Goal: Task Accomplishment & Management: Manage account settings

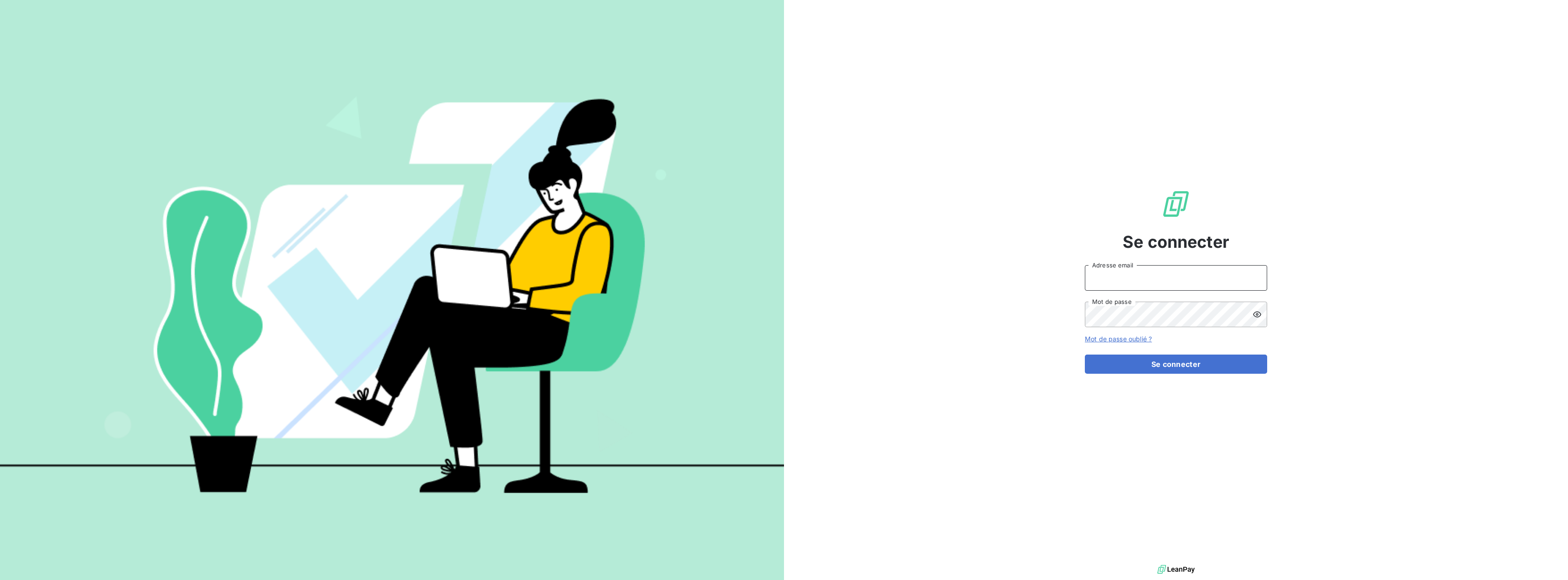
type input "[EMAIL_ADDRESS][DOMAIN_NAME]"
click at [1255, 313] on icon at bounding box center [1258, 315] width 10 height 10
click at [1166, 360] on button "Se connecter" at bounding box center [1176, 363] width 182 height 19
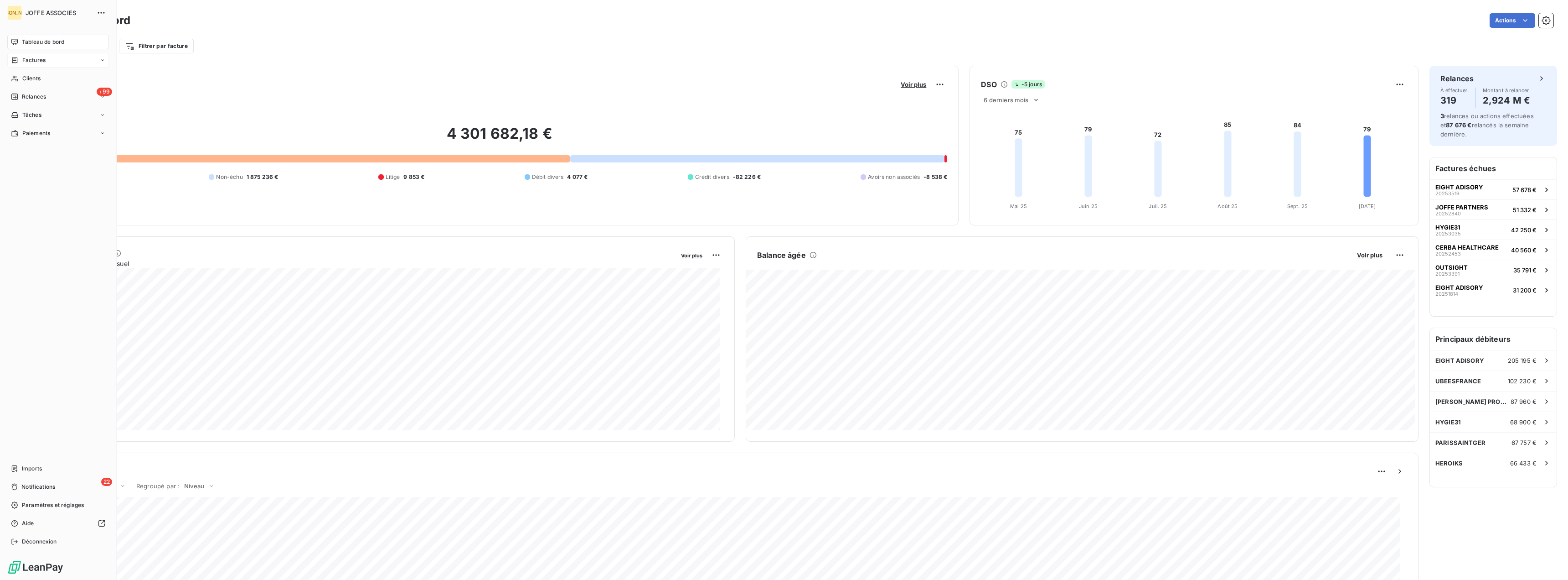
click at [26, 59] on span "Factures" at bounding box center [33, 60] width 23 height 9
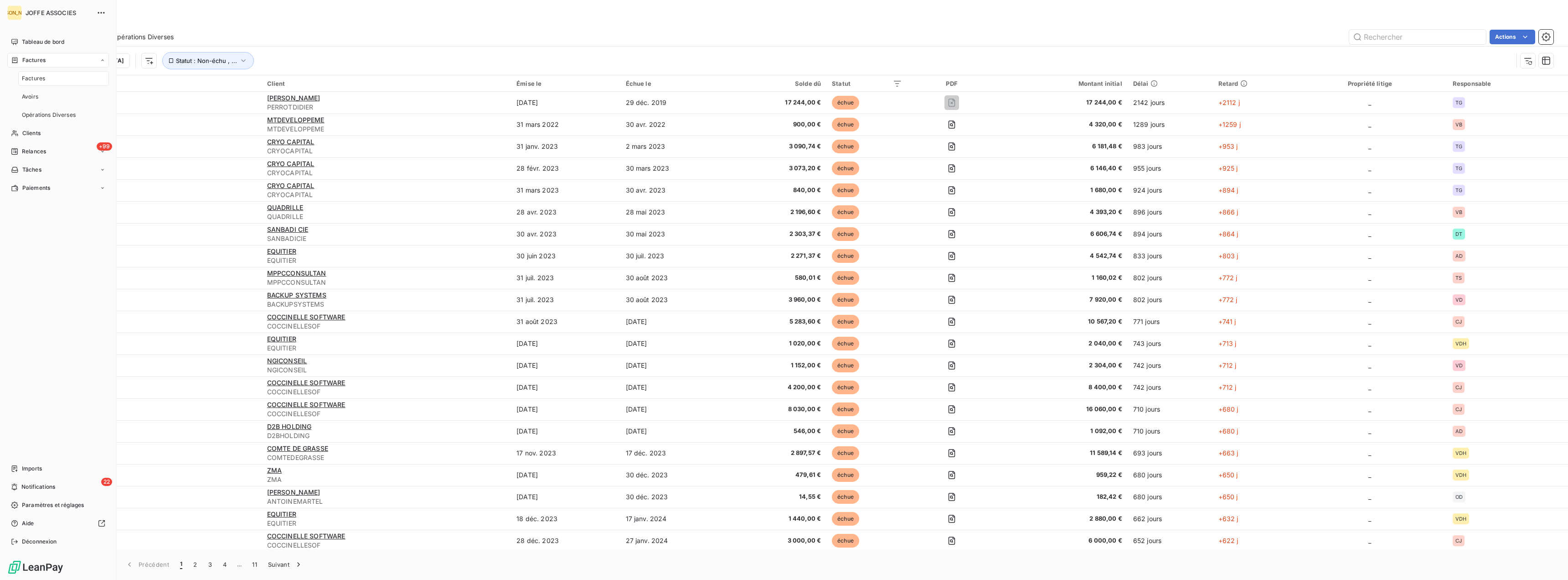
click at [29, 79] on span "Factures" at bounding box center [33, 78] width 23 height 9
click at [45, 42] on span "Tableau de bord" at bounding box center [43, 42] width 42 height 9
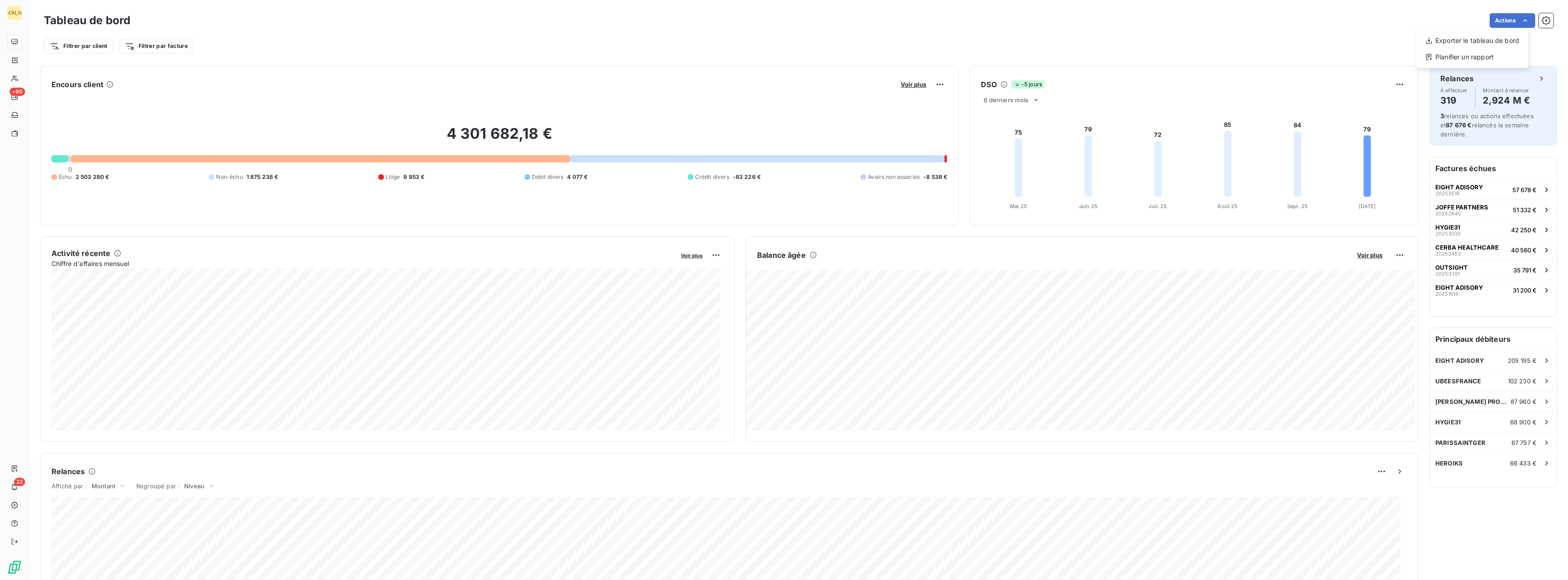
click at [1517, 18] on html "JA +99 22 Tableau de bord Actions Exporter le tableau de bord Planifier un rapp…" at bounding box center [784, 290] width 1568 height 580
click at [1542, 23] on icon "button" at bounding box center [1546, 20] width 9 height 9
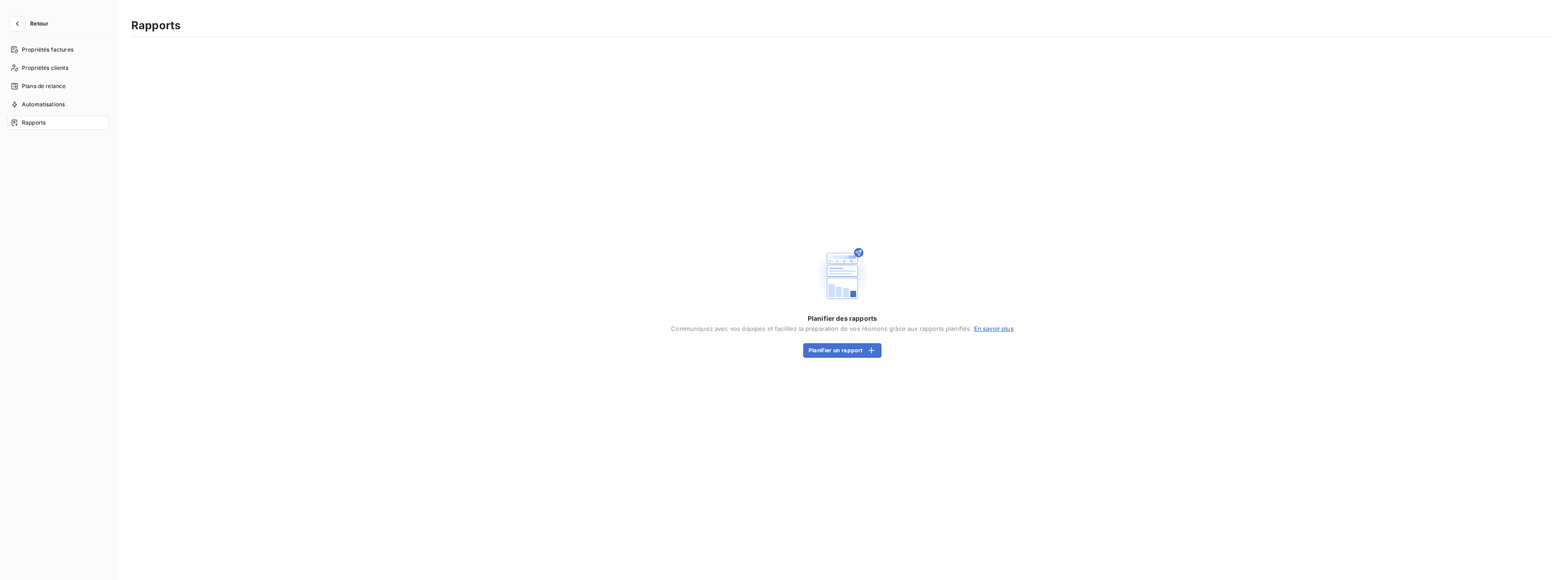
click at [35, 23] on span "Retour" at bounding box center [39, 24] width 18 height 6
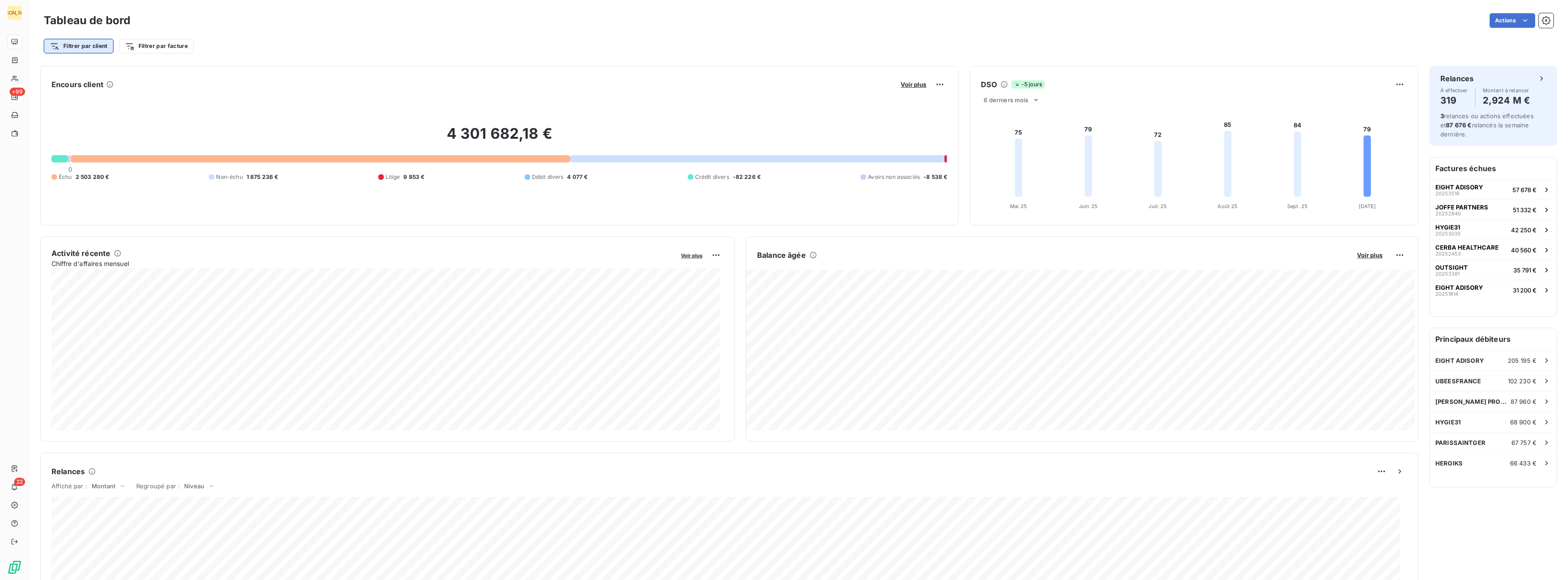
click at [103, 48] on html "JA +99 22 Tableau de bord Actions Filtrer par client Filtrer par facture Encour…" at bounding box center [784, 290] width 1568 height 580
click at [83, 75] on input "Rechercher et sélectionner" at bounding box center [110, 72] width 115 height 19
click at [74, 72] on input "dt" at bounding box center [110, 72] width 115 height 19
type input "d"
click at [97, 114] on div "Plan de relance" at bounding box center [111, 114] width 126 height 14
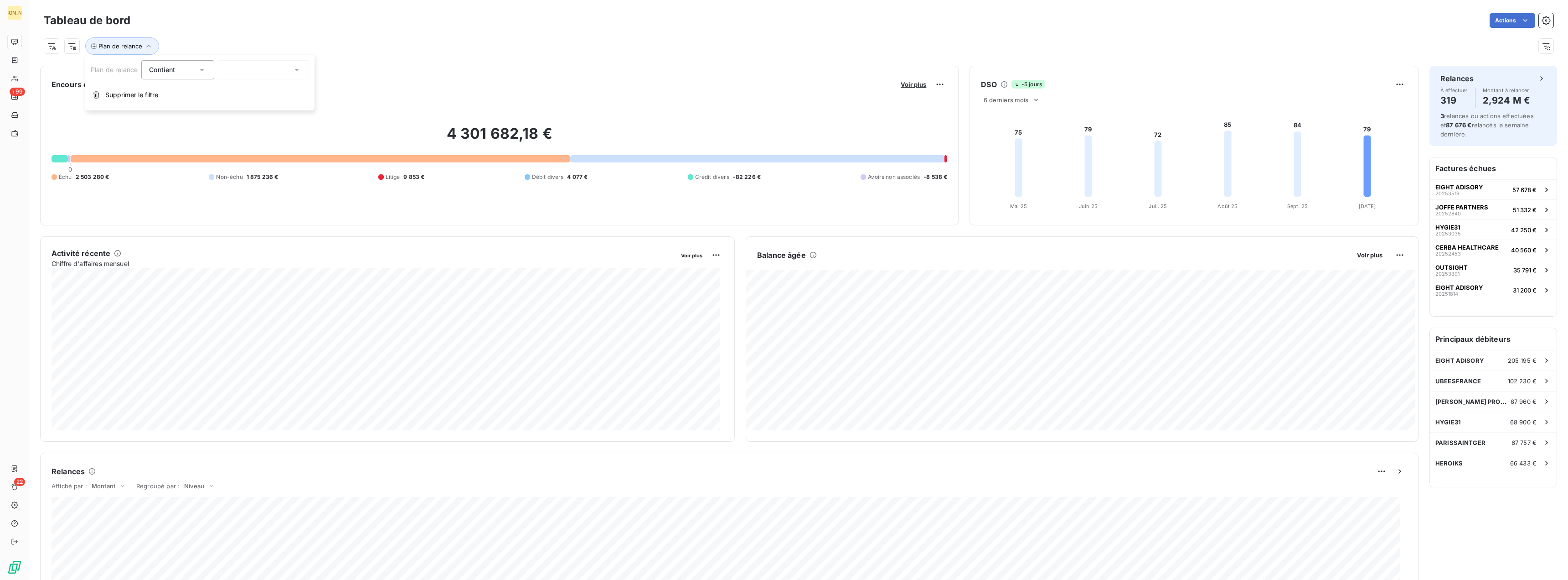
click at [203, 70] on icon at bounding box center [201, 70] width 5 height 2
click at [203, 70] on icon at bounding box center [202, 70] width 4 height 2
click at [297, 72] on icon at bounding box center [297, 70] width 10 height 10
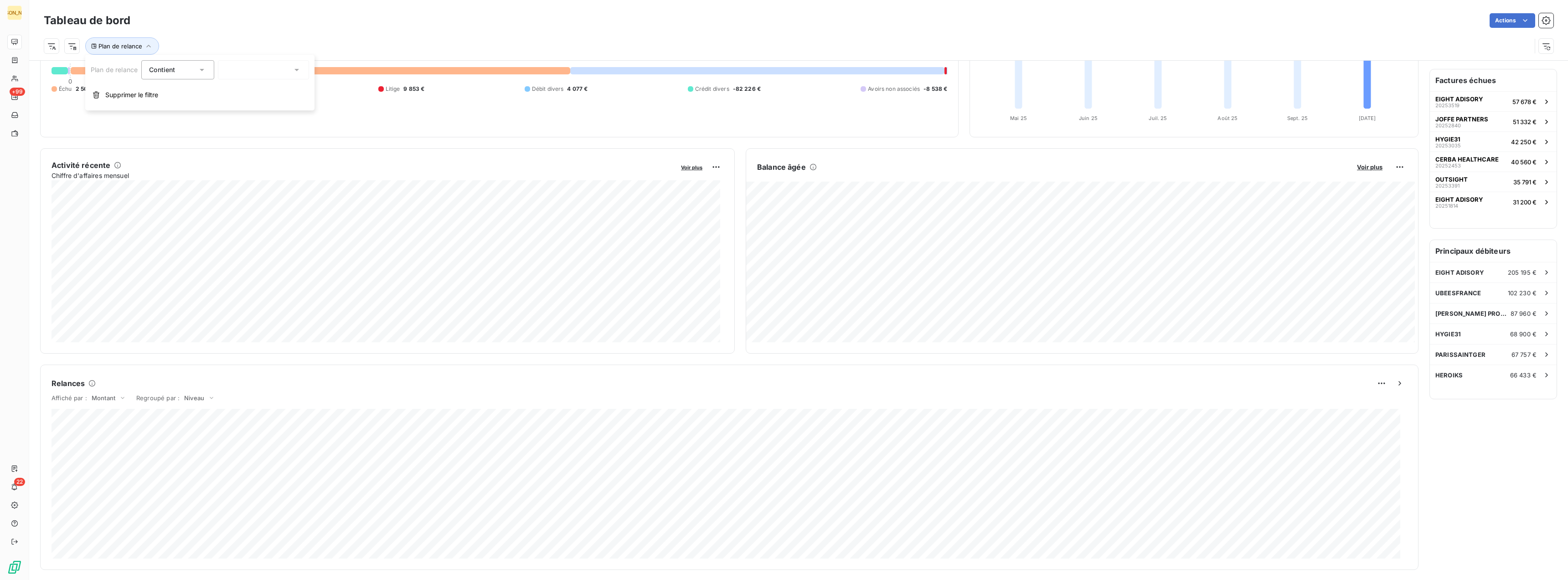
scroll to position [92, 0]
click at [212, 395] on icon at bounding box center [212, 395] width 8 height 10
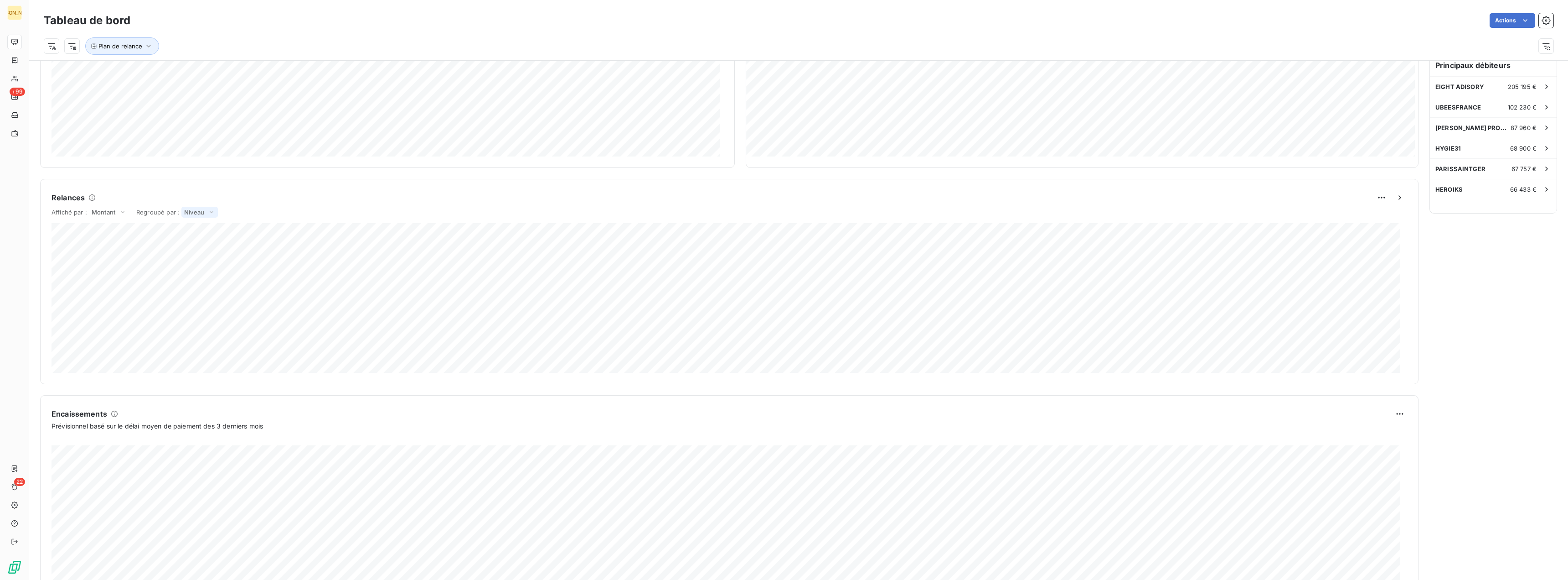
scroll to position [309, 0]
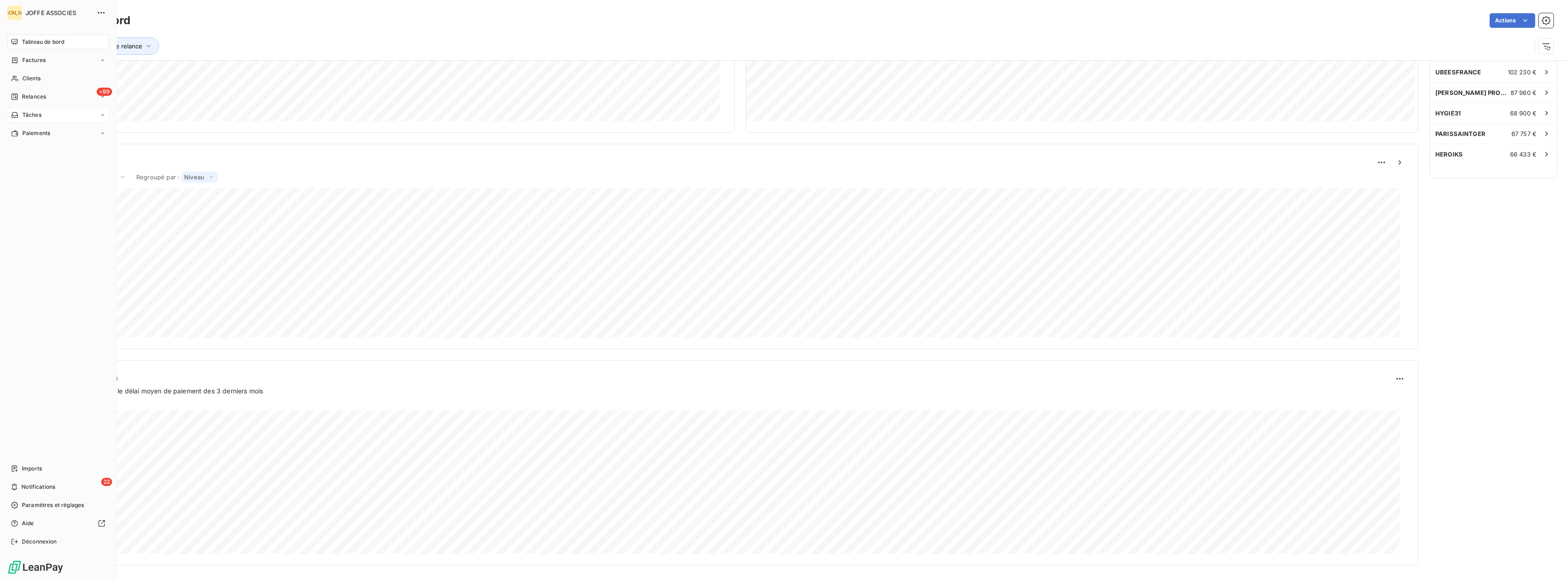
click at [102, 114] on icon at bounding box center [102, 114] width 3 height 1
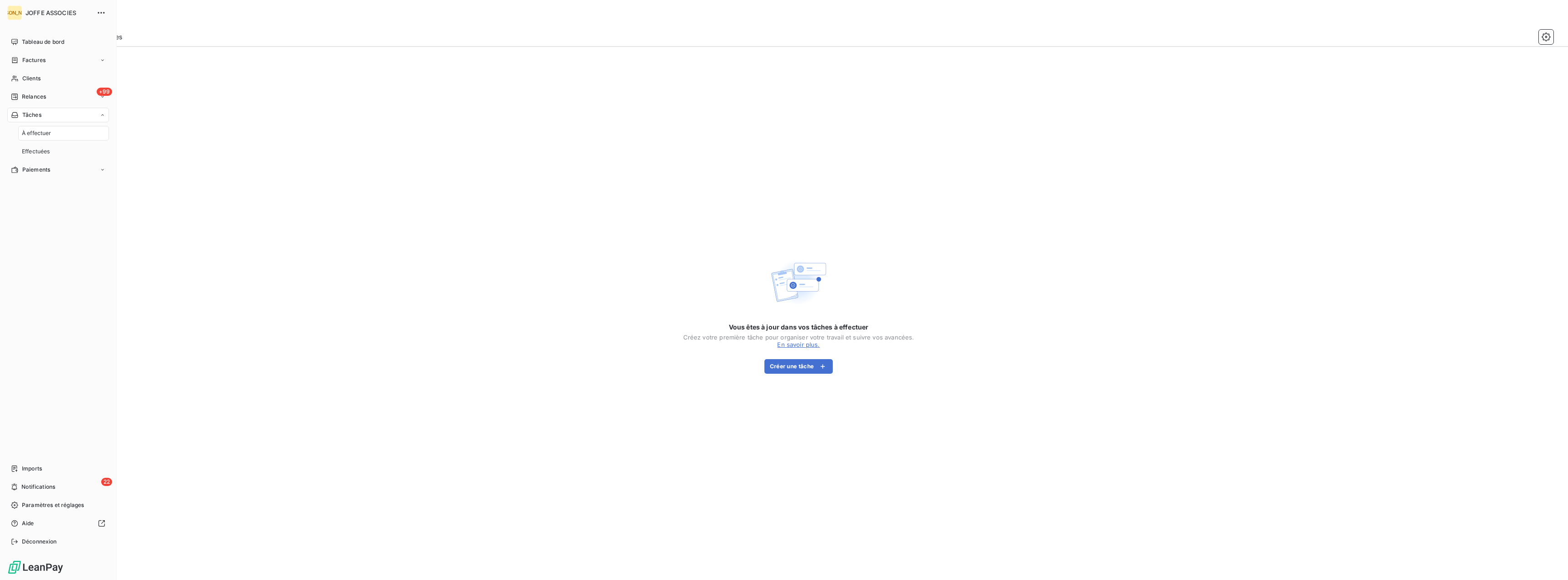
click at [52, 136] on div "À effectuer" at bounding box center [63, 133] width 91 height 14
click at [102, 114] on icon at bounding box center [103, 115] width 6 height 6
click at [39, 130] on span "À effectuer" at bounding box center [36, 133] width 30 height 9
click at [33, 135] on span "Paiements" at bounding box center [35, 133] width 28 height 9
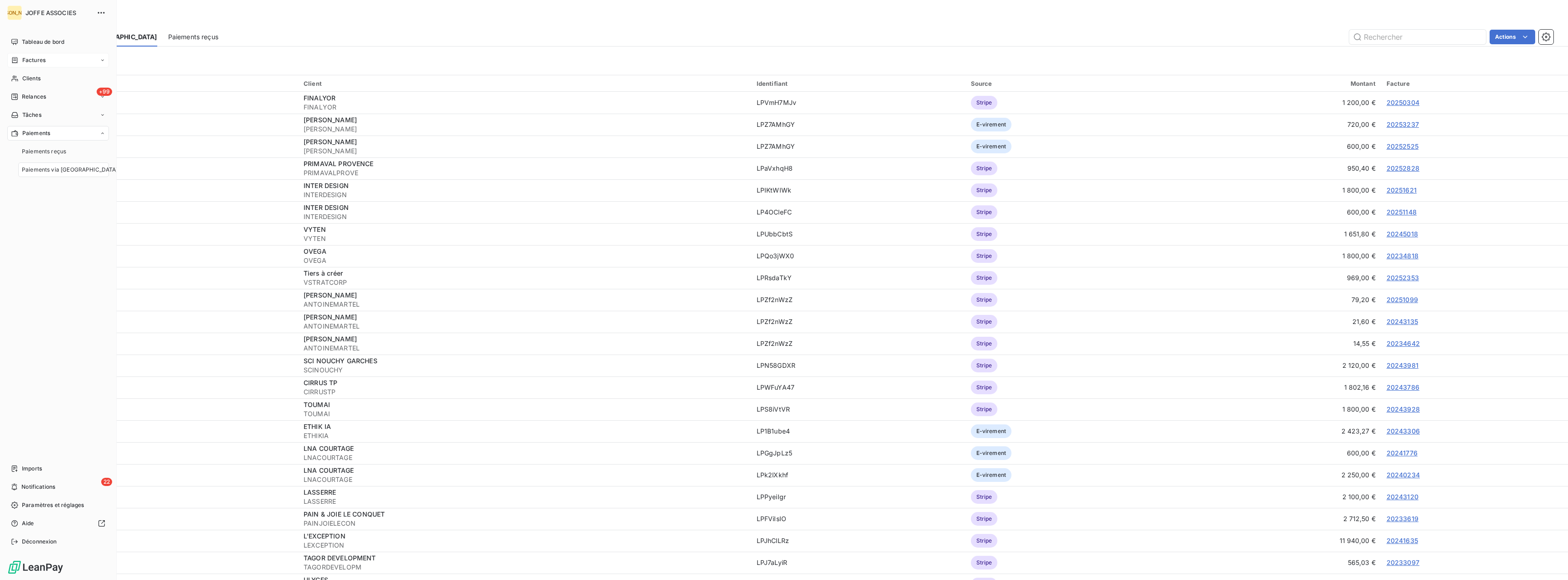
click at [35, 60] on span "Factures" at bounding box center [33, 60] width 23 height 9
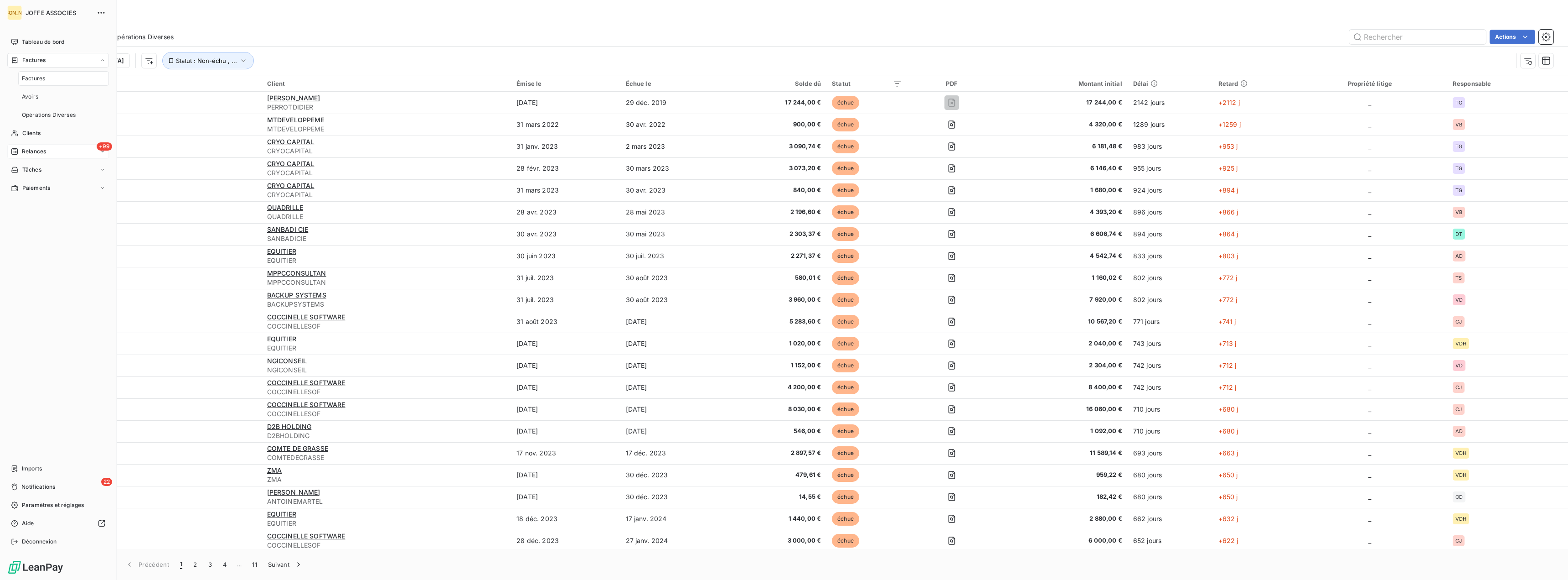
click at [102, 153] on icon at bounding box center [103, 152] width 6 height 6
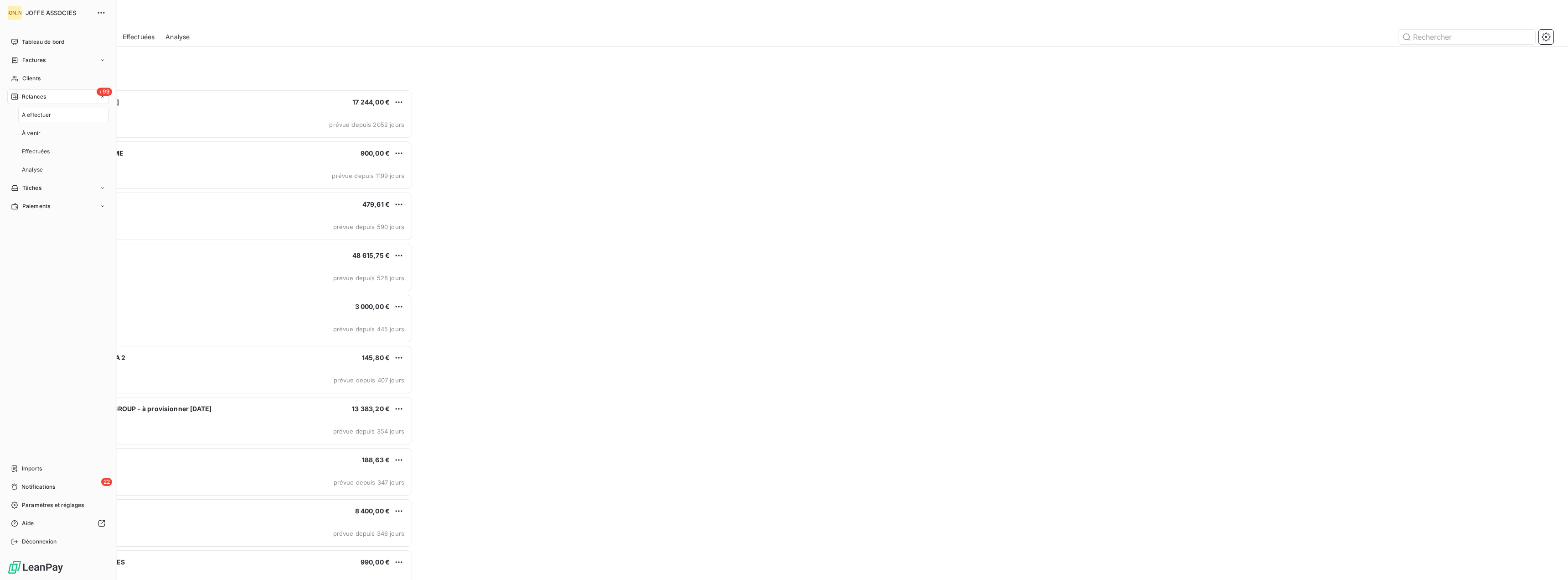
scroll to position [484, 362]
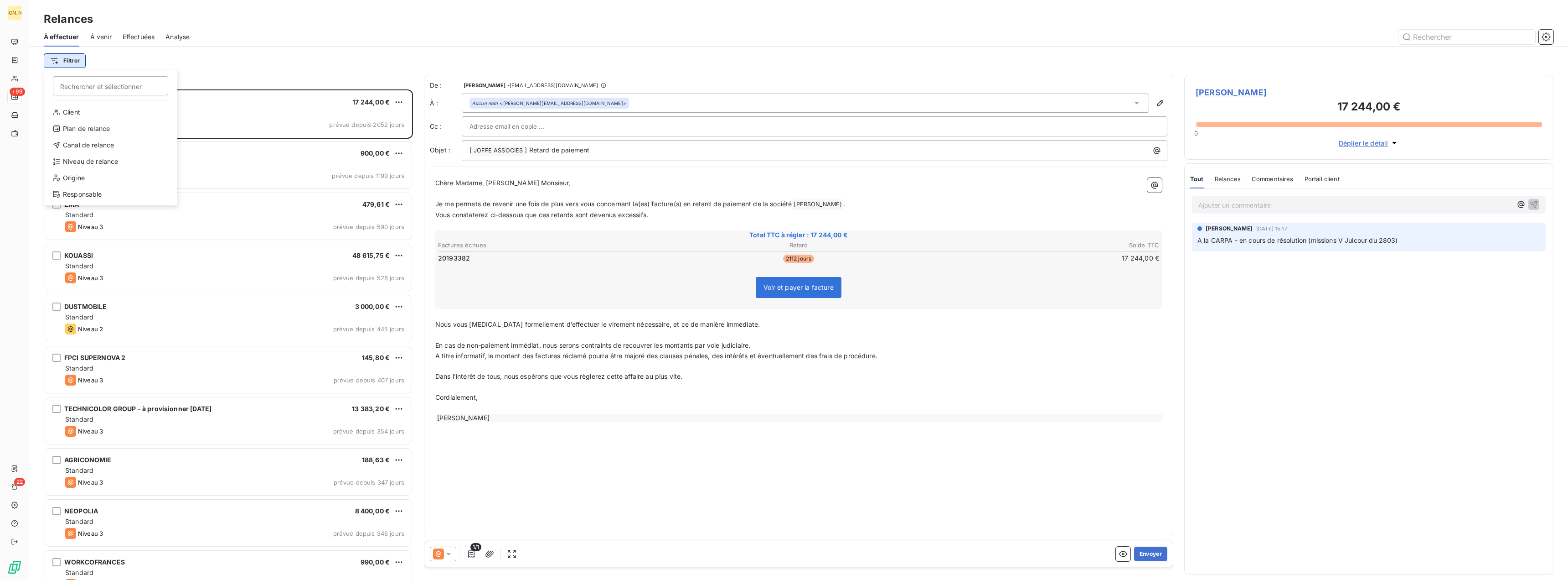
click at [74, 58] on html "JA +99 22 Relances À effectuer À venir Effectuées Analyse Filtrer Rechercher et…" at bounding box center [784, 290] width 1568 height 580
click at [76, 178] on div "Origine" at bounding box center [111, 177] width 126 height 14
click at [195, 87] on div at bounding box center [238, 84] width 132 height 19
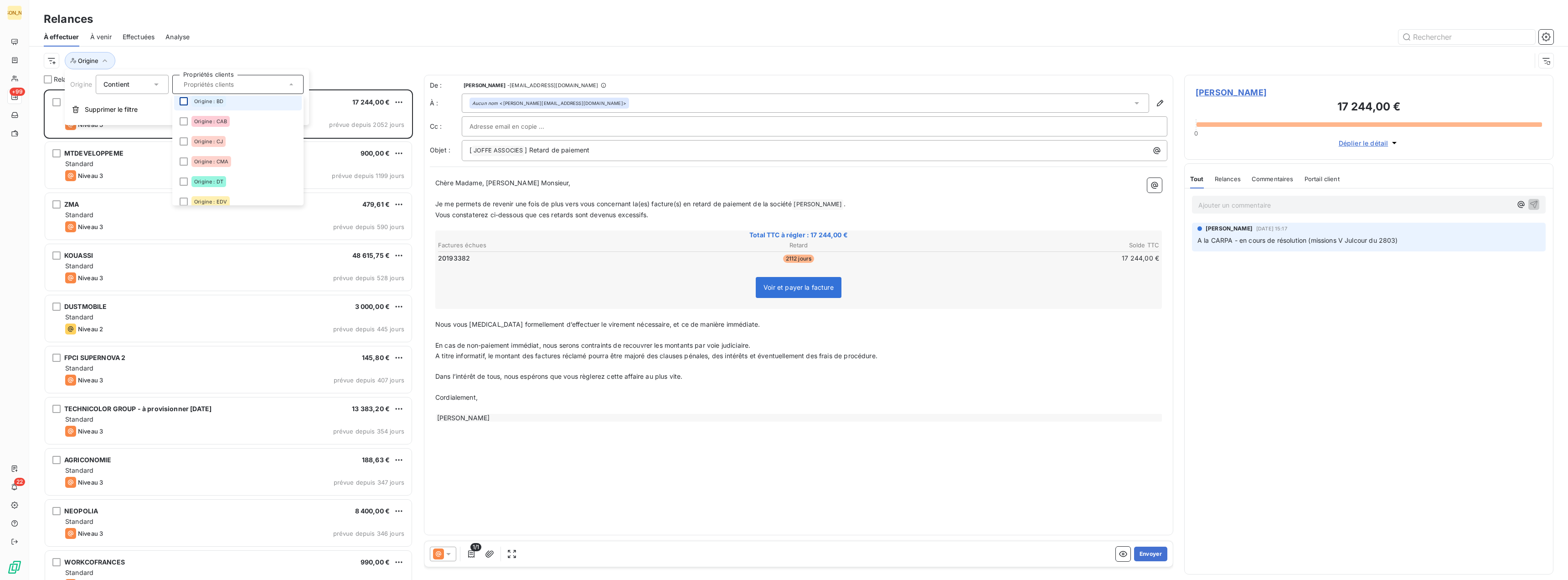
scroll to position [92, 0]
click at [185, 136] on div at bounding box center [183, 135] width 9 height 9
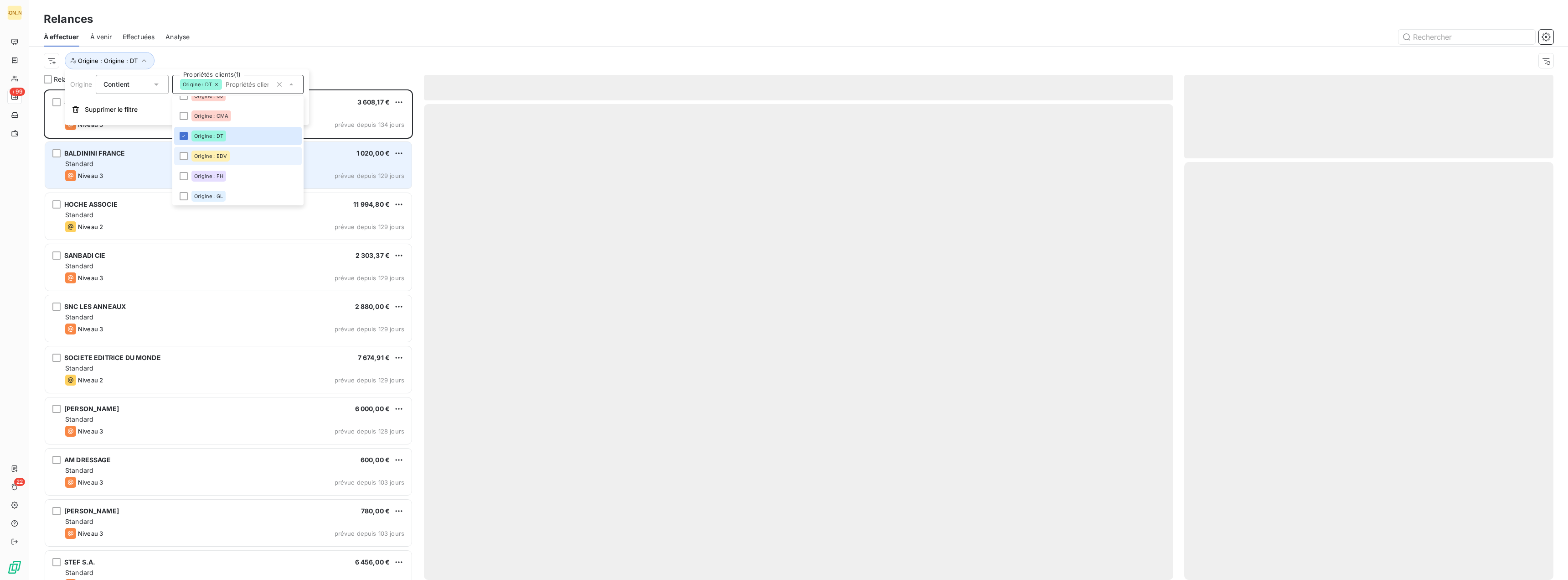
scroll to position [484, 362]
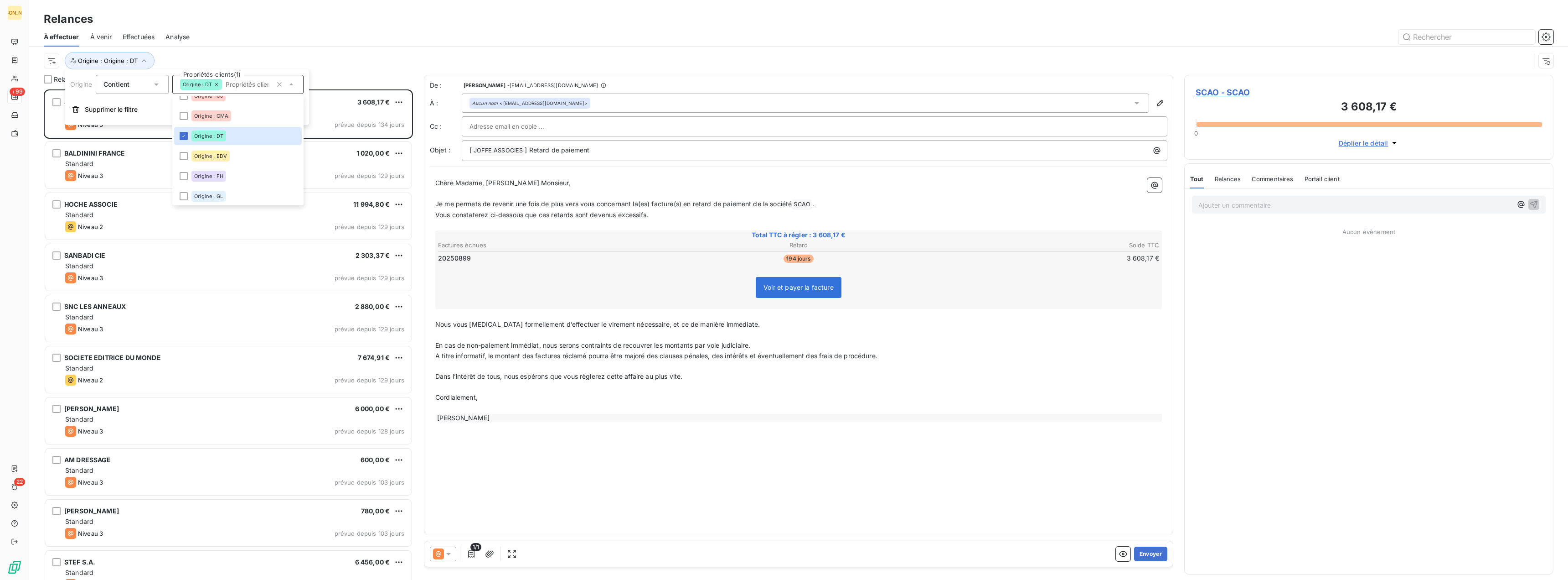
click at [428, 38] on div at bounding box center [877, 36] width 1353 height 14
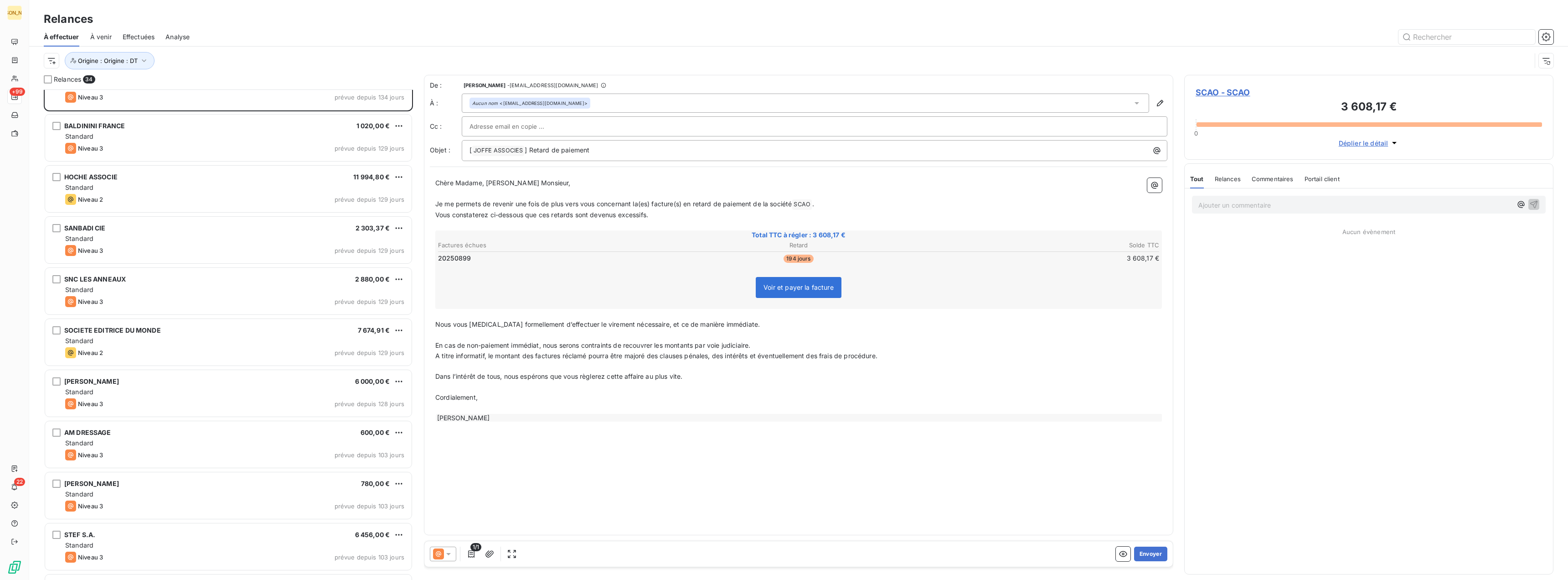
scroll to position [92, 0]
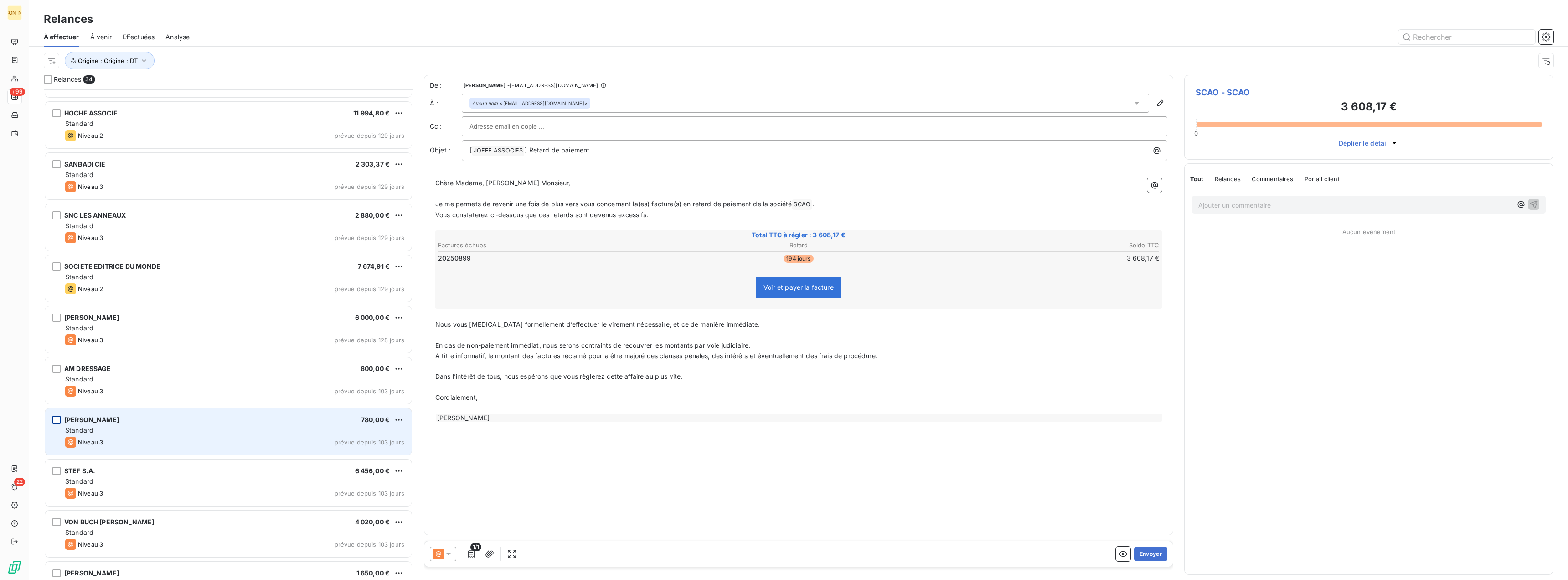
click at [58, 418] on div "grid" at bounding box center [56, 420] width 9 height 9
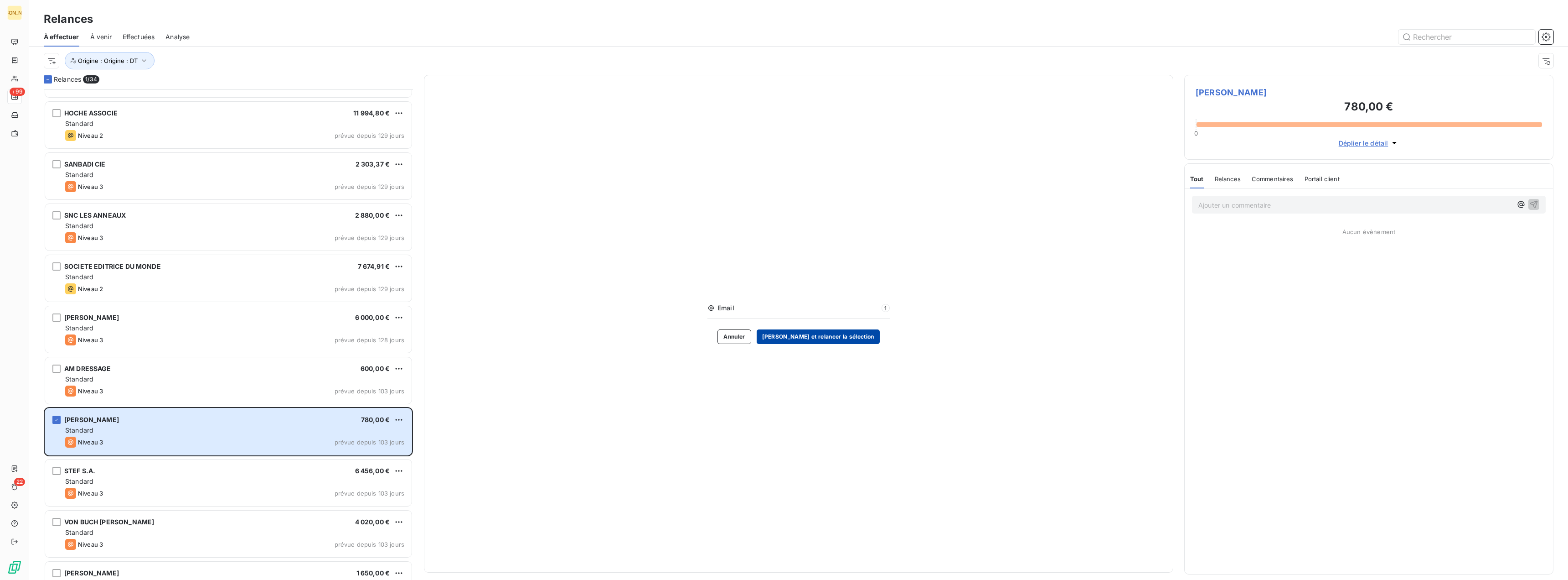
click at [818, 335] on button "[PERSON_NAME] et relancer la sélection" at bounding box center [818, 336] width 123 height 14
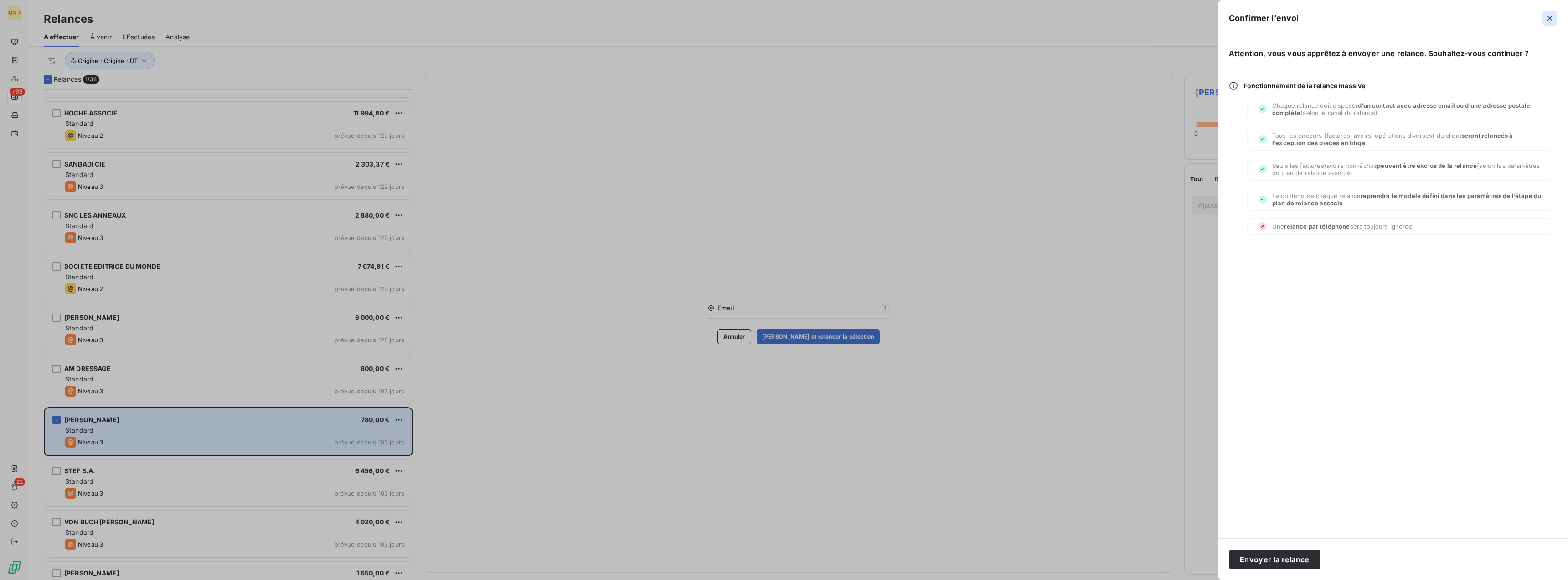
click at [1553, 16] on icon "button" at bounding box center [1551, 18] width 10 height 10
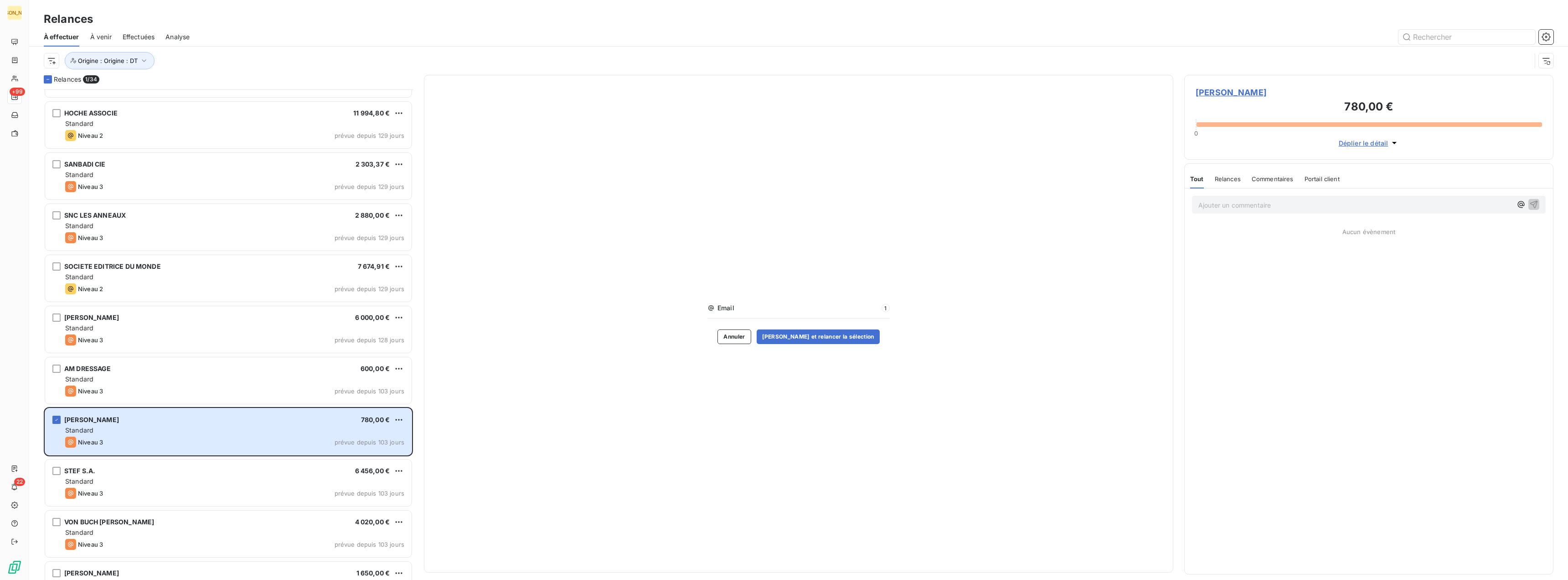
click at [1395, 141] on icon "button" at bounding box center [1395, 143] width 10 height 10
click at [1227, 203] on span "Relances" at bounding box center [1228, 204] width 26 height 8
click at [745, 310] on span "Email" at bounding box center [797, 308] width 161 height 10
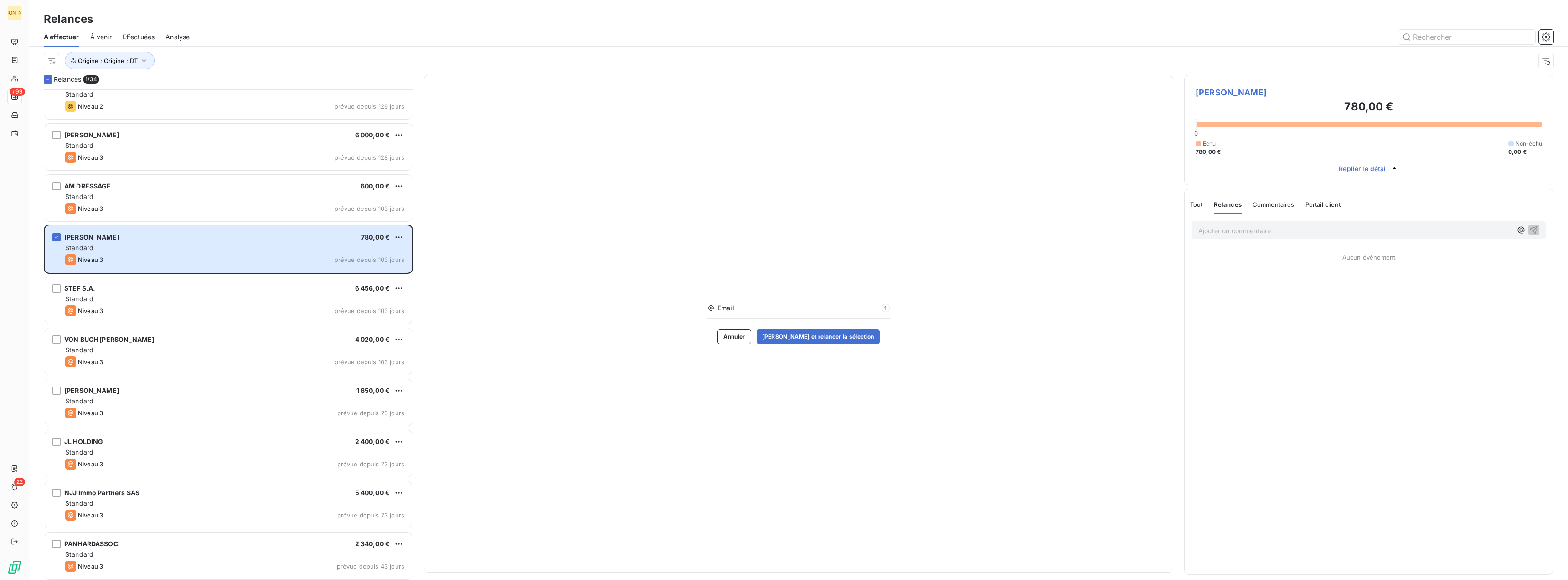
scroll to position [365, 0]
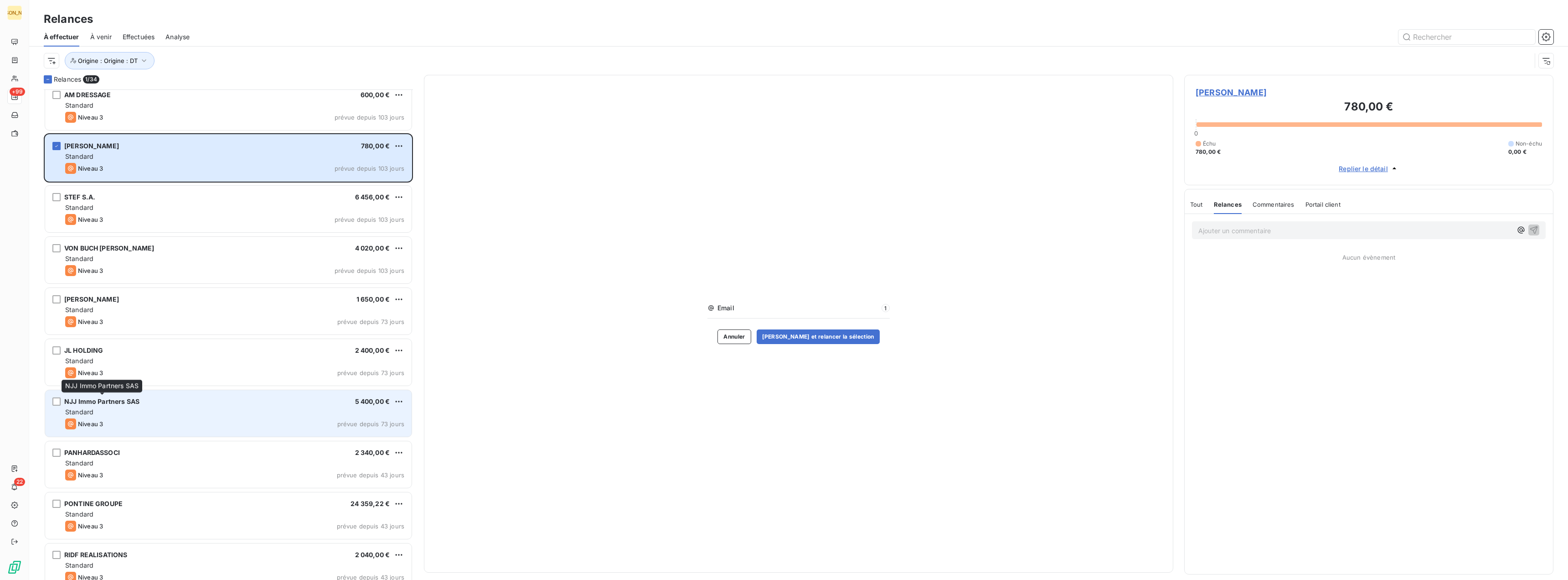
click at [108, 401] on span "NJJ Immo Partners SAS" at bounding box center [101, 401] width 75 height 8
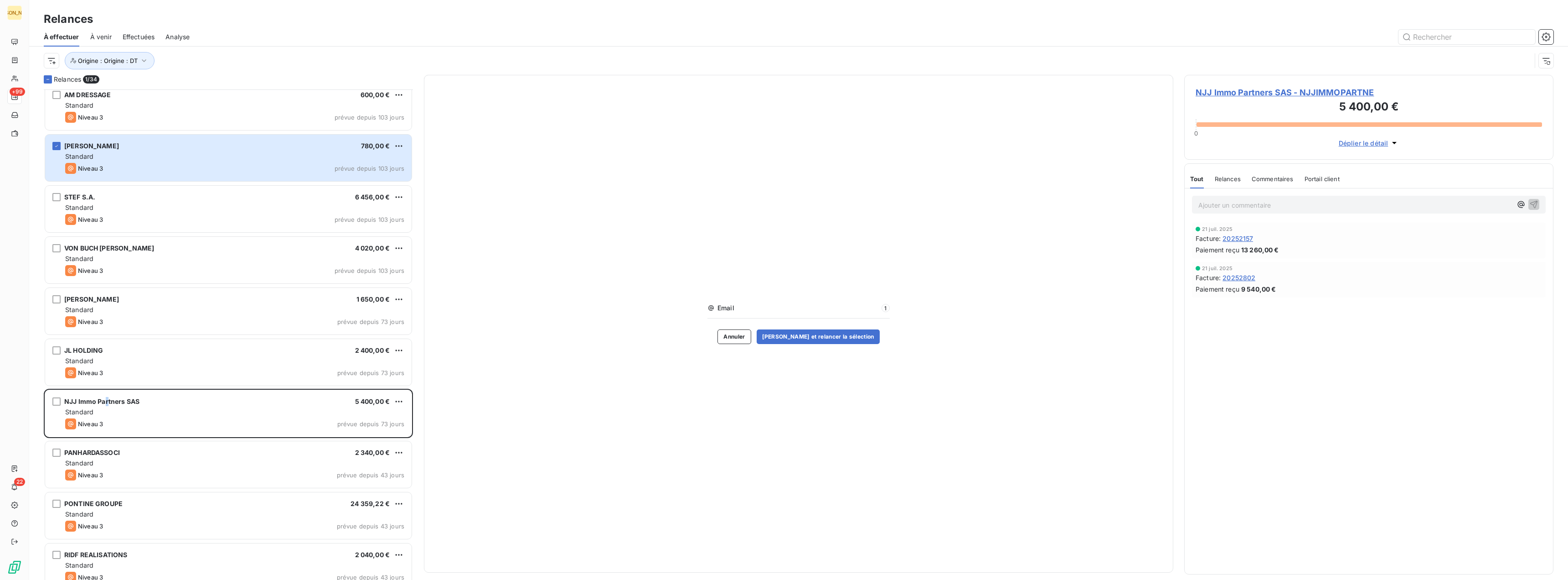
click at [1393, 142] on icon "button" at bounding box center [1395, 143] width 10 height 10
click at [1272, 205] on span "Commentaires" at bounding box center [1273, 204] width 42 height 8
click at [1228, 205] on span "Relances" at bounding box center [1227, 204] width 26 height 8
click at [1231, 92] on span "NJJ Immo Partners SAS - NJJIMMOPARTNE" at bounding box center [1369, 92] width 346 height 12
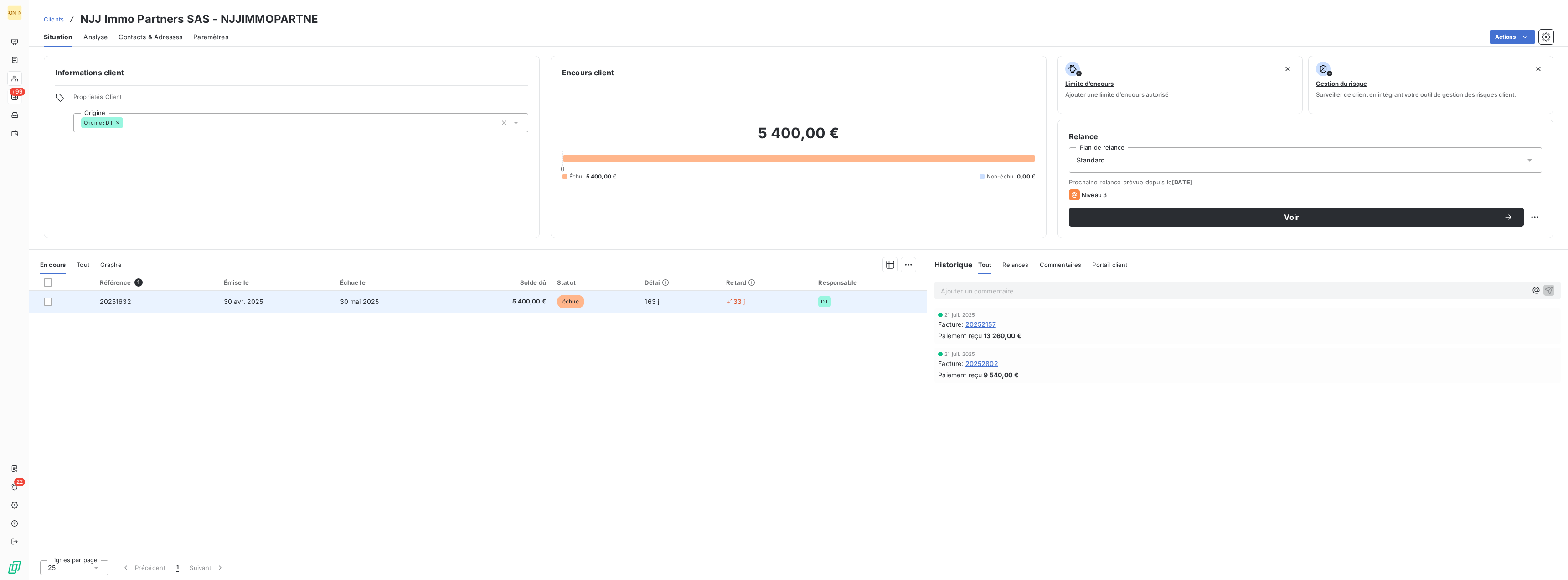
click at [567, 302] on span "échue" at bounding box center [570, 301] width 28 height 13
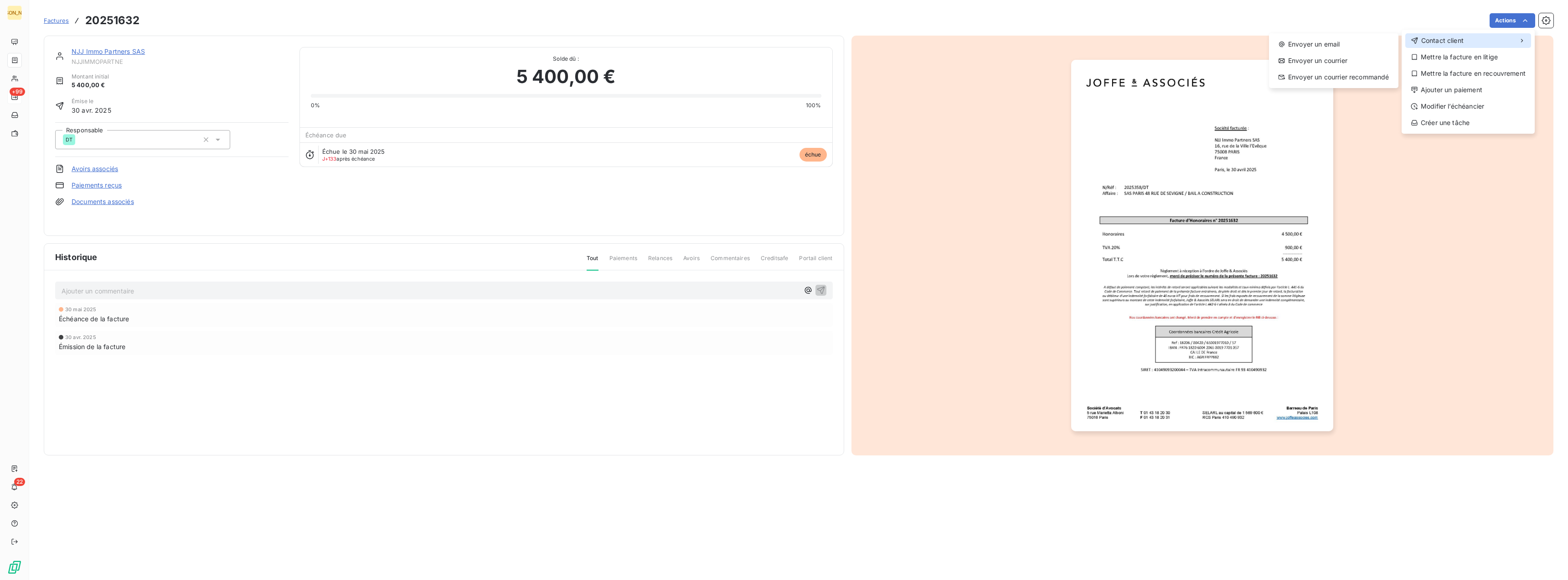
click at [1477, 47] on div "Contact client" at bounding box center [1469, 40] width 126 height 14
click at [1311, 42] on div "Envoyer un email" at bounding box center [1334, 44] width 122 height 14
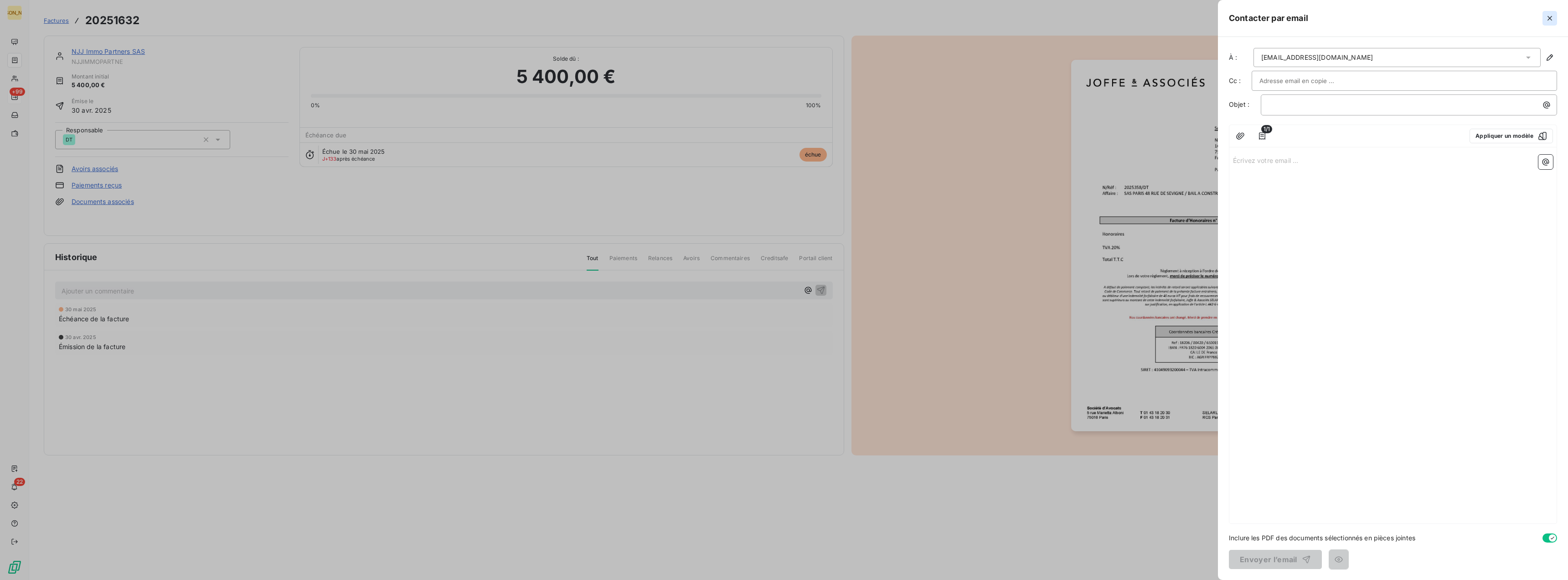
click at [1546, 15] on icon "button" at bounding box center [1551, 18] width 10 height 10
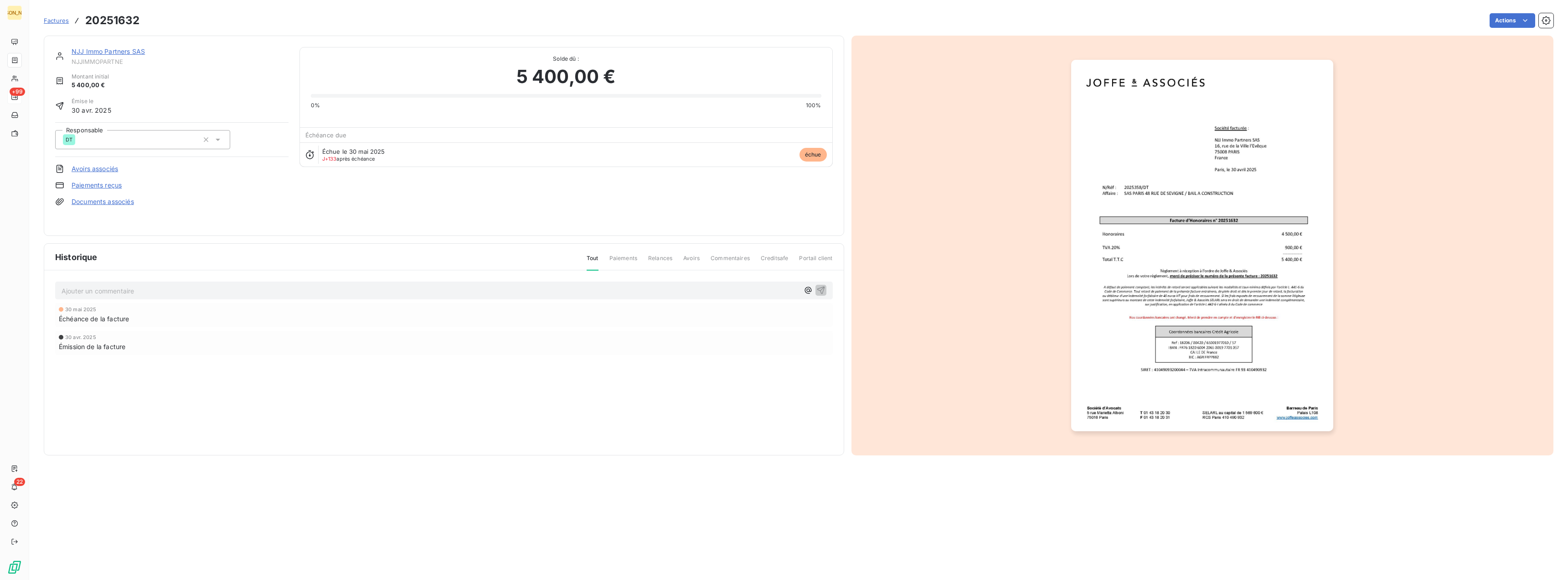
click at [657, 259] on span "Relances" at bounding box center [660, 261] width 24 height 15
click at [661, 259] on span "Relances" at bounding box center [660, 261] width 24 height 15
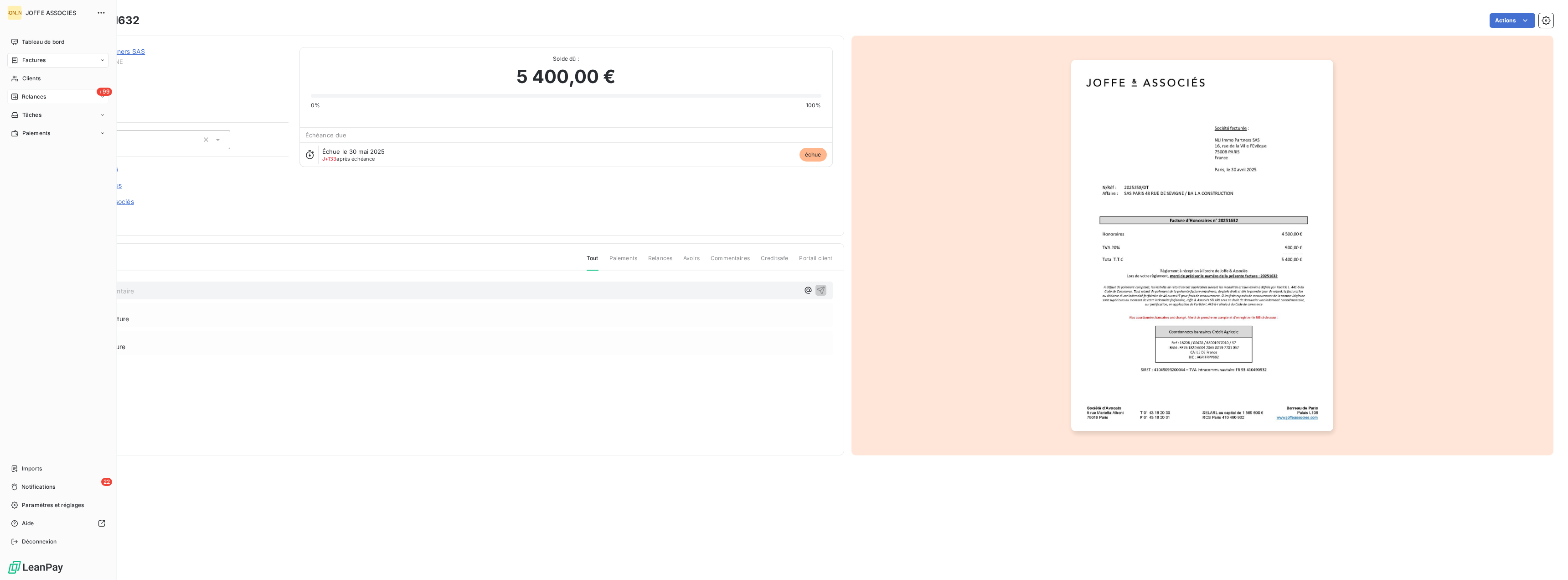
click at [35, 96] on span "Relances" at bounding box center [33, 96] width 24 height 9
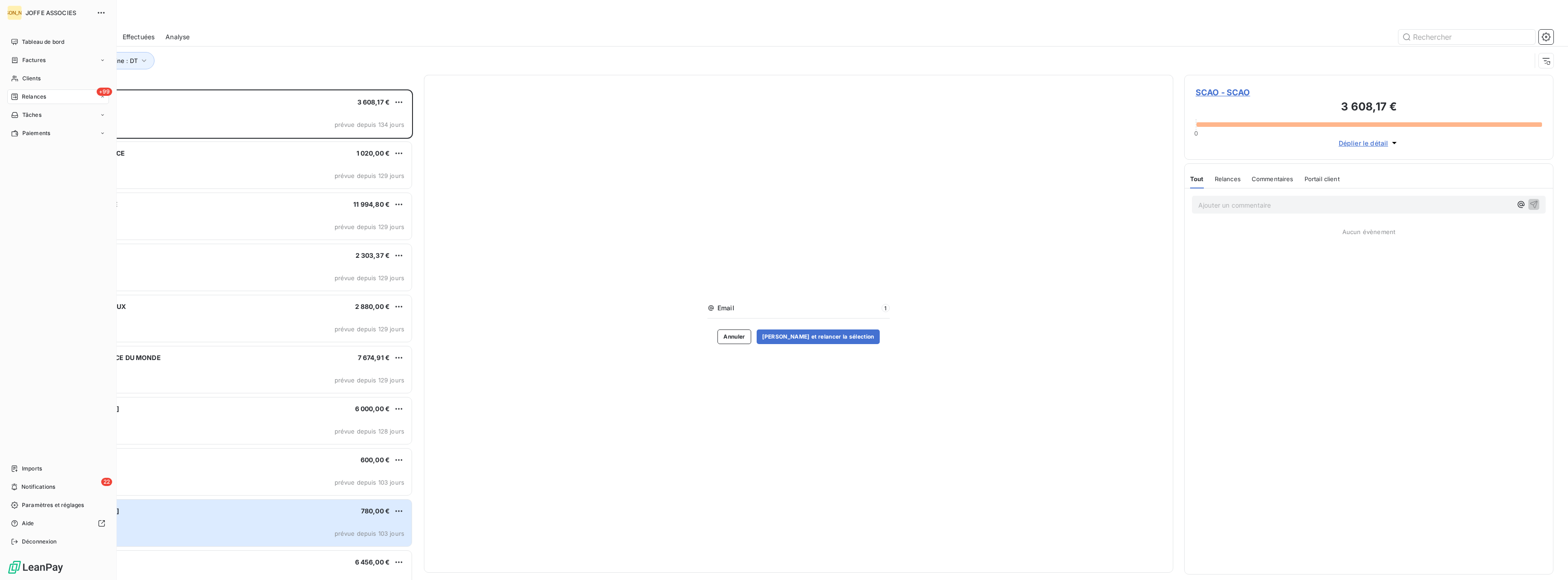
scroll to position [484, 362]
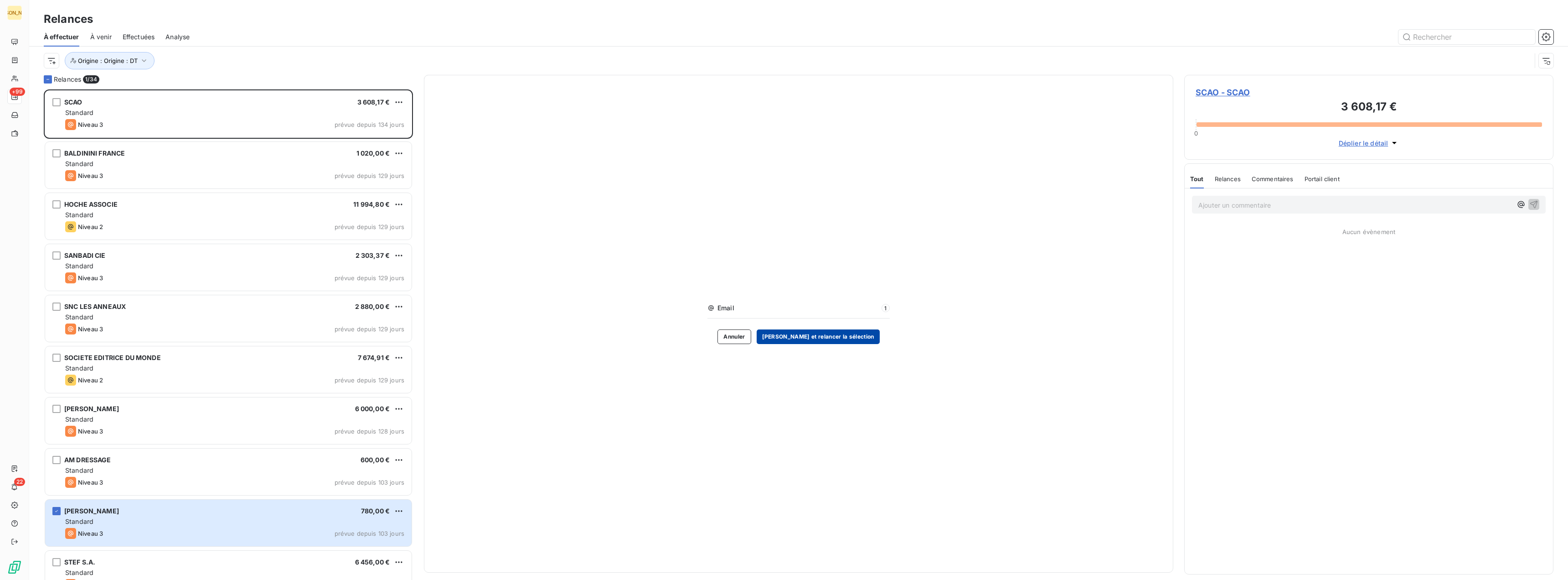
click at [795, 341] on button "[PERSON_NAME] et relancer la sélection" at bounding box center [818, 336] width 123 height 14
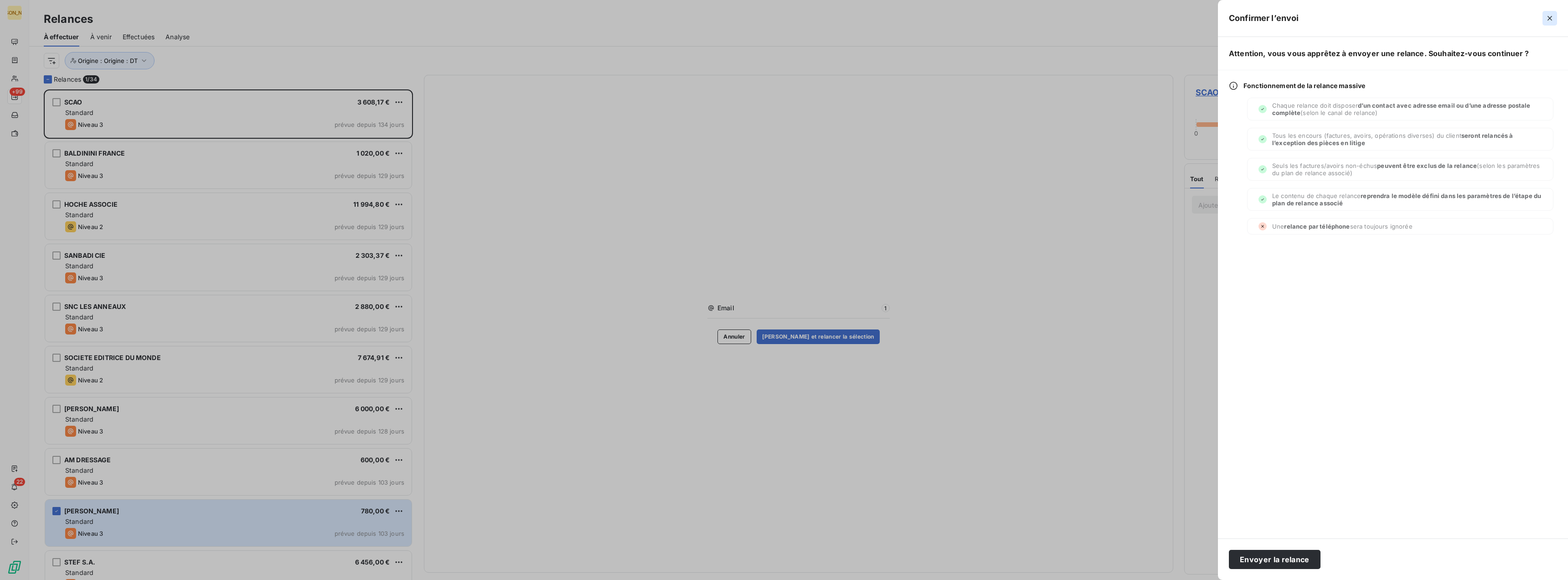
click at [1549, 18] on icon "button" at bounding box center [1551, 18] width 10 height 10
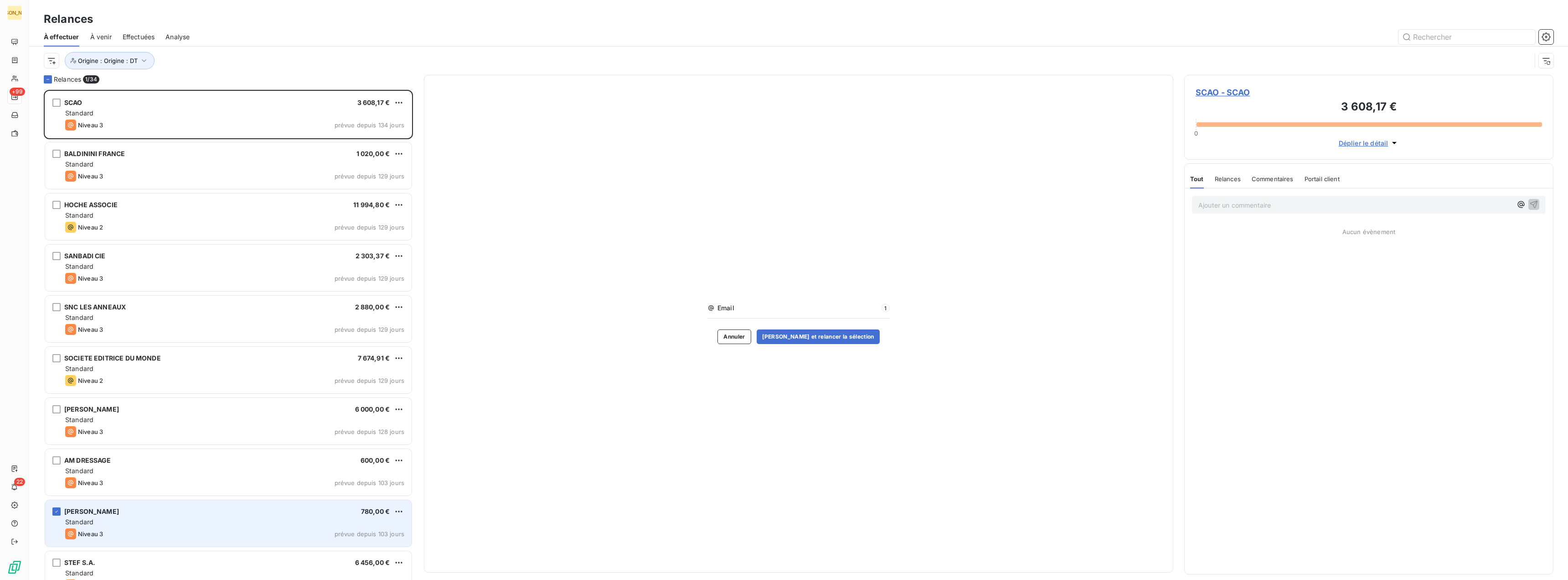
scroll to position [46, 0]
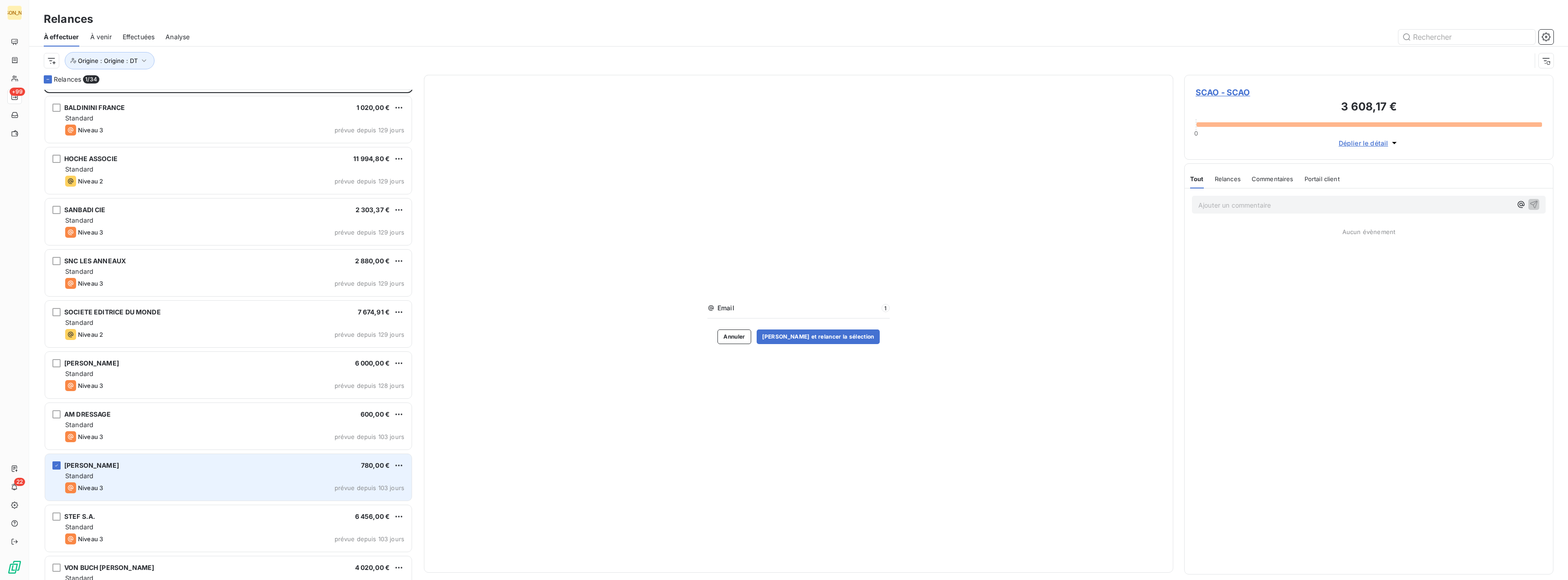
click at [104, 475] on div "Standard" at bounding box center [235, 476] width 340 height 10
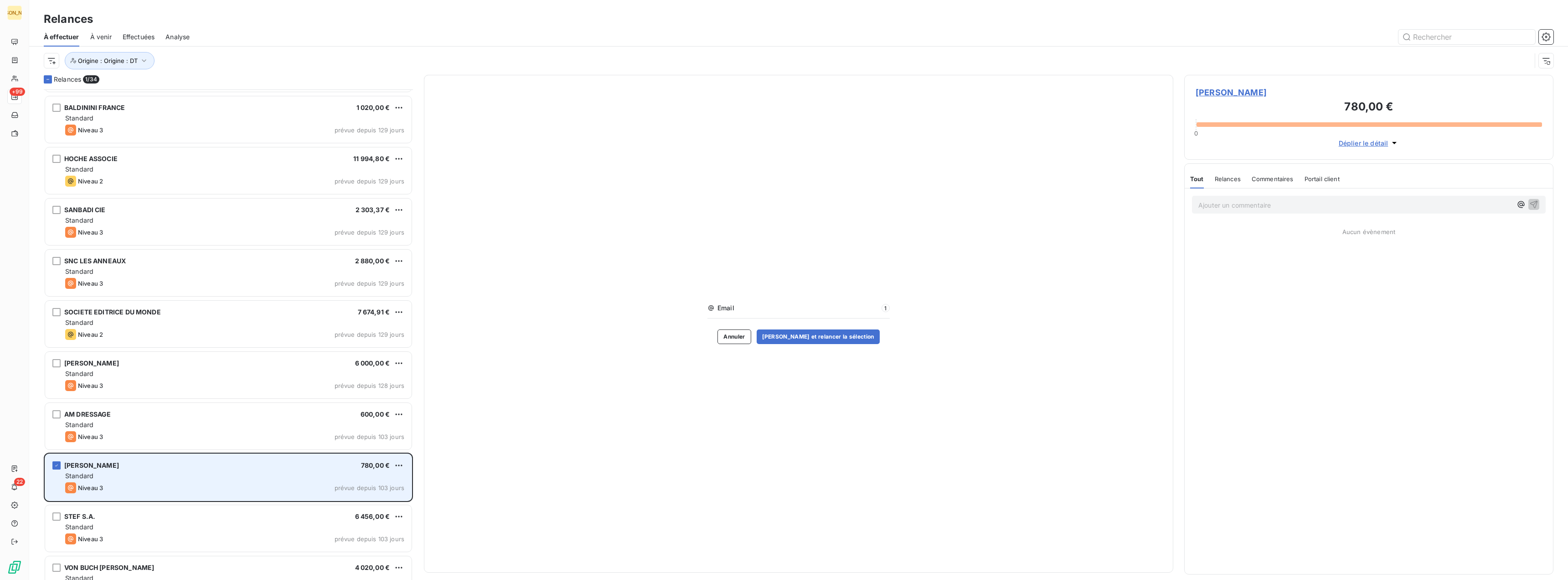
click at [104, 475] on div "Standard" at bounding box center [235, 476] width 340 height 10
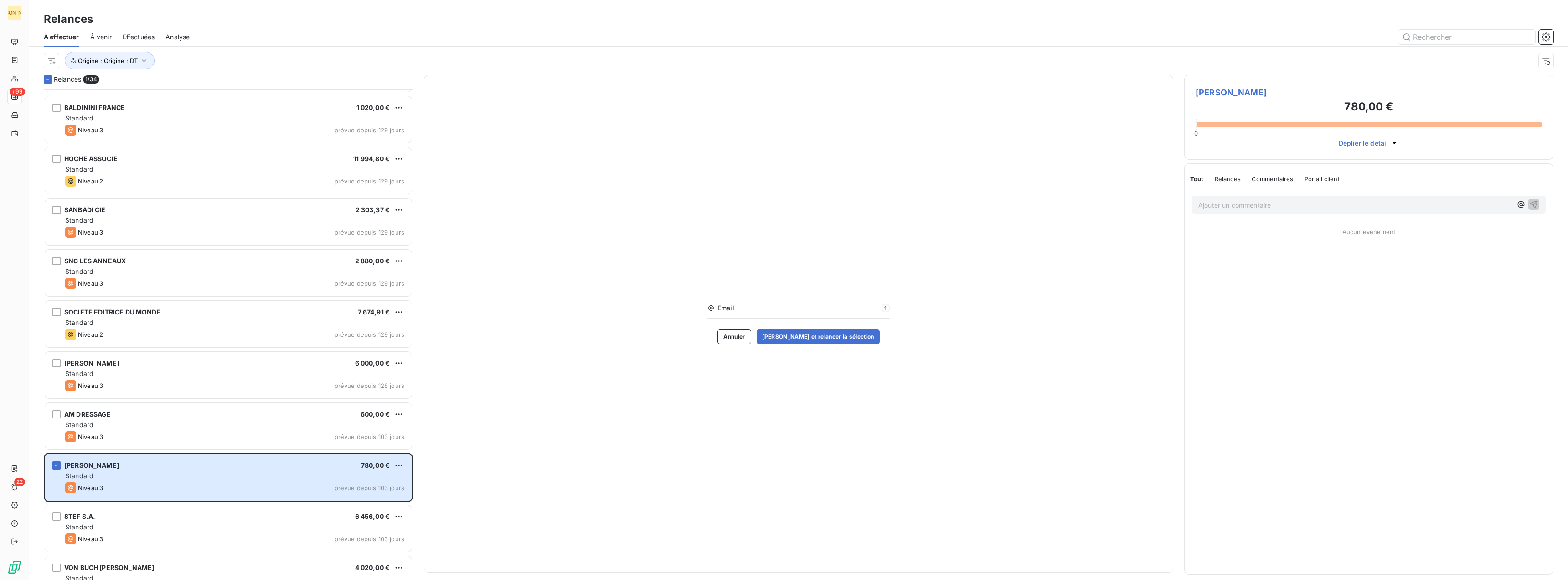
click at [886, 306] on span "1" at bounding box center [886, 307] width 9 height 9
click at [711, 306] on icon at bounding box center [712, 308] width 8 height 8
click at [1393, 141] on icon "button" at bounding box center [1395, 143] width 10 height 10
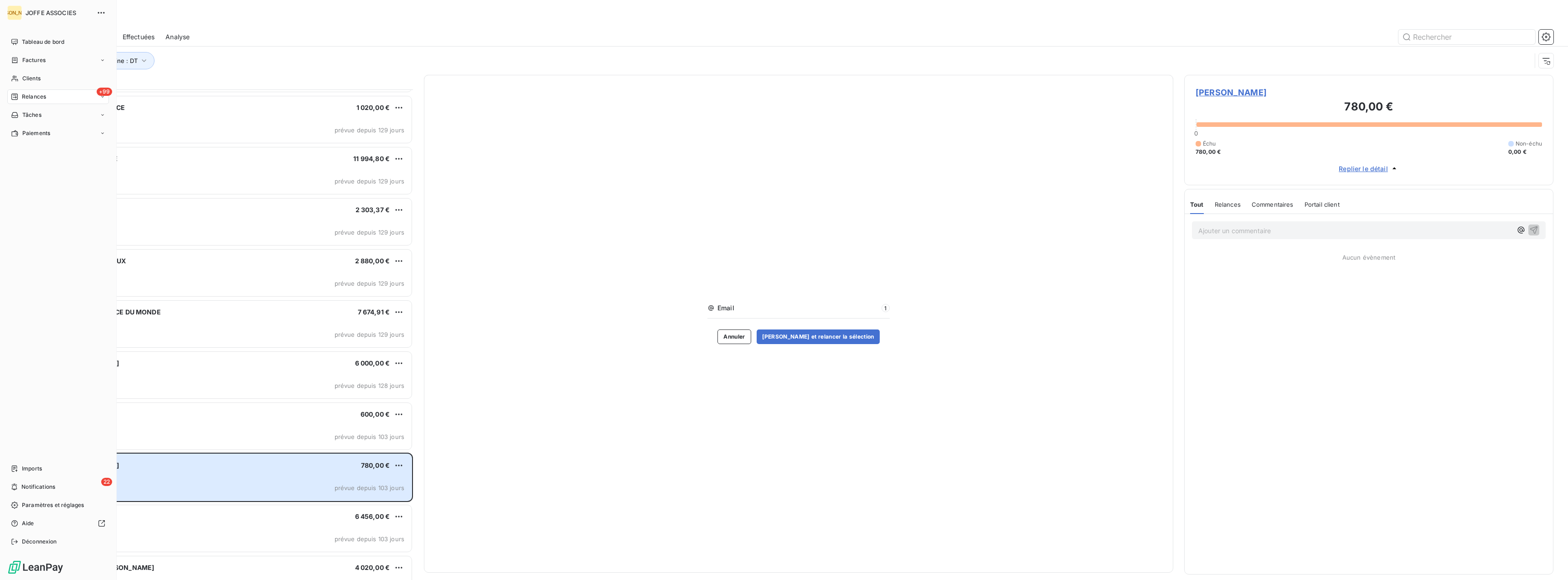
click at [31, 95] on span "Relances" at bounding box center [33, 96] width 24 height 9
click at [31, 79] on span "Clients" at bounding box center [31, 78] width 18 height 9
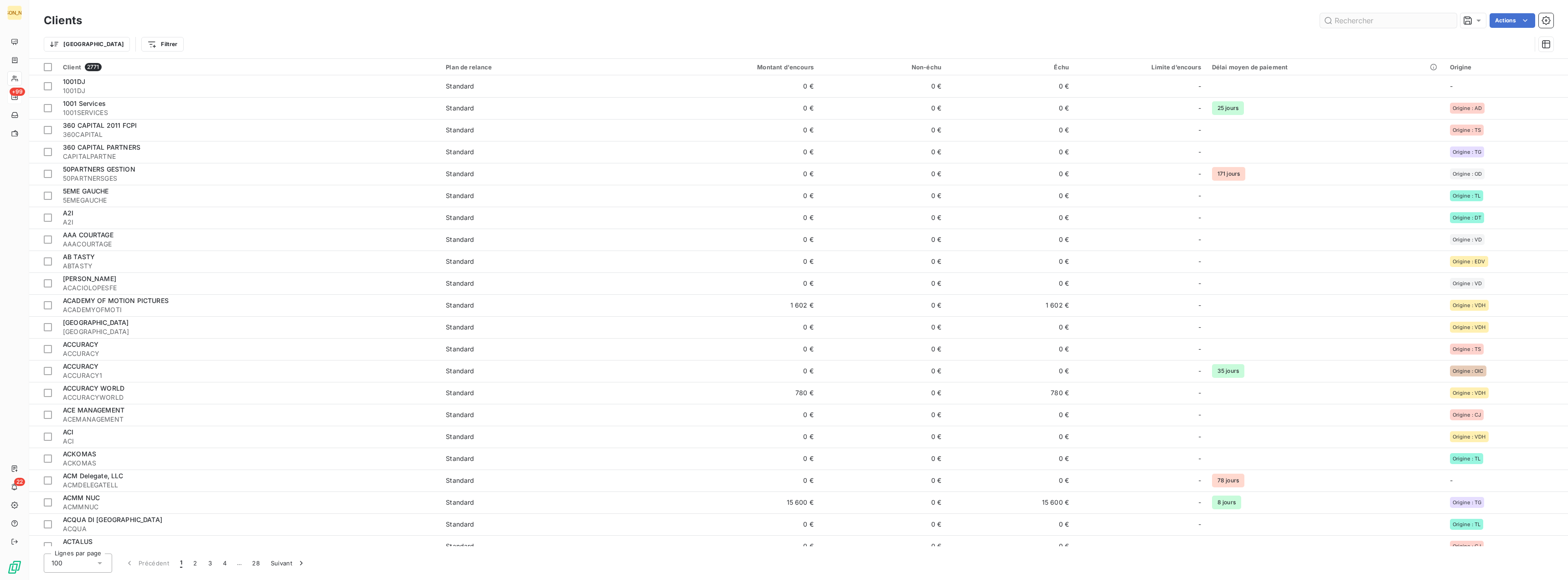
click at [1356, 24] on input "text" at bounding box center [1388, 20] width 136 height 14
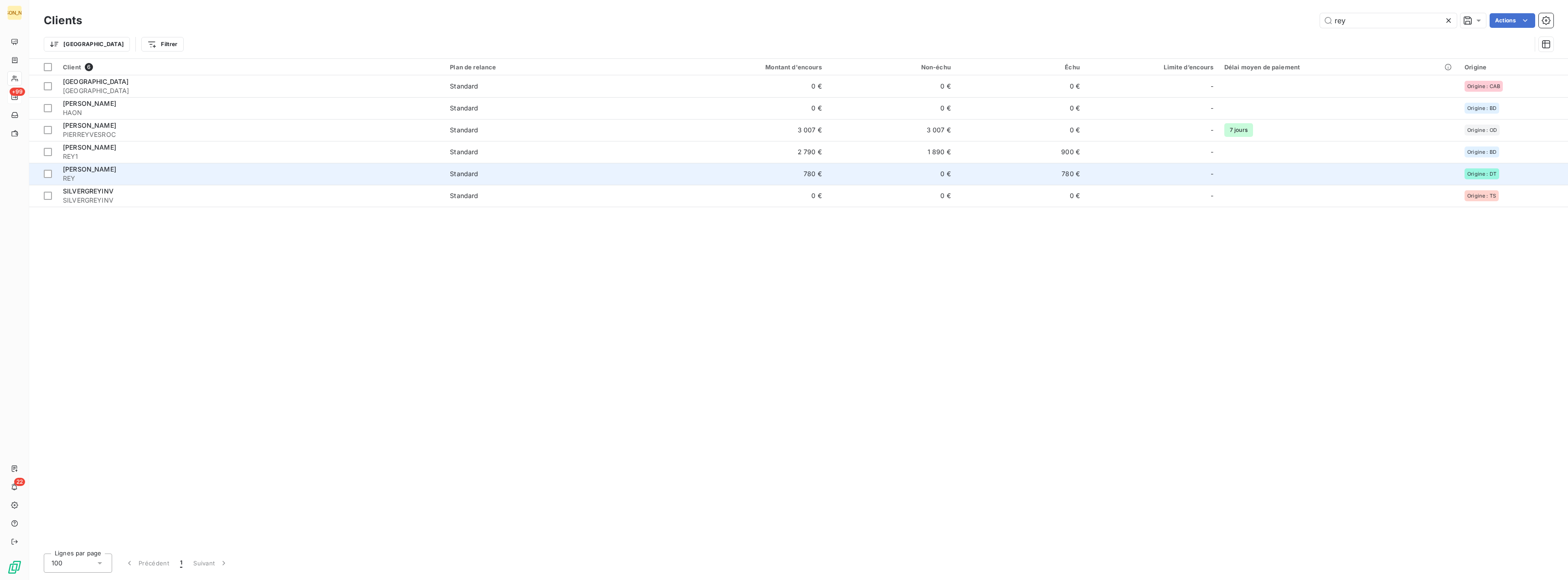
type input "rey"
click at [112, 175] on span "REY" at bounding box center [251, 178] width 376 height 10
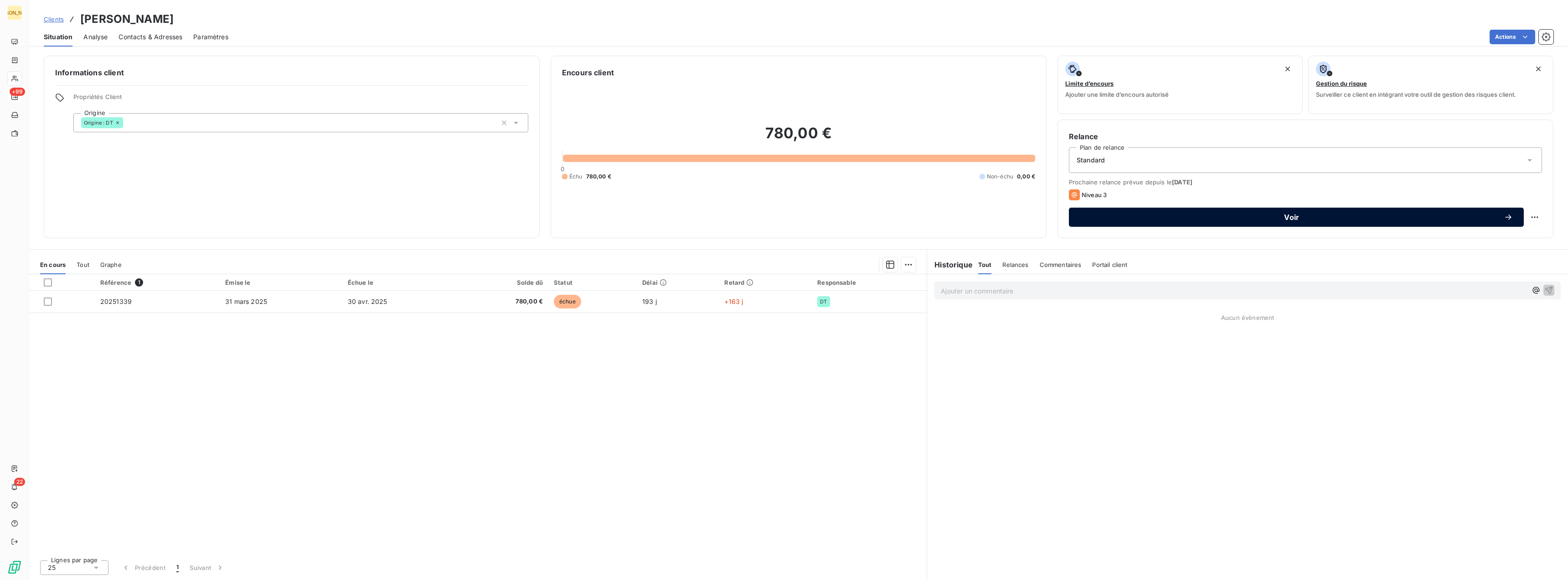
click at [1269, 217] on span "Voir" at bounding box center [1291, 218] width 424 height 8
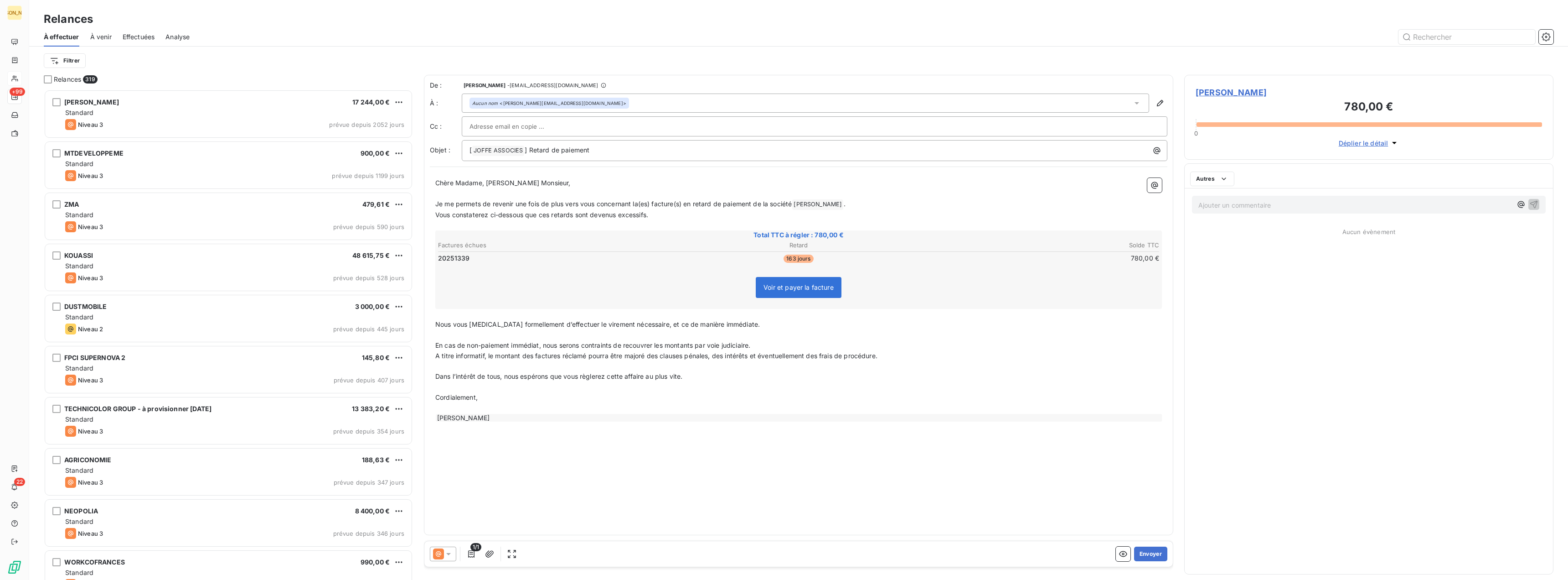
scroll to position [484, 362]
click at [498, 210] on p "Vous constaterez ci-dessous que ces retards sont devenus excessifs." at bounding box center [799, 215] width 727 height 10
click at [486, 46] on div "Relances À effectuer À venir Effectuées Analyse Filtrer Relances 319 [PERSON_NA…" at bounding box center [799, 290] width 1539 height 580
click at [794, 441] on div "De : [PERSON_NAME] - [EMAIL_ADDRESS][DOMAIN_NAME] À : Aucun nom <[PERSON_NAME][…" at bounding box center [799, 304] width 750 height 460
drag, startPoint x: 436, startPoint y: 182, endPoint x: 547, endPoint y: 184, distance: 111.0
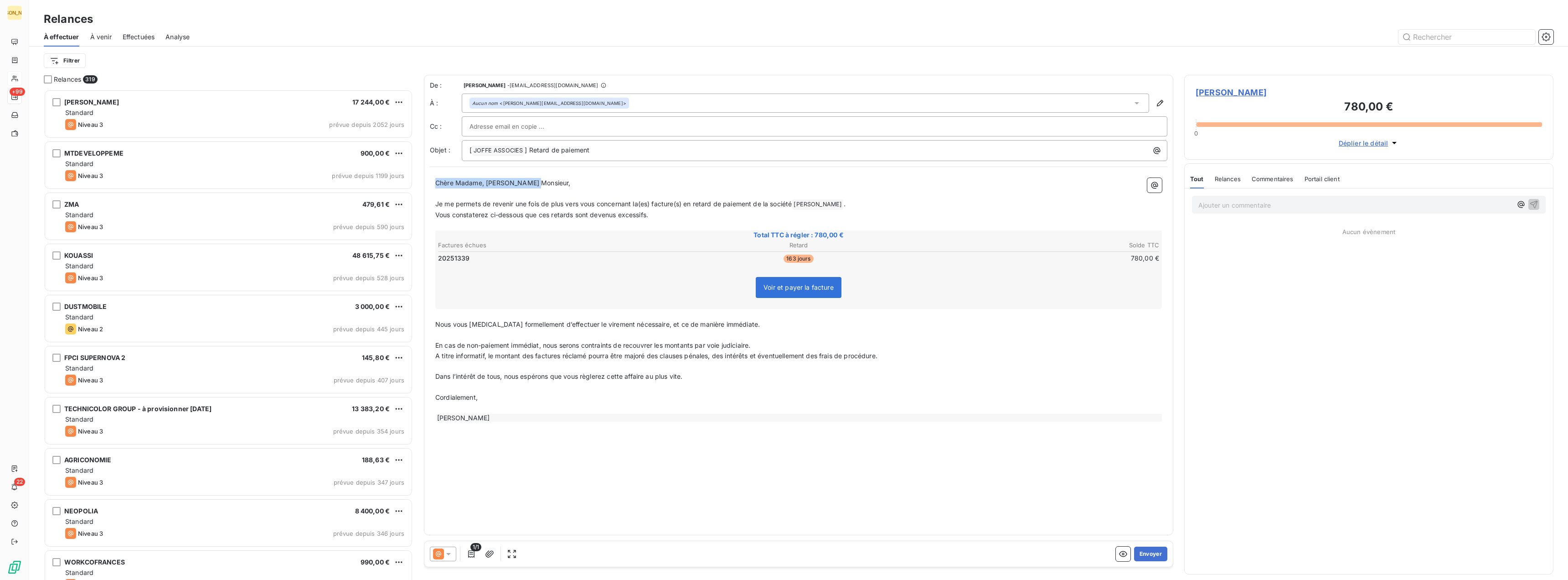
click at [547, 184] on p "Chère Madame, [PERSON_NAME] Monsieur," at bounding box center [799, 182] width 727 height 10
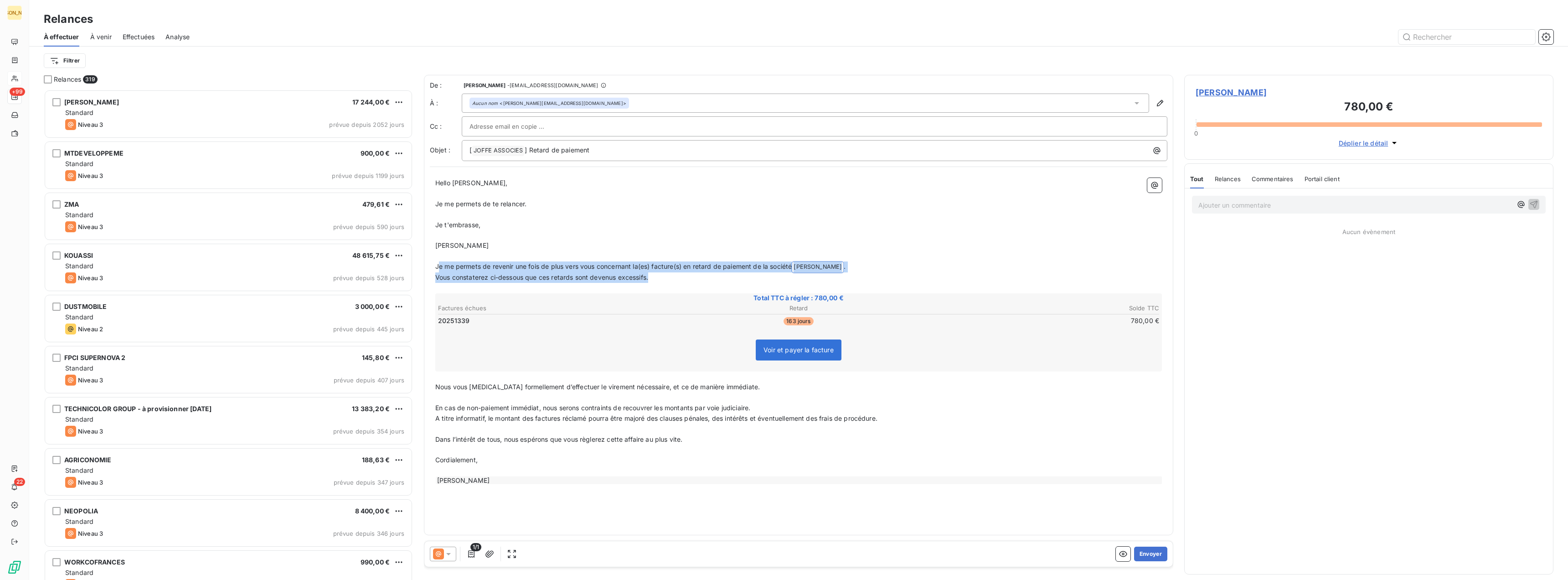
drag, startPoint x: 438, startPoint y: 263, endPoint x: 690, endPoint y: 276, distance: 252.3
click at [690, 276] on div "Hello [PERSON_NAME], ﻿ Je me permets de te relancer. ﻿ Je t'embrasse, ﻿ [PERSON…" at bounding box center [799, 331] width 727 height 307
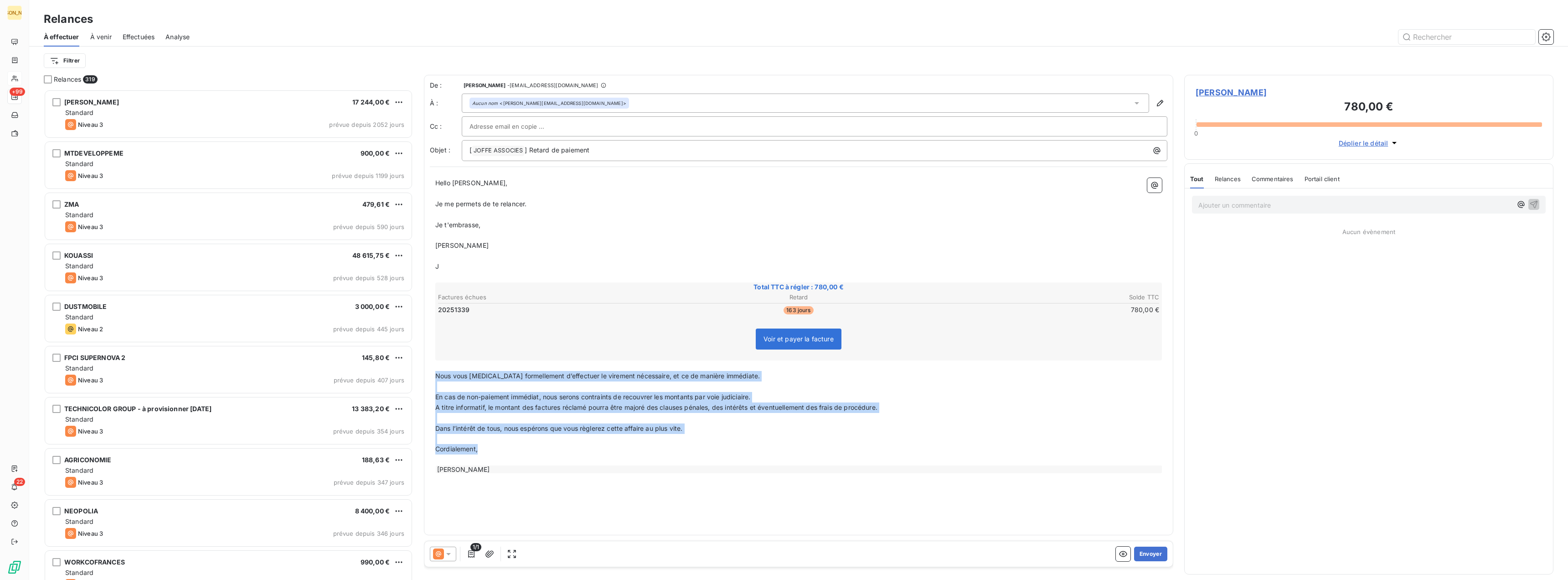
drag, startPoint x: 436, startPoint y: 377, endPoint x: 526, endPoint y: 450, distance: 115.9
click at [526, 450] on div "Hello [PERSON_NAME], ﻿ Je me permets de te relancer. ﻿ Je t'embrasse, ﻿ [PERSON…" at bounding box center [799, 325] width 727 height 296
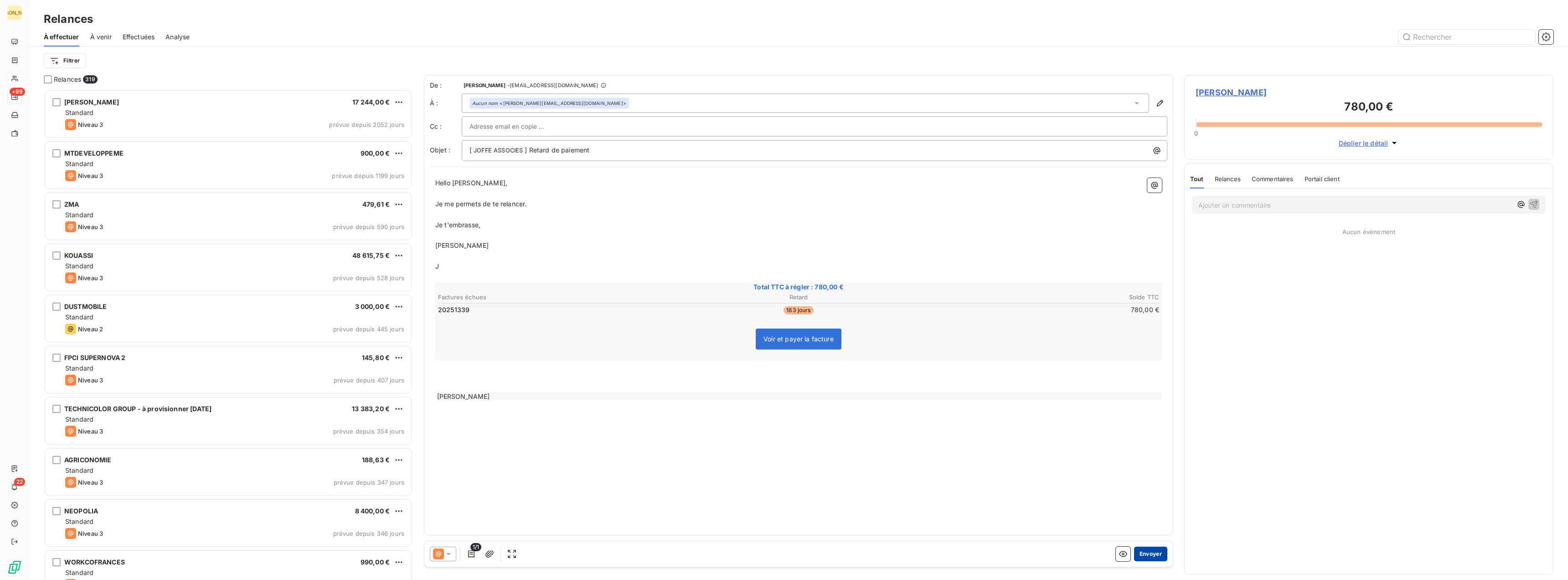
click at [1152, 553] on button "Envoyer" at bounding box center [1150, 553] width 33 height 14
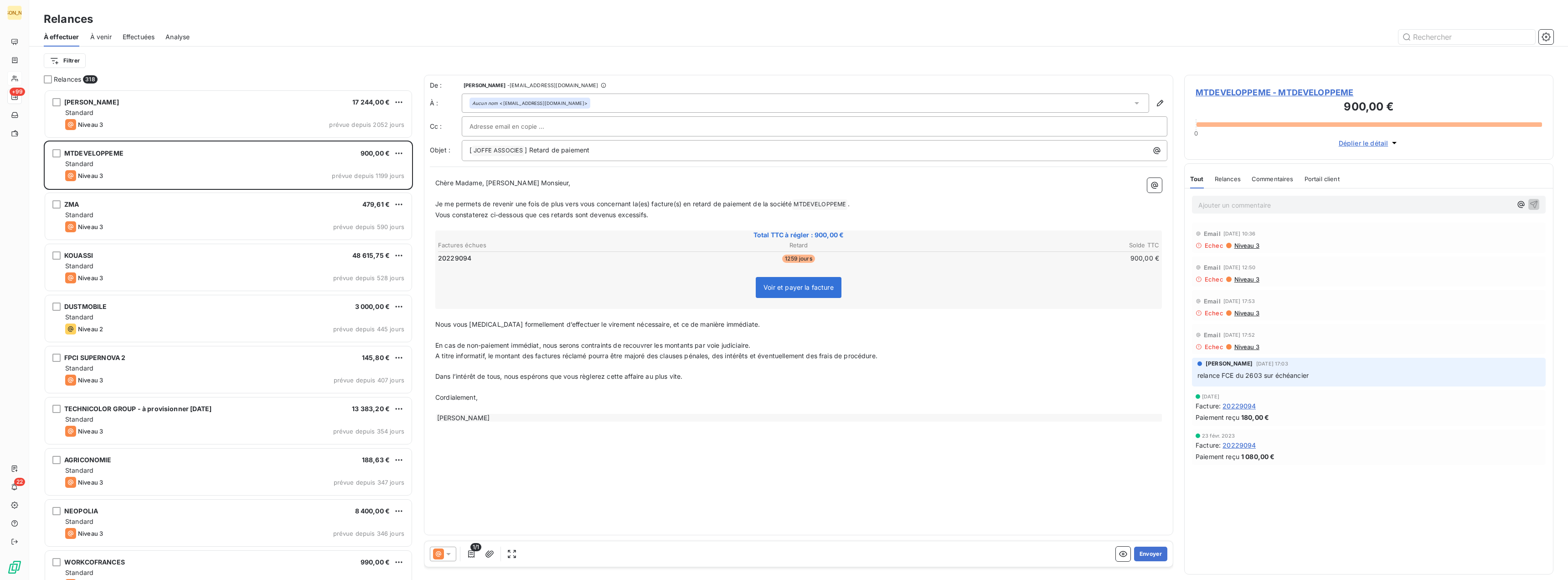
click at [67, 62] on html "JA +99 22 Relances À effectuer À venir Effectuées Analyse Filtrer Relances 318 …" at bounding box center [784, 290] width 1568 height 580
click at [87, 178] on div "Origine" at bounding box center [111, 177] width 126 height 14
click at [156, 85] on icon at bounding box center [156, 84] width 5 height 2
click at [218, 86] on div at bounding box center [238, 84] width 132 height 19
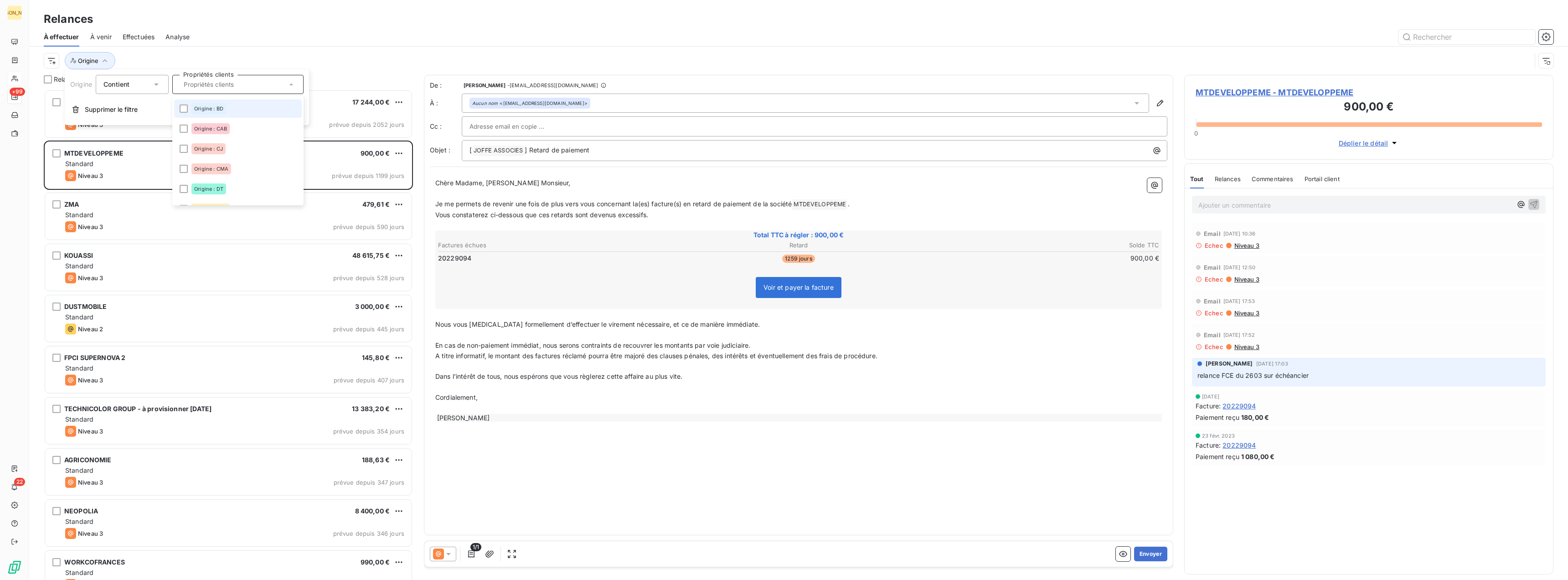
scroll to position [92, 0]
click at [187, 135] on div at bounding box center [183, 135] width 9 height 9
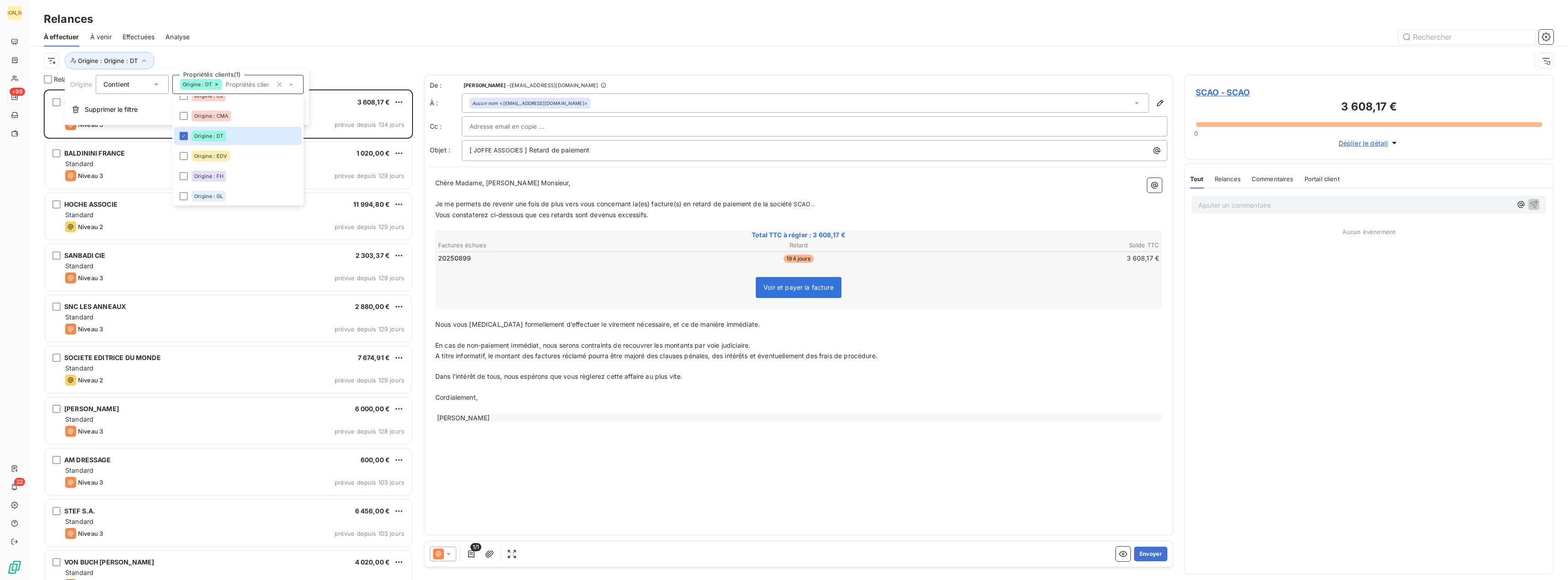
click at [578, 30] on div at bounding box center [877, 36] width 1353 height 14
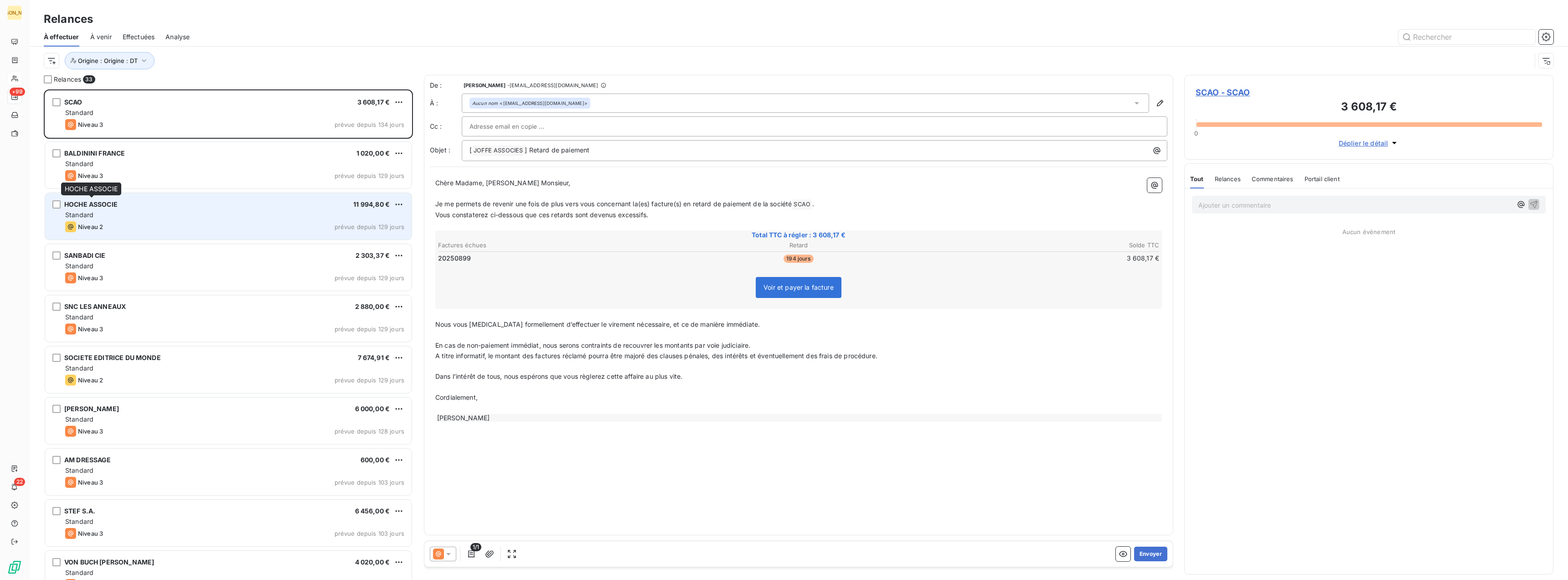
click at [84, 207] on span "HOCHE ASSOCIE" at bounding box center [91, 204] width 53 height 8
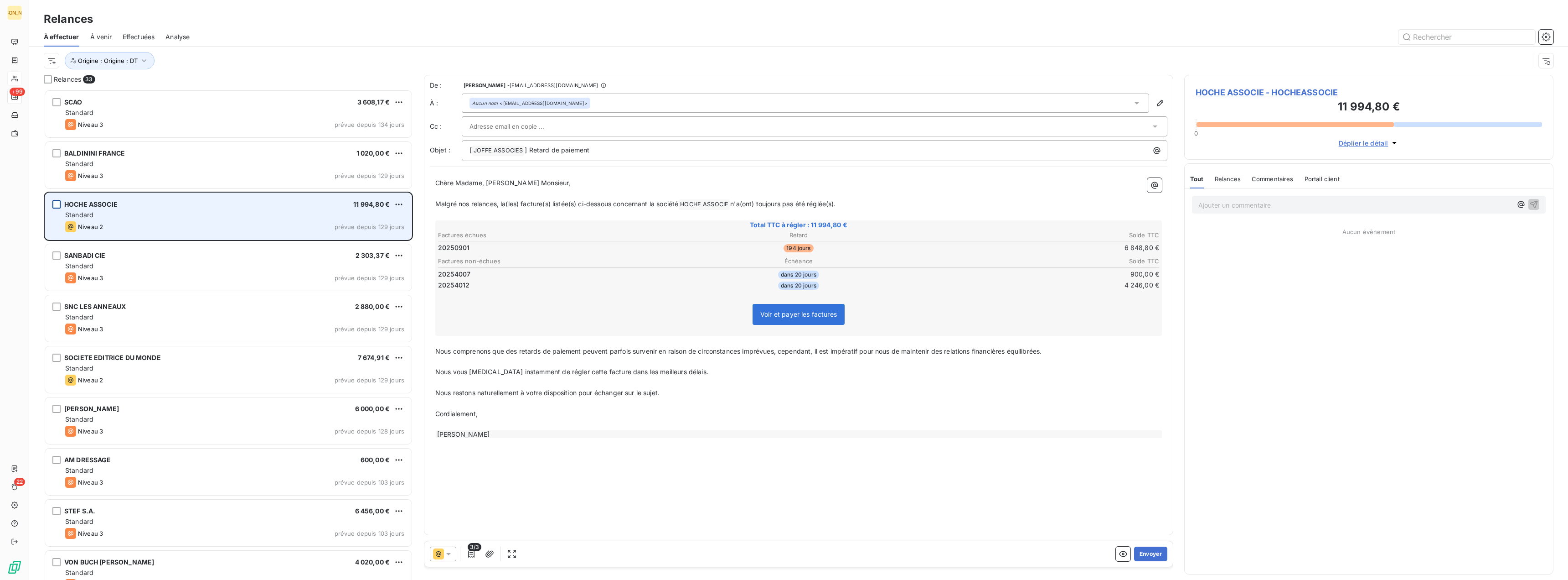
click at [57, 205] on div "grid" at bounding box center [56, 204] width 9 height 9
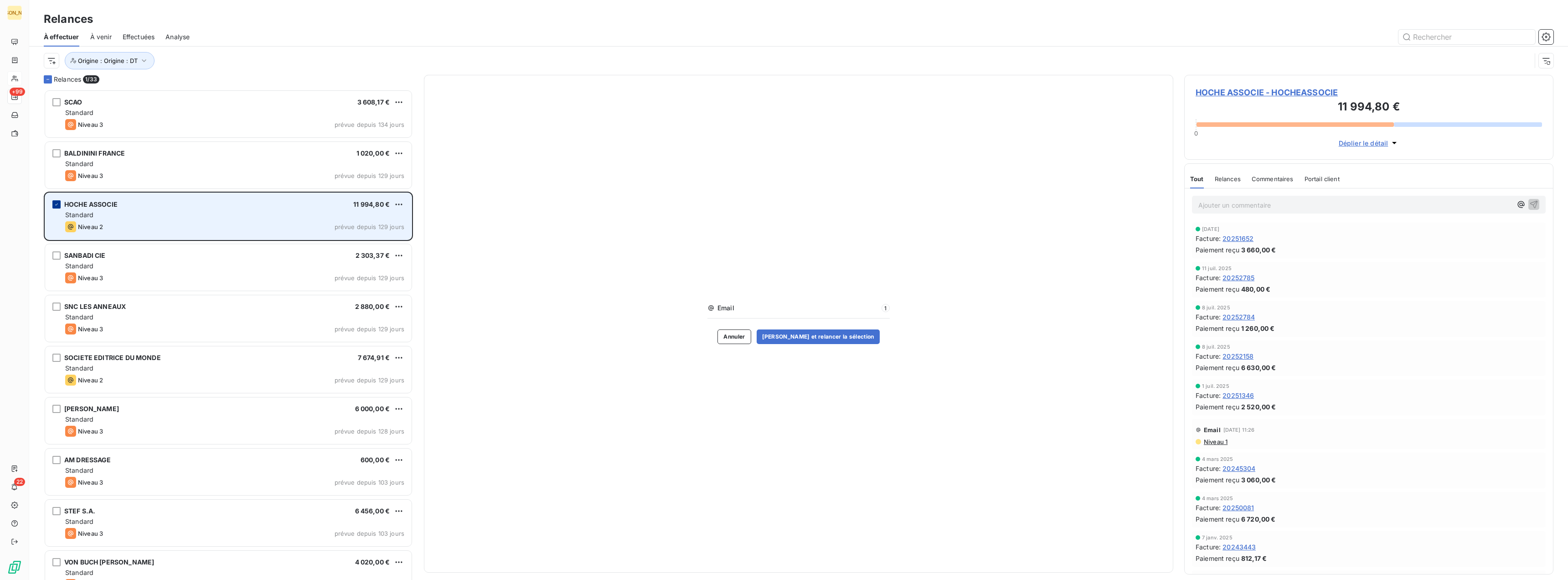
click at [55, 203] on icon "grid" at bounding box center [56, 204] width 6 height 6
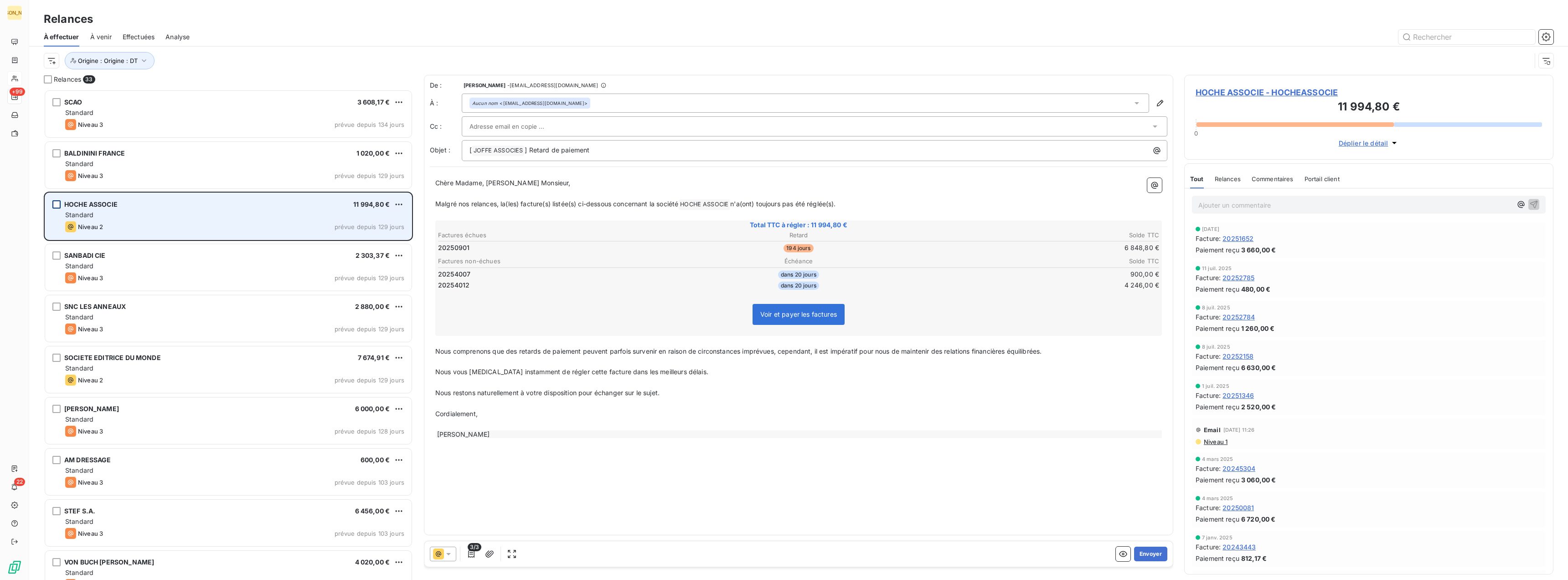
click at [567, 102] on div "Aucun nom <[EMAIL_ADDRESS][DOMAIN_NAME]>" at bounding box center [805, 103] width 688 height 19
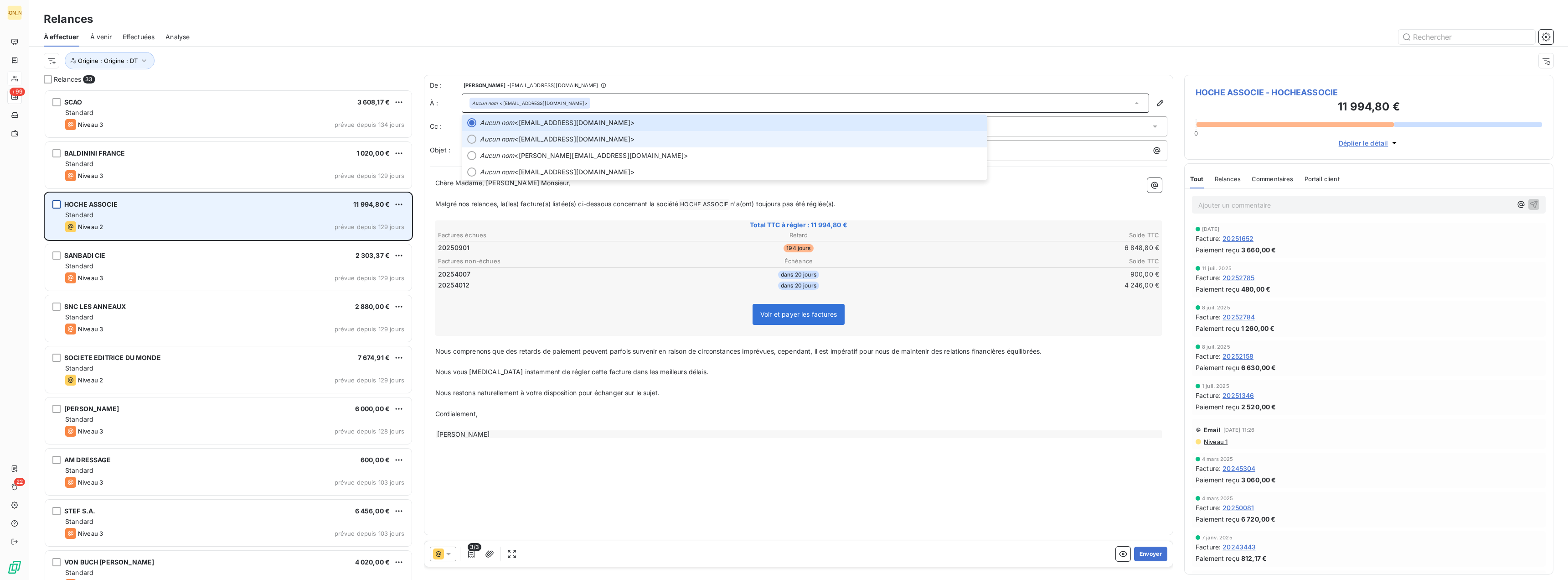
click at [562, 136] on span "Aucun nom <[EMAIL_ADDRESS][DOMAIN_NAME]>" at bounding box center [731, 139] width 502 height 10
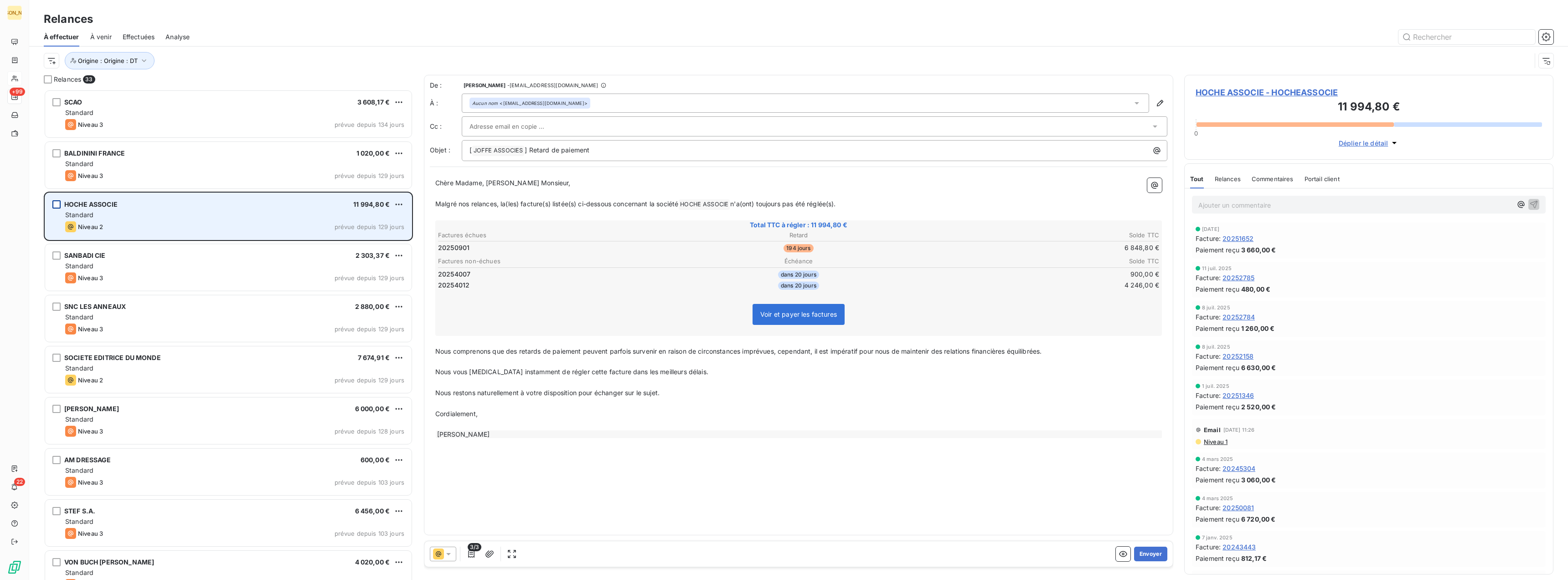
click at [488, 127] on input "text" at bounding box center [518, 126] width 98 height 13
click at [573, 101] on div "Aucun nom <[EMAIL_ADDRESS][DOMAIN_NAME]>" at bounding box center [805, 103] width 688 height 19
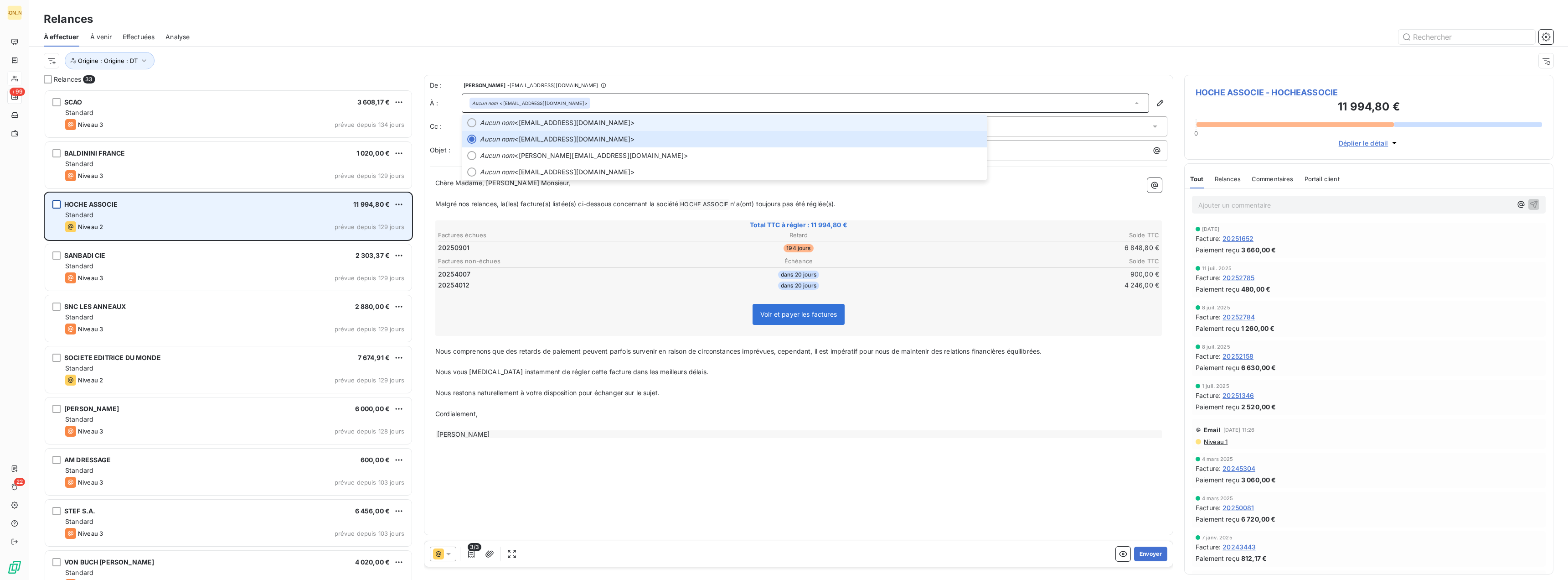
click at [547, 124] on span "Aucun nom <[EMAIL_ADDRESS][DOMAIN_NAME]>" at bounding box center [731, 123] width 502 height 10
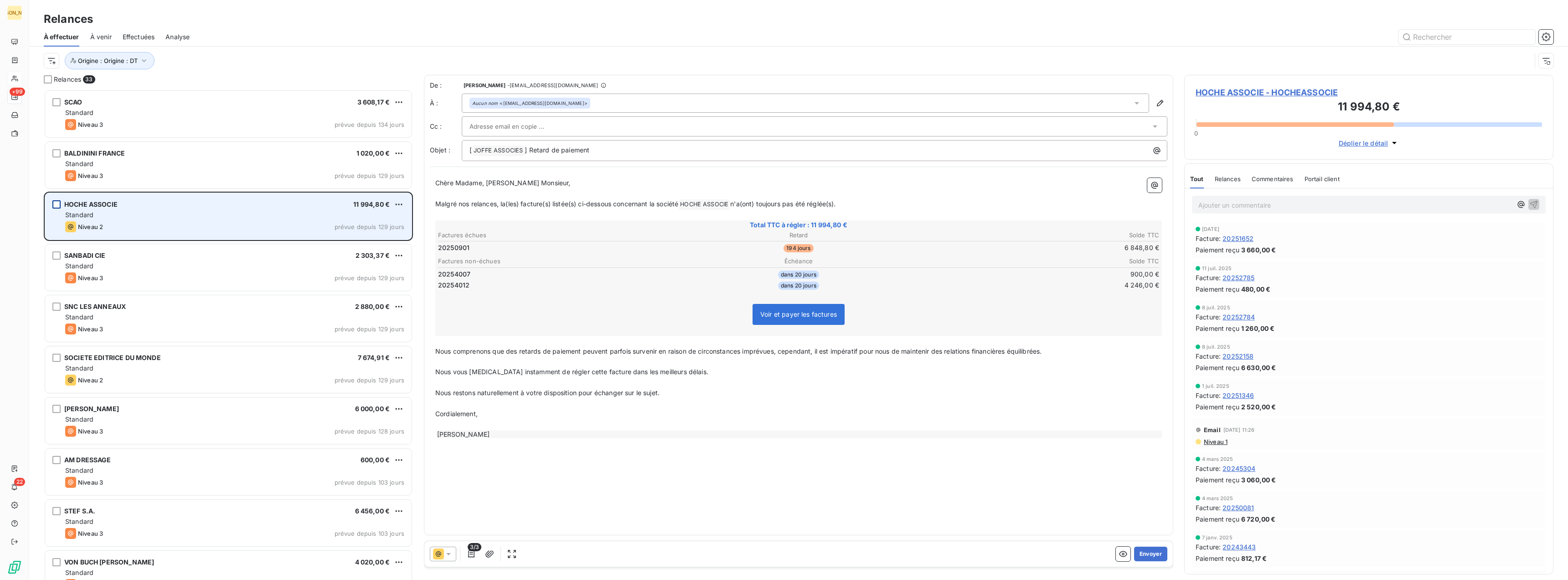
click at [542, 101] on div "Aucun nom <[EMAIL_ADDRESS][DOMAIN_NAME]>" at bounding box center [529, 103] width 115 height 7
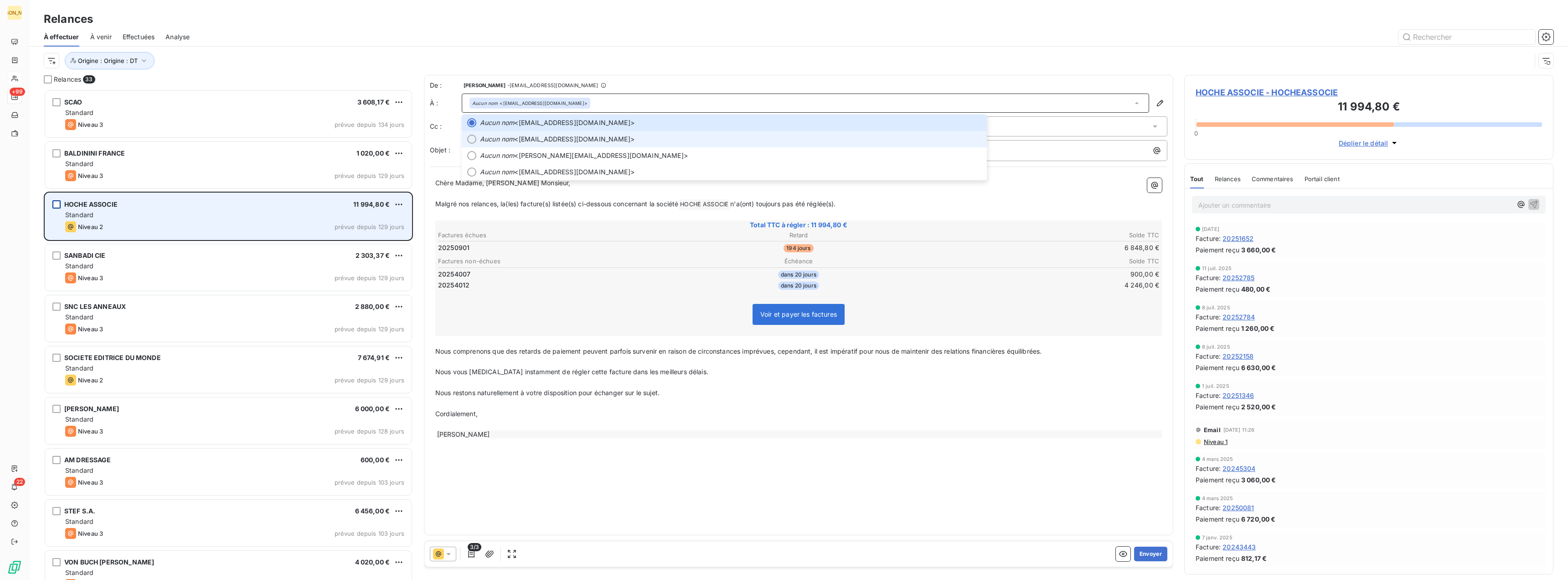
click at [516, 143] on span "Aucun nom <[EMAIL_ADDRESS][DOMAIN_NAME]>" at bounding box center [731, 139] width 502 height 10
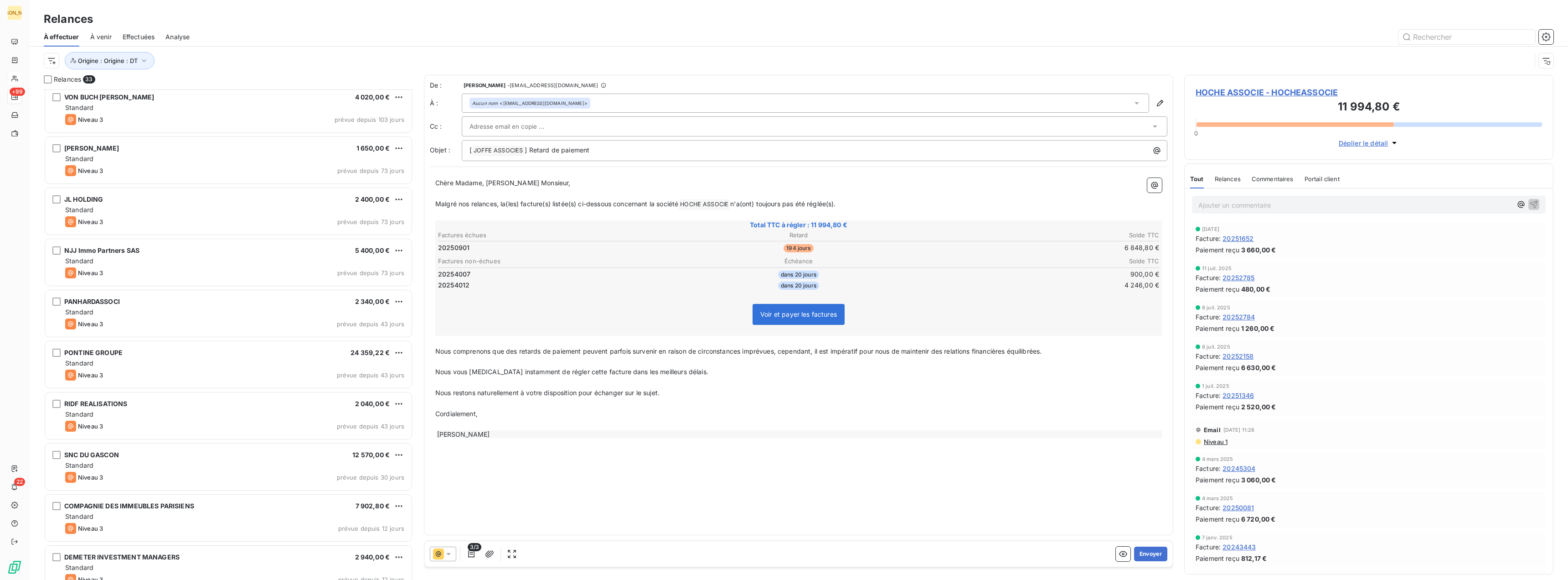
scroll to position [511, 0]
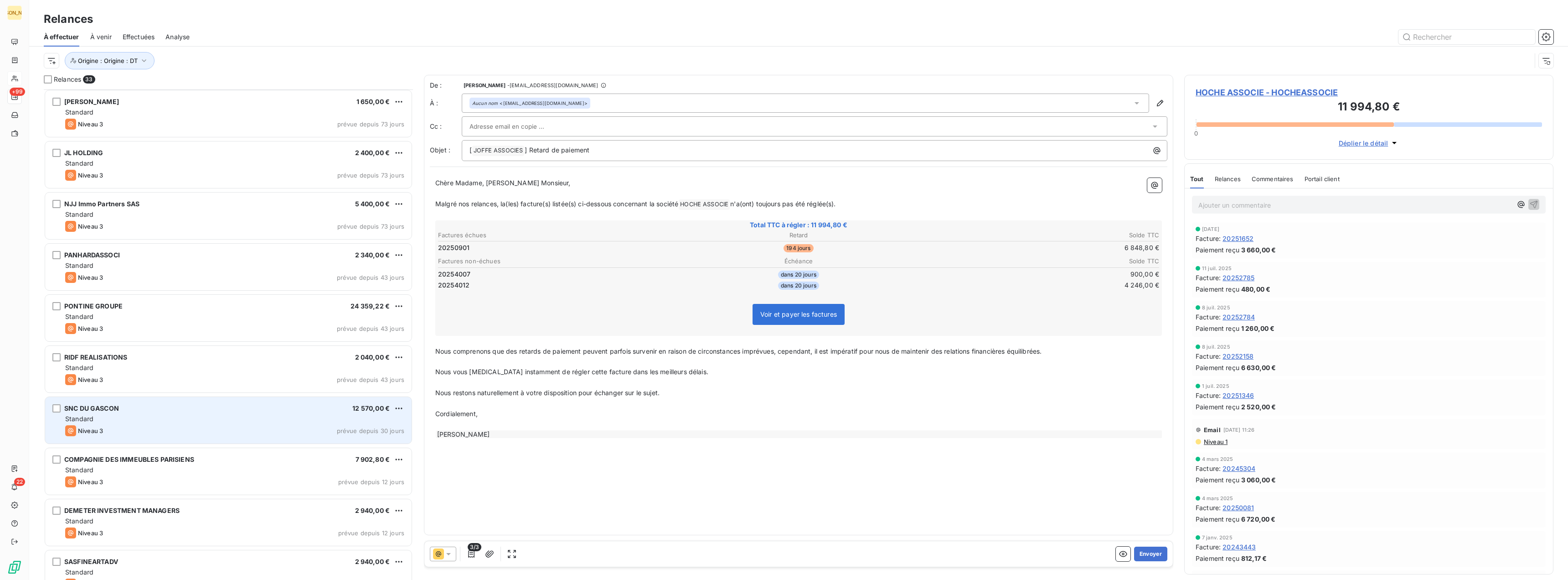
click at [121, 420] on div "Standard" at bounding box center [235, 419] width 340 height 10
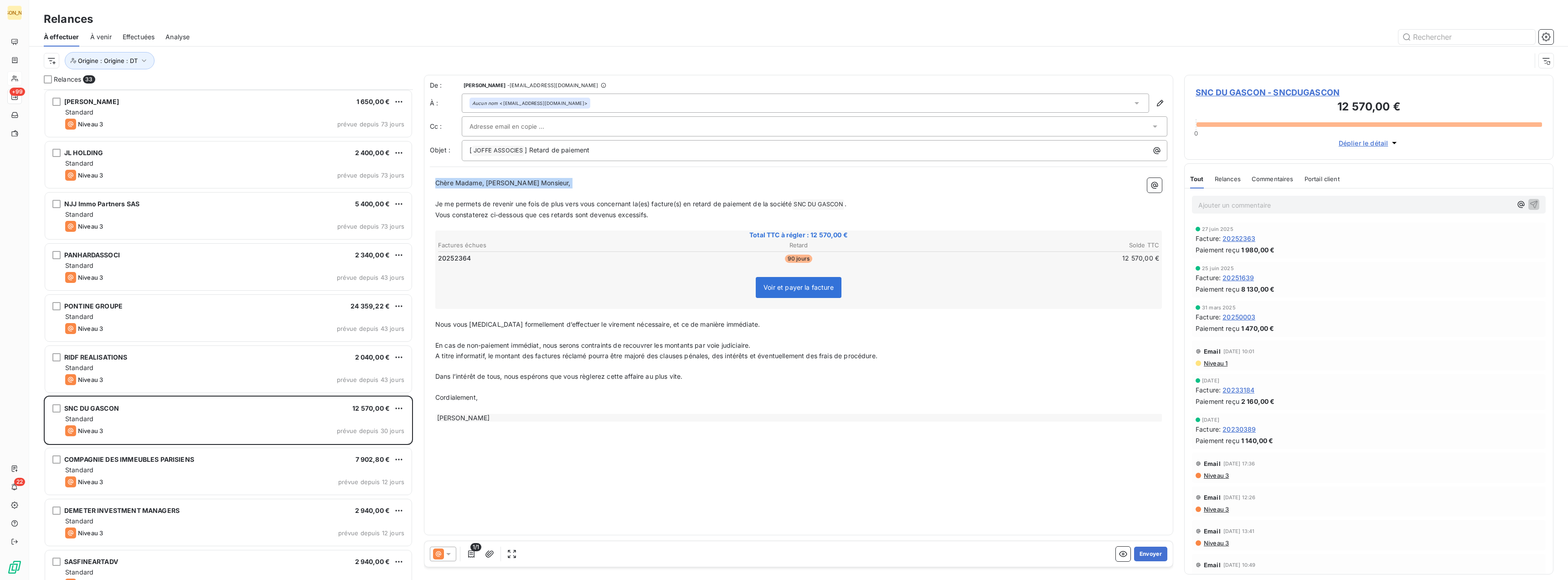
drag, startPoint x: 436, startPoint y: 182, endPoint x: 530, endPoint y: 191, distance: 94.4
click at [530, 191] on div "Chère Madame, [PERSON_NAME] Monsieur, ﻿ Je me permets de revenir une fois de pl…" at bounding box center [799, 300] width 727 height 244
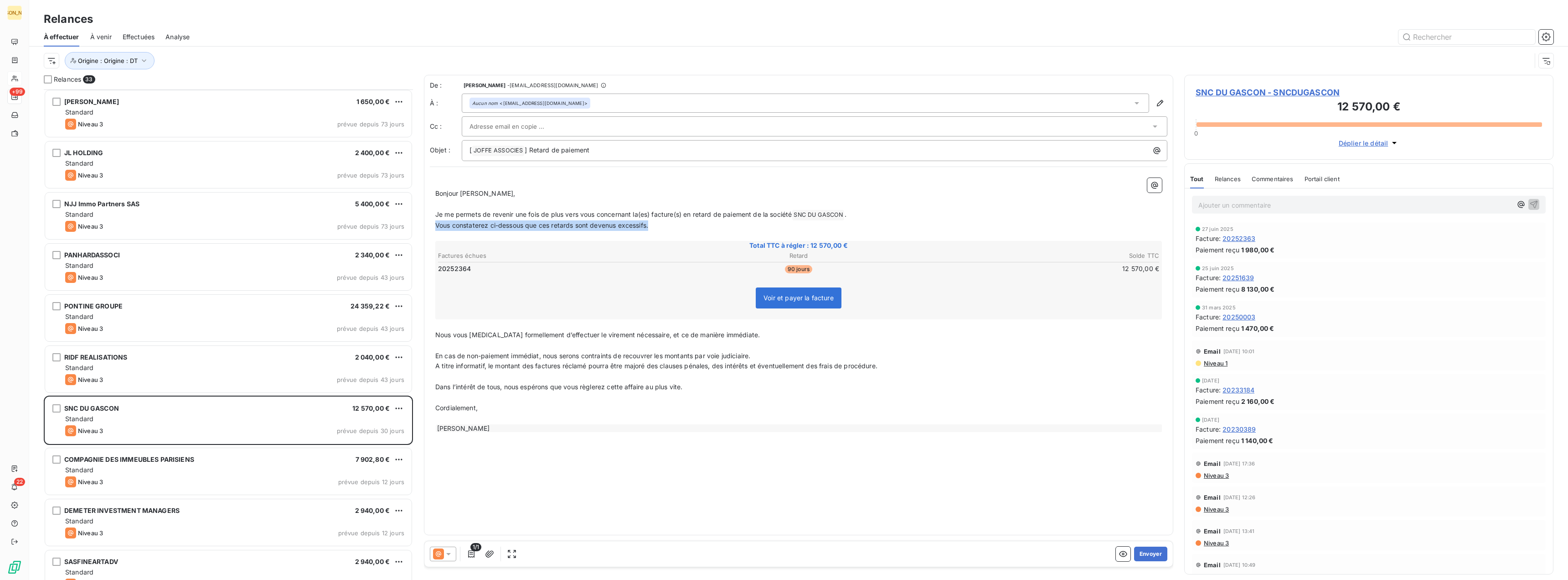
drag, startPoint x: 494, startPoint y: 226, endPoint x: 671, endPoint y: 227, distance: 177.0
click at [671, 227] on p "Vous constaterez ci-dessous que ces retards sont devenus excessifs." at bounding box center [799, 225] width 727 height 10
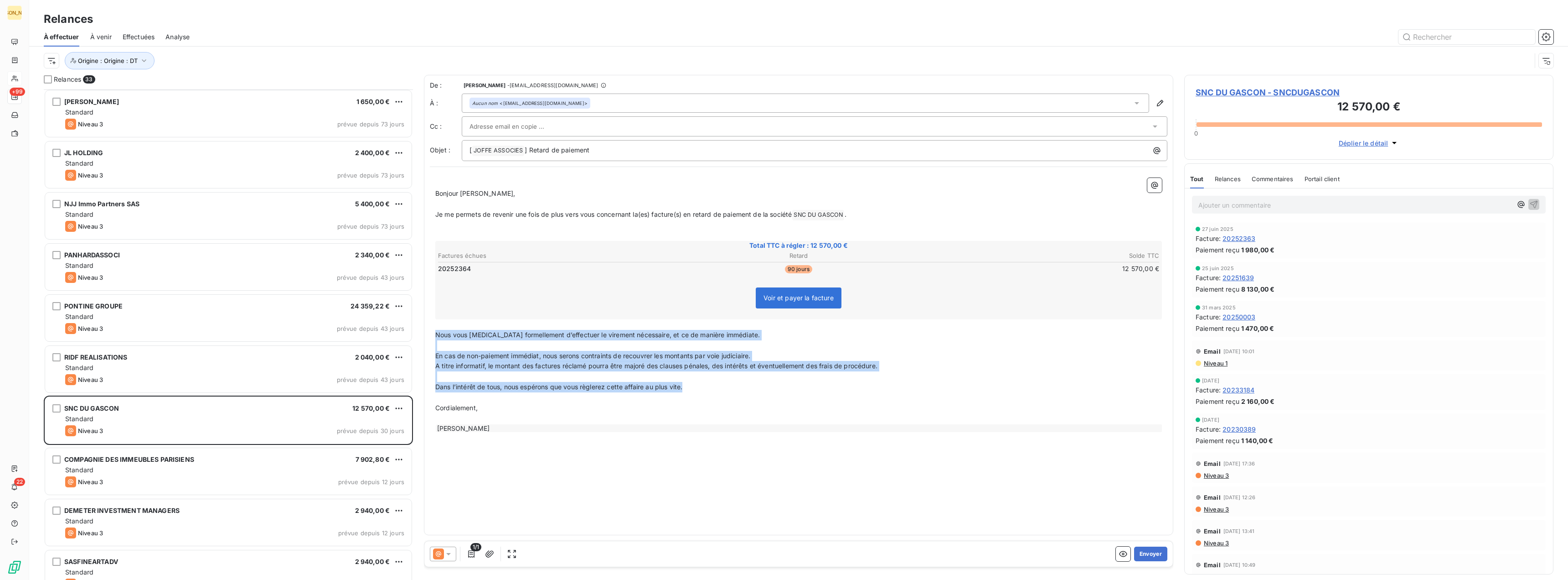
drag, startPoint x: 437, startPoint y: 333, endPoint x: 702, endPoint y: 390, distance: 271.1
click at [702, 390] on div "﻿ Bonjour [PERSON_NAME], ﻿ Je me permets de revenir une fois de plus vers vous …" at bounding box center [799, 304] width 727 height 255
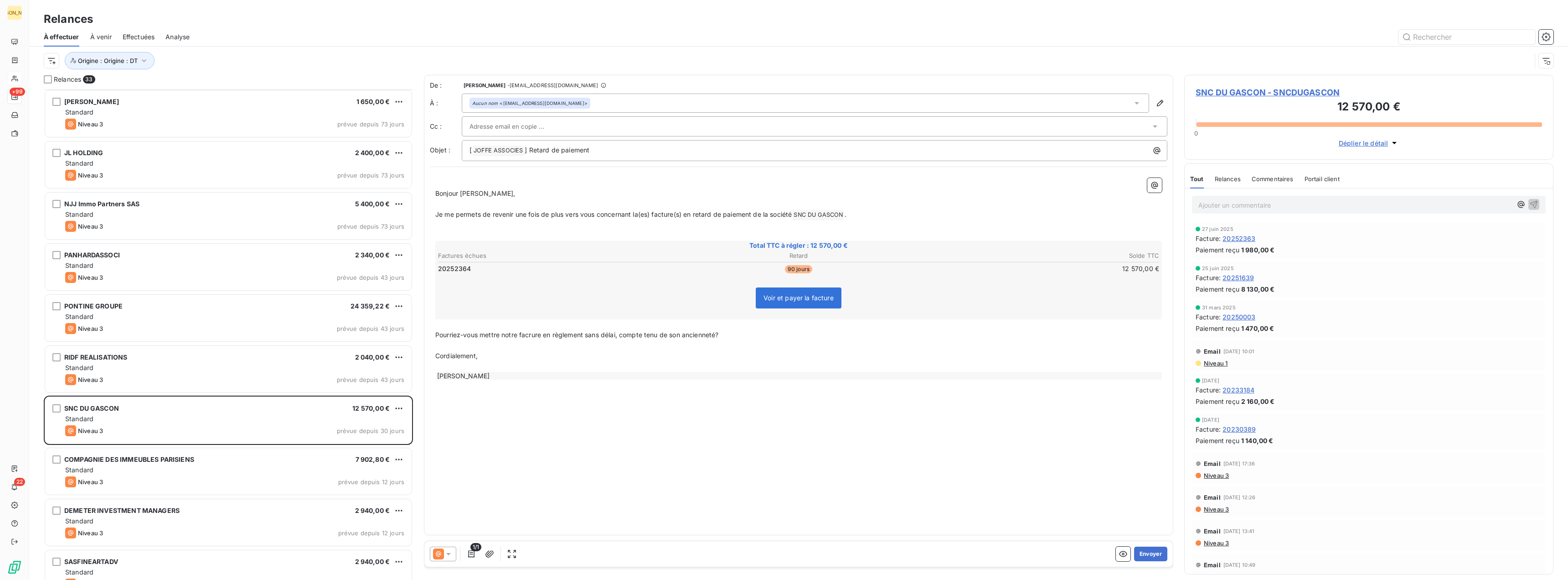
click at [487, 127] on input "text" at bounding box center [518, 126] width 98 height 13
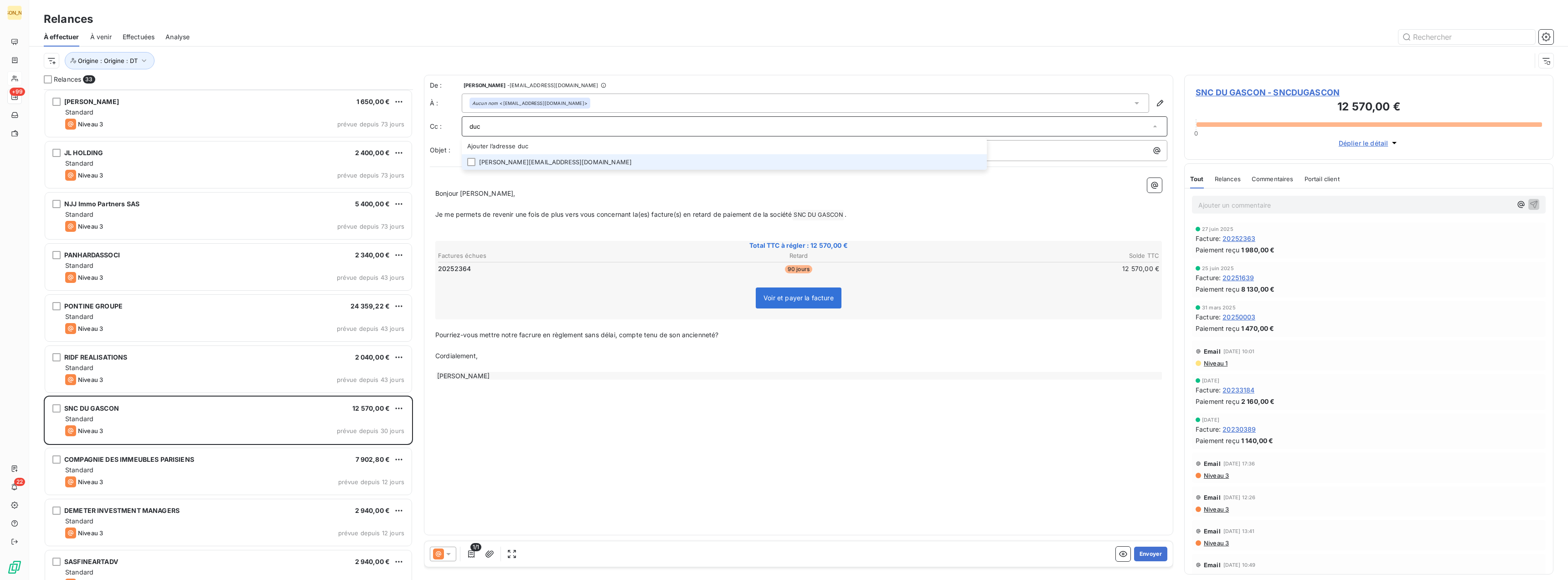
type input "duc"
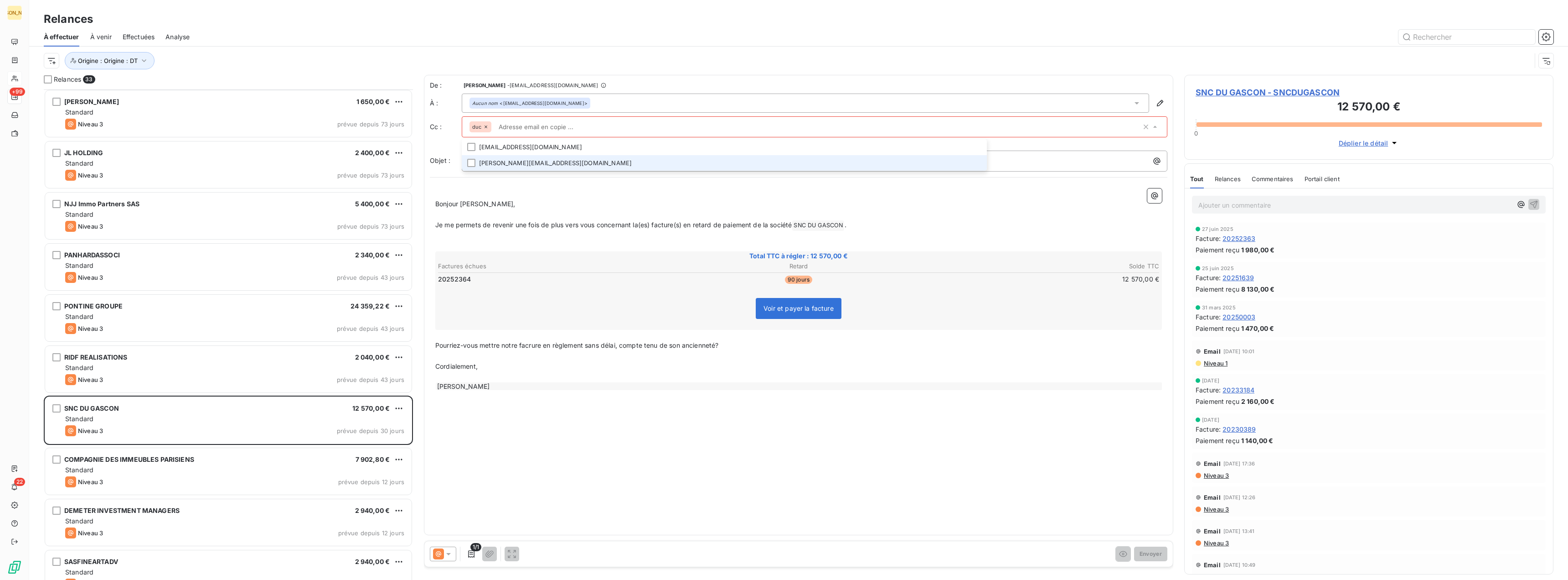
click at [491, 160] on li "[PERSON_NAME][EMAIL_ADDRESS][DOMAIN_NAME]" at bounding box center [724, 163] width 526 height 16
click at [486, 125] on icon at bounding box center [486, 127] width 6 height 6
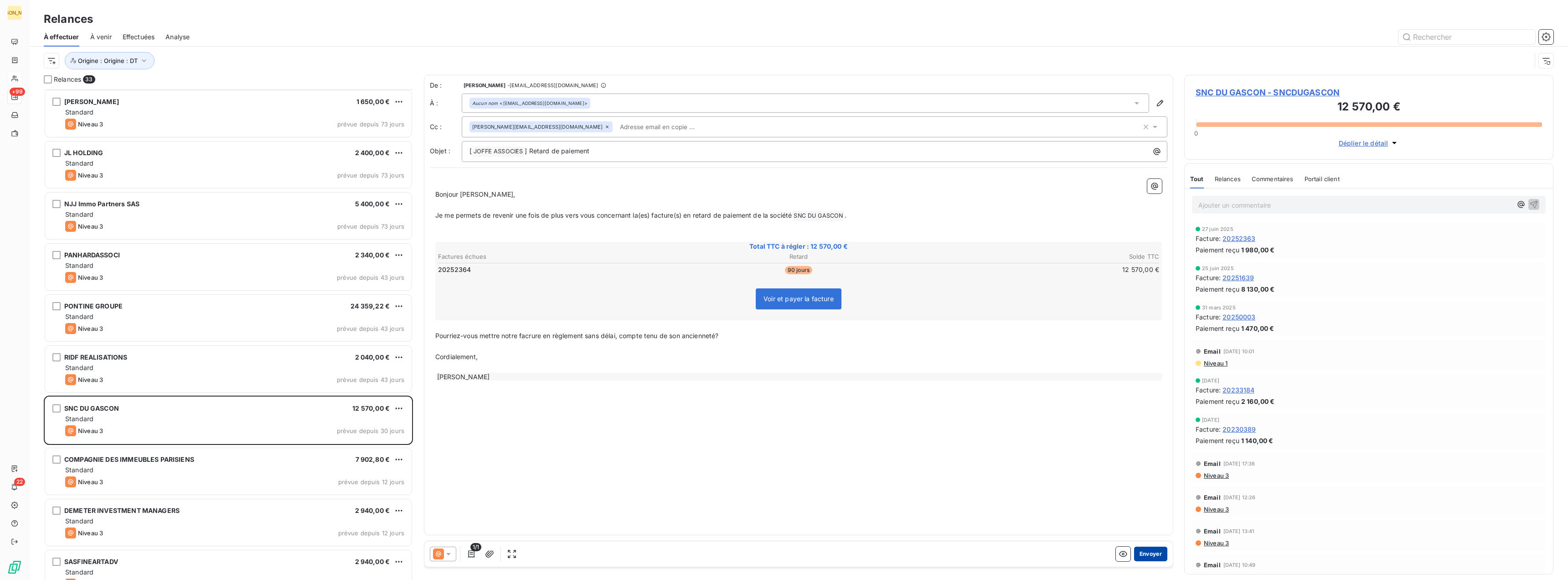
click at [1148, 550] on button "Envoyer" at bounding box center [1150, 553] width 33 height 14
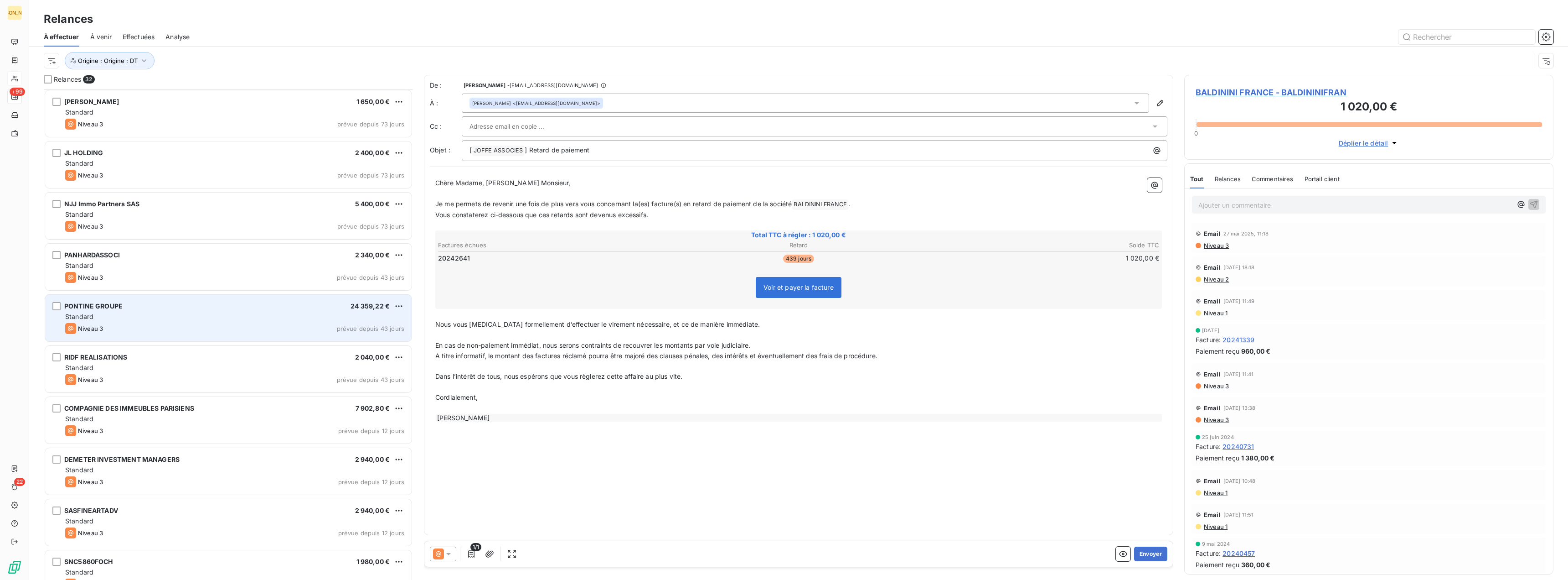
click at [87, 305] on span "PONTINE GROUPE" at bounding box center [93, 305] width 58 height 8
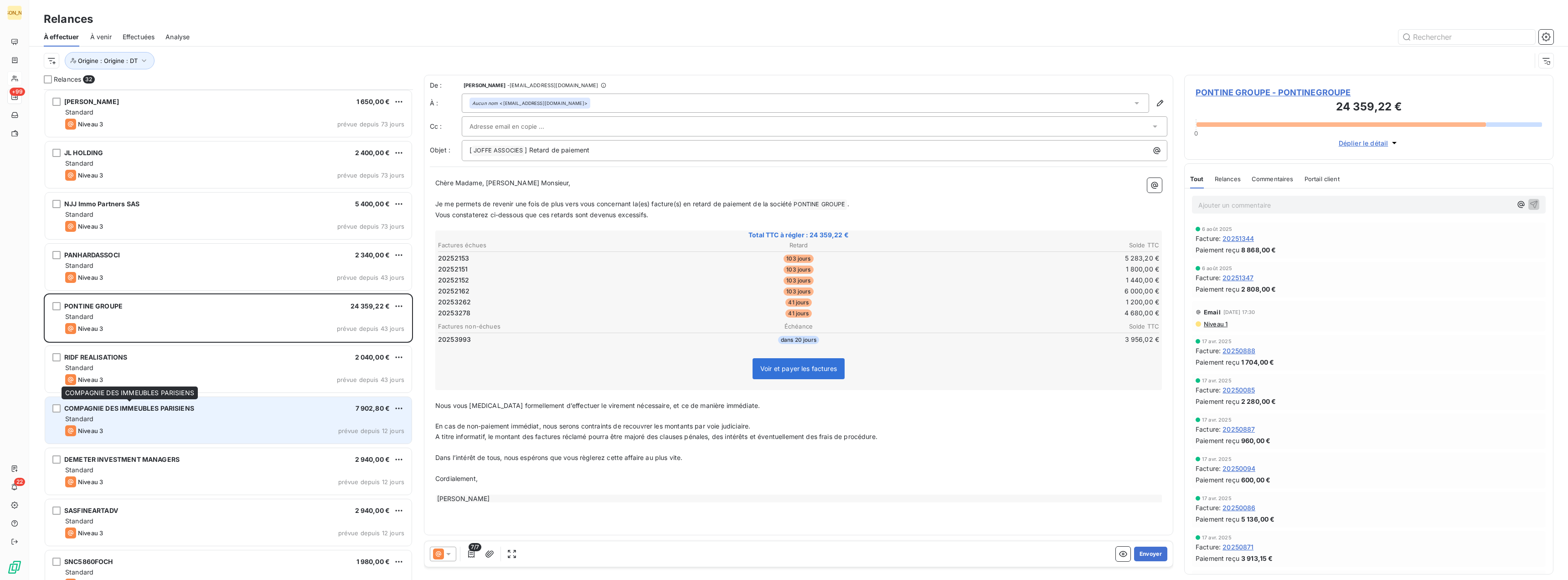
click at [109, 409] on span "COMPAGNIE DES IMMEUBLES PARISIENS" at bounding box center [129, 408] width 130 height 8
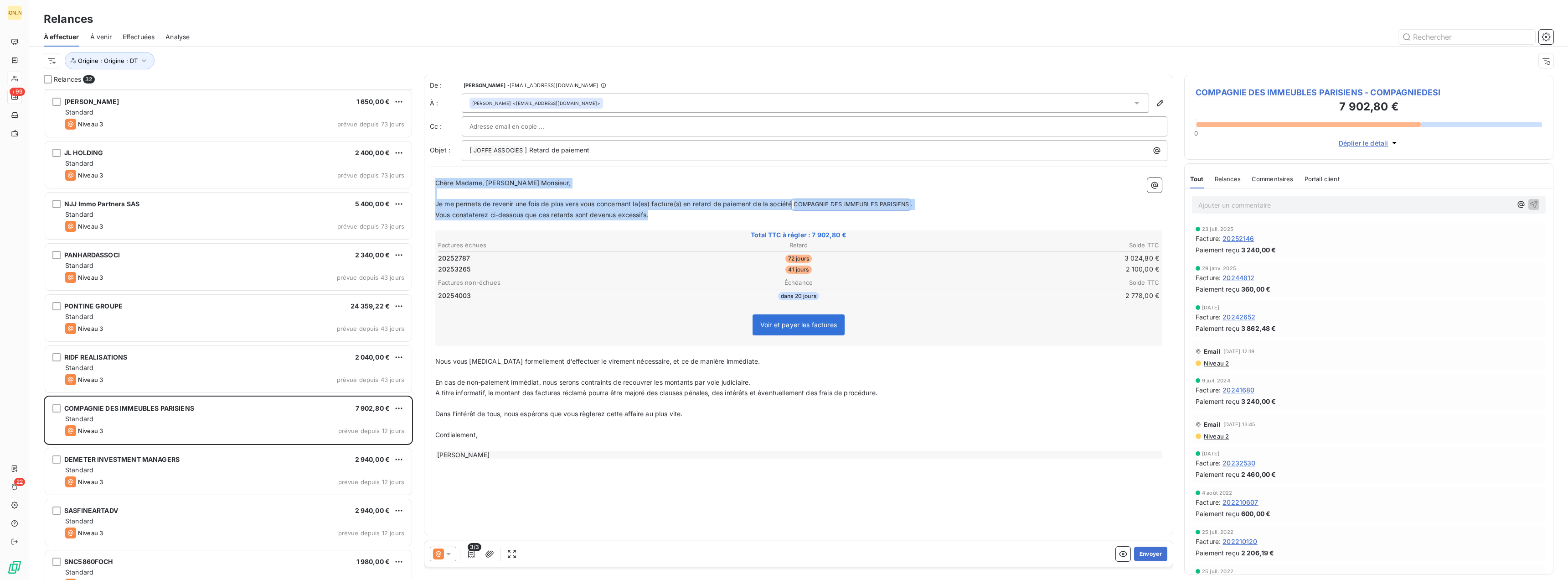
drag, startPoint x: 436, startPoint y: 180, endPoint x: 665, endPoint y: 211, distance: 231.1
click at [665, 211] on div "Chère Madame, [PERSON_NAME] Monsieur, ﻿ Je me permets de revenir une fois de pl…" at bounding box center [799, 318] width 727 height 281
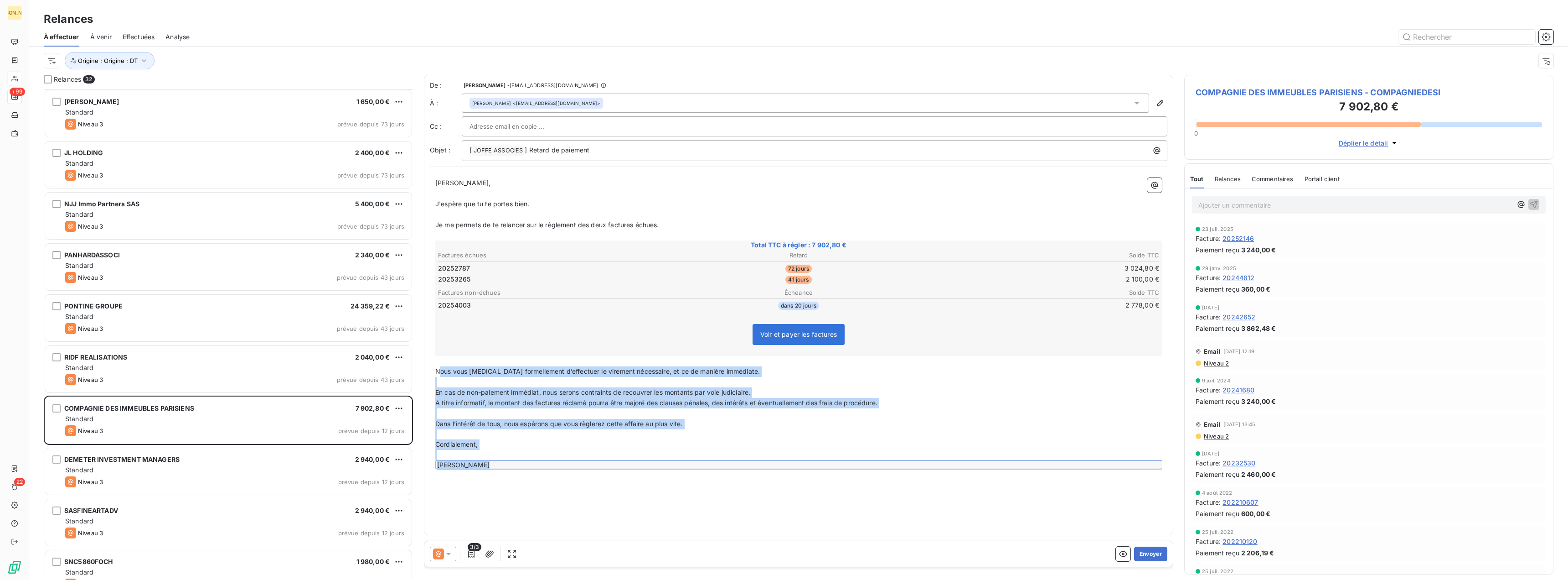
drag, startPoint x: 438, startPoint y: 373, endPoint x: 803, endPoint y: 476, distance: 379.3
click at [803, 476] on div "De : [PERSON_NAME] - [EMAIL_ADDRESS][DOMAIN_NAME] À : [PERSON_NAME] <[EMAIL_ADD…" at bounding box center [799, 304] width 750 height 460
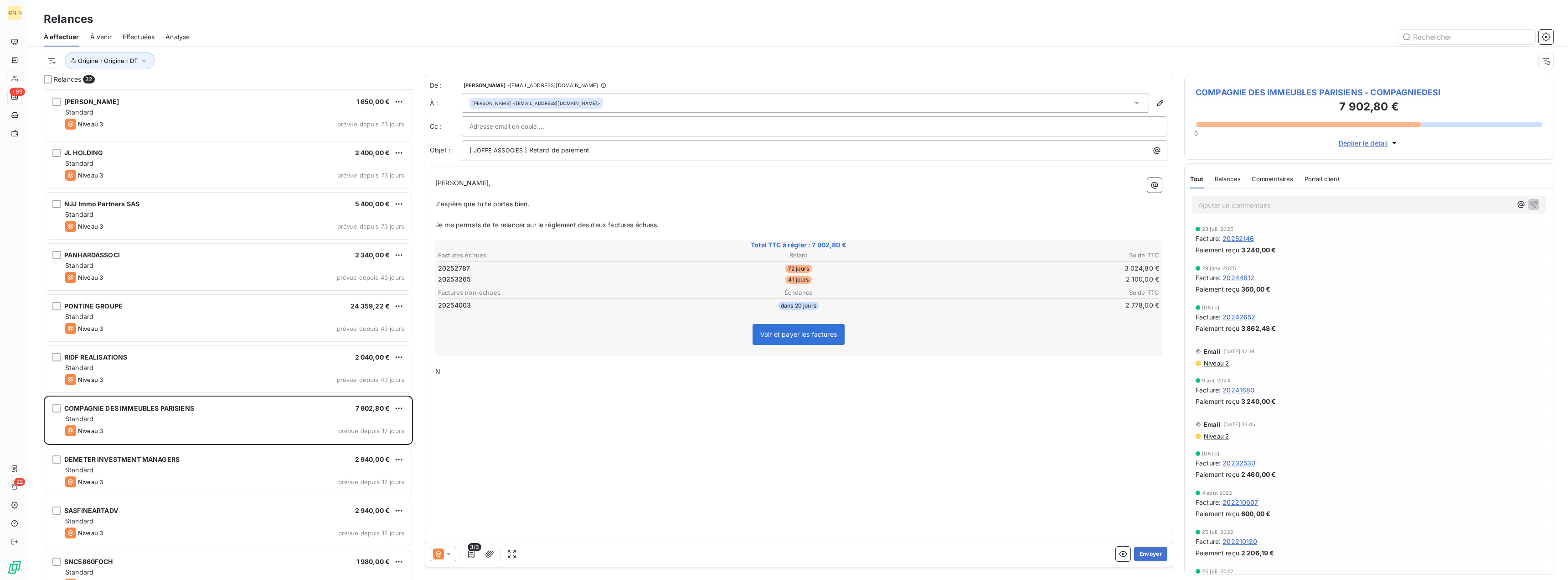
click at [681, 224] on p "Je me permets de te relancer sur le règlement des deux factures échues." at bounding box center [799, 224] width 727 height 10
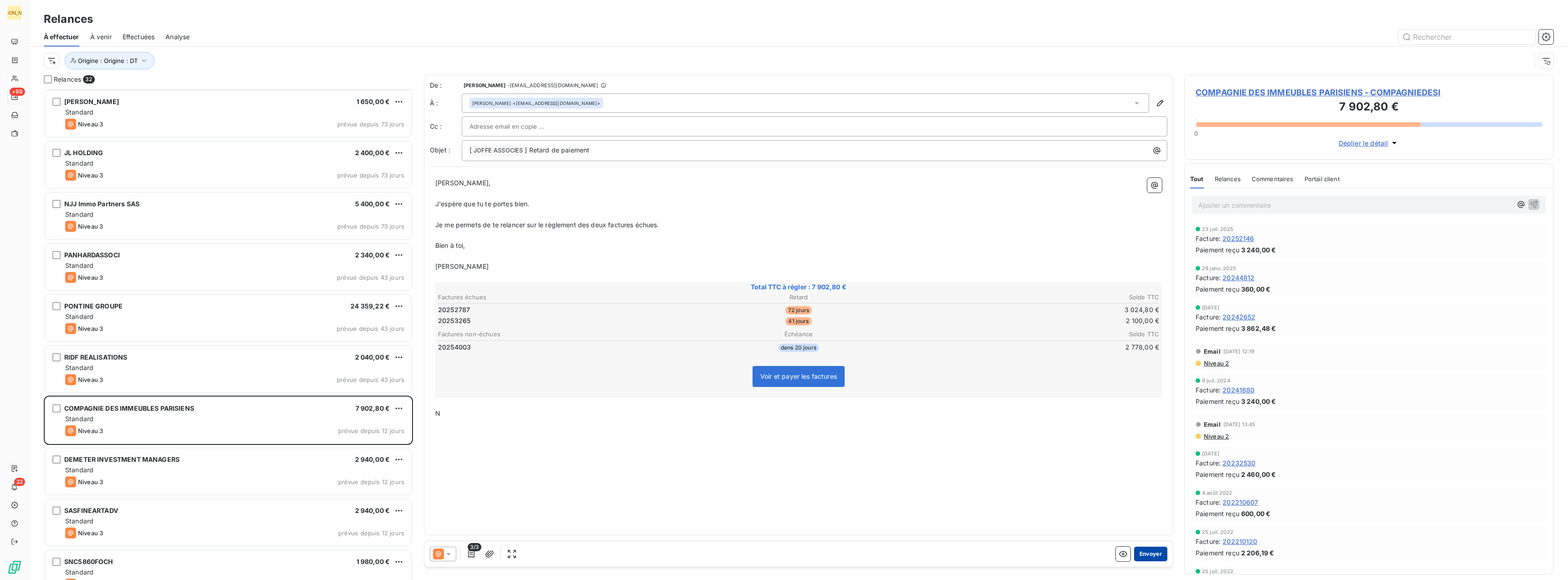
click at [1144, 553] on button "Envoyer" at bounding box center [1150, 553] width 33 height 14
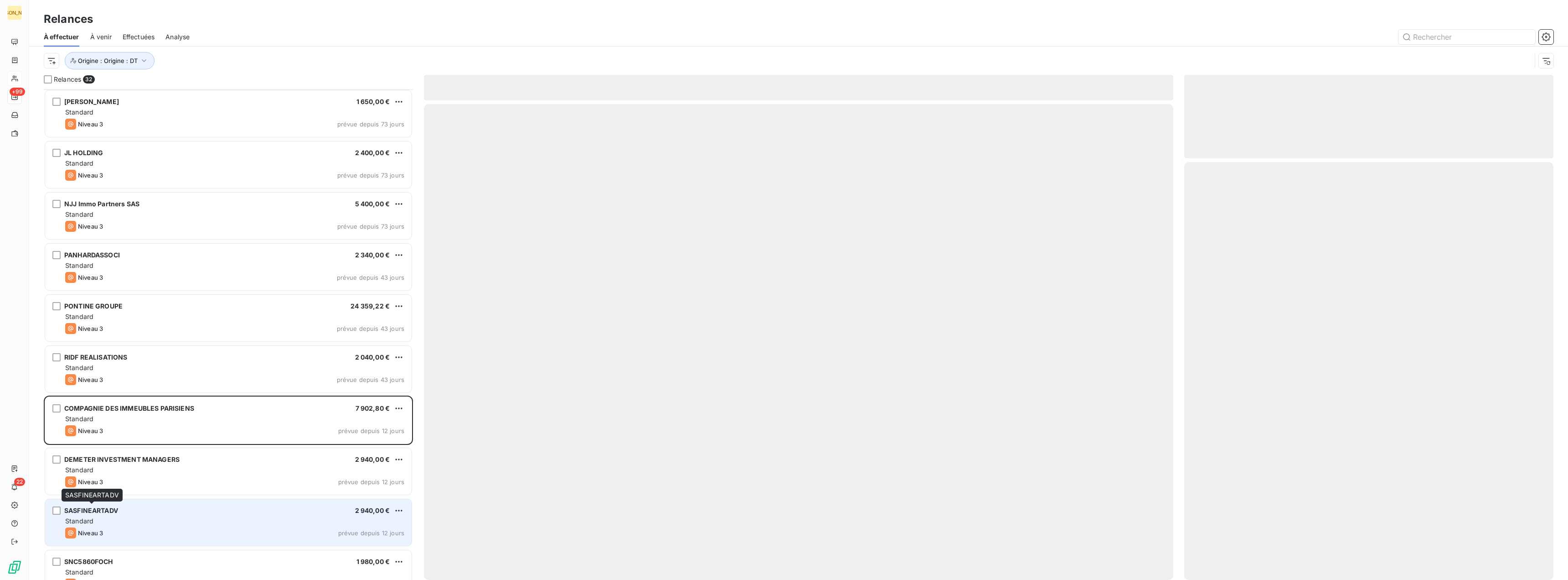
click at [98, 512] on span "SASFINEARTADV" at bounding box center [91, 510] width 53 height 8
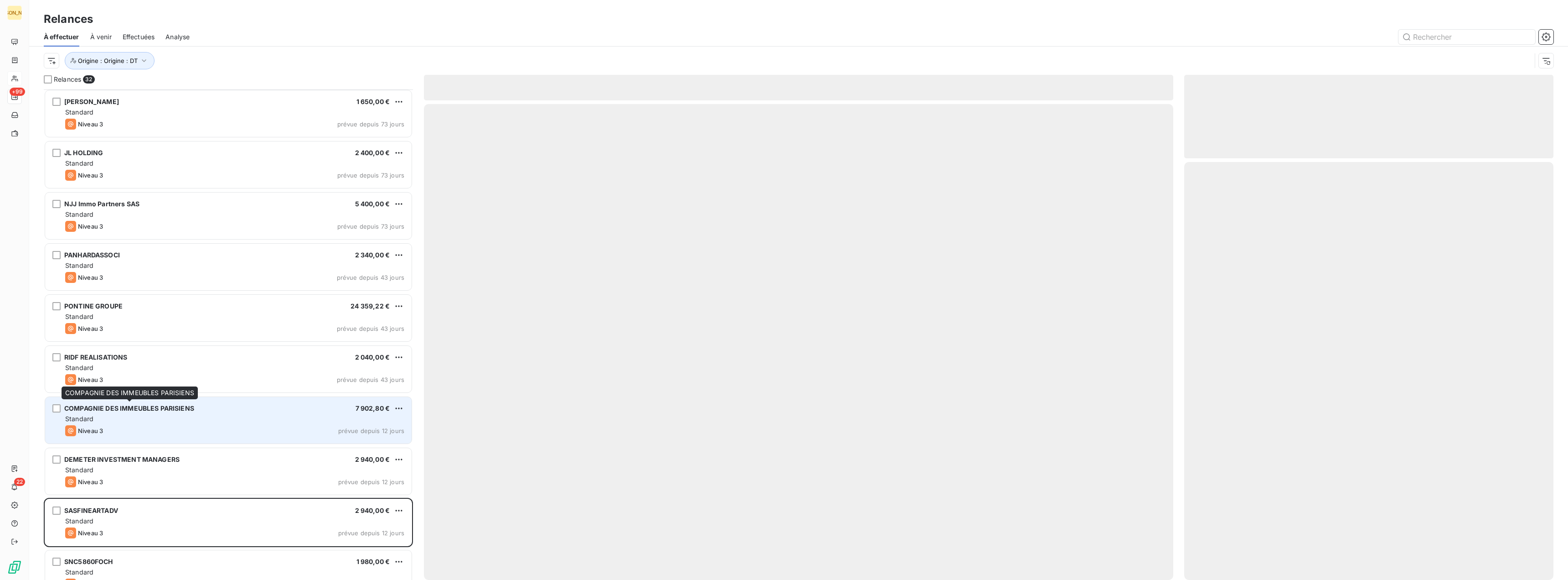
click at [108, 410] on span "COMPAGNIE DES IMMEUBLES PARISIENS" at bounding box center [129, 408] width 130 height 8
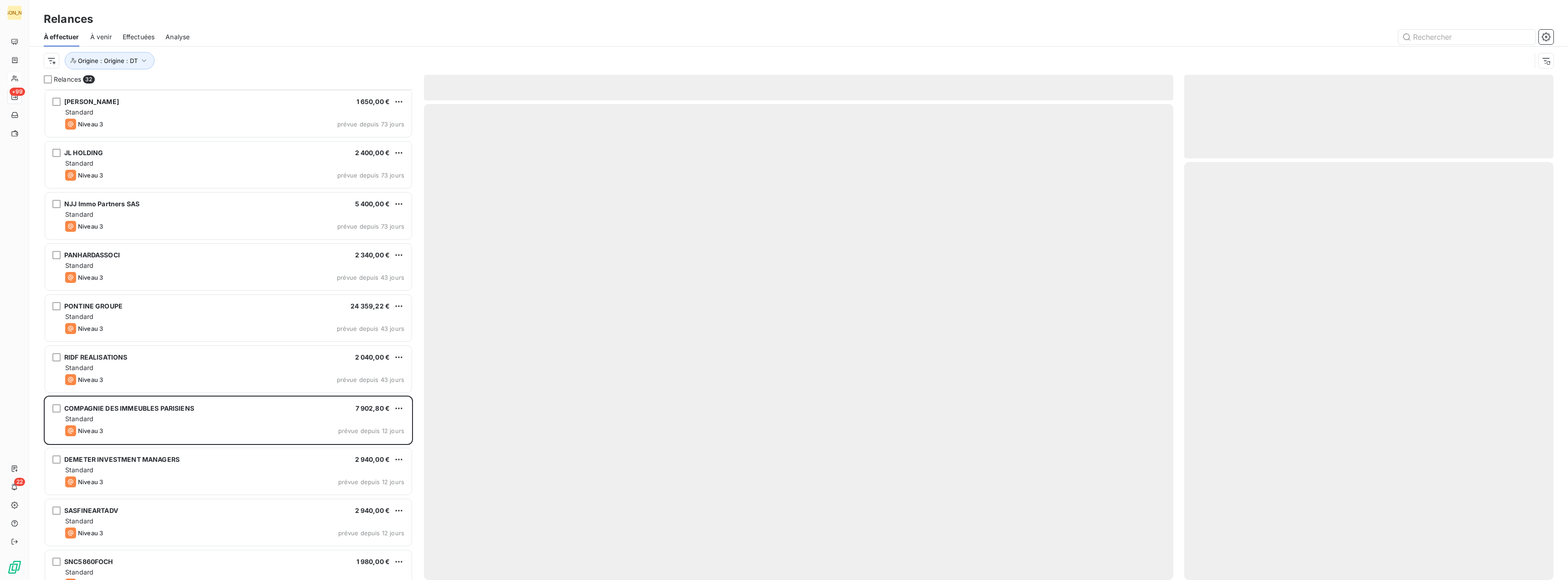
click at [142, 37] on span "Effectuées" at bounding box center [139, 37] width 32 height 10
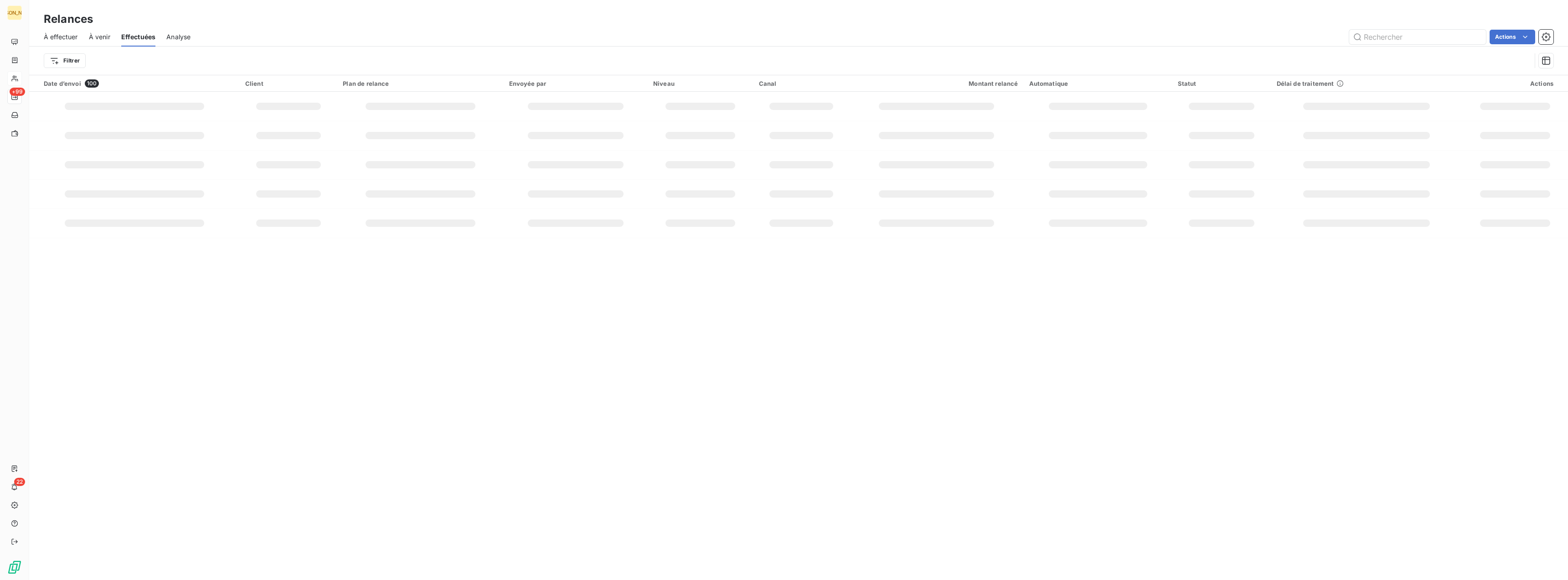
click at [109, 32] on span "À venir" at bounding box center [99, 37] width 21 height 10
click at [67, 34] on span "À effectuer" at bounding box center [61, 37] width 34 height 10
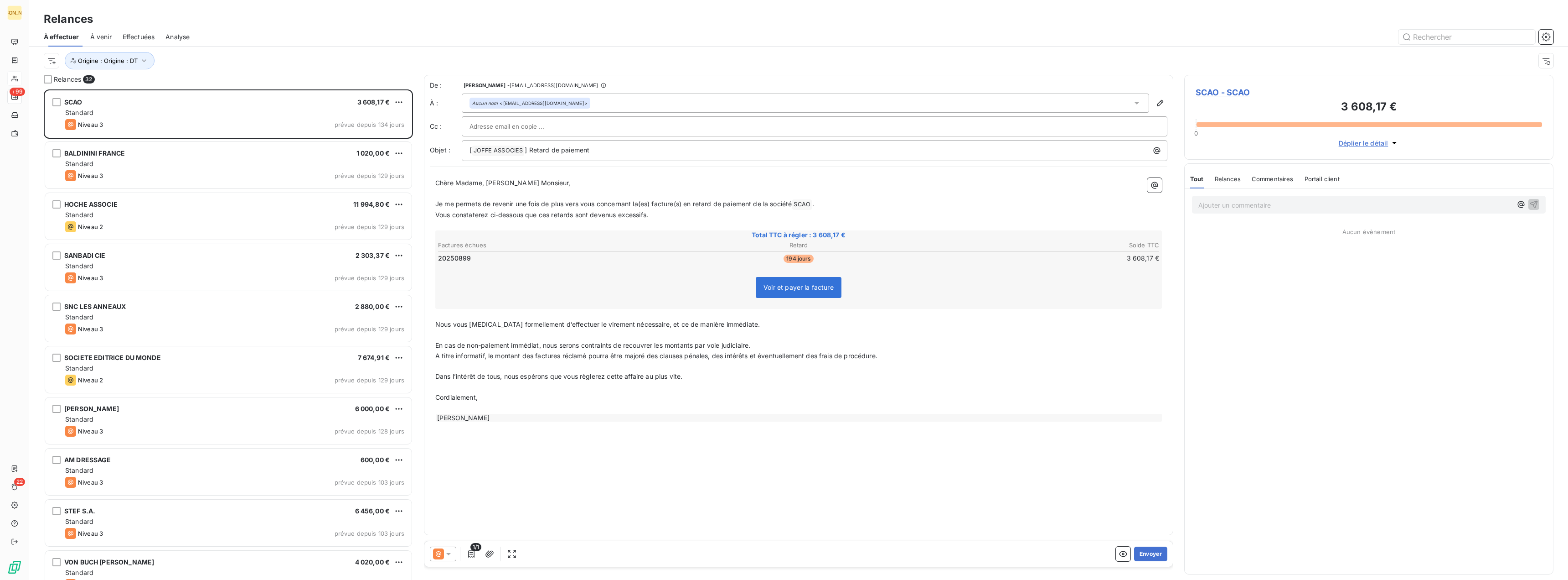
scroll to position [484, 362]
click at [134, 36] on span "Effectuées" at bounding box center [139, 37] width 32 height 10
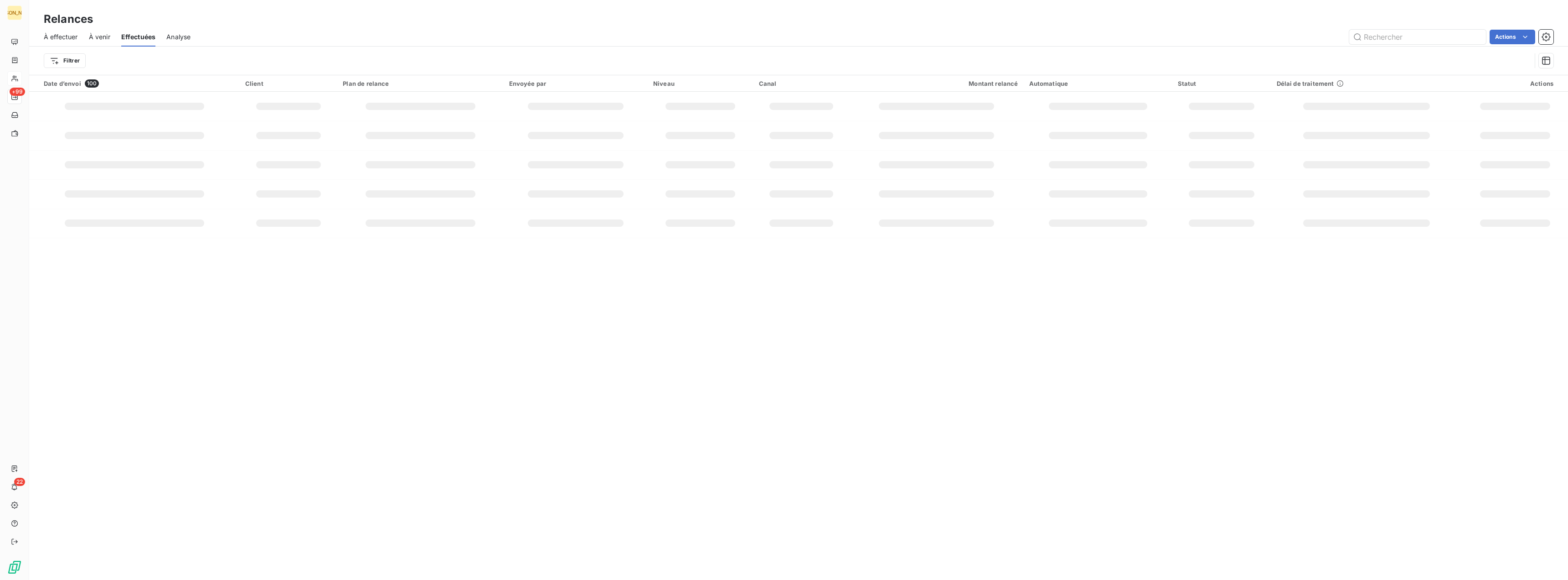
click at [95, 39] on span "À venir" at bounding box center [99, 37] width 21 height 10
click at [139, 33] on span "Effectuées" at bounding box center [138, 37] width 32 height 10
click at [56, 34] on span "À effectuer" at bounding box center [61, 37] width 34 height 10
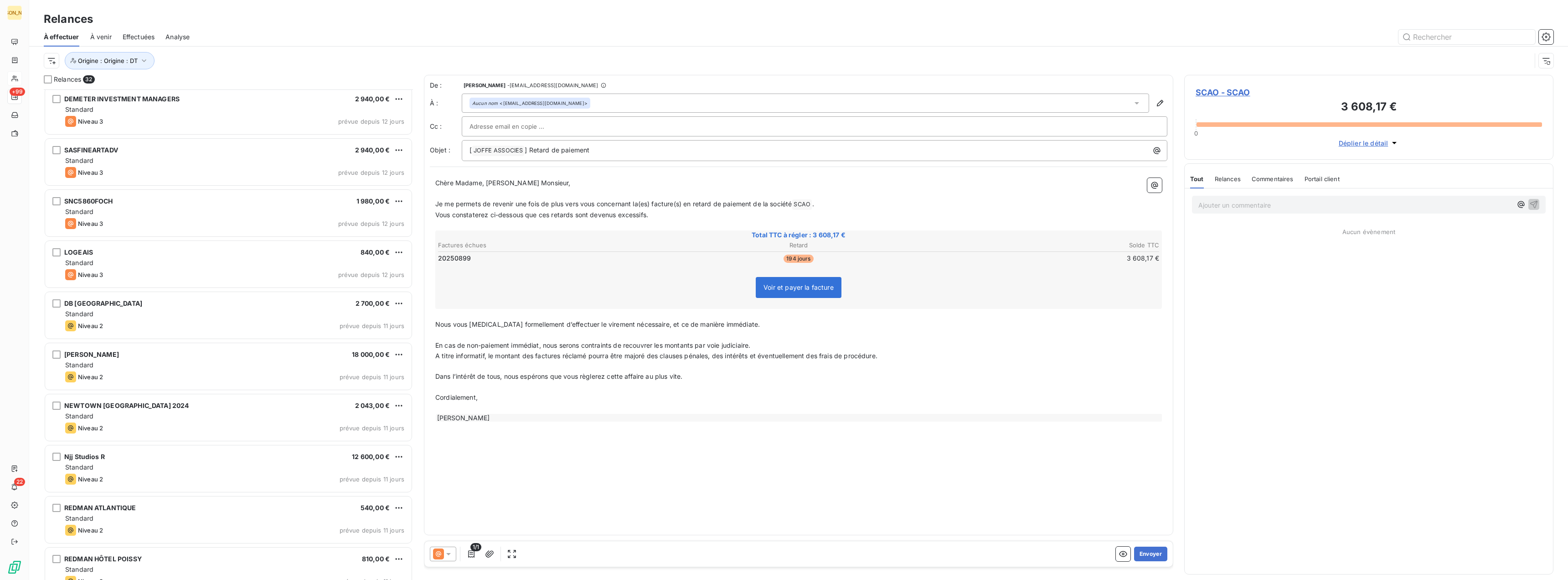
scroll to position [1145, 0]
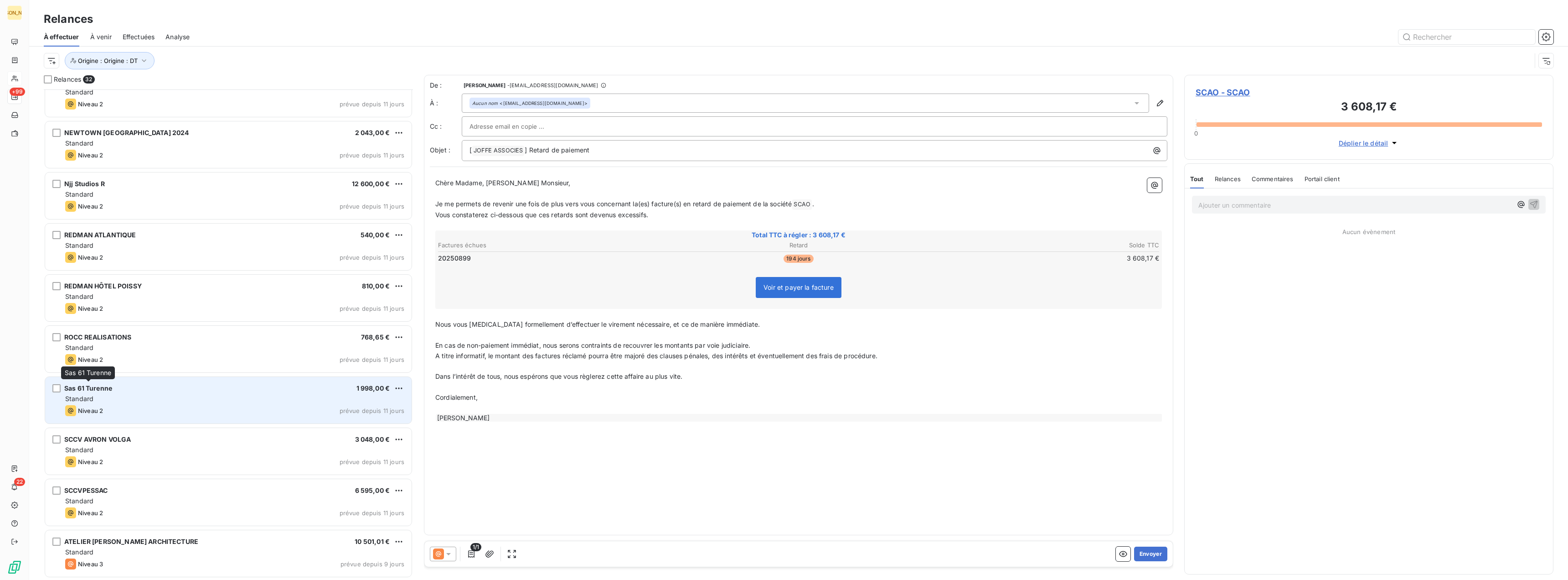
click at [106, 389] on span "Sas 61 Turenne" at bounding box center [88, 388] width 48 height 8
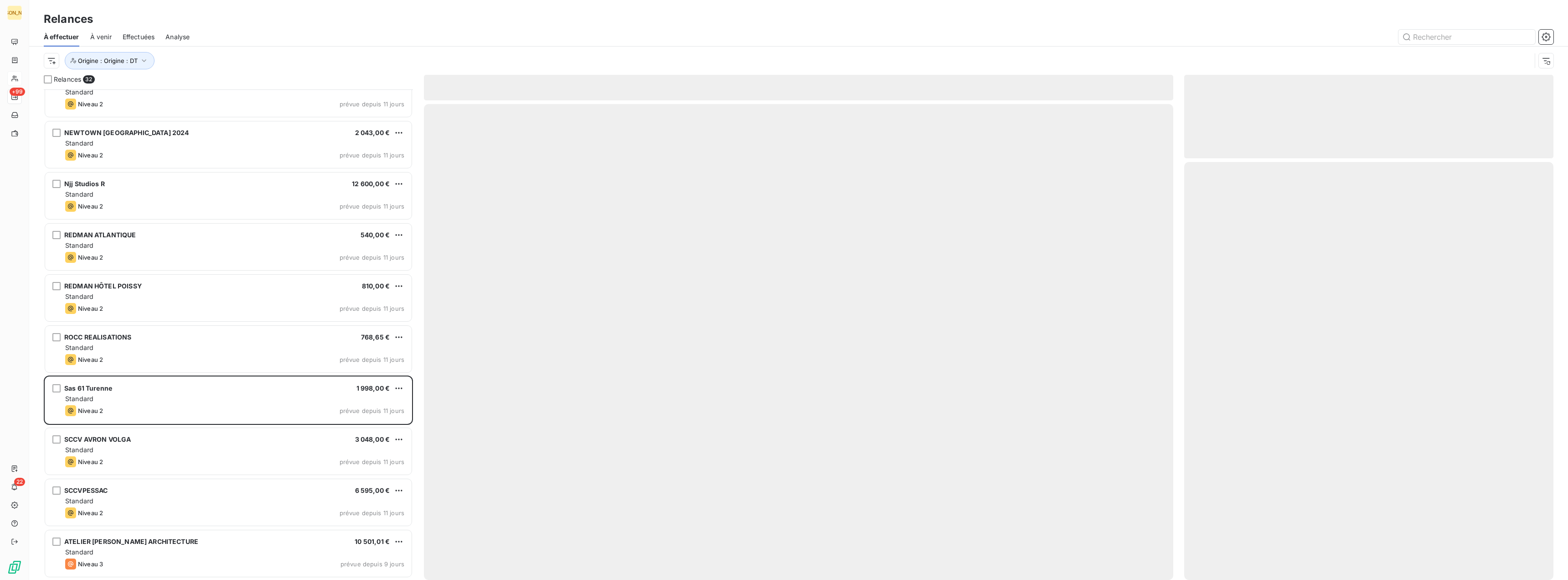
click at [103, 37] on span "À venir" at bounding box center [101, 37] width 21 height 10
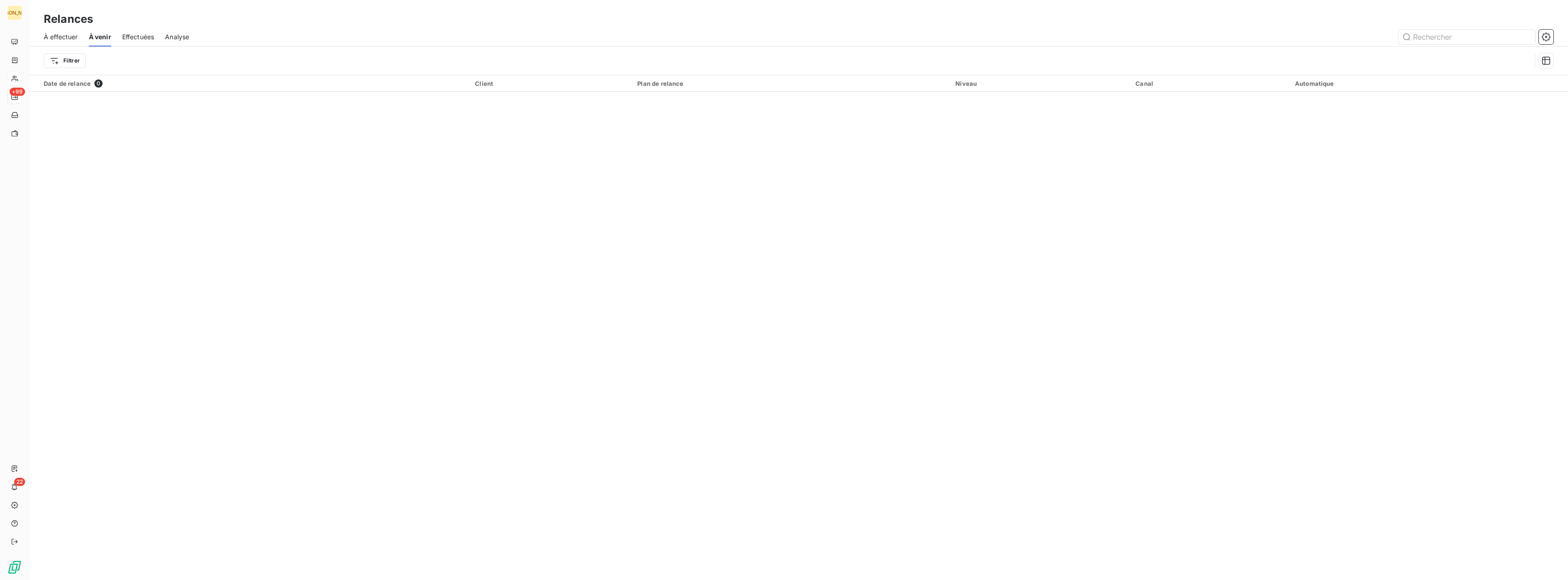
click at [138, 33] on span "Effectuées" at bounding box center [138, 37] width 32 height 10
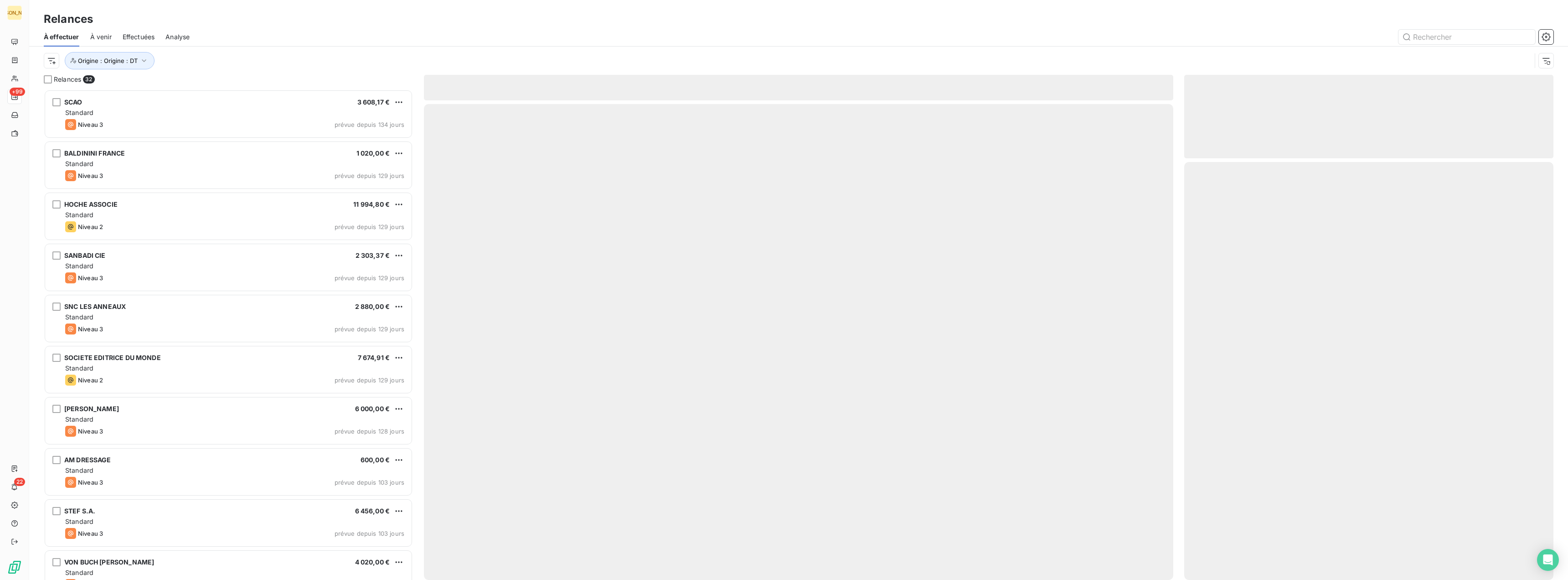
scroll to position [484, 362]
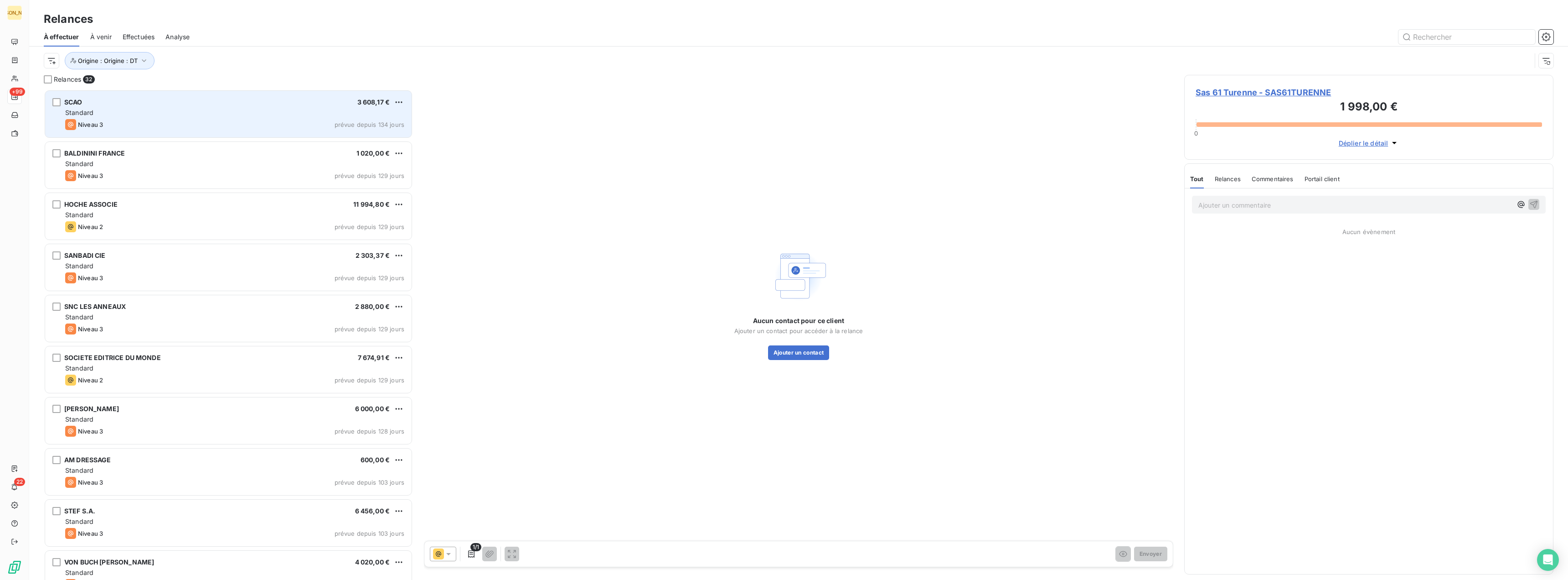
click at [119, 107] on div "SCAO 3 608,17 € Standard Niveau 3 prévue depuis 134 jours" at bounding box center [228, 114] width 366 height 47
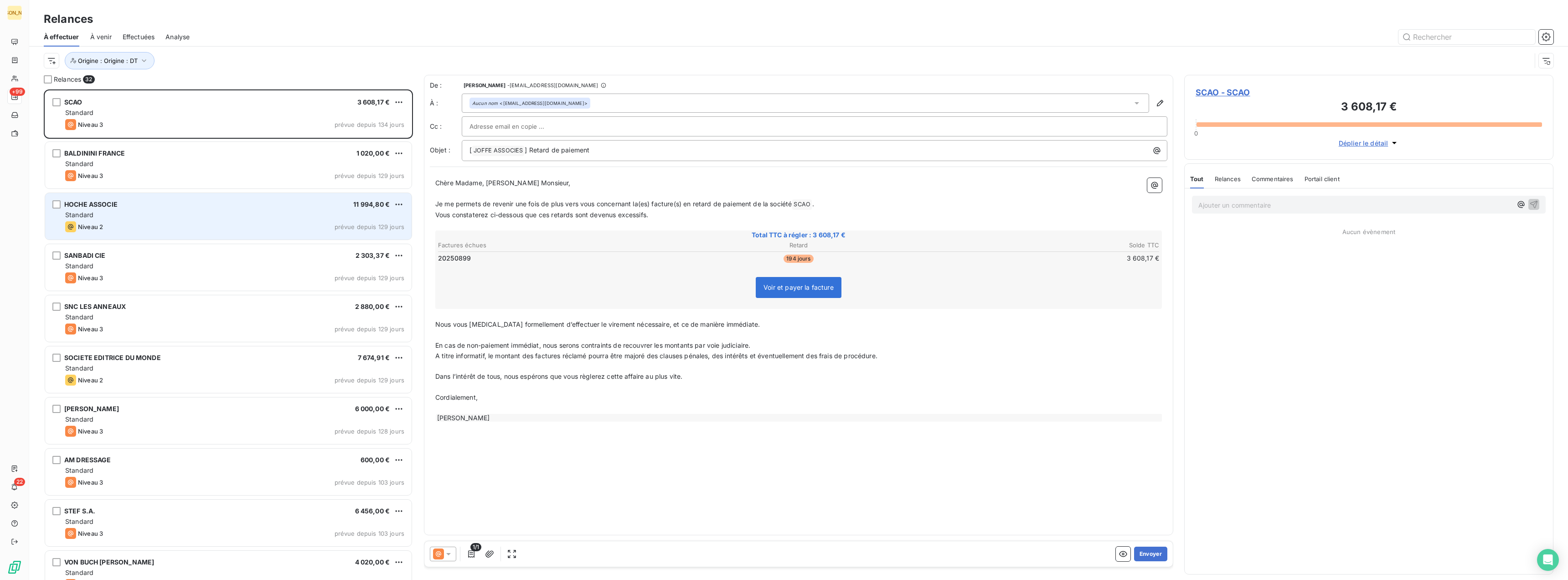
click at [107, 219] on div "HOCHE ASSOCIE 11 994,80 € Standard Niveau 2 prévue depuis 129 jours" at bounding box center [228, 216] width 366 height 47
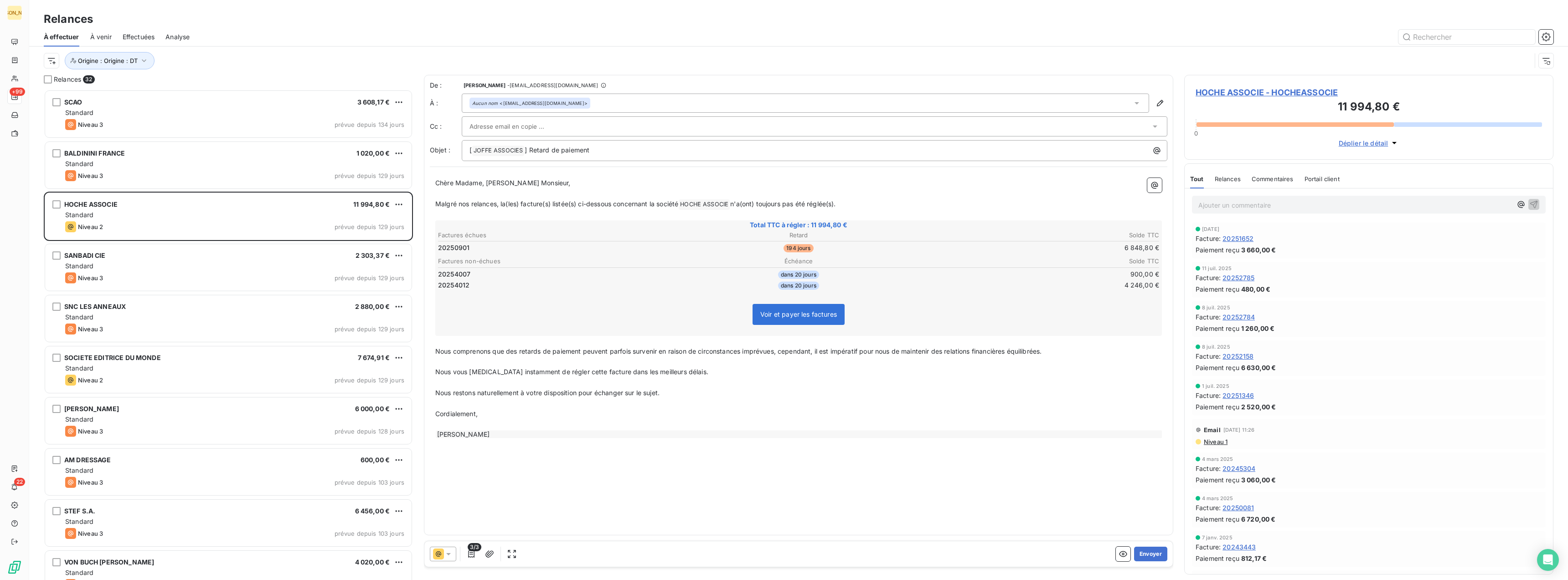
click at [537, 112] on div "Aucun nom <[EMAIL_ADDRESS][DOMAIN_NAME]>" at bounding box center [805, 103] width 688 height 19
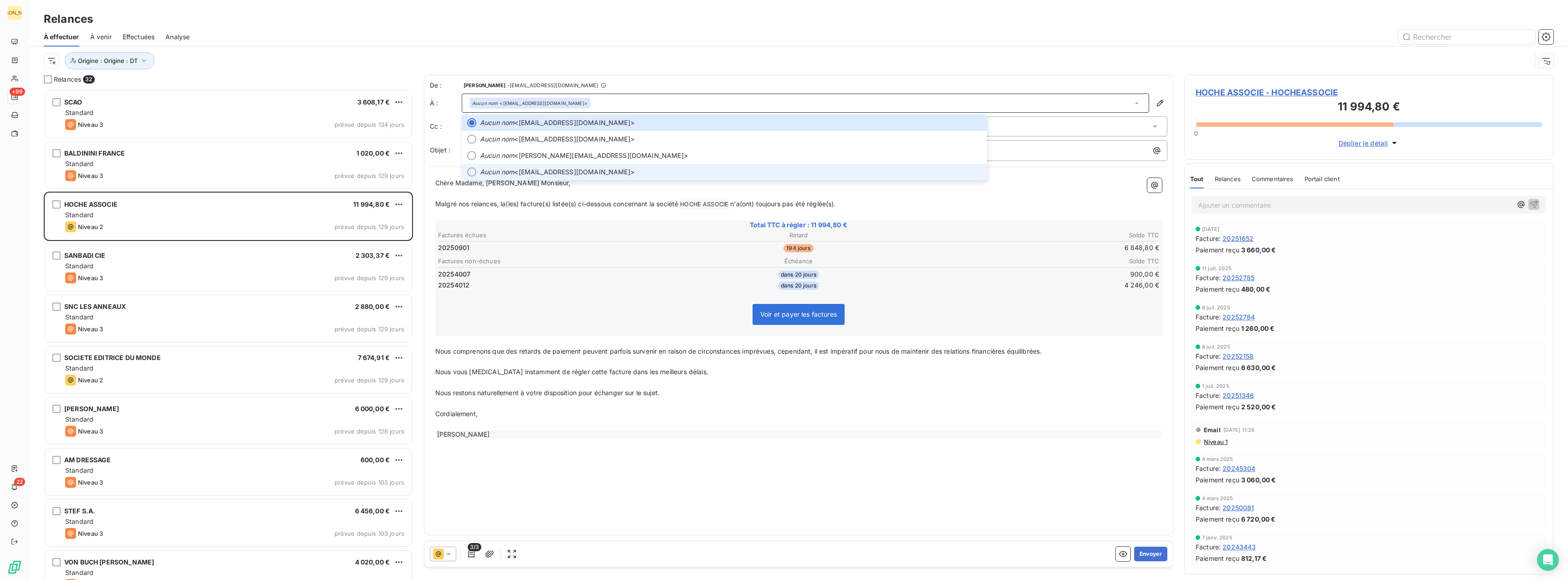
click at [528, 173] on span "Aucun nom <hoffert@leftbank.fr>" at bounding box center [731, 172] width 502 height 10
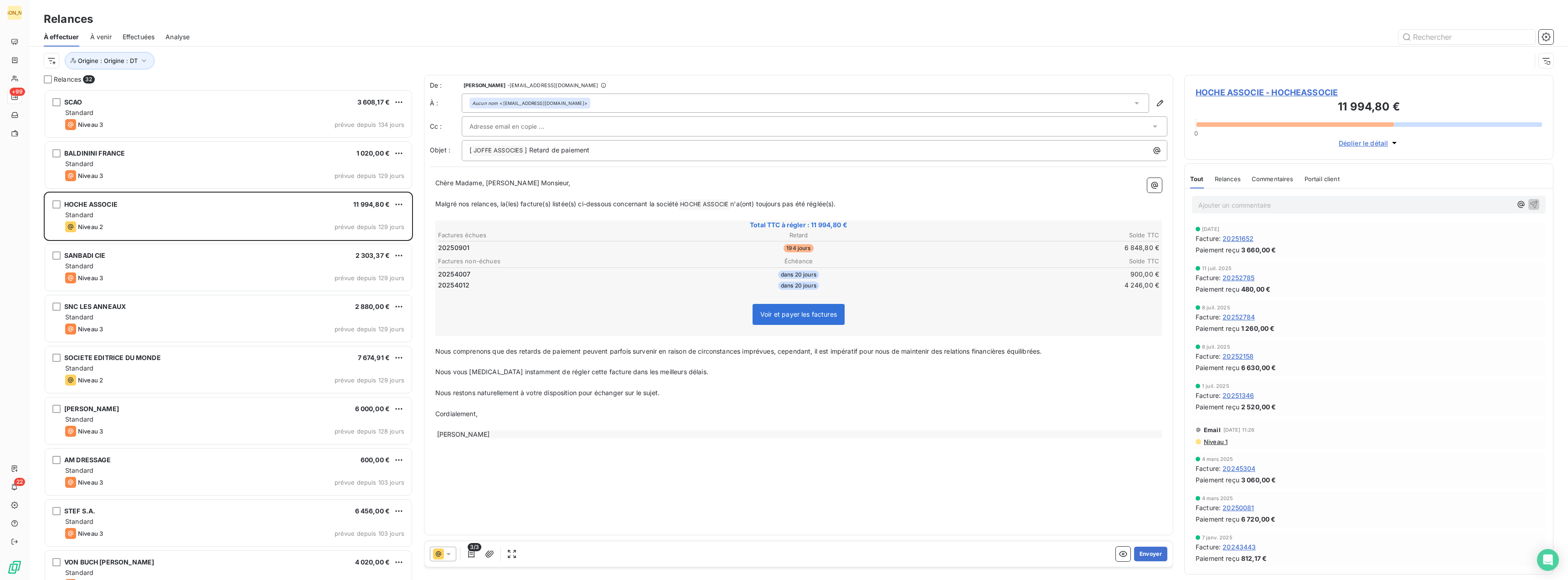
click at [480, 126] on input "text" at bounding box center [518, 126] width 98 height 13
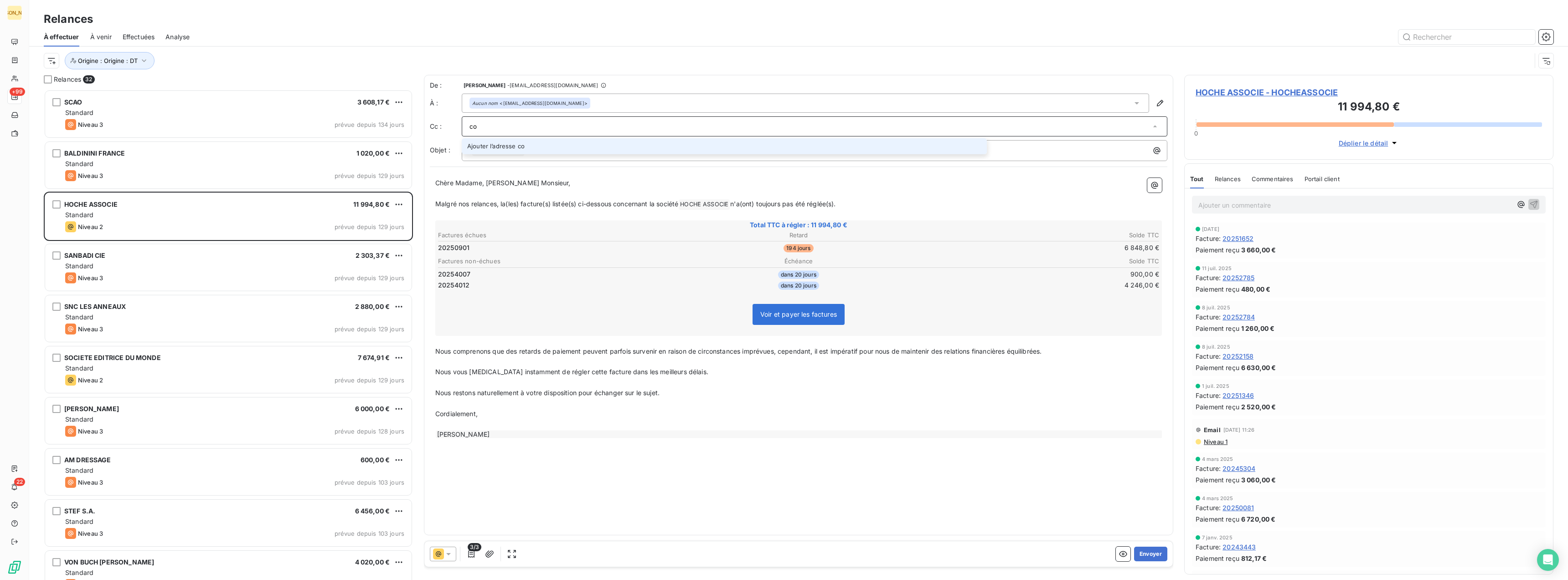
type input "c"
type input "n"
click at [471, 161] on div at bounding box center [471, 161] width 9 height 9
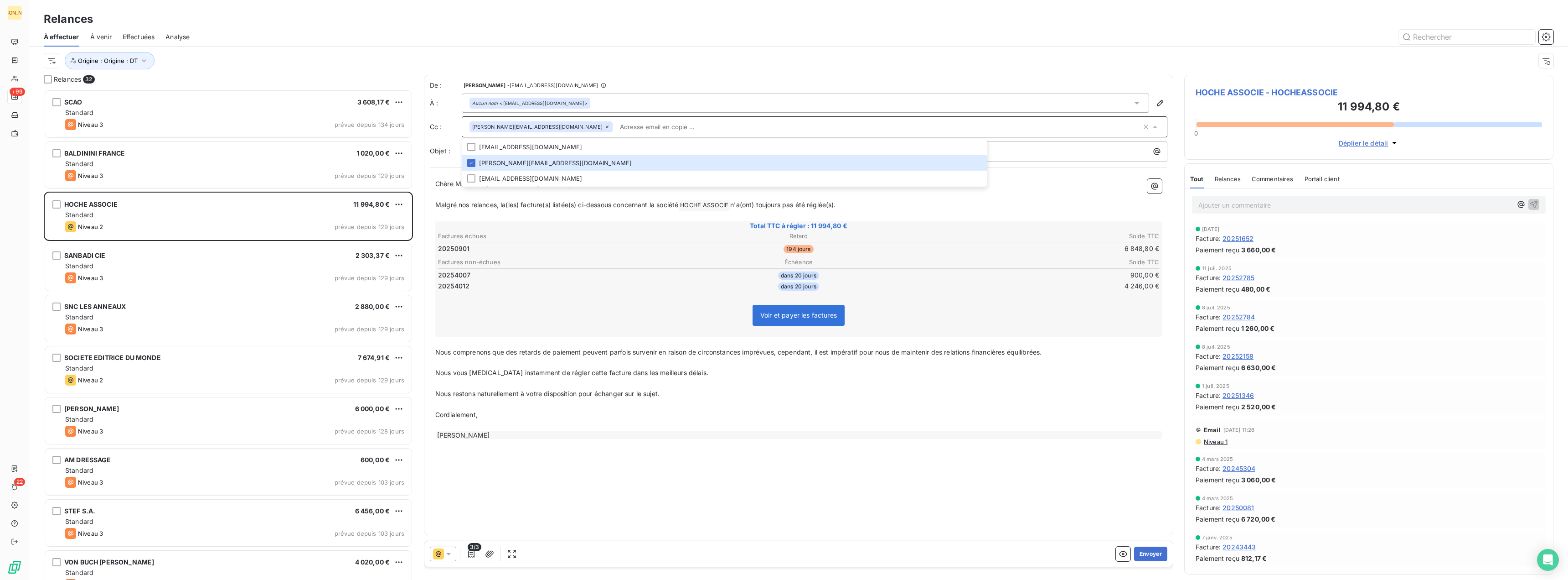
click at [465, 196] on p "﻿" at bounding box center [799, 194] width 727 height 10
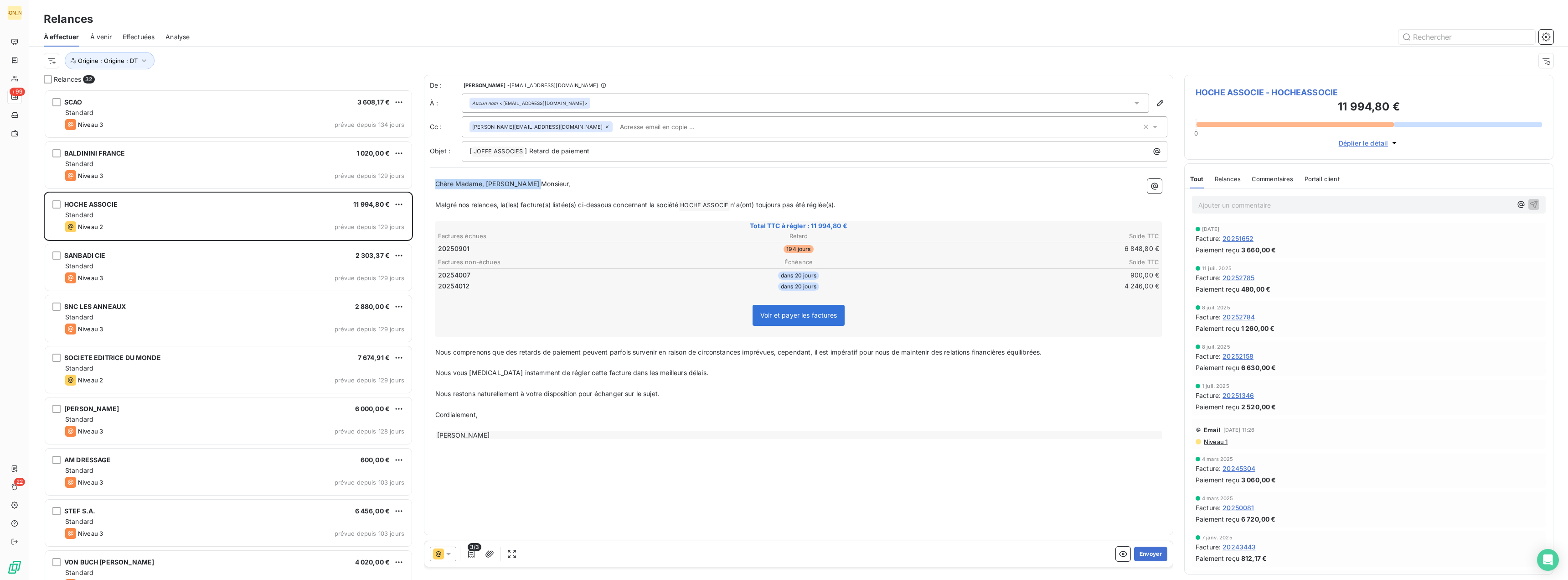
drag, startPoint x: 544, startPoint y: 184, endPoint x: 436, endPoint y: 182, distance: 108.0
click at [436, 182] on p "Chère Madame, [PERSON_NAME] Monsieur," at bounding box center [799, 183] width 727 height 10
drag, startPoint x: 436, startPoint y: 205, endPoint x: 855, endPoint y: 204, distance: 419.0
click at [855, 204] on p "Malgré nos relances, la(les) facture(s) listée(s) ci-dessous concernant la soci…" at bounding box center [799, 204] width 727 height 10
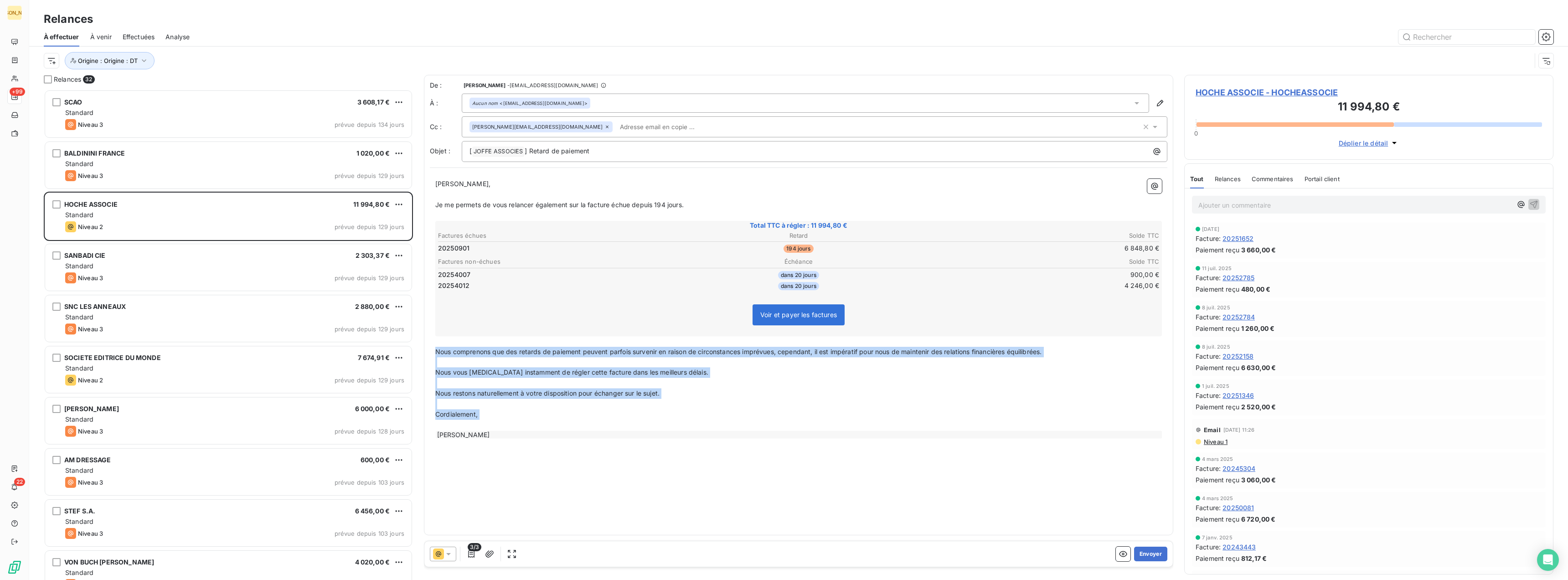
drag, startPoint x: 436, startPoint y: 351, endPoint x: 554, endPoint y: 456, distance: 158.0
click at [554, 456] on div "De : David Tavernier - rappels@leanpay.io À : Aucun nom <hoffert@leftbank.fr> C…" at bounding box center [799, 304] width 750 height 460
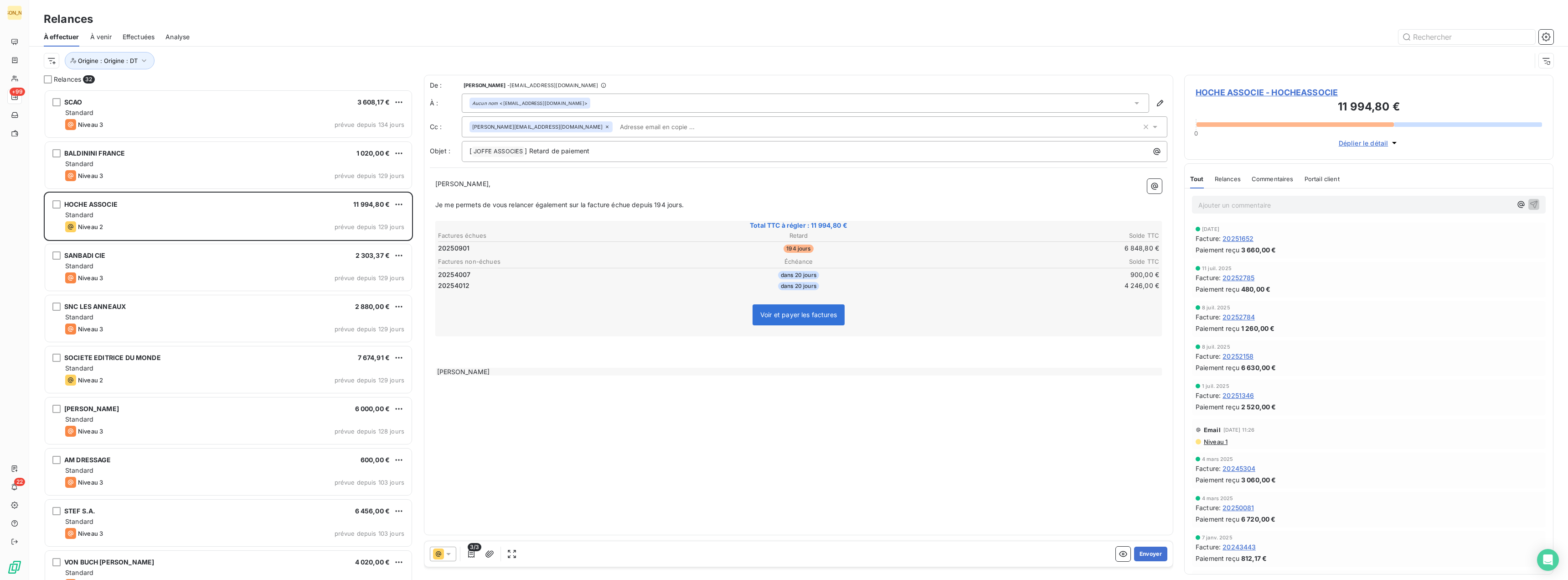
click at [489, 373] on div "[PERSON_NAME]" at bounding box center [799, 371] width 727 height 8
click at [699, 205] on p "Je me permets de vous relancer également sur la facture échue depuis 194 jours." at bounding box center [799, 204] width 727 height 10
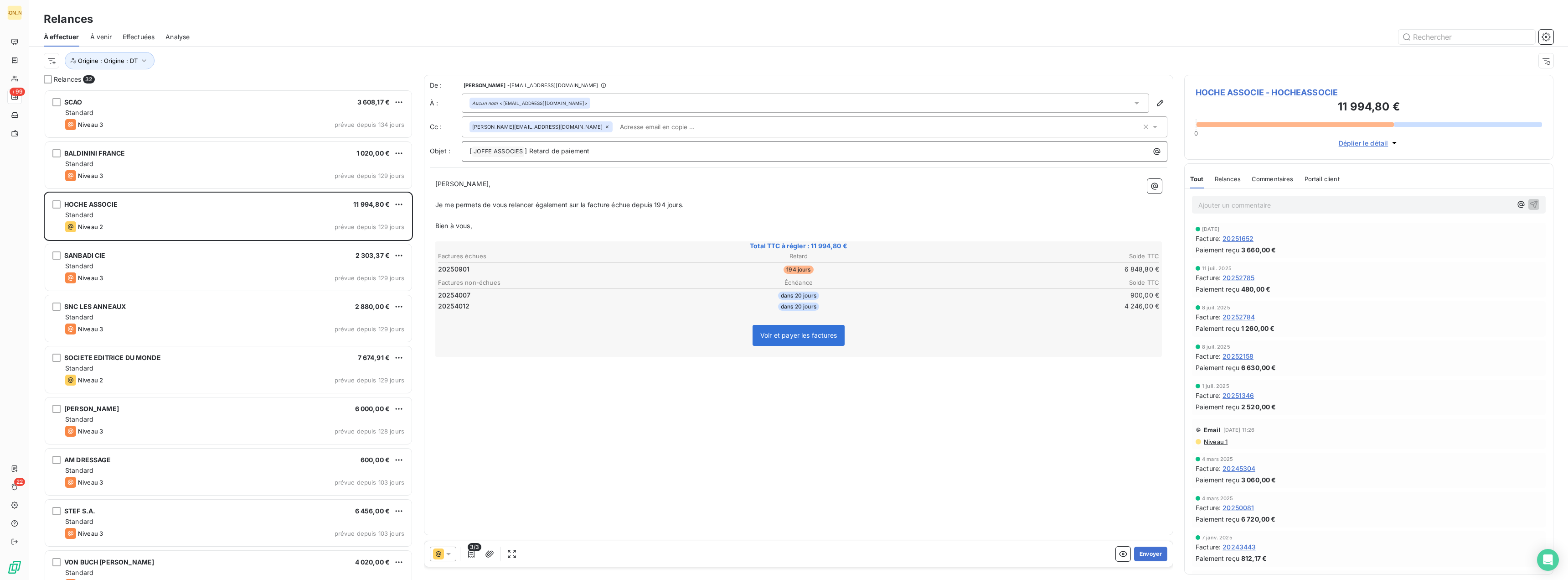
click at [603, 148] on p "[ JOFFE ASSOCIES ﻿ ] Retard de paiement" at bounding box center [816, 151] width 695 height 10
click at [1153, 554] on button "Envoyer" at bounding box center [1150, 553] width 33 height 14
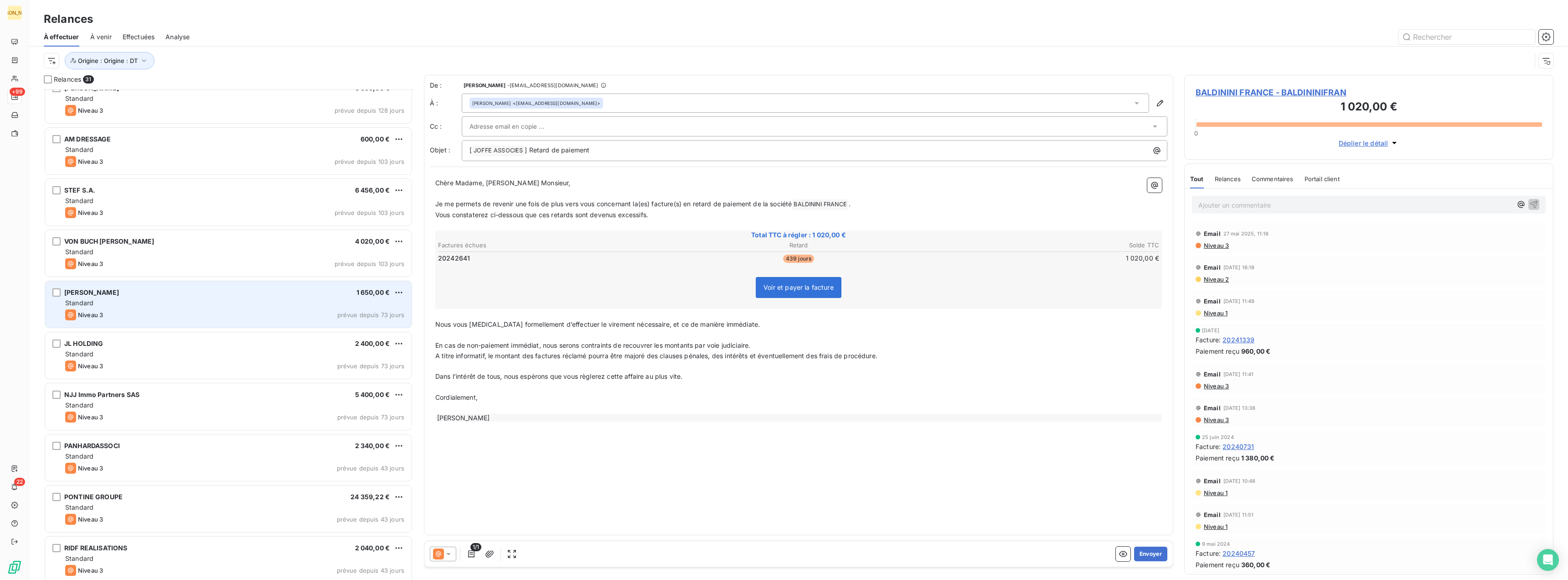
scroll to position [320, 0]
click at [91, 294] on span "JL HOLDING" at bounding box center [83, 294] width 39 height 8
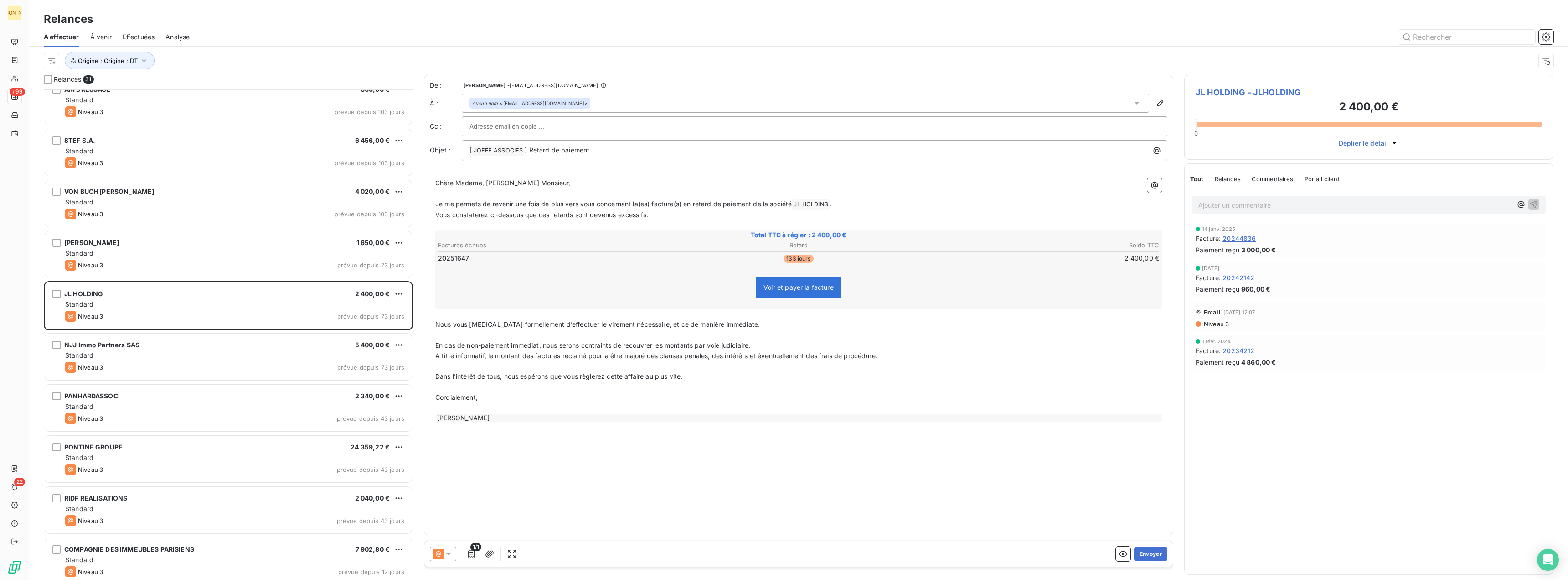
click at [498, 129] on input "text" at bounding box center [518, 126] width 98 height 13
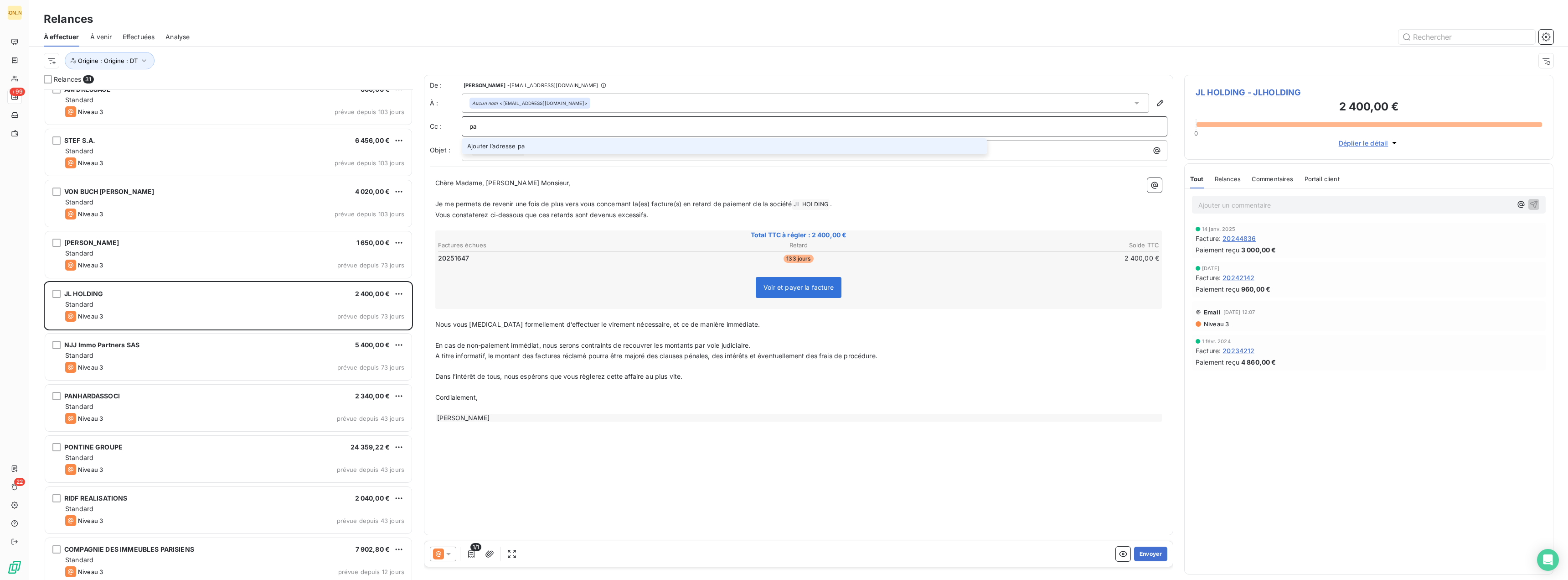
type input "p"
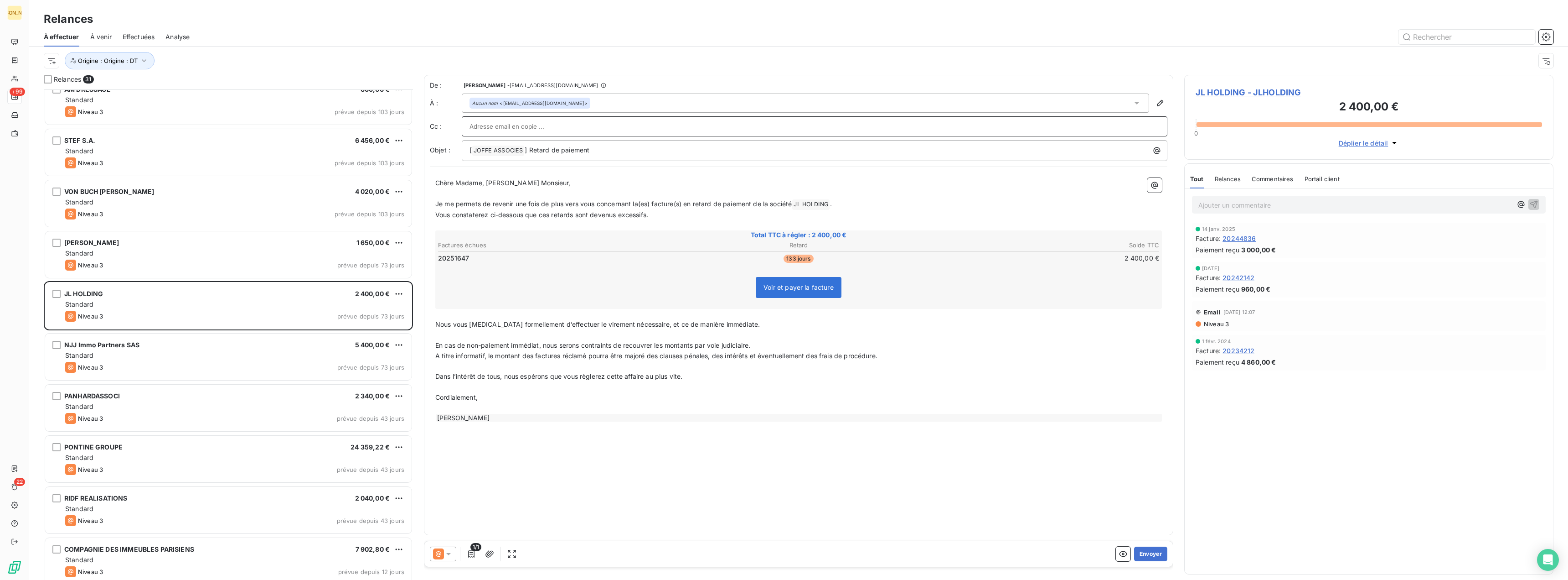
click at [481, 124] on input "text" at bounding box center [815, 126] width 691 height 13
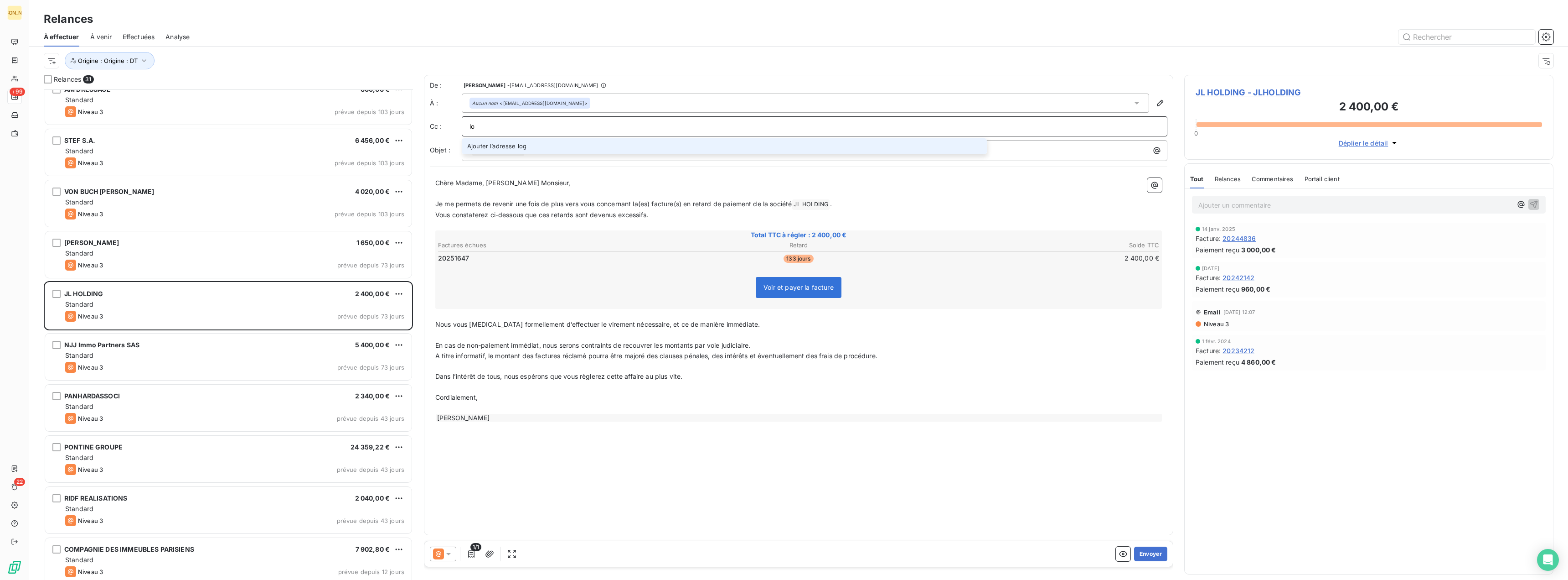
type input "l"
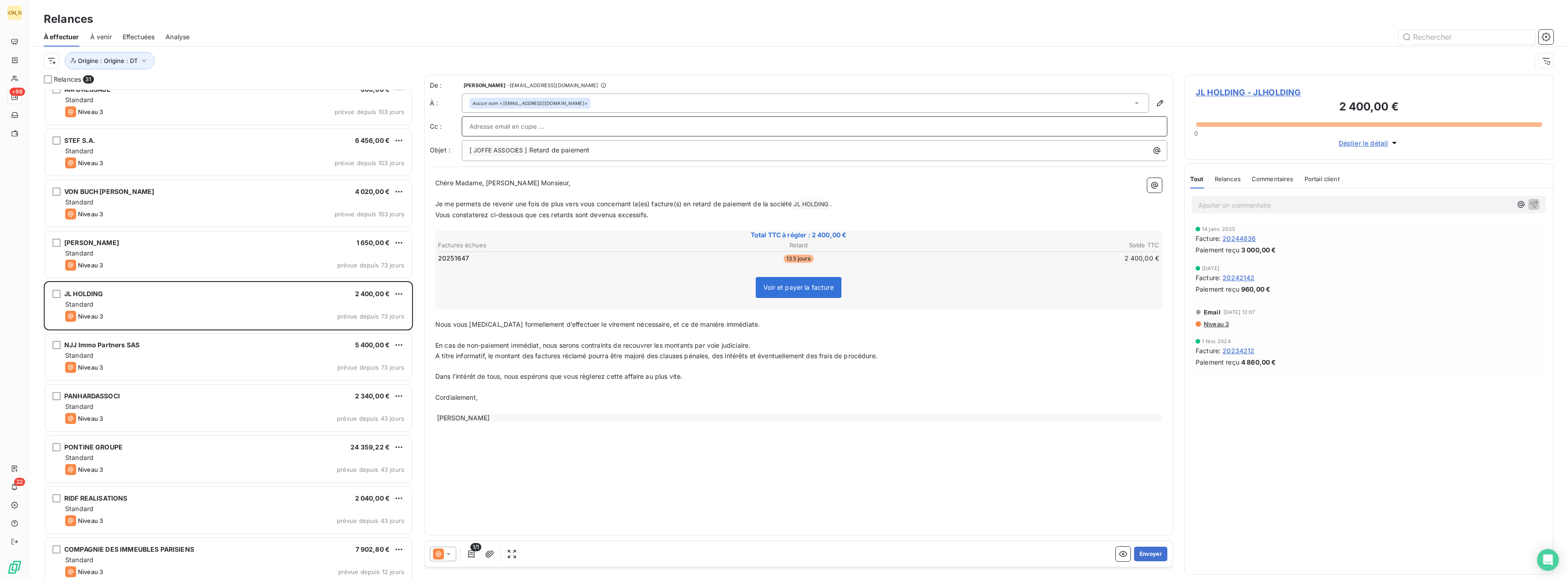
click at [437, 125] on label "Cc :" at bounding box center [445, 127] width 31 height 10
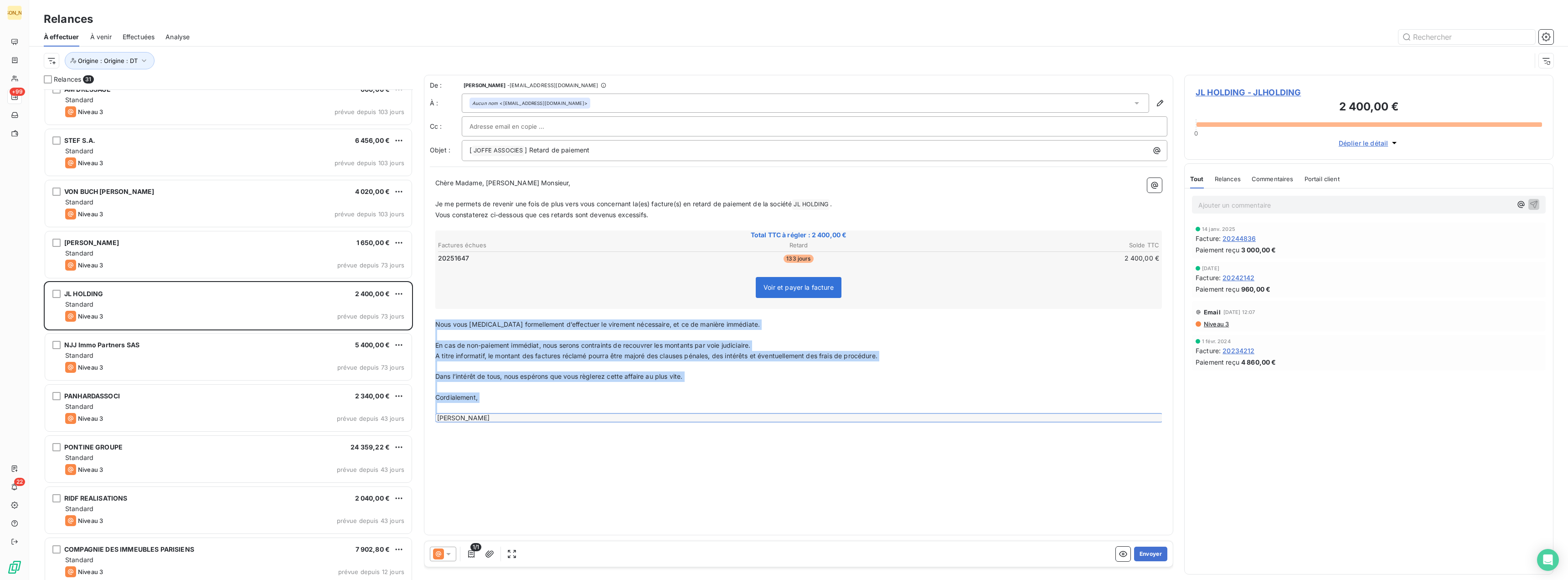
drag, startPoint x: 436, startPoint y: 322, endPoint x: 513, endPoint y: 421, distance: 125.4
click at [513, 421] on div "Chère Madame, Cher Monsieur, ﻿ Je me permets de revenir une fois de plus vers v…" at bounding box center [799, 300] width 727 height 244
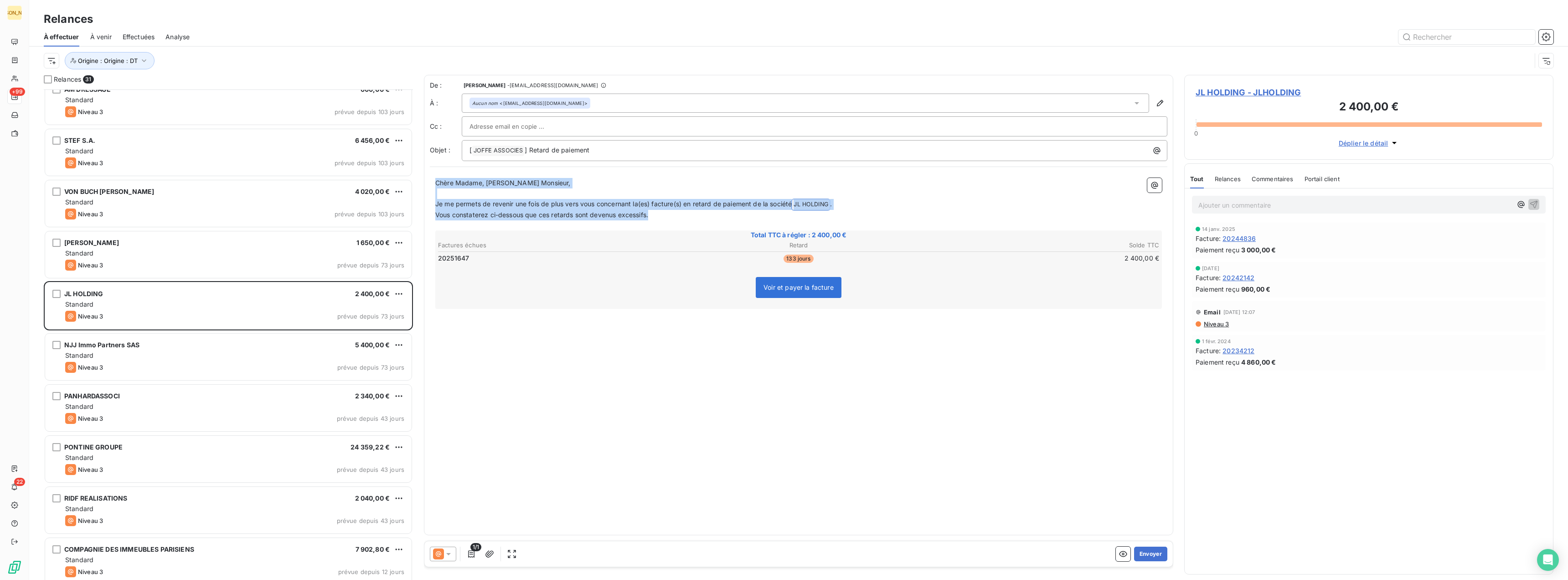
drag, startPoint x: 436, startPoint y: 181, endPoint x: 670, endPoint y: 218, distance: 236.9
click at [670, 218] on div "Chère Madame, Cher Monsieur, ﻿ Je me permets de revenir une fois de plus vers v…" at bounding box center [799, 253] width 727 height 152
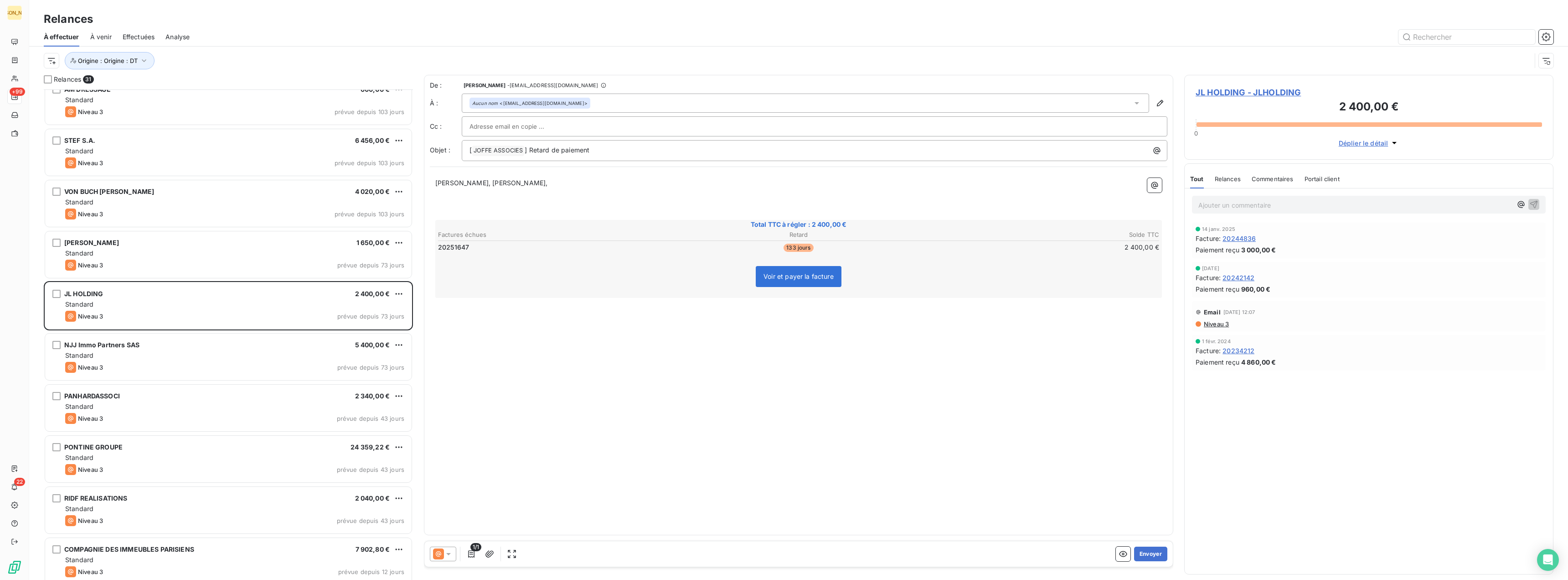
click at [603, 97] on div "Aucun nom <jacqueslevyfr@yahoo.fr>" at bounding box center [805, 103] width 688 height 19
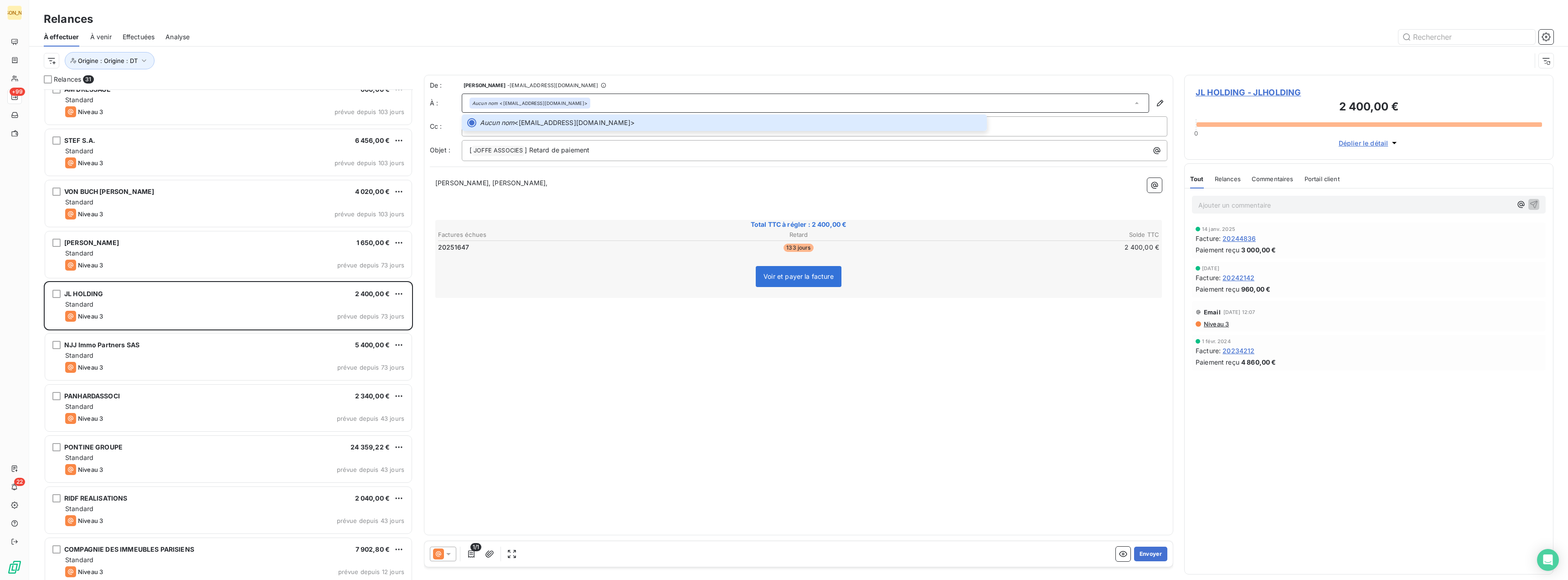
click at [574, 205] on p "﻿" at bounding box center [799, 203] width 727 height 10
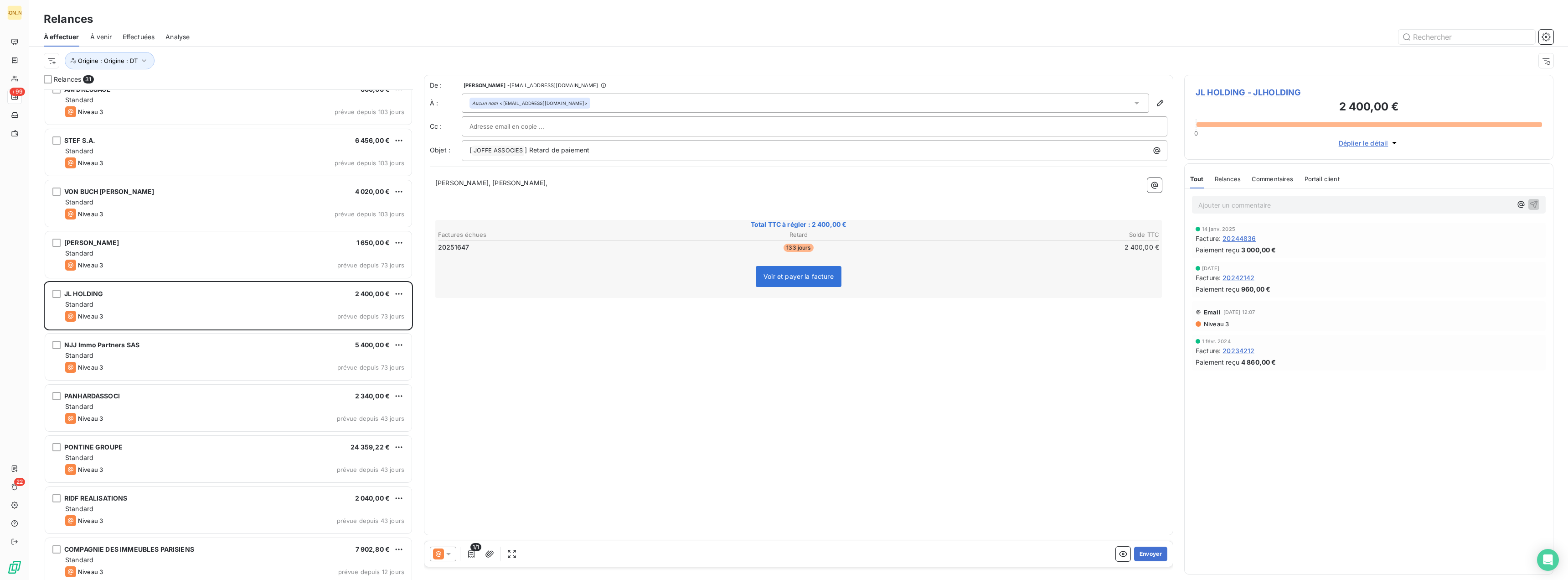
click at [488, 129] on input "text" at bounding box center [518, 126] width 98 height 13
paste input "patrick@logeais.co.uk"
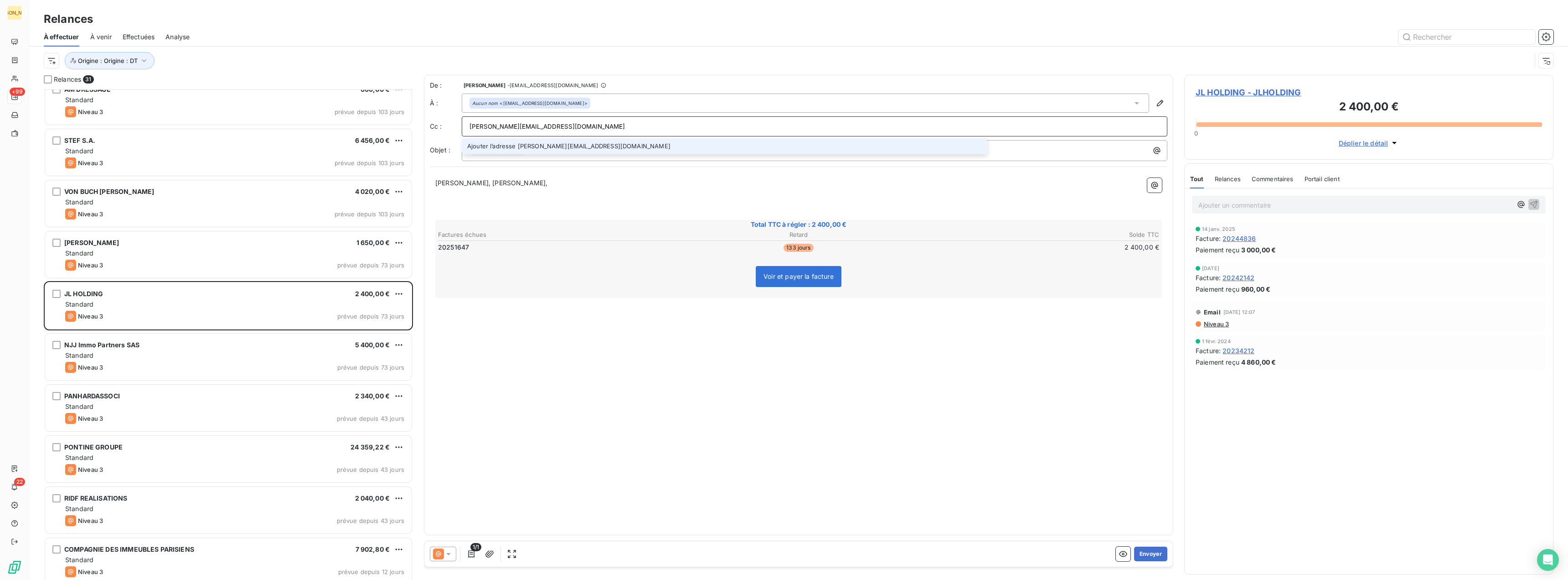
type input "patrick@logeais.co.uk"
click at [540, 179] on p "Cher Patrick, Cher Patrick," at bounding box center [799, 182] width 727 height 10
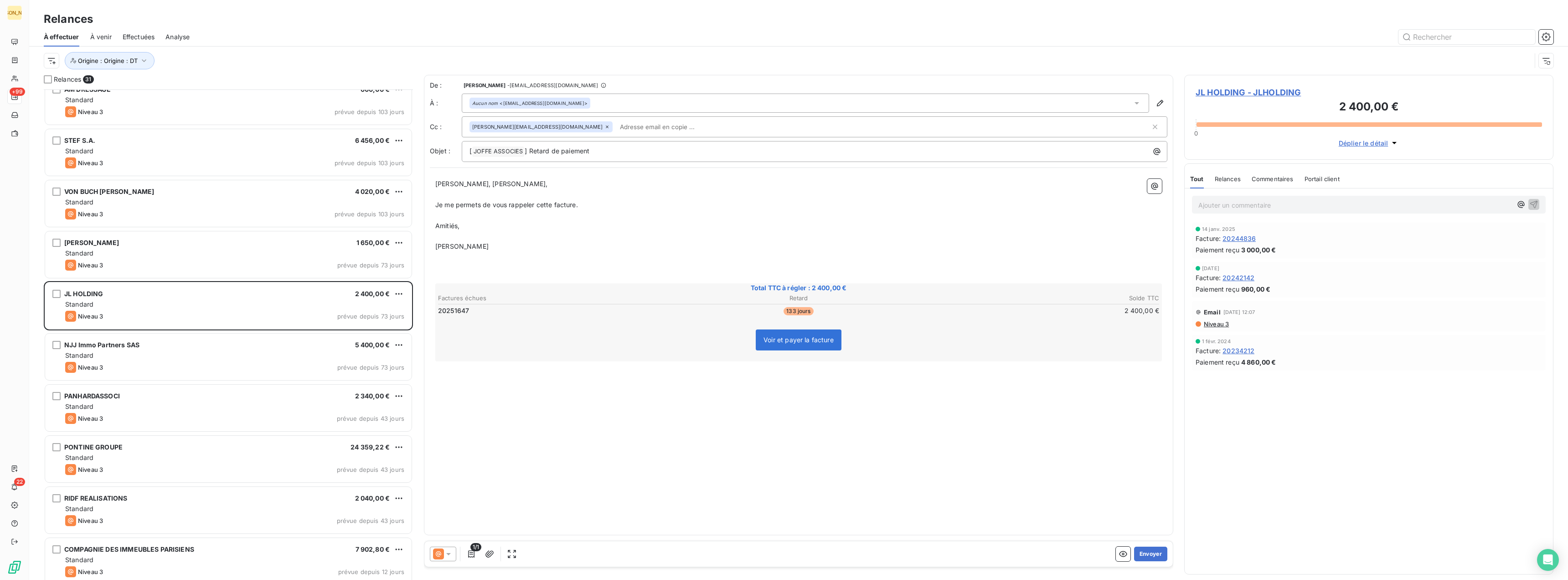
click at [575, 203] on span "Je me permets de vous rappeler cette facture." at bounding box center [507, 204] width 143 height 8
click at [1150, 552] on button "Envoyer" at bounding box center [1150, 553] width 33 height 14
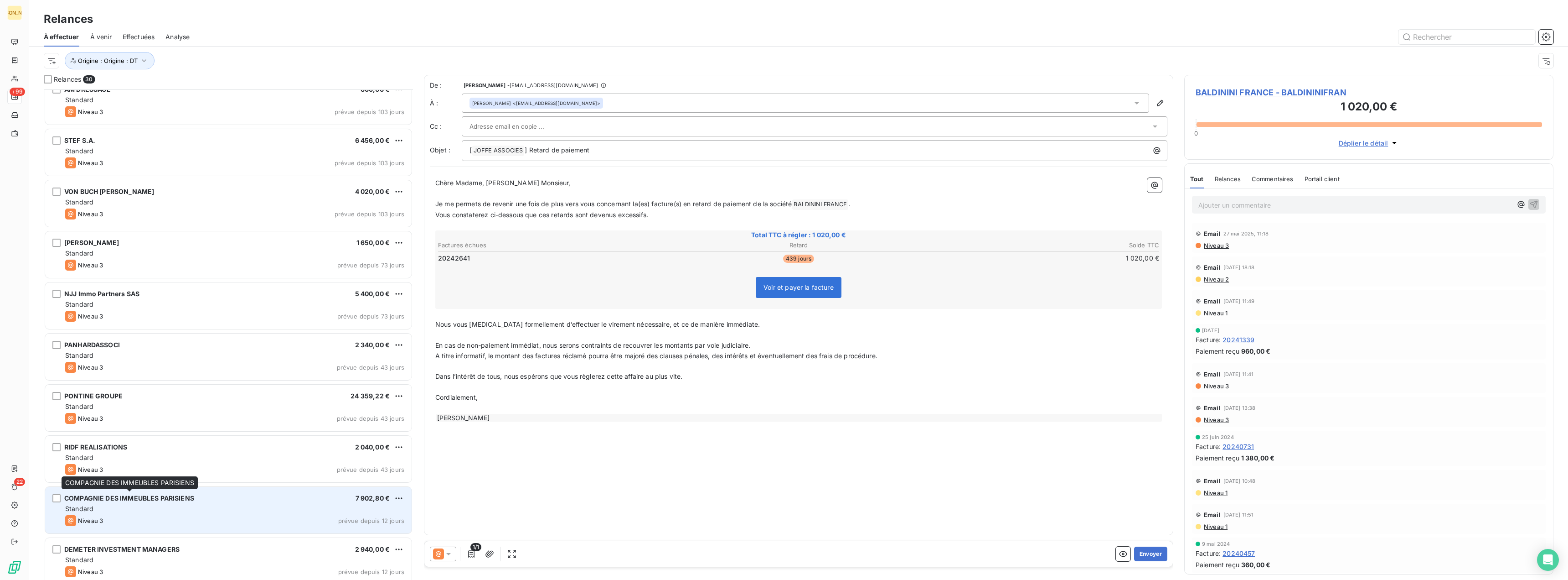
click at [123, 500] on span "COMPAGNIE DES IMMEUBLES PARISIENS" at bounding box center [129, 498] width 130 height 8
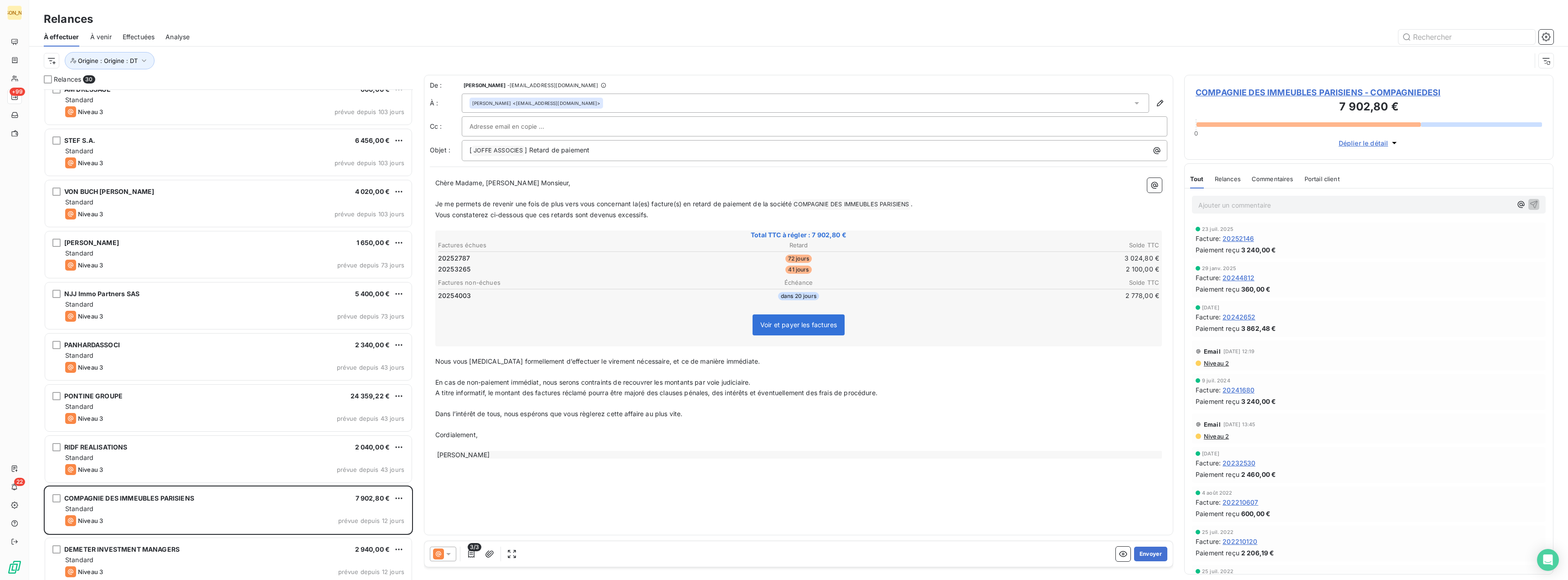
click at [100, 37] on span "À venir" at bounding box center [101, 37] width 21 height 10
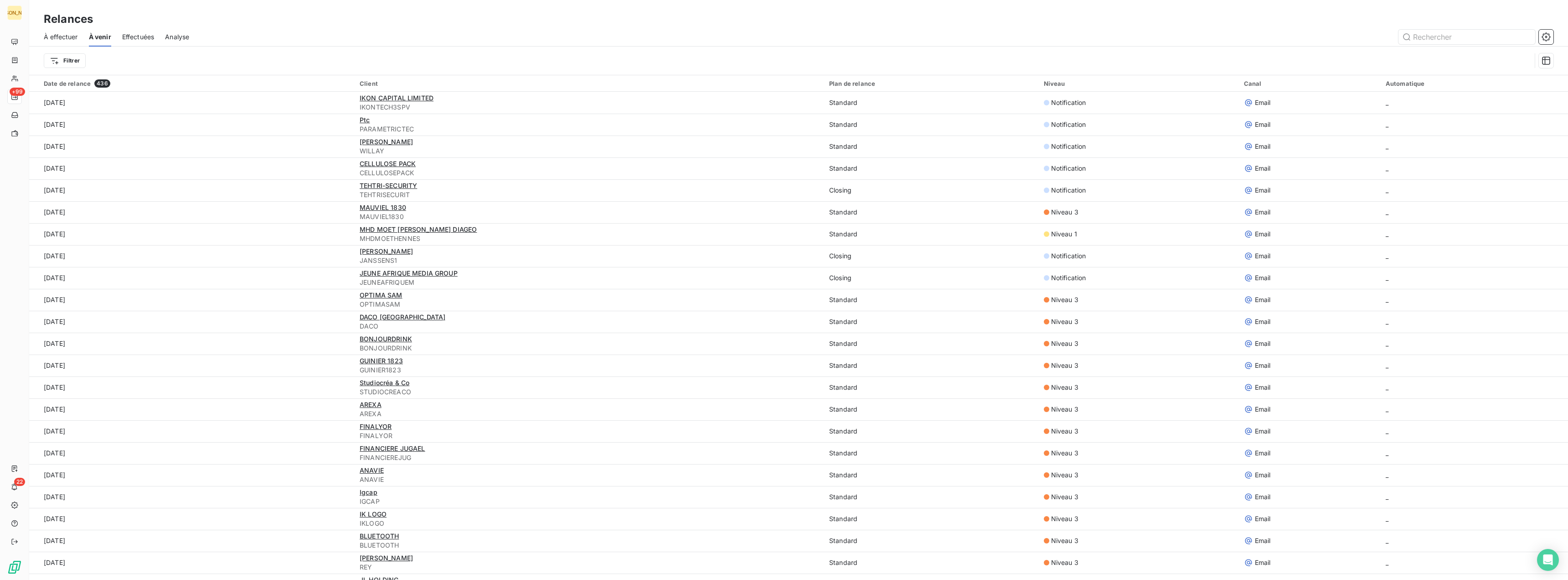
click at [138, 36] on span "Effectuées" at bounding box center [138, 37] width 32 height 10
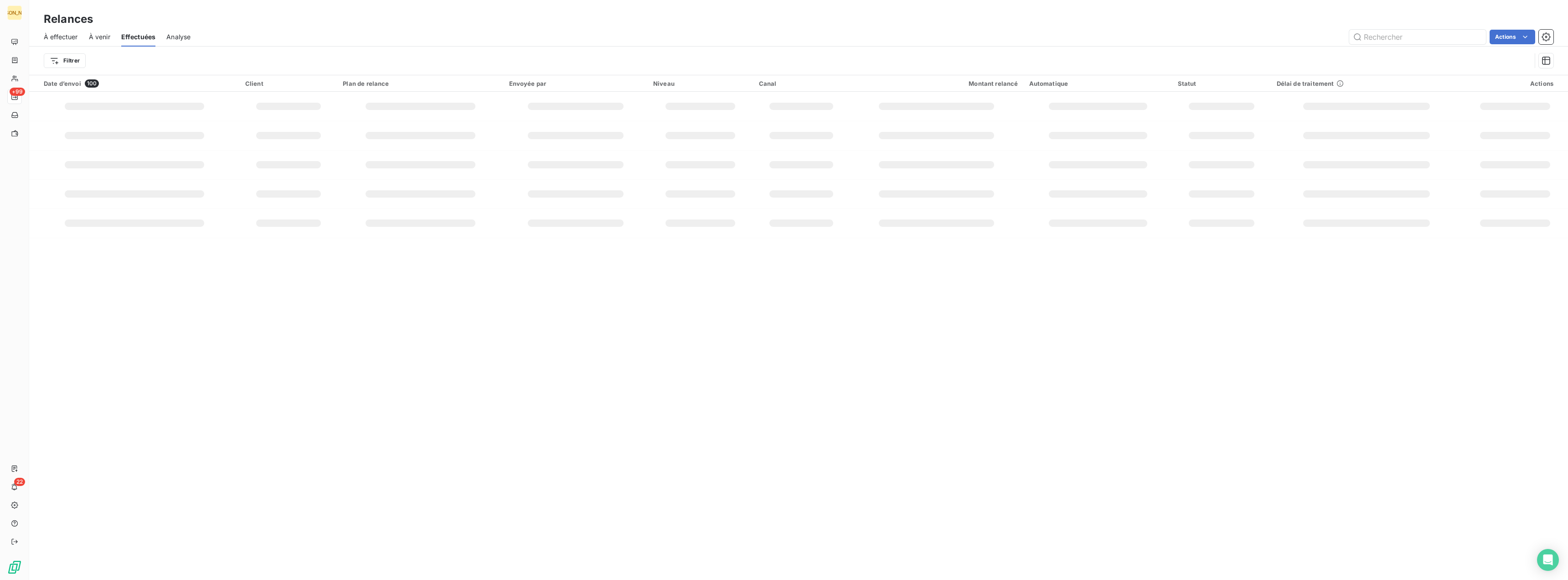
click at [178, 39] on span "Analyse" at bounding box center [177, 37] width 24 height 10
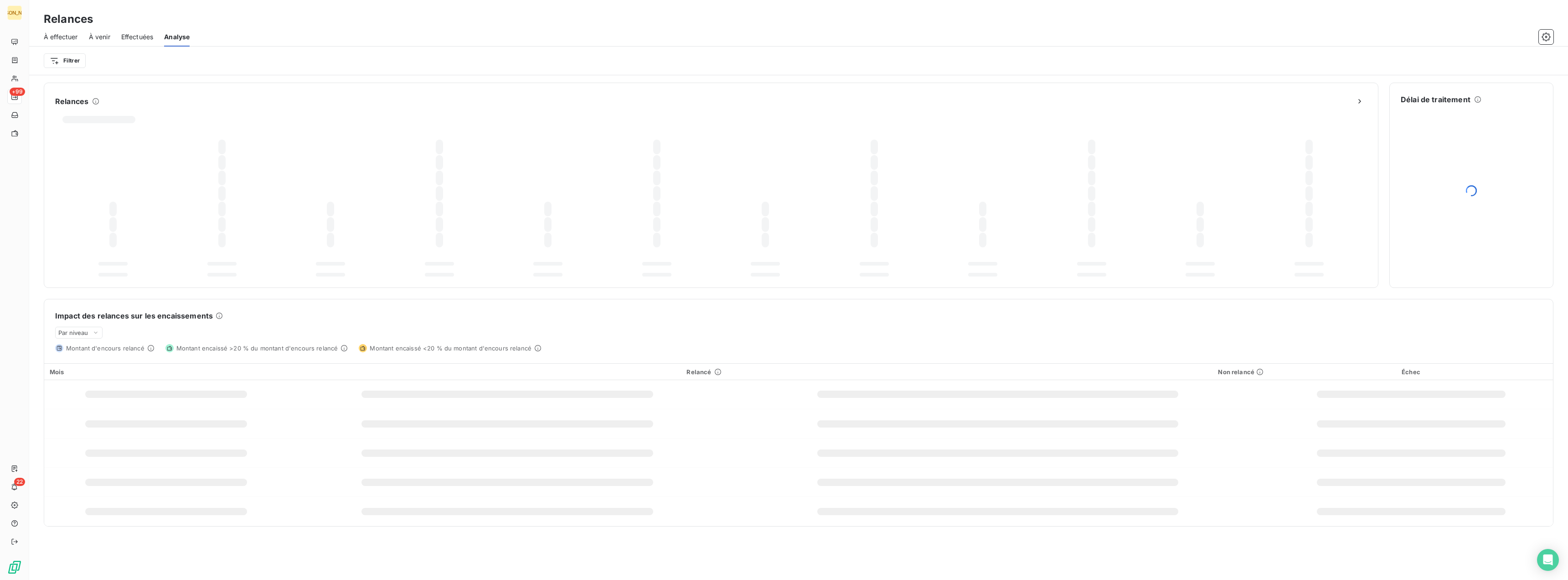
click at [45, 33] on span "À effectuer" at bounding box center [61, 37] width 34 height 10
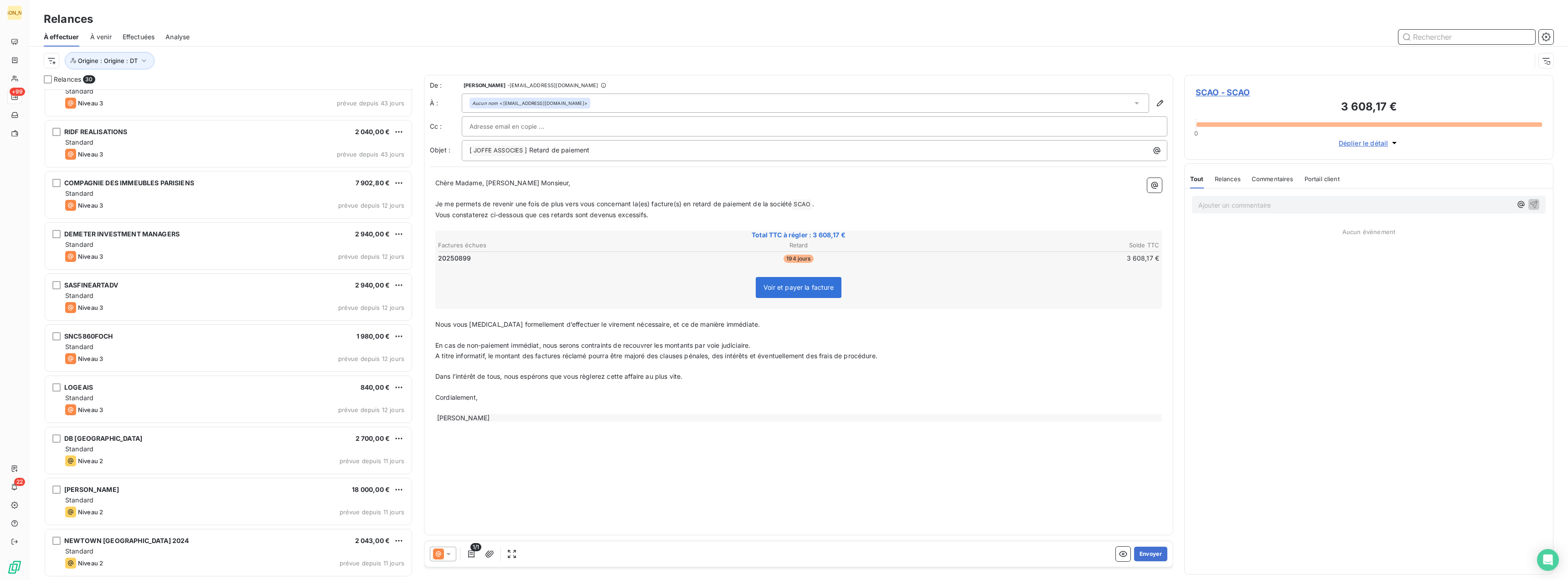
scroll to position [685, 0]
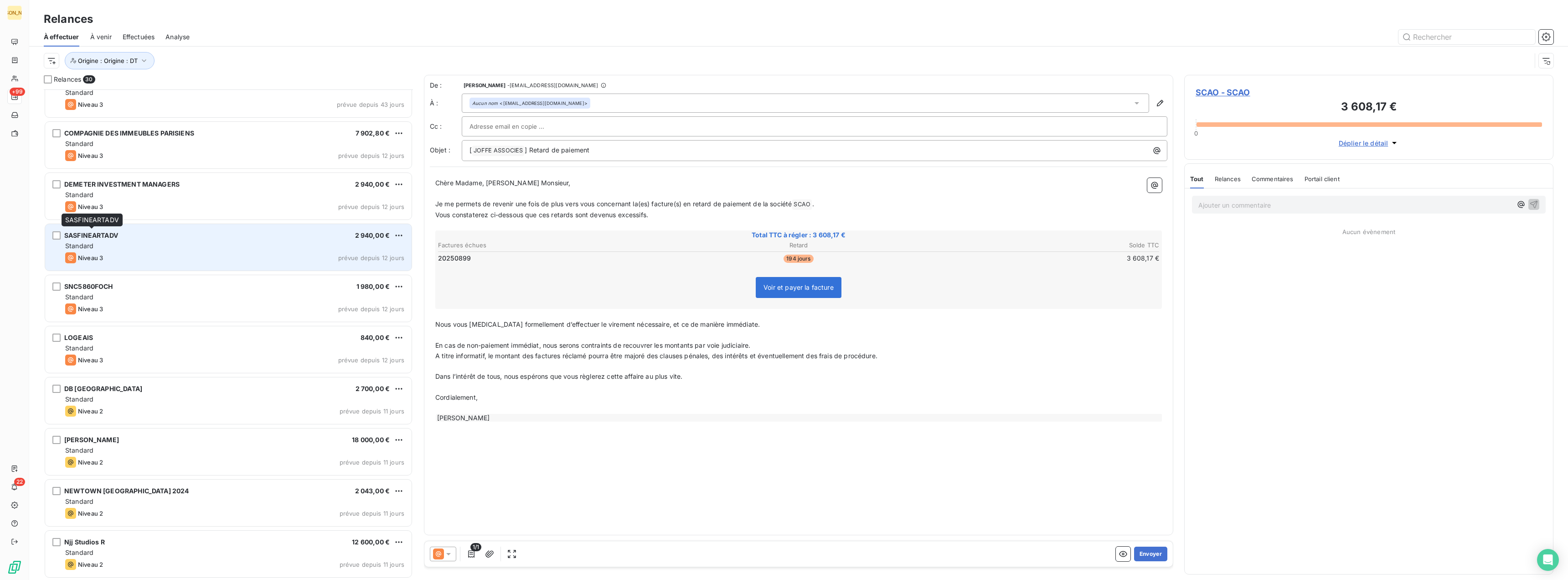
click at [113, 240] on div "SASFINEARTADV 2 940,00 € Standard Niveau 3 prévue depuis 12 jours" at bounding box center [228, 247] width 366 height 47
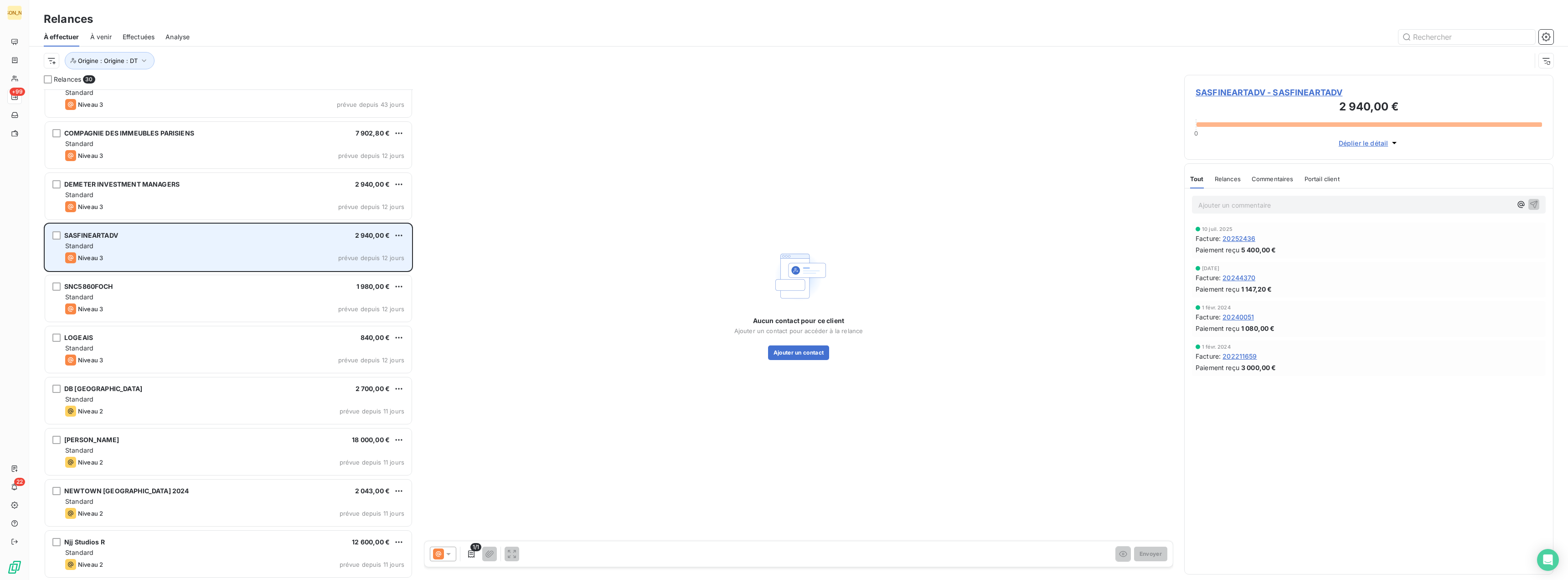
click at [105, 240] on div "SASFINEARTADV 2 940,00 € Standard Niveau 3 prévue depuis 12 jours" at bounding box center [228, 247] width 366 height 47
click at [110, 231] on div "SASFINEARTADV" at bounding box center [91, 236] width 53 height 10
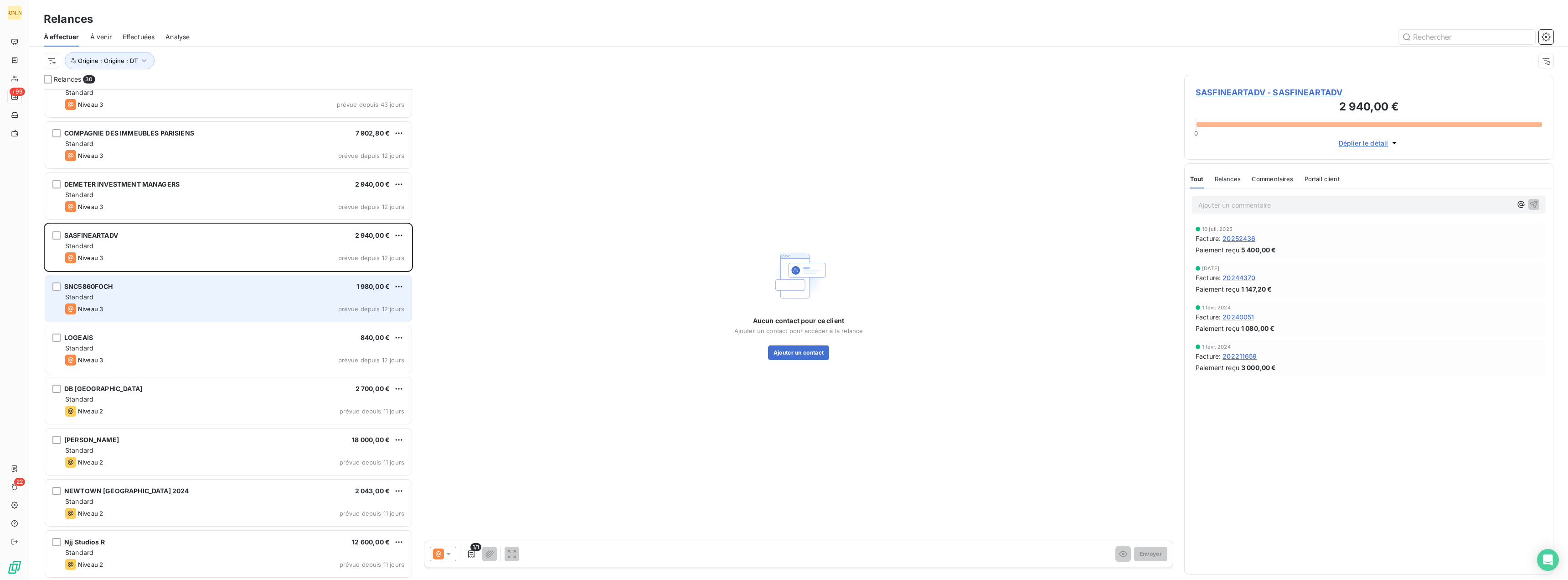
click at [137, 299] on div "Standard" at bounding box center [235, 297] width 340 height 10
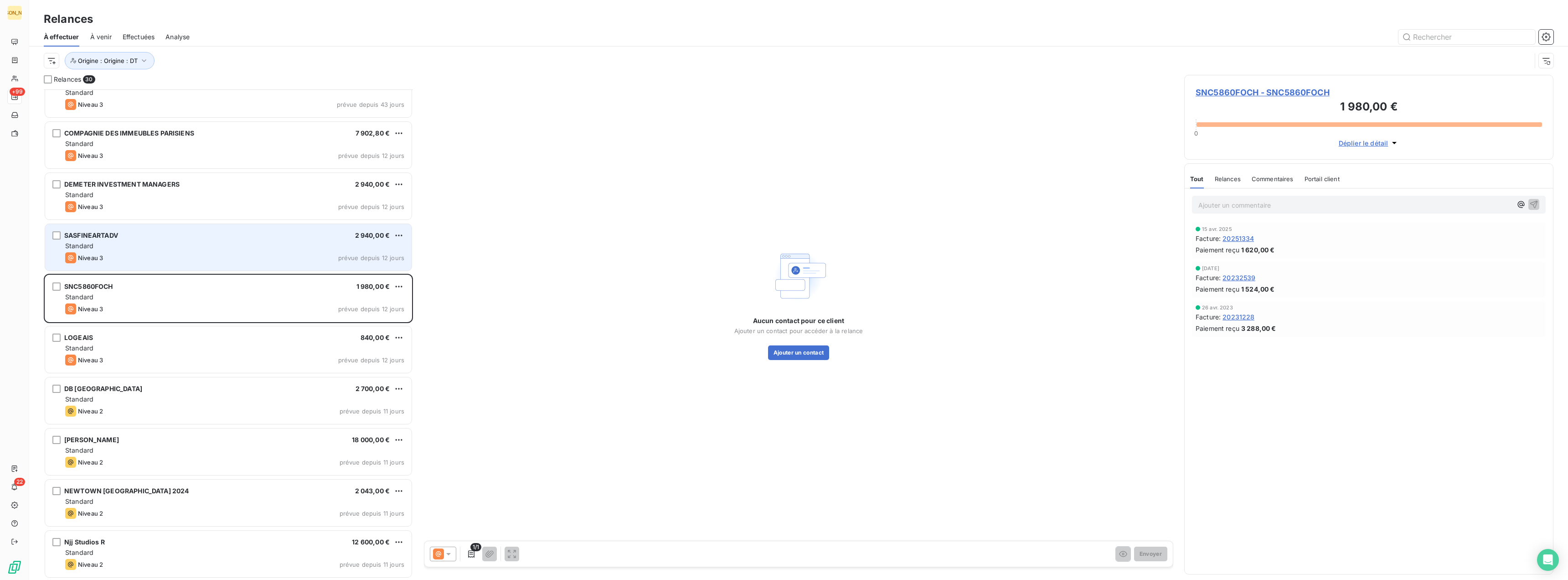
click at [137, 245] on div "Standard" at bounding box center [235, 246] width 340 height 10
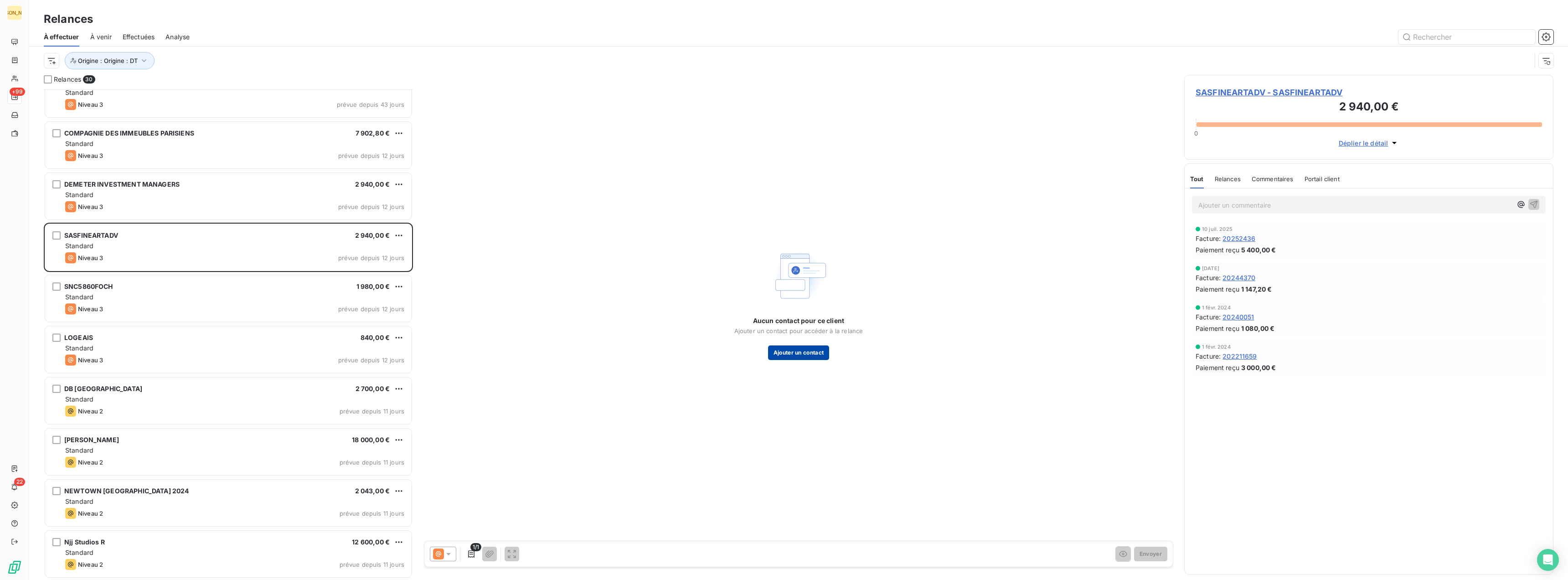
click at [787, 354] on button "Ajouter un contact" at bounding box center [799, 352] width 62 height 14
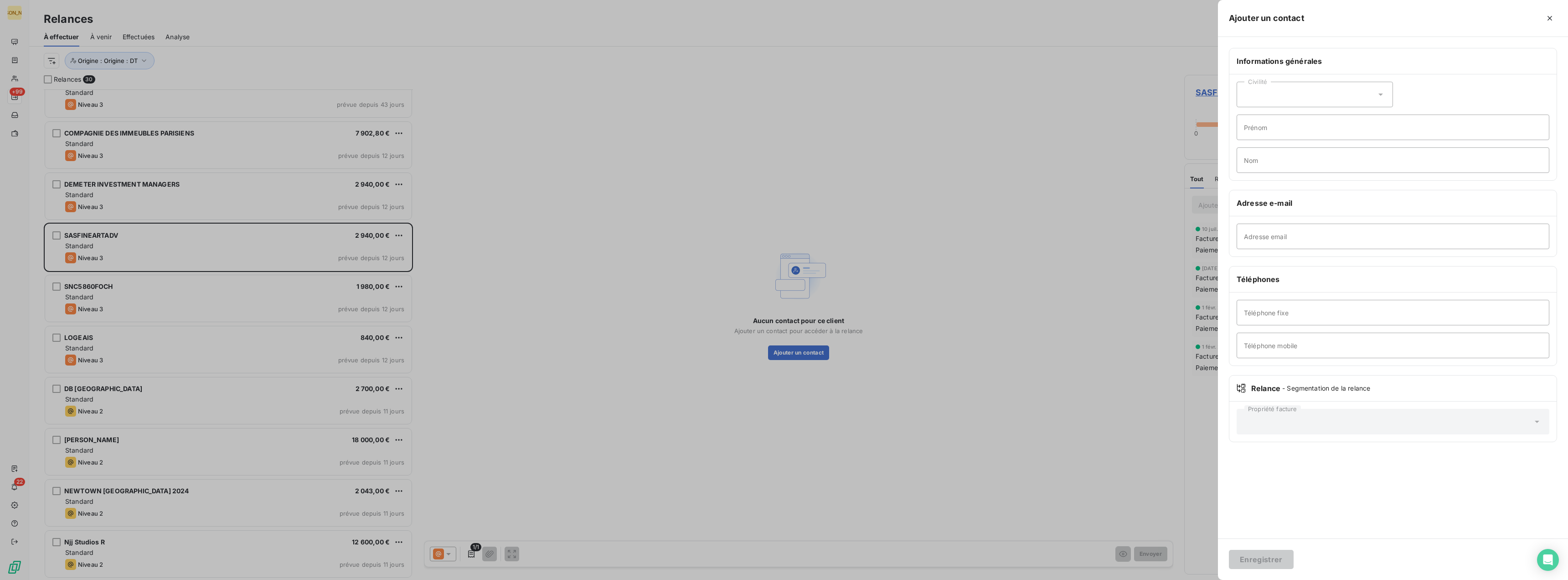
click at [1310, 93] on div "Civilité" at bounding box center [1315, 94] width 156 height 26
click at [1250, 139] on li "Monsieur" at bounding box center [1315, 133] width 156 height 16
click at [1252, 132] on input "Prénom" at bounding box center [1393, 127] width 313 height 26
type input "Stéphane"
type input "Miquel"
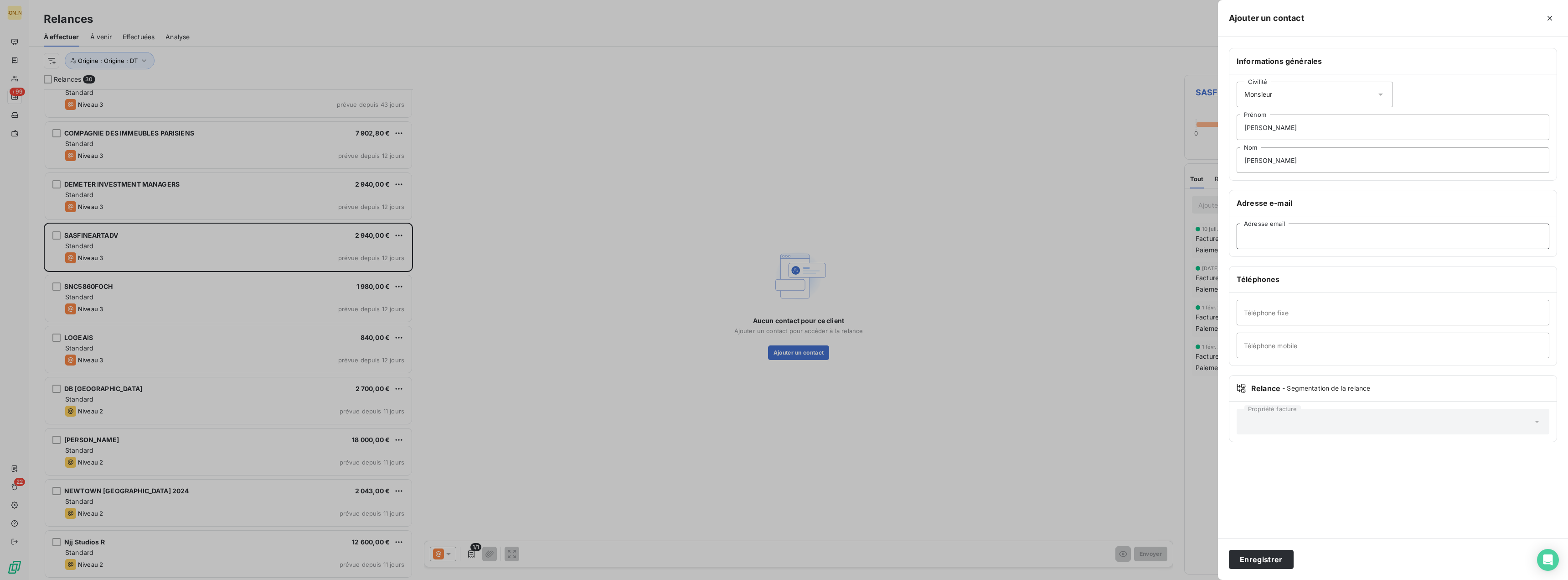
click at [1248, 243] on input "Adresse email" at bounding box center [1393, 236] width 313 height 26
type input "m"
type input "c"
click at [669, 531] on div at bounding box center [784, 290] width 1568 height 580
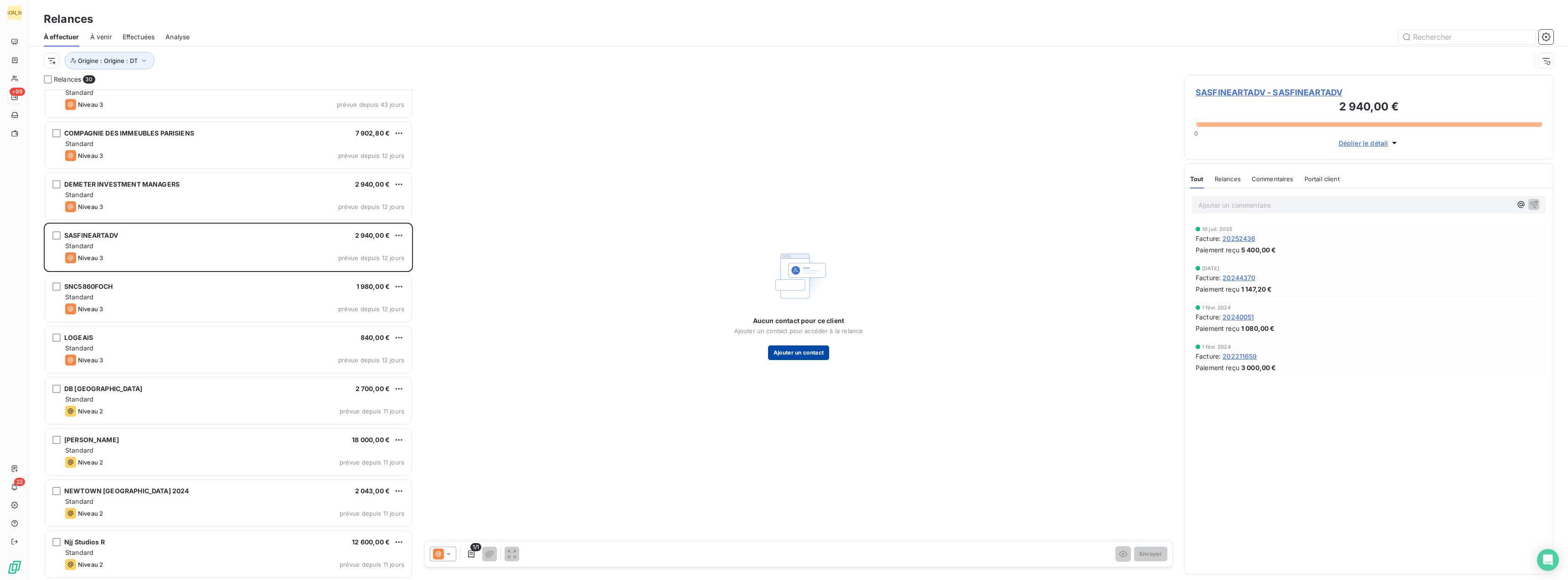
click at [798, 355] on button "Ajouter un contact" at bounding box center [799, 352] width 62 height 14
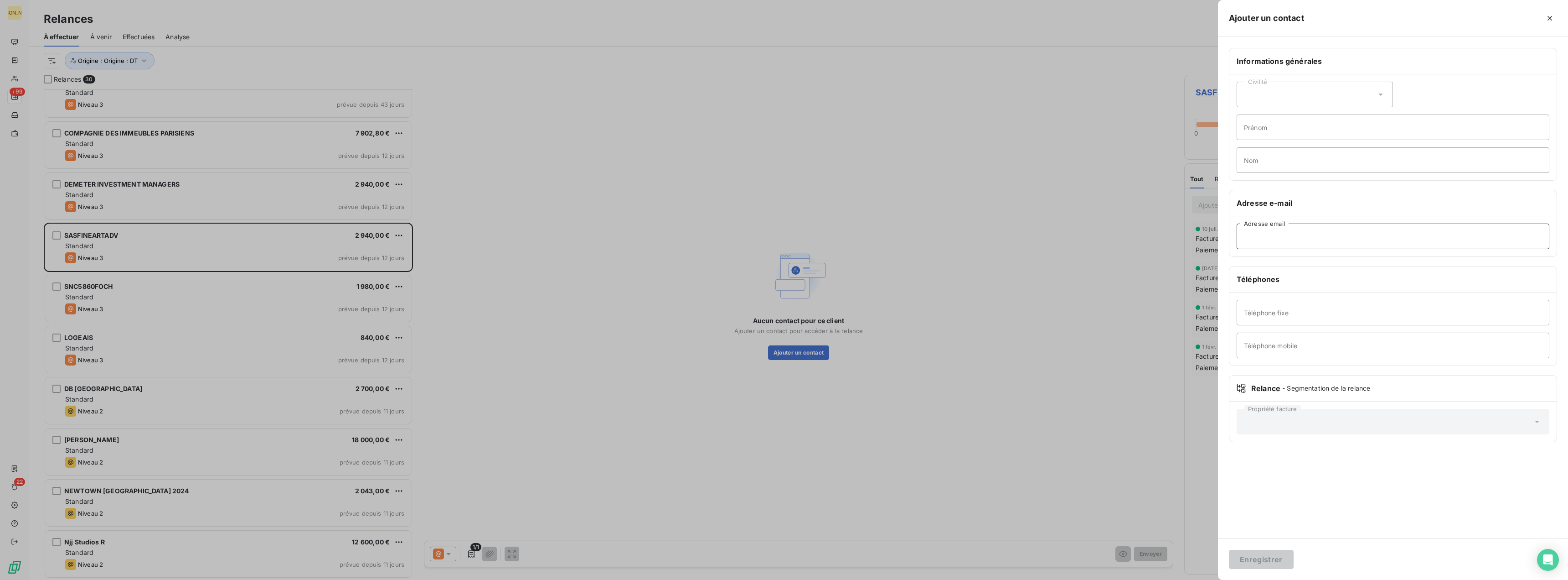
click at [1258, 236] on input "Adresse email" at bounding box center [1393, 236] width 313 height 26
paste input "Stéphane Miquel <contact@ghostgalerie.com>"
click at [1302, 236] on input "Stéphane Miquel <contact@ghostgalerie.com>" at bounding box center [1393, 236] width 313 height 26
click at [1344, 237] on input "contact@ghostgalerie.com>" at bounding box center [1393, 236] width 313 height 26
type input "contact@ghostgalerie.com"
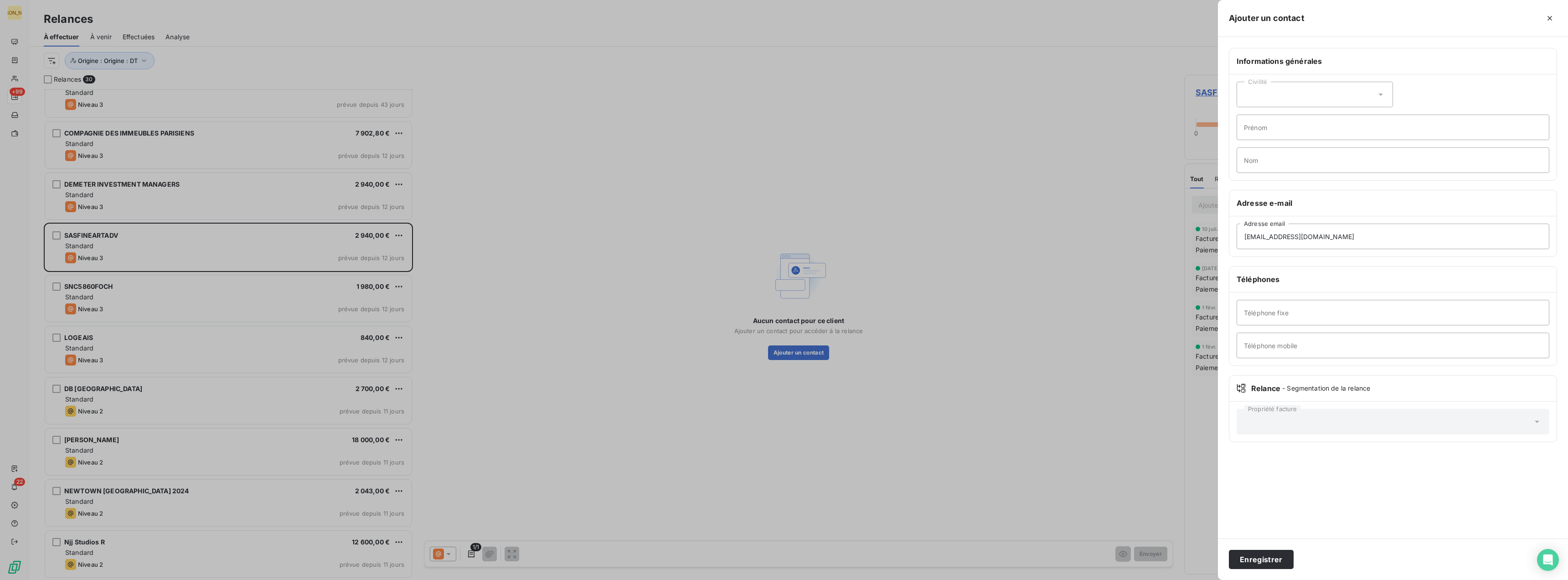
click at [1267, 92] on div "Civilité" at bounding box center [1315, 94] width 156 height 26
drag, startPoint x: 1252, startPoint y: 135, endPoint x: 1248, endPoint y: 143, distance: 8.9
click at [1252, 135] on li "Monsieur" at bounding box center [1315, 133] width 156 height 16
click at [1252, 129] on input "Prénom" at bounding box center [1393, 127] width 313 height 26
drag, startPoint x: 1252, startPoint y: 129, endPoint x: 1007, endPoint y: 288, distance: 292.1
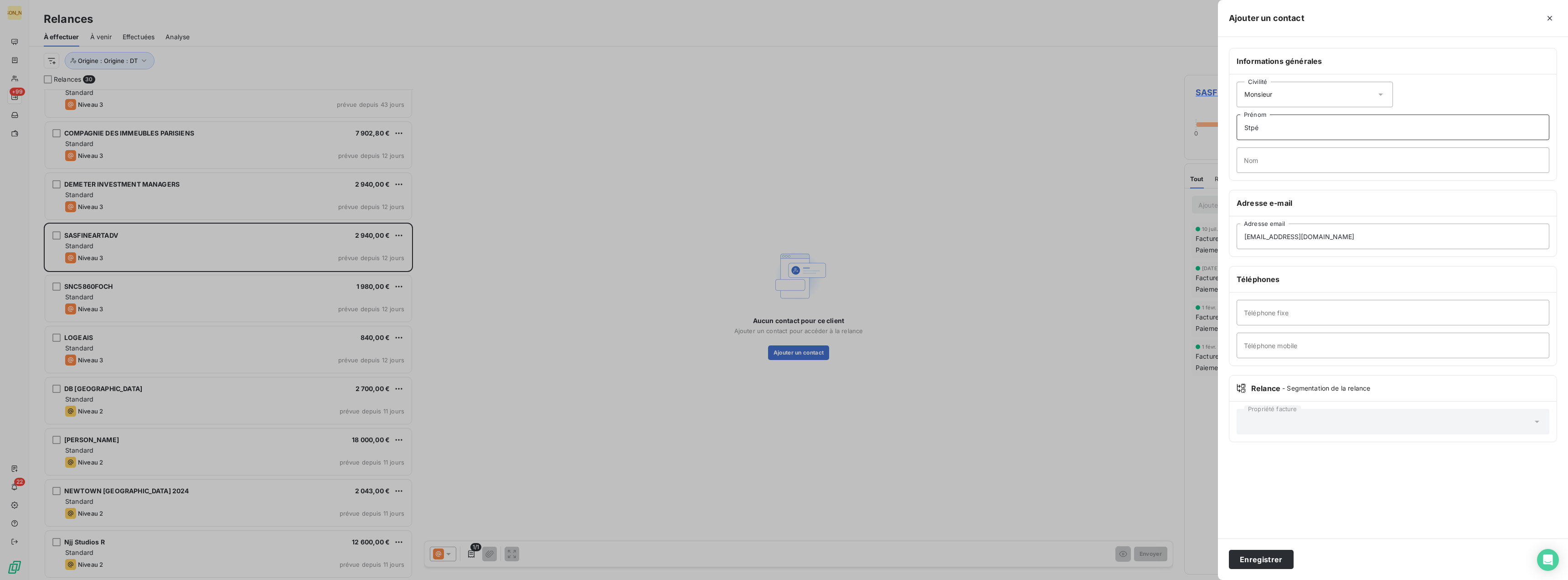
drag, startPoint x: 1007, startPoint y: 288, endPoint x: 1263, endPoint y: 126, distance: 303.0
click at [1263, 126] on input "Stpé" at bounding box center [1393, 127] width 313 height 26
type input "Stéphane"
type input "Miquel"
click at [1256, 554] on button "Enregistrer" at bounding box center [1262, 559] width 65 height 19
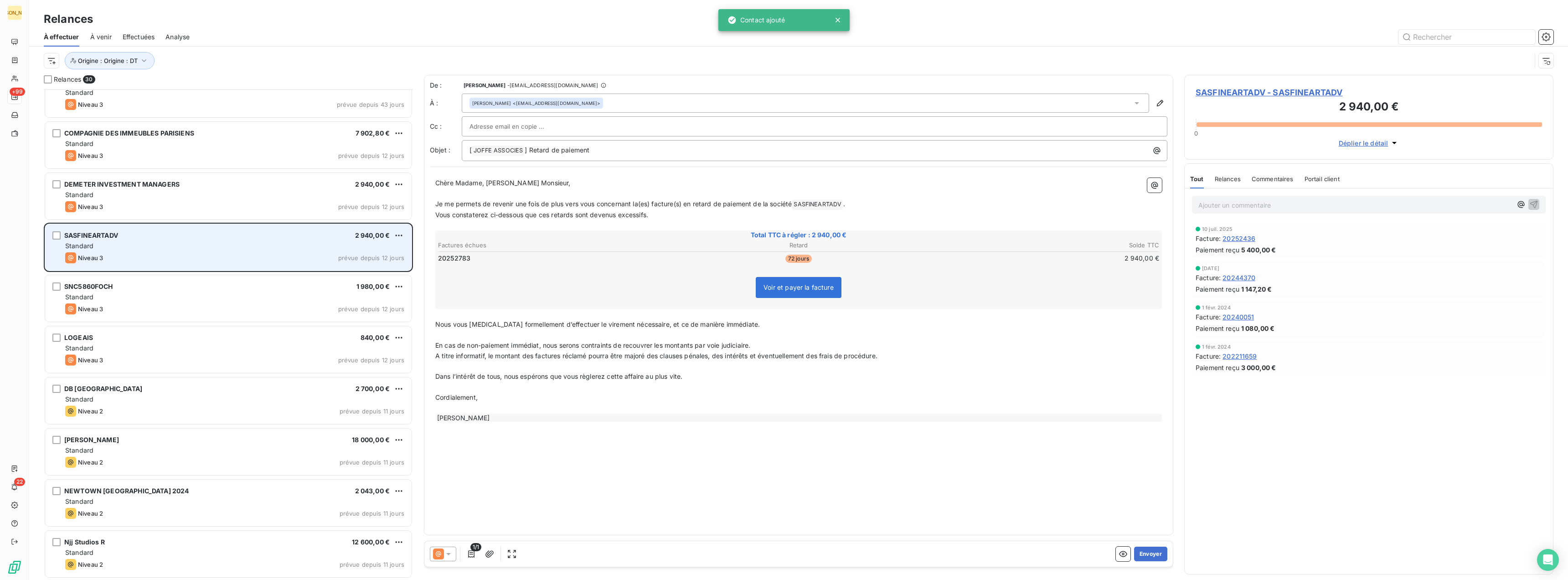
click at [148, 246] on div "Standard" at bounding box center [235, 246] width 340 height 10
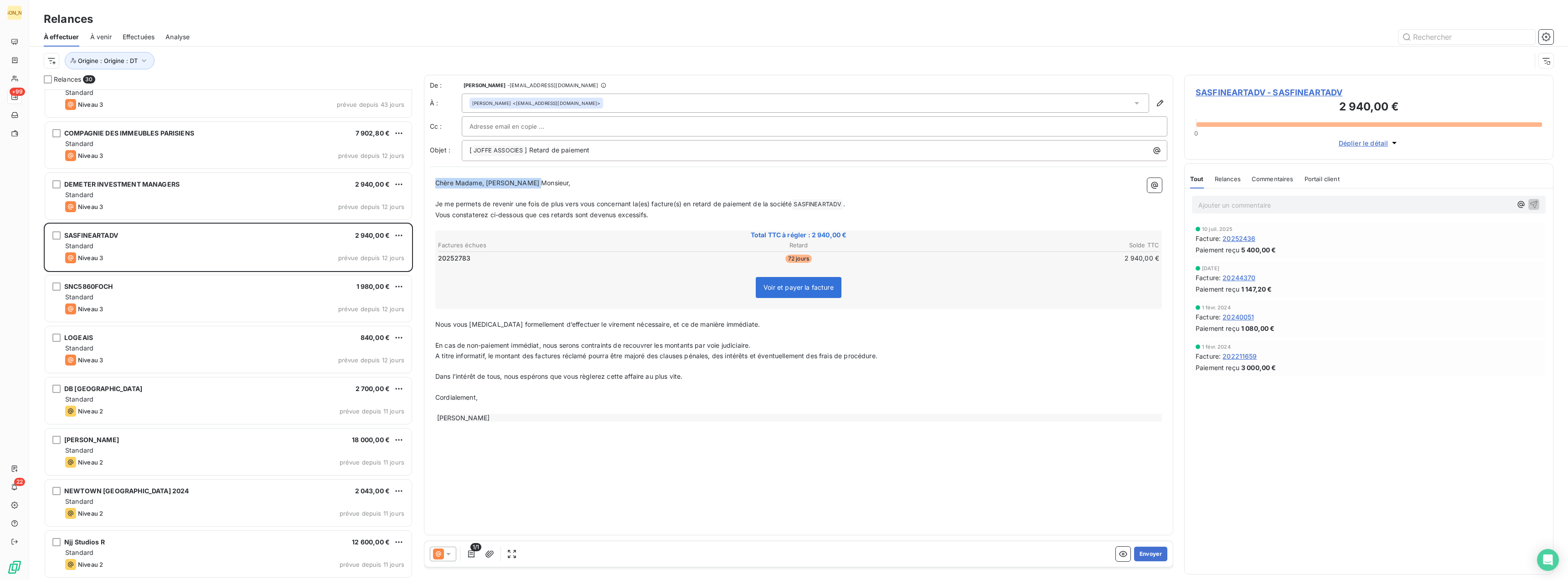
drag, startPoint x: 436, startPoint y: 184, endPoint x: 570, endPoint y: 186, distance: 134.0
click at [570, 186] on p "Chère Madame, [PERSON_NAME] Monsieur," at bounding box center [799, 182] width 727 height 10
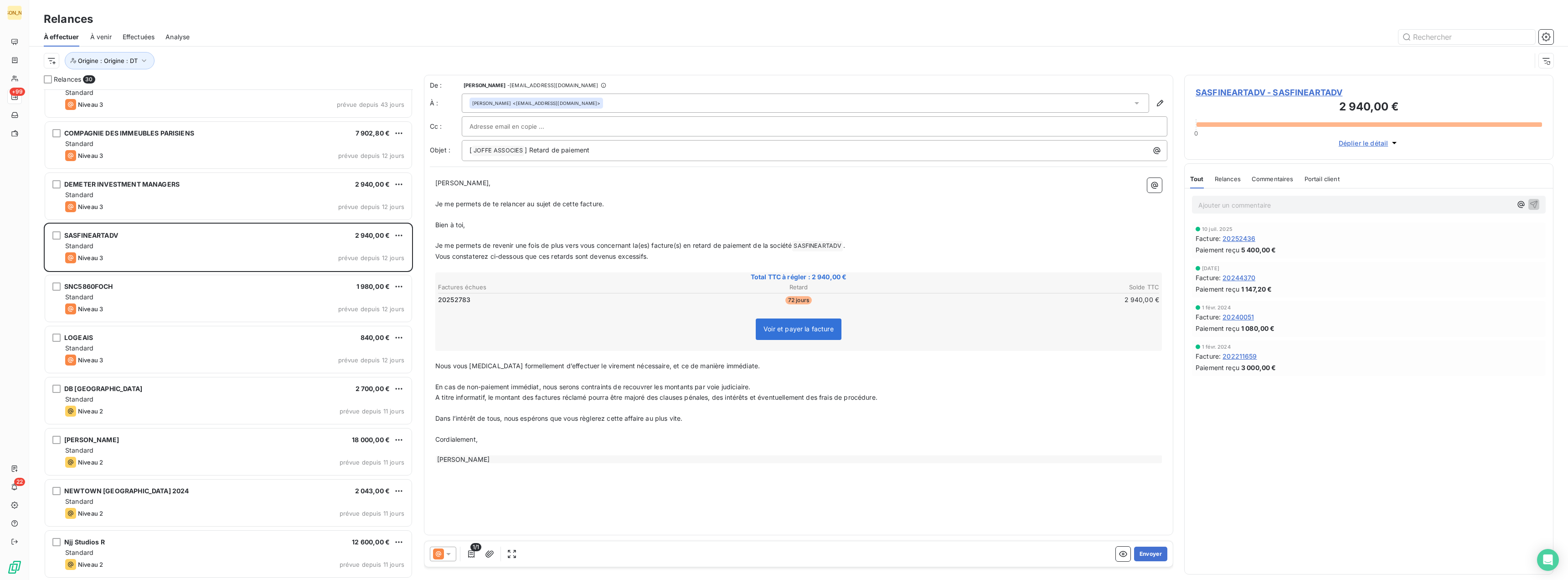
click at [602, 204] on span "Je me permets de te relancer au sujet de cette facture." at bounding box center [520, 203] width 169 height 8
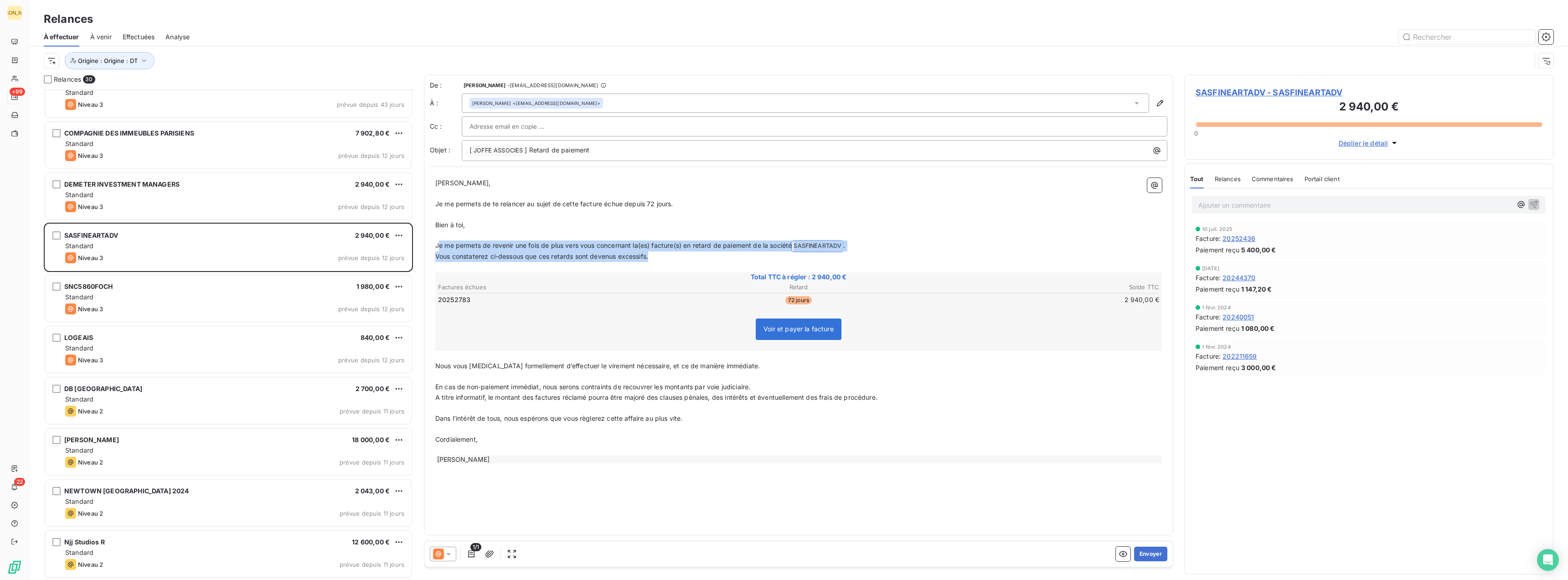
drag, startPoint x: 438, startPoint y: 246, endPoint x: 668, endPoint y: 254, distance: 230.1
click at [668, 254] on div "Cher Stéphane, ﻿ Je me permets de te relancer au sujet de cette facture échue d…" at bounding box center [799, 321] width 727 height 286
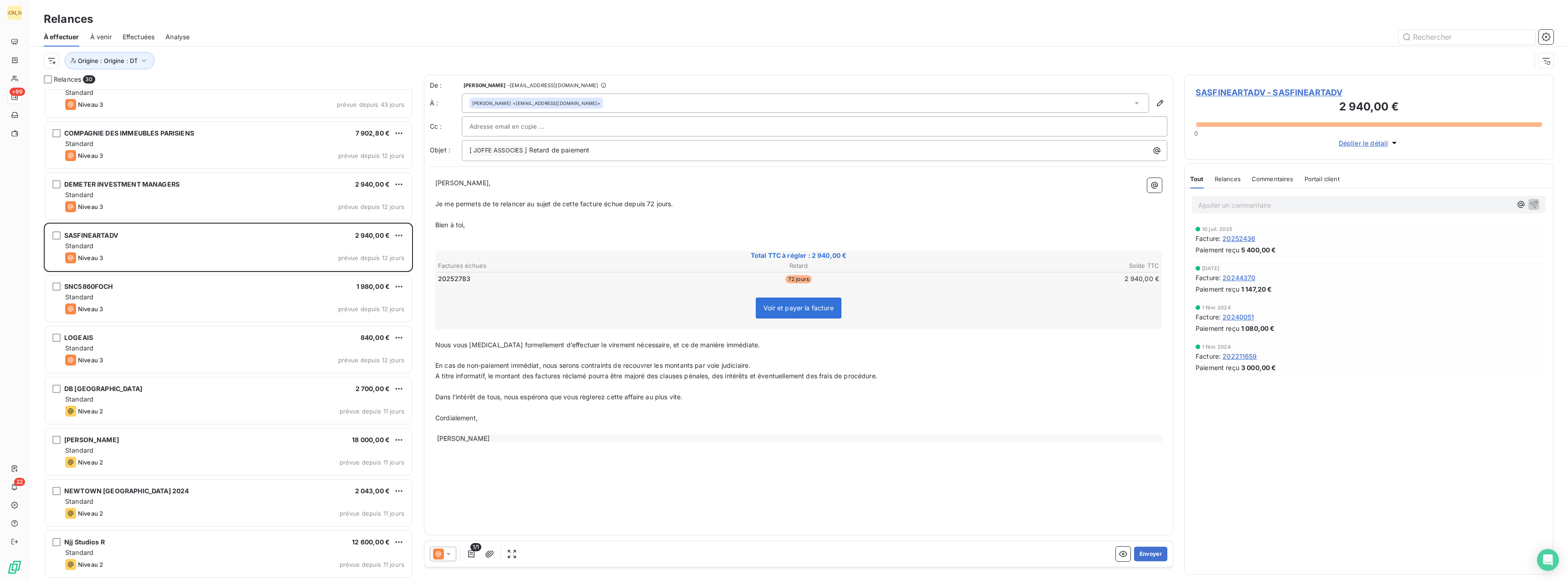
drag, startPoint x: 435, startPoint y: 344, endPoint x: 519, endPoint y: 439, distance: 126.8
click at [519, 439] on div "Cher Stéphane, ﻿ Je me permets de te relancer au sujet de cette facture échue d…" at bounding box center [798, 310] width 737 height 276
click at [435, 346] on div "Cher Stéphane, ﻿ Je me permets de te relancer au sujet de cette facture échue d…" at bounding box center [798, 310] width 737 height 276
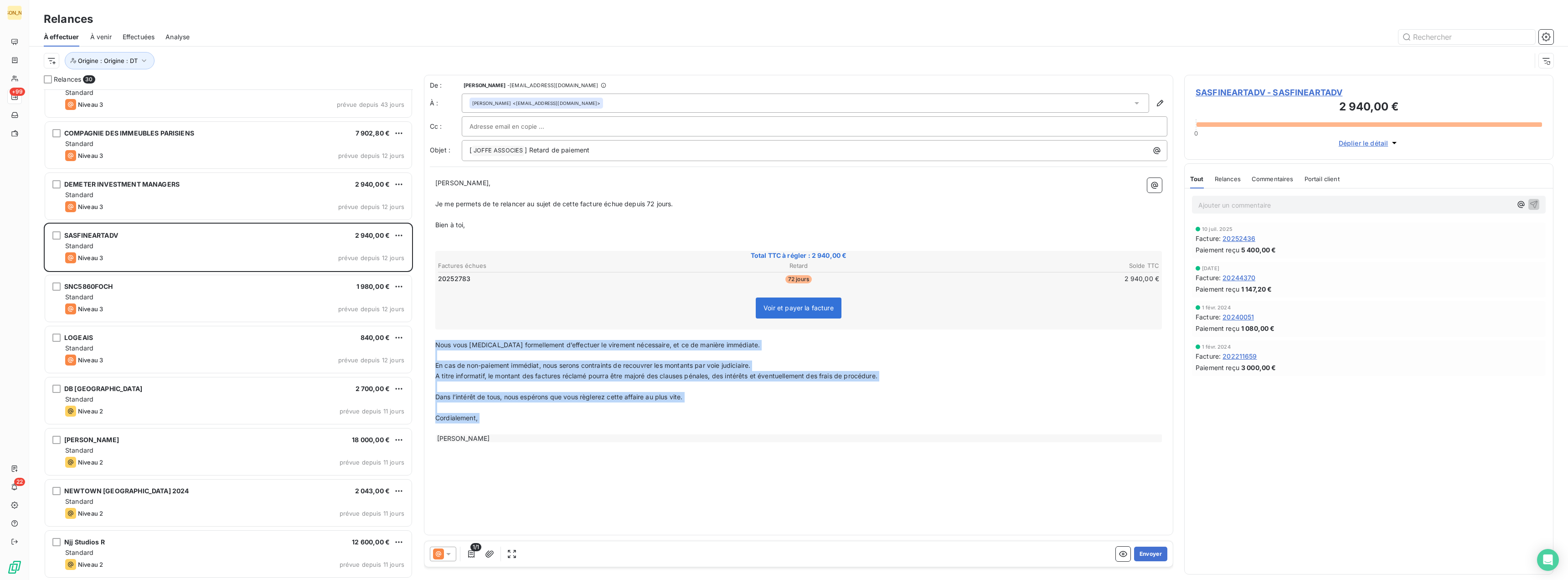
drag, startPoint x: 436, startPoint y: 342, endPoint x: 520, endPoint y: 446, distance: 133.7
click at [520, 446] on div "Cher Stéphane, ﻿ Je me permets de te relancer au sujet de cette facture échue d…" at bounding box center [798, 310] width 737 height 276
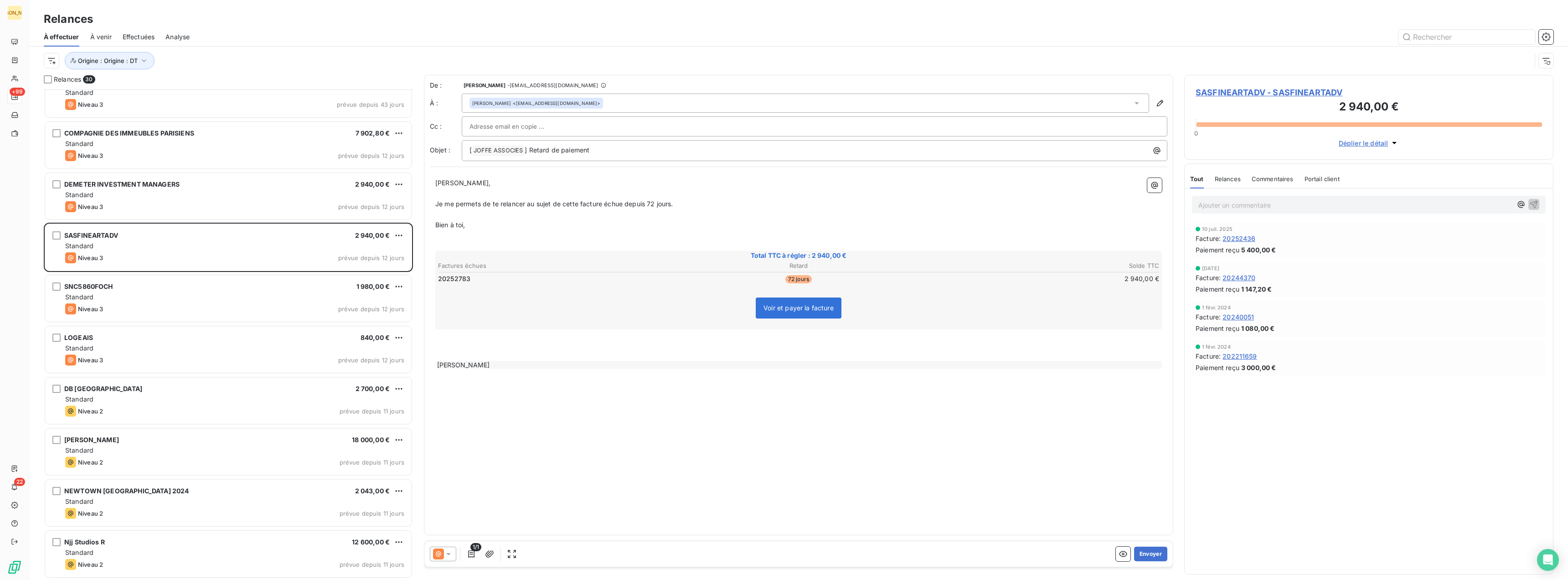
click at [485, 362] on div "[PERSON_NAME]" at bounding box center [799, 364] width 727 height 8
click at [1150, 550] on button "Envoyer" at bounding box center [1150, 553] width 33 height 14
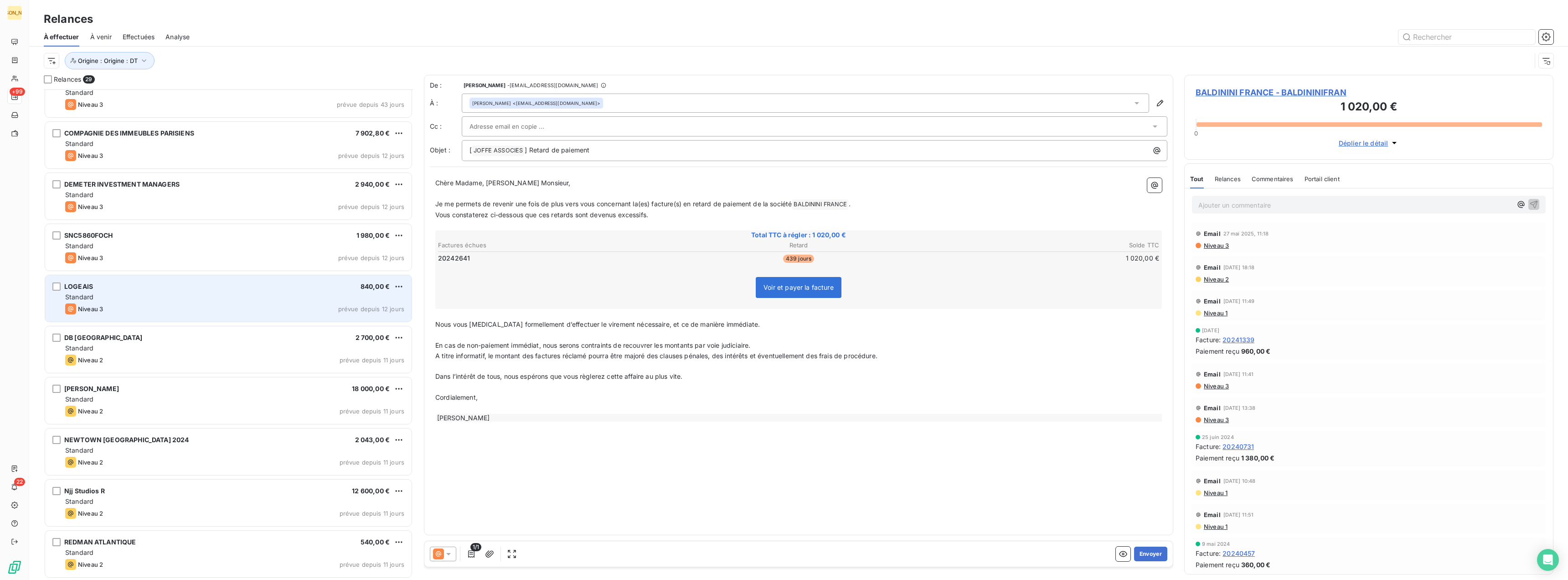
click at [93, 287] on div "LOGEAIS 840,00 €" at bounding box center [235, 286] width 340 height 9
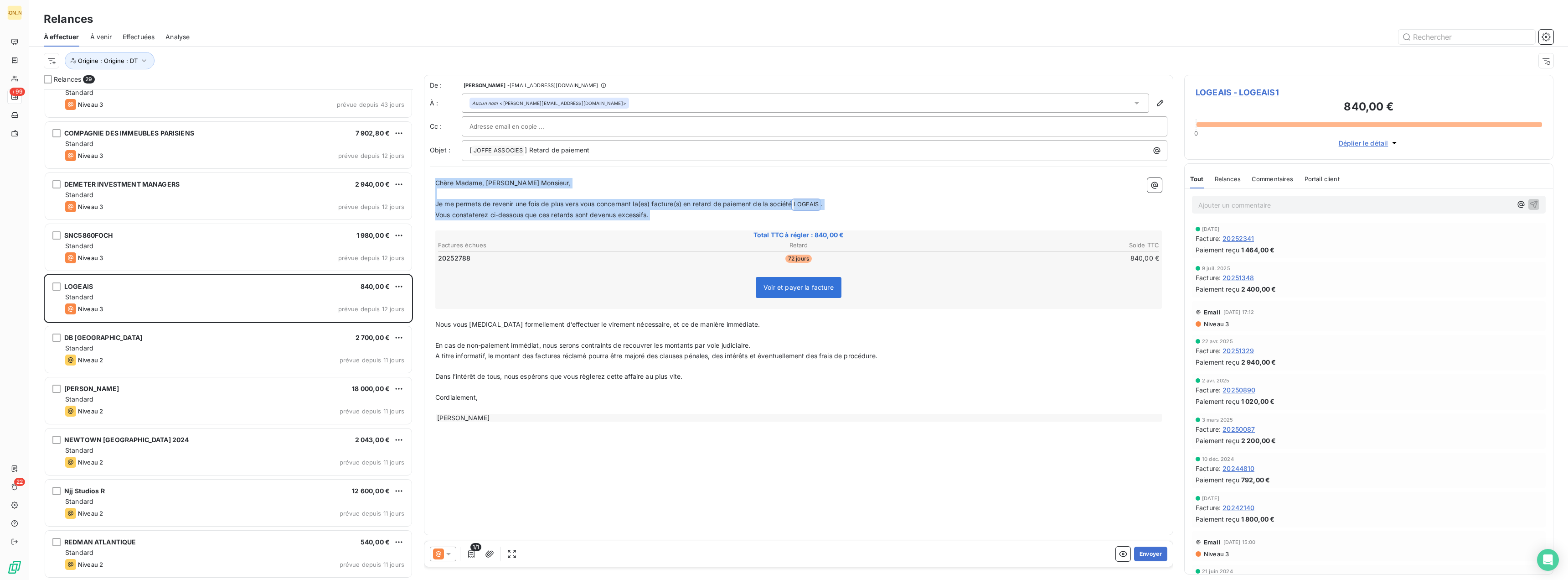
drag, startPoint x: 436, startPoint y: 181, endPoint x: 683, endPoint y: 223, distance: 250.5
click at [683, 223] on div "Chère Madame, Cher Monsieur, ﻿ Je me permets de revenir une fois de plus vers v…" at bounding box center [799, 300] width 727 height 244
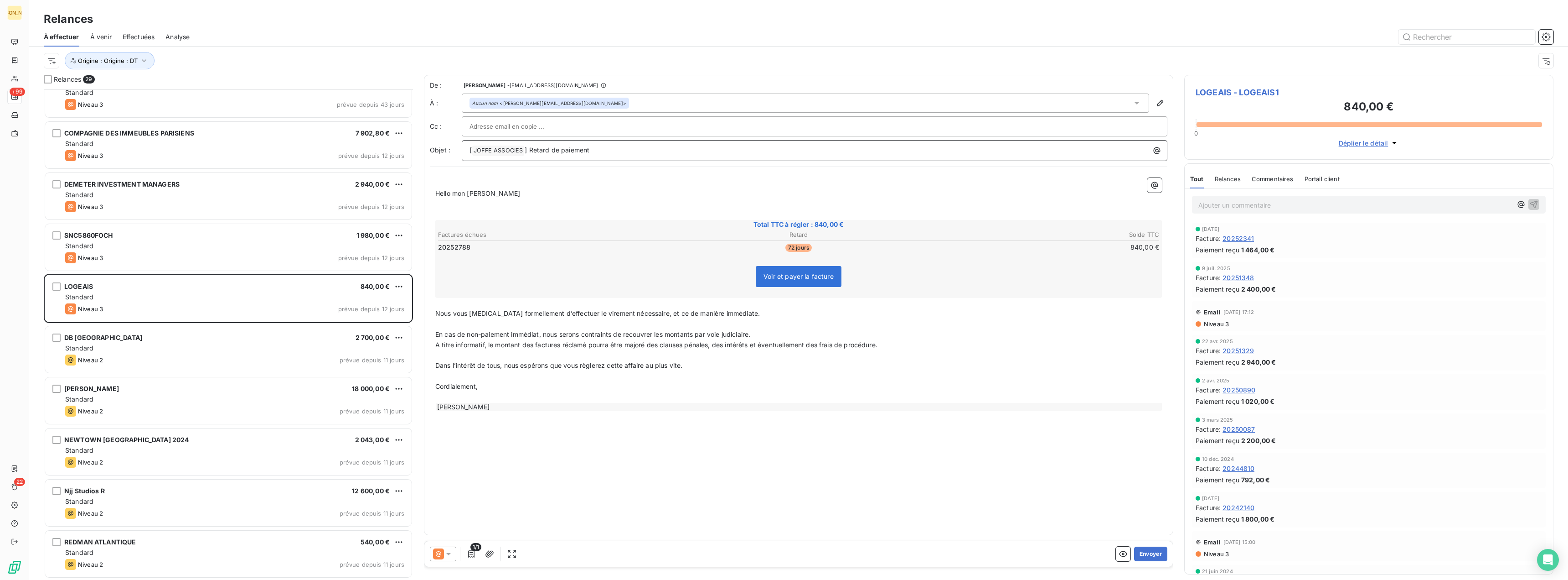
drag, startPoint x: 596, startPoint y: 152, endPoint x: 606, endPoint y: 148, distance: 10.8
click at [606, 148] on p "[ JOFFE ASSOCIES ﻿ ] Retard de paiement" at bounding box center [816, 150] width 695 height 10
click at [489, 197] on p "Hello mon Patrick" at bounding box center [799, 193] width 727 height 10
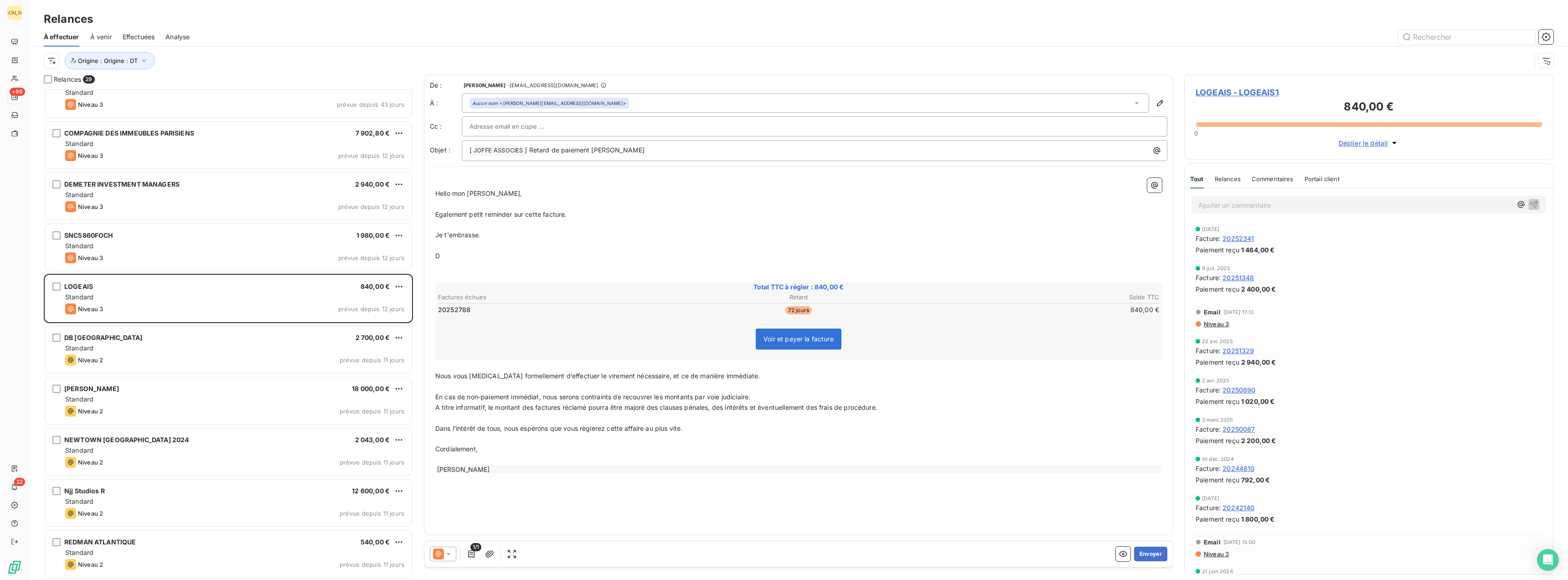
click at [565, 218] on p "Egalement petit reminder sur cette facture." at bounding box center [799, 214] width 727 height 10
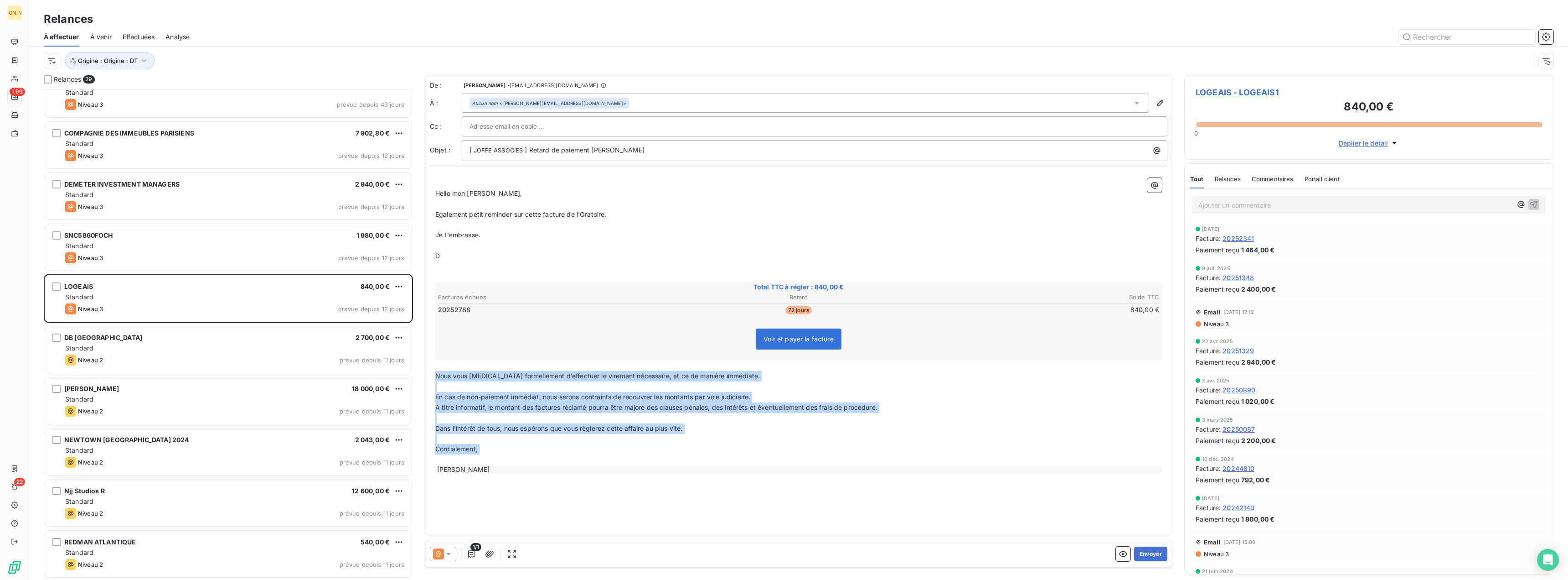
drag, startPoint x: 439, startPoint y: 378, endPoint x: 530, endPoint y: 481, distance: 137.4
click at [558, 487] on div "De : David Tavernier - rappels@leanpay.io À : Aucun nom <patrick@logeais.co.uk>…" at bounding box center [799, 304] width 750 height 460
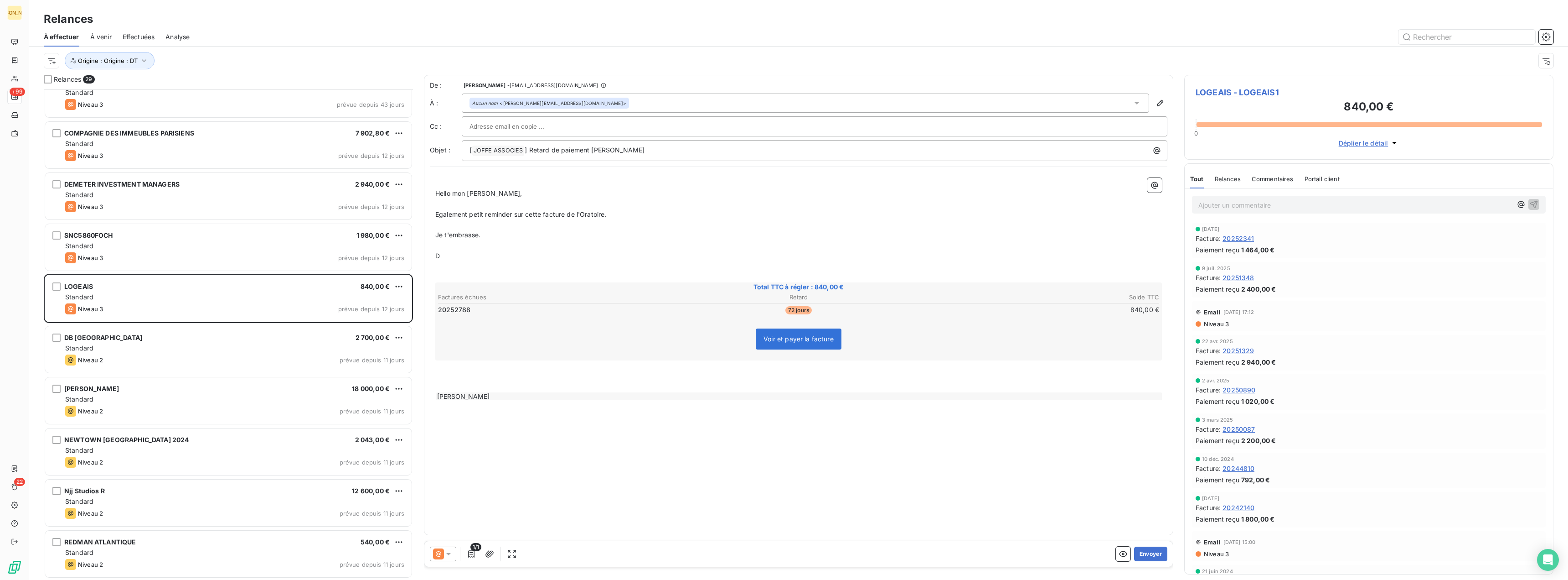
click at [476, 400] on div "[PERSON_NAME]" at bounding box center [799, 396] width 727 height 8
click at [1153, 556] on button "Envoyer" at bounding box center [1150, 553] width 33 height 14
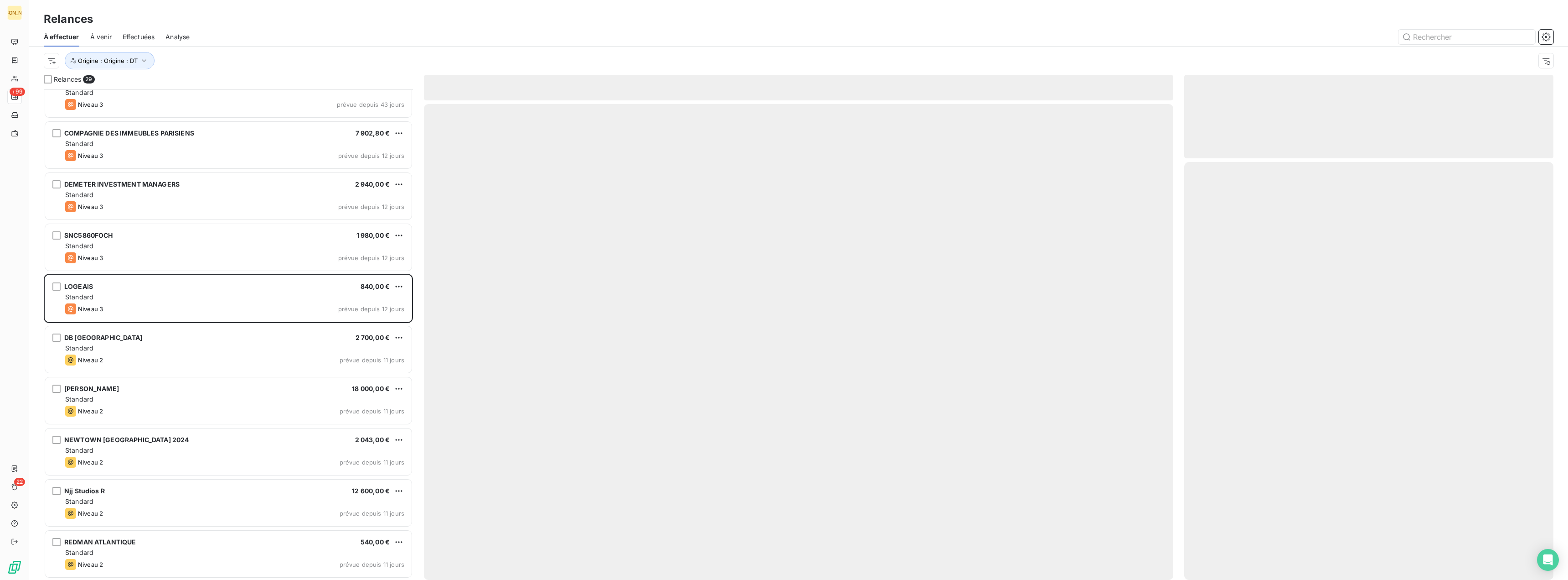
click at [1152, 554] on div at bounding box center [799, 342] width 750 height 476
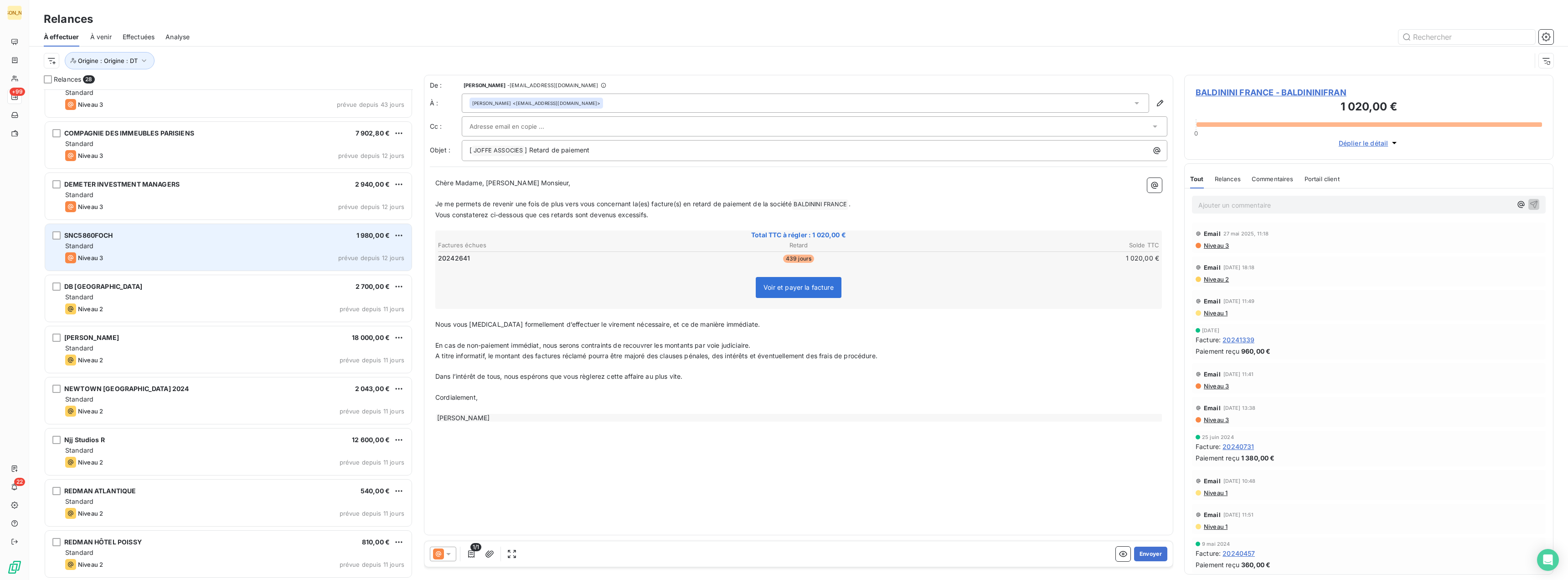
click at [95, 247] on div "Standard" at bounding box center [235, 246] width 340 height 10
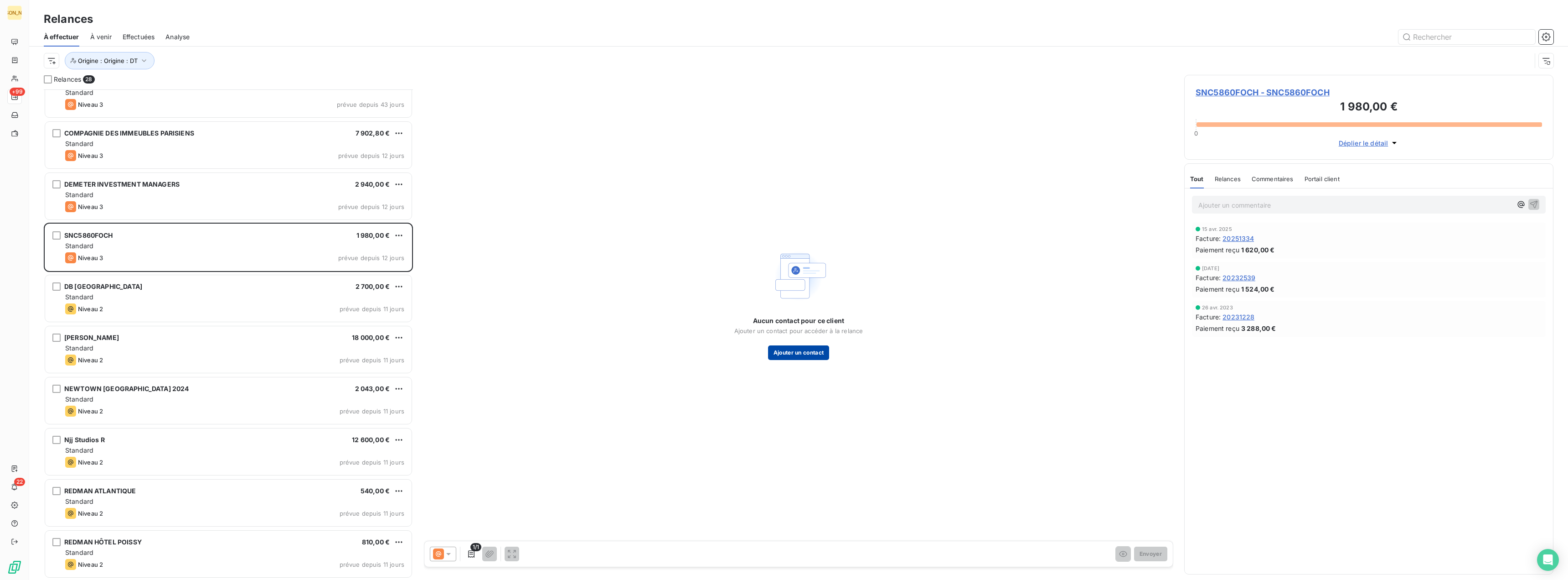
click at [801, 357] on button "Ajouter un contact" at bounding box center [799, 352] width 62 height 14
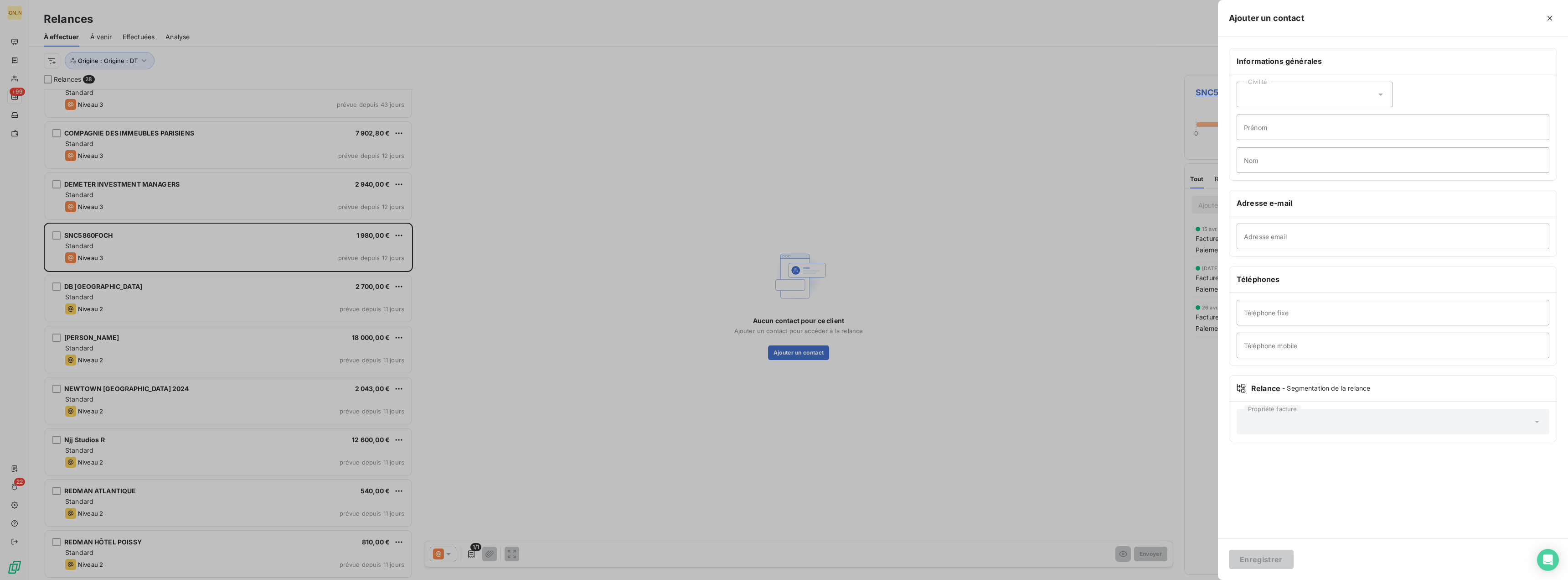
click at [1268, 98] on div "Civilité" at bounding box center [1315, 94] width 156 height 26
click at [1249, 135] on input "radio" at bounding box center [1248, 134] width 10 height 10
click at [1251, 135] on input "Prénom" at bounding box center [1393, 127] width 313 height 26
type input "Abel"
type input "Branger"
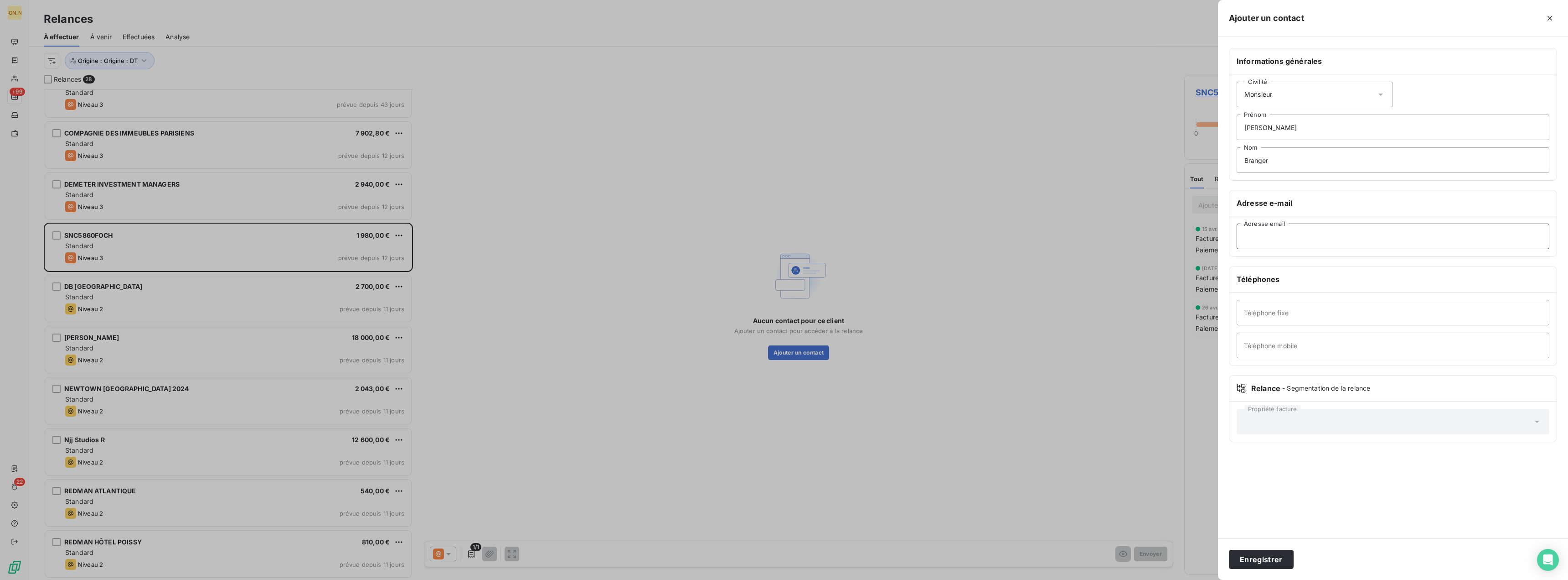
click at [1252, 236] on input "Adresse email" at bounding box center [1393, 236] width 313 height 26
paste input "Abel Branger <abranger@nrsimmo.com>"
drag, startPoint x: 1291, startPoint y: 236, endPoint x: 1200, endPoint y: 236, distance: 91.0
click at [1200, 579] on div "Ajouter un contact Informations générales Civilité Monsieur Abel Prénom Branger…" at bounding box center [784, 580] width 1568 height 0
click at [1326, 241] on input "abranger@nrsimmo.com>" at bounding box center [1393, 236] width 313 height 26
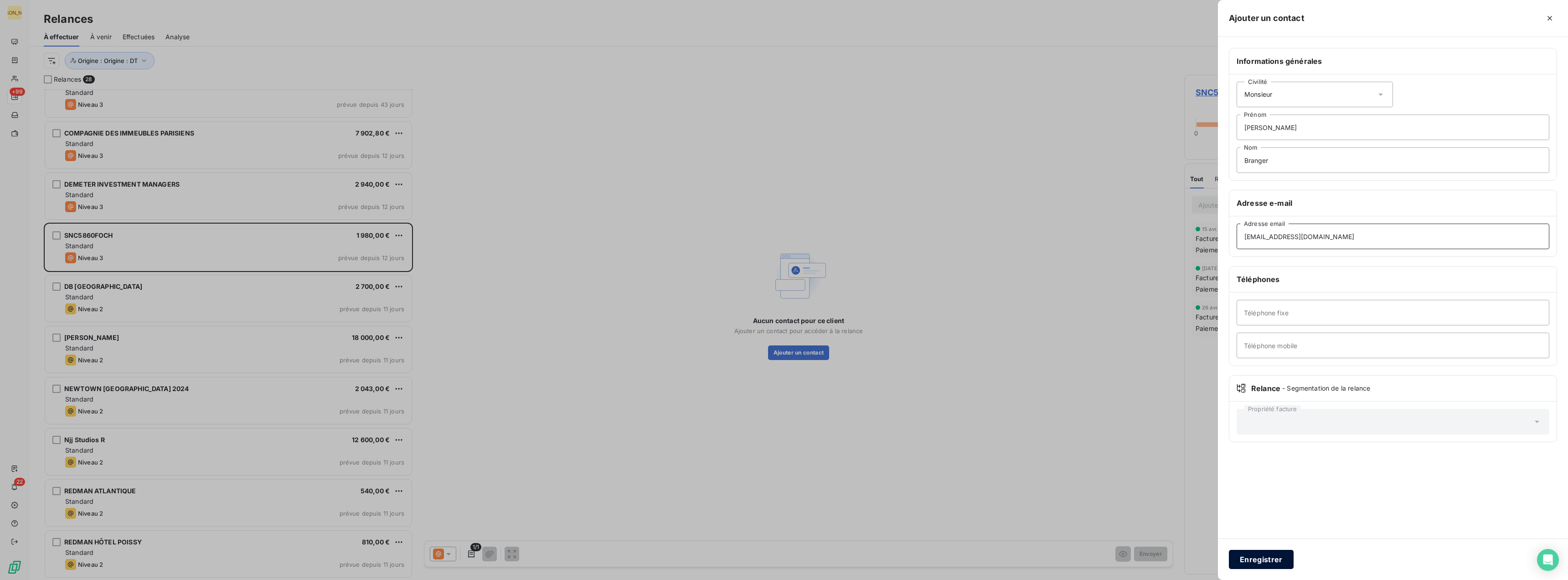
type input "abranger@nrsimmo.com"
drag, startPoint x: 1260, startPoint y: 555, endPoint x: 1255, endPoint y: 557, distance: 5.4
click at [1260, 555] on button "Enregistrer" at bounding box center [1262, 559] width 65 height 19
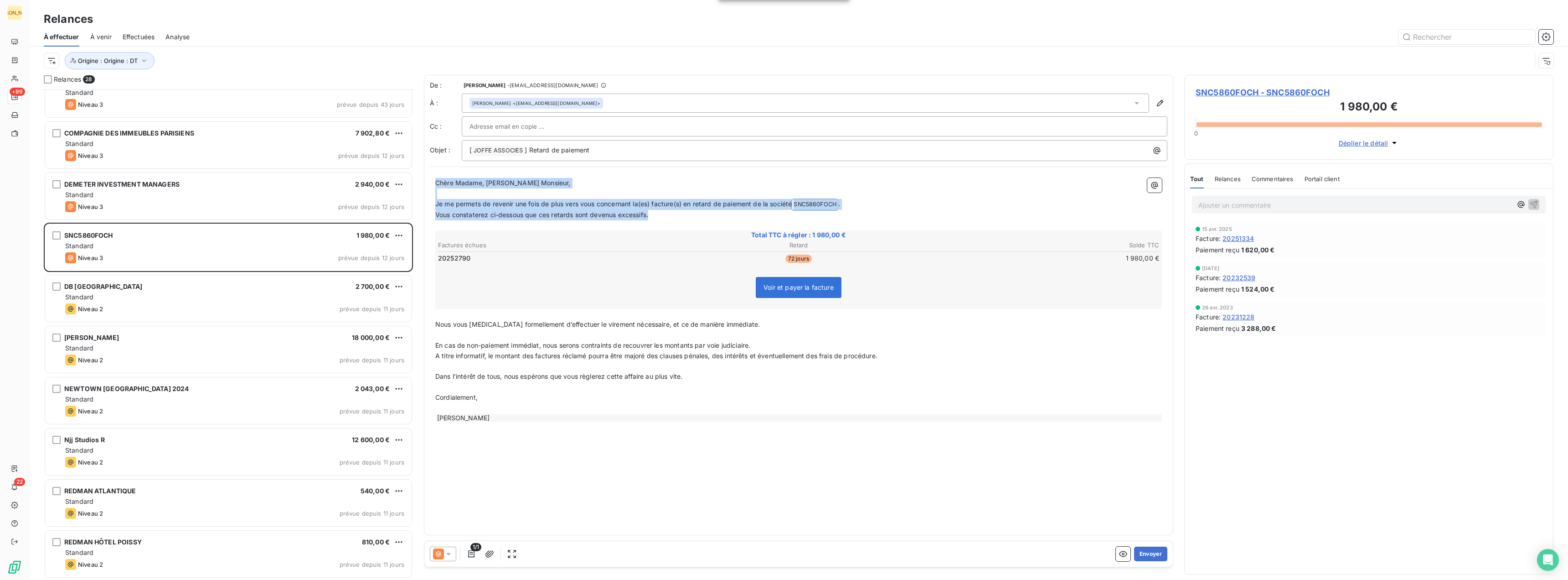
drag, startPoint x: 442, startPoint y: 183, endPoint x: 672, endPoint y: 217, distance: 232.5
click at [672, 217] on div "Chère Madame, Cher Monsieur, ﻿ Je me permets de revenir une fois de plus vers v…" at bounding box center [799, 300] width 727 height 244
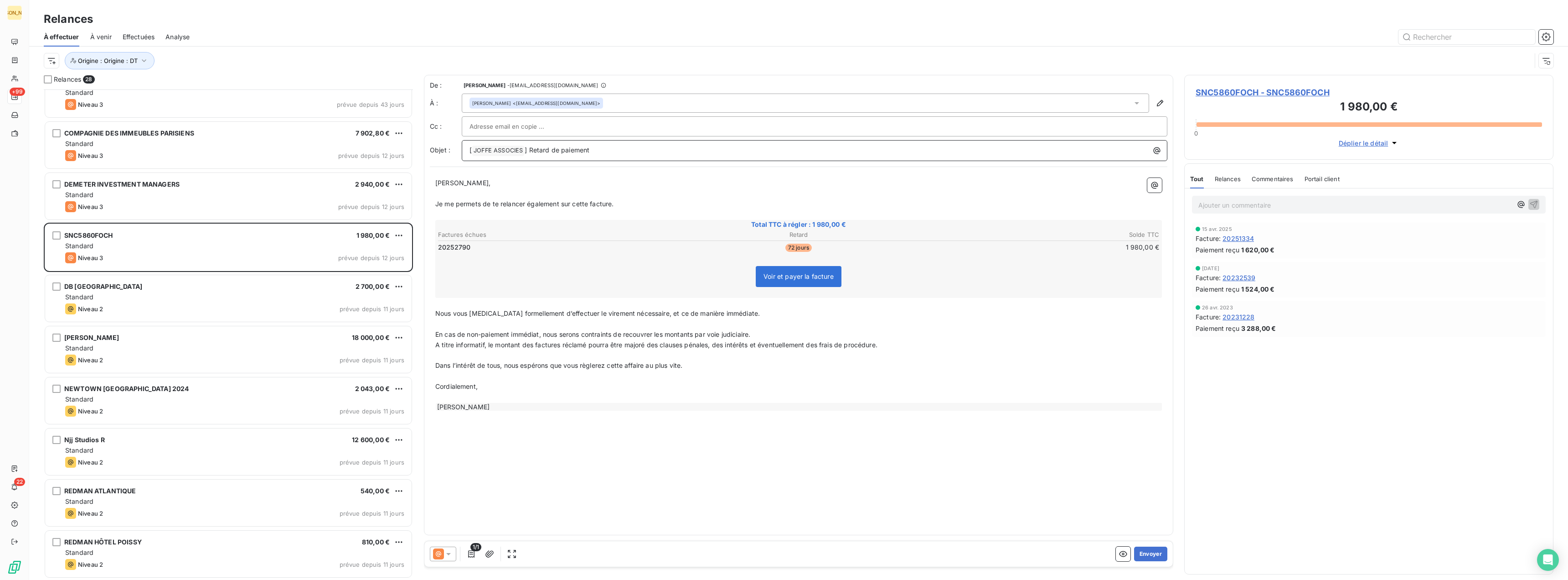
click at [625, 150] on p "[ JOFFE ASSOCIES ﻿ ] Retard de paiement" at bounding box center [816, 150] width 695 height 10
drag, startPoint x: 435, startPoint y: 313, endPoint x: 515, endPoint y: 423, distance: 136.0
click at [515, 423] on div "De : David Tavernier - rappels@leanpay.io À : Abel Branger <abranger@nrsimmo.co…" at bounding box center [799, 304] width 750 height 460
drag, startPoint x: 429, startPoint y: 334, endPoint x: 446, endPoint y: 330, distance: 17.5
click at [429, 334] on div "De : David Tavernier - rappels@leanpay.io À : Abel Branger <abranger@nrsimmo.co…" at bounding box center [799, 304] width 750 height 460
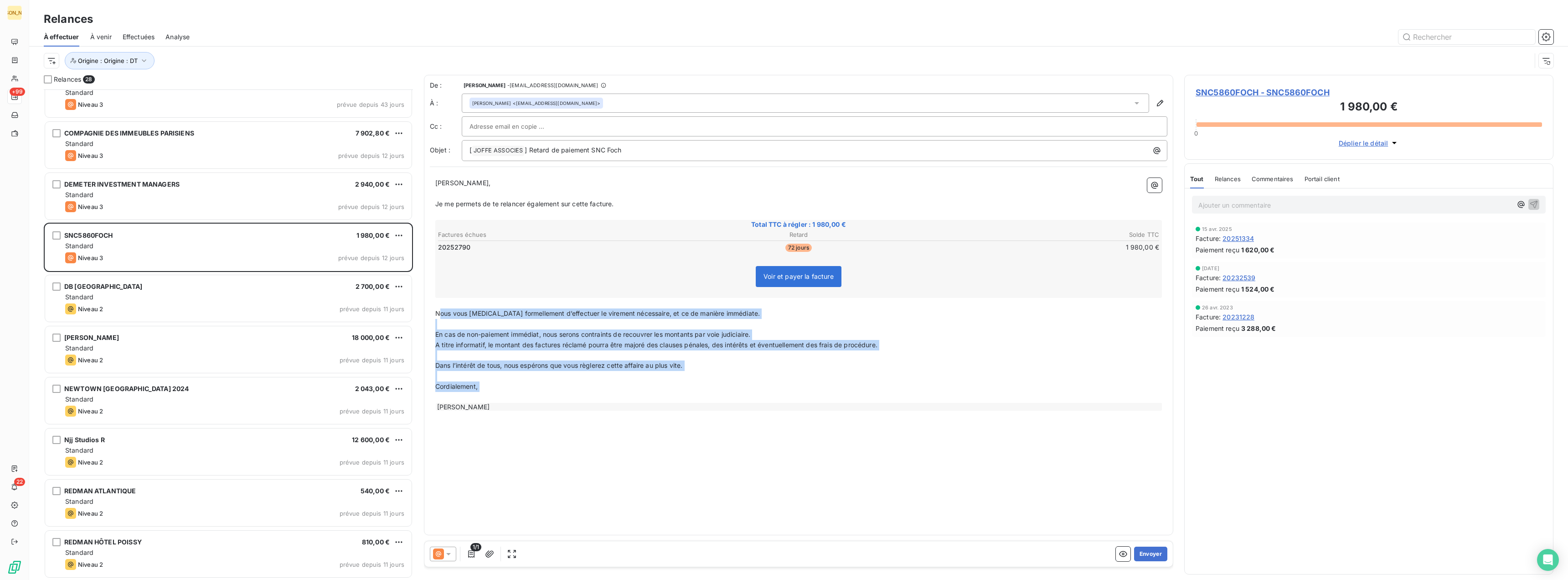
drag, startPoint x: 438, startPoint y: 314, endPoint x: 519, endPoint y: 419, distance: 132.6
click at [519, 419] on div "De : David Tavernier - rappels@leanpay.io À : Abel Branger <abranger@nrsimmo.co…" at bounding box center [799, 304] width 750 height 460
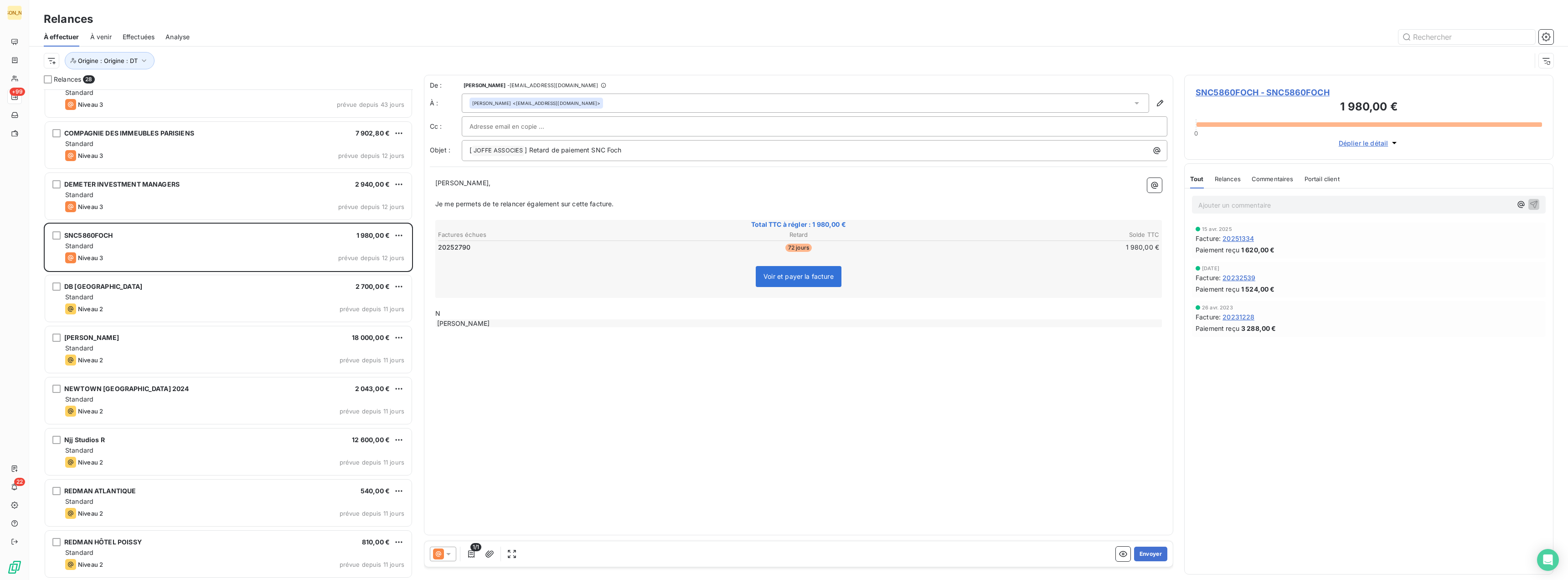
click at [481, 321] on div "[PERSON_NAME]" at bounding box center [799, 323] width 727 height 8
click at [448, 312] on p "N" at bounding box center [799, 313] width 727 height 10
click at [621, 205] on p "Je me permets de te relancer également sur cette facture." at bounding box center [799, 203] width 727 height 10
click at [1157, 549] on button "Envoyer" at bounding box center [1150, 553] width 33 height 14
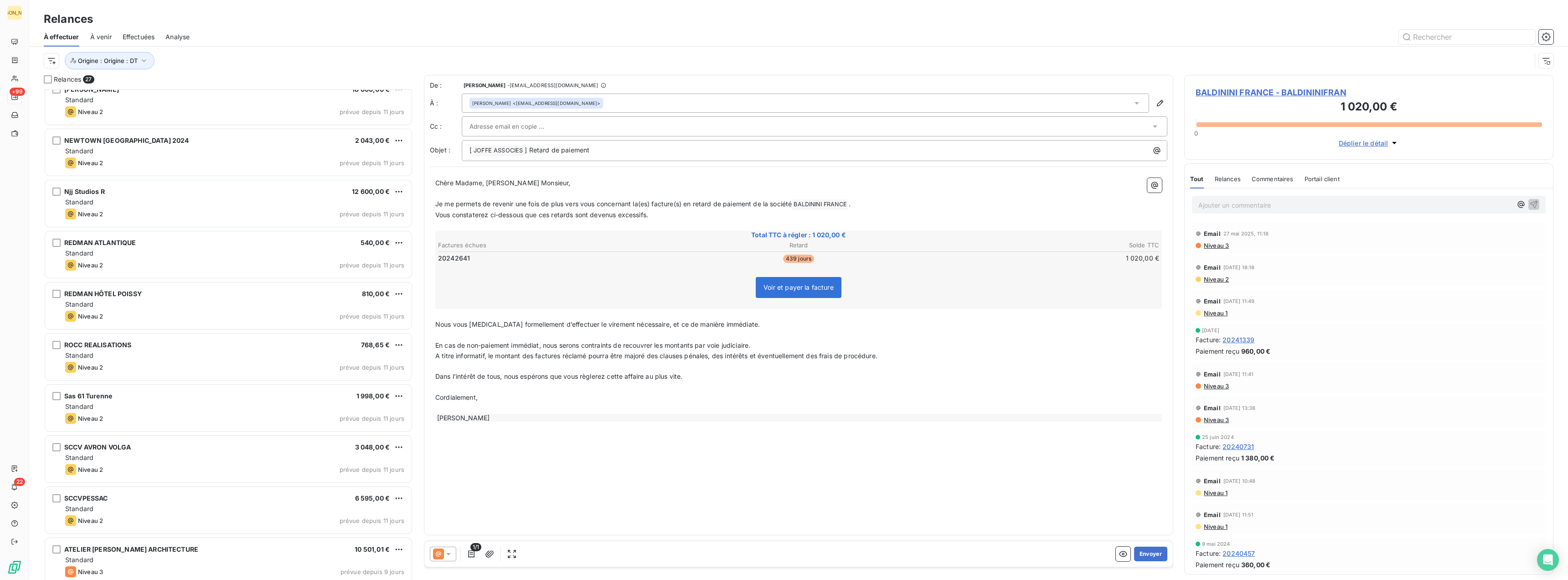
scroll to position [889, 0]
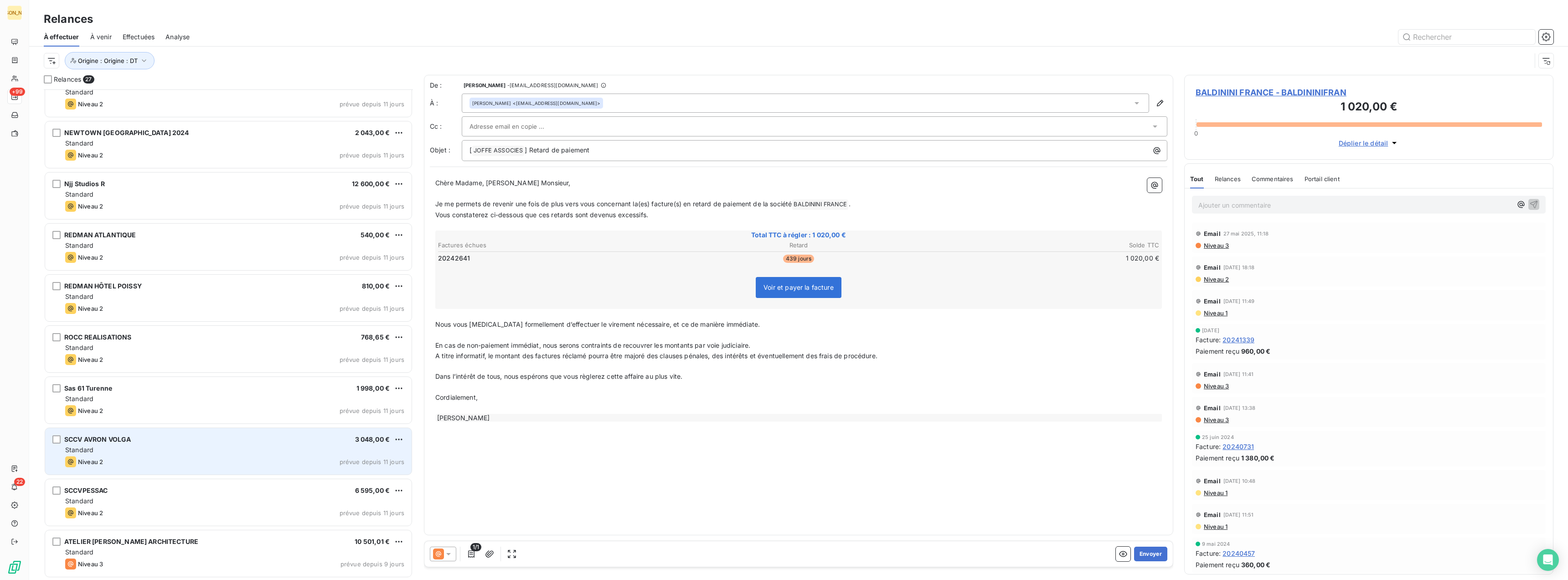
click at [103, 446] on div "Standard" at bounding box center [235, 450] width 340 height 10
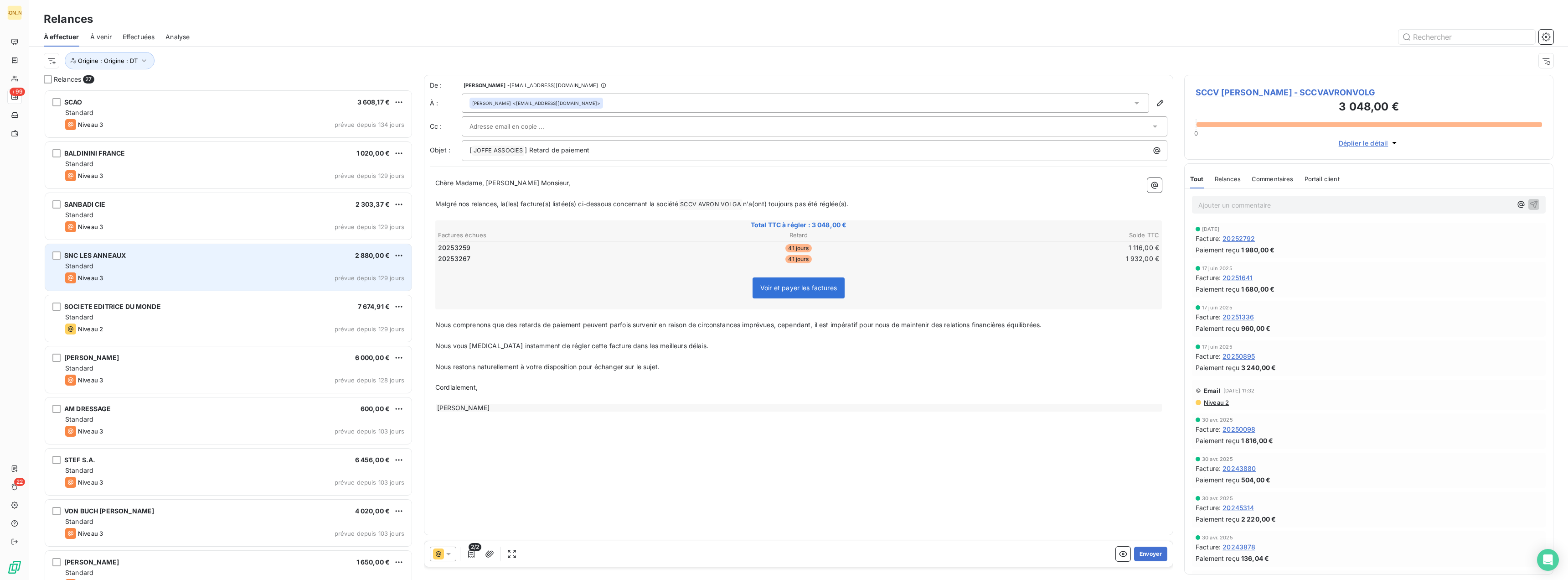
click at [87, 259] on div "SNC LES ANNEAUX" at bounding box center [94, 256] width 62 height 10
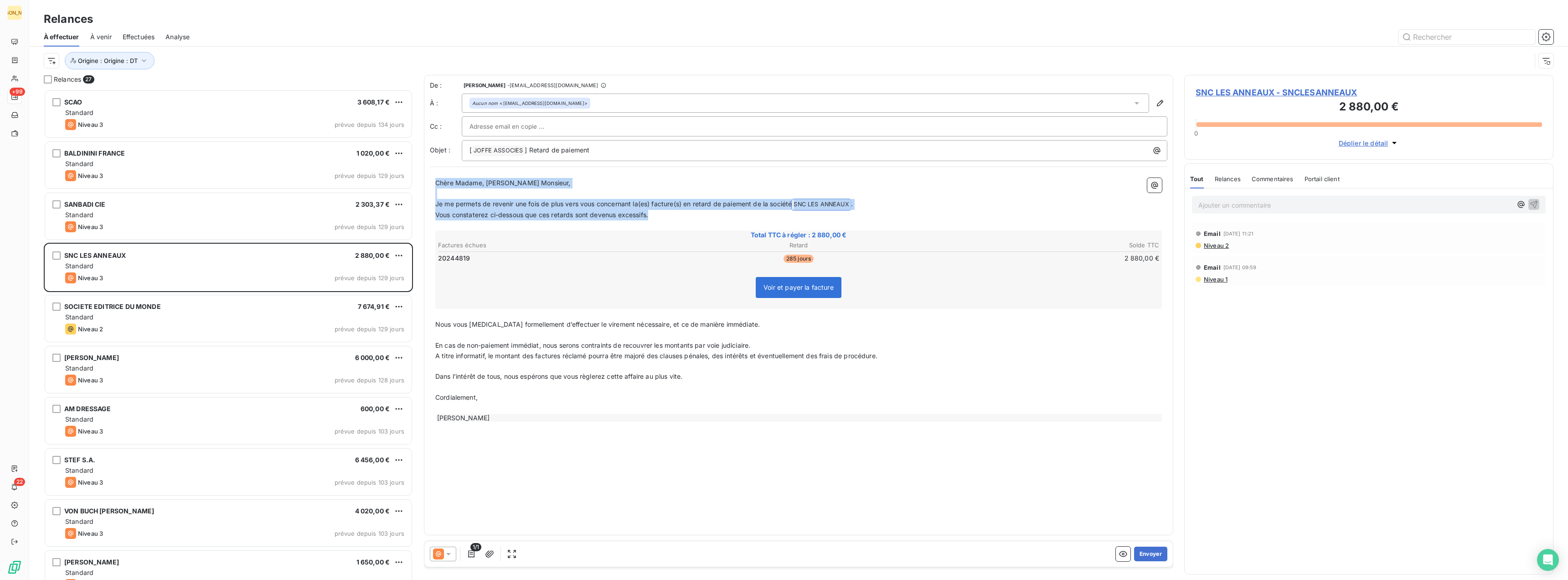
drag, startPoint x: 437, startPoint y: 182, endPoint x: 709, endPoint y: 218, distance: 274.4
click at [709, 218] on div "Chère Madame, Cher Monsieur, ﻿ Je me permets de revenir une fois de plus vers v…" at bounding box center [799, 300] width 727 height 244
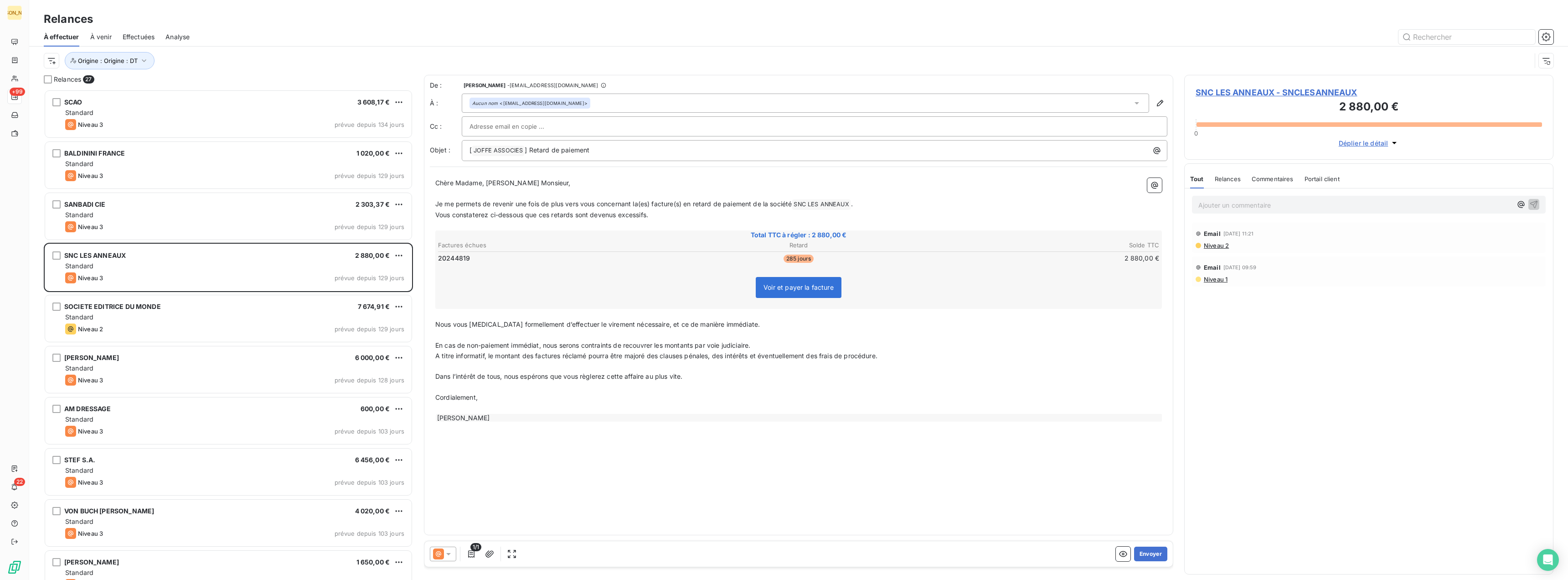
click at [490, 128] on input "text" at bounding box center [518, 126] width 98 height 13
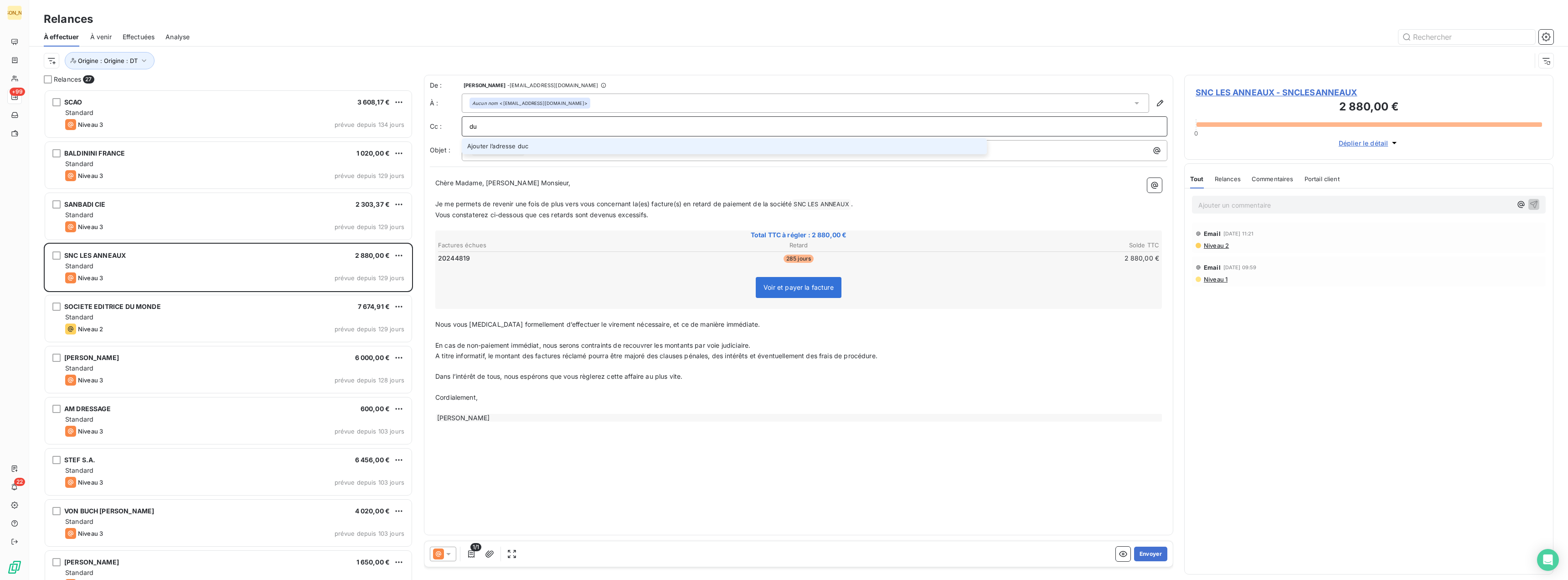
type input "d"
type input "[PERSON_NAME][EMAIL_ADDRESS][DOMAIN_NAME]"
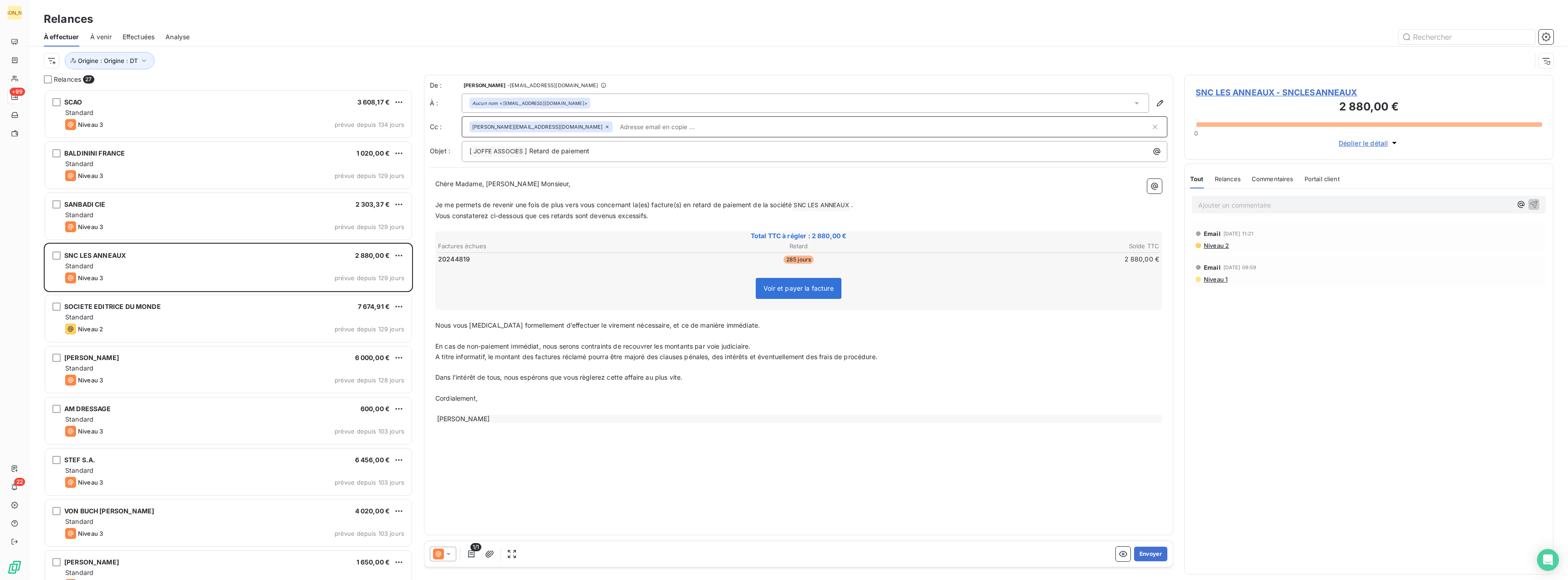
click at [446, 188] on p "Chère Madame, [PERSON_NAME] Monsieur," at bounding box center [799, 183] width 727 height 10
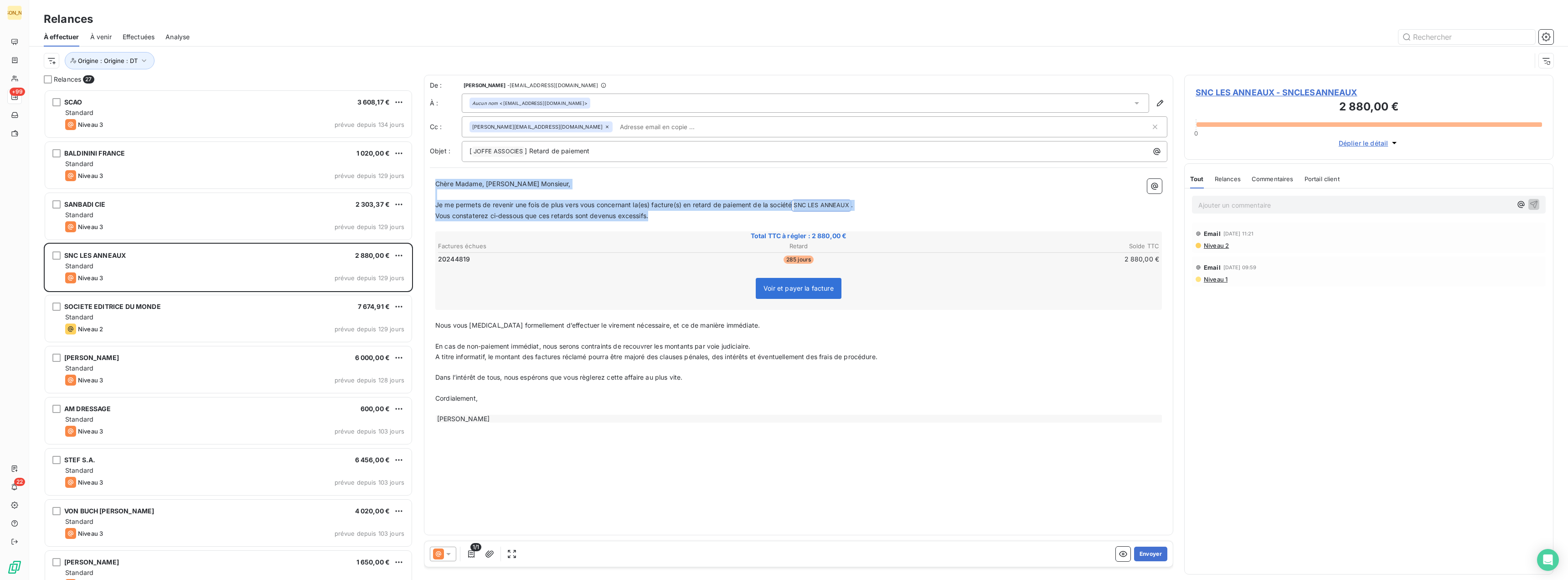
drag, startPoint x: 437, startPoint y: 184, endPoint x: 669, endPoint y: 217, distance: 234.3
click at [669, 217] on div "Chère Madame, Cher Monsieur, ﻿ Je me permets de revenir une fois de plus vers v…" at bounding box center [799, 300] width 727 height 244
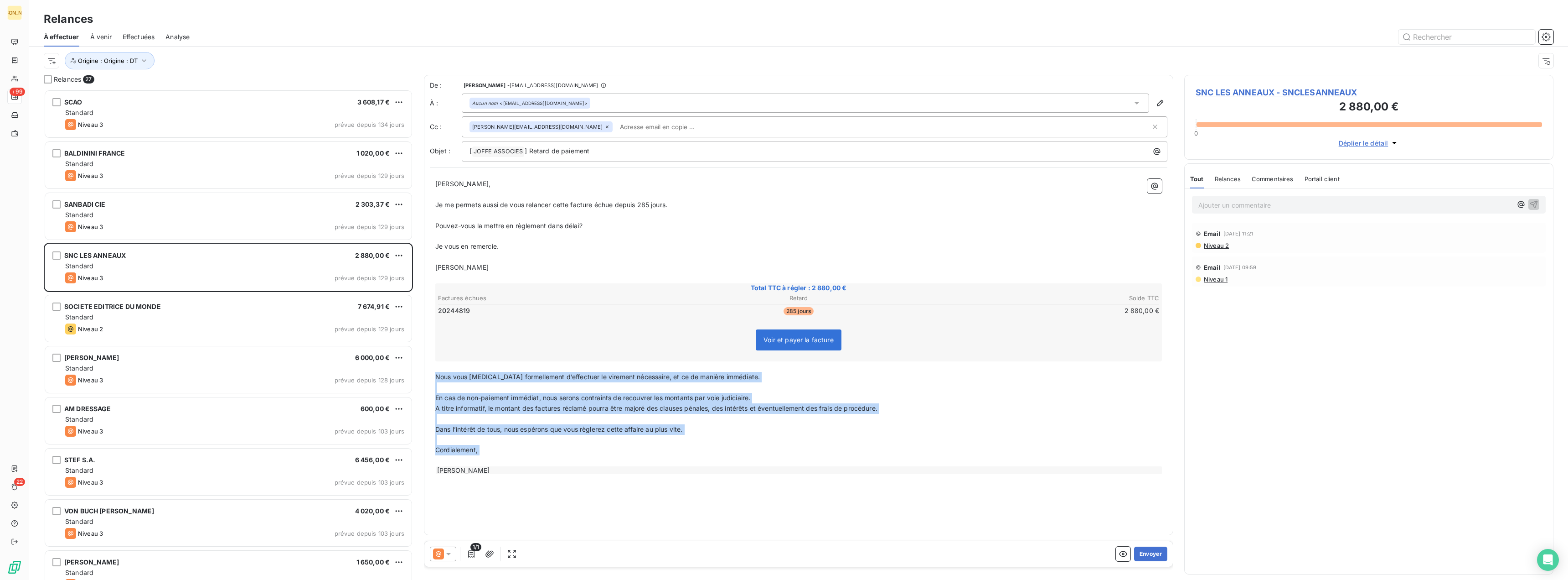
drag, startPoint x: 437, startPoint y: 377, endPoint x: 540, endPoint y: 495, distance: 156.6
click at [540, 495] on div "De : David Tavernier - rappels@leanpay.io À : Aucun nom <hoffert@leftbank.fr> C…" at bounding box center [799, 304] width 750 height 460
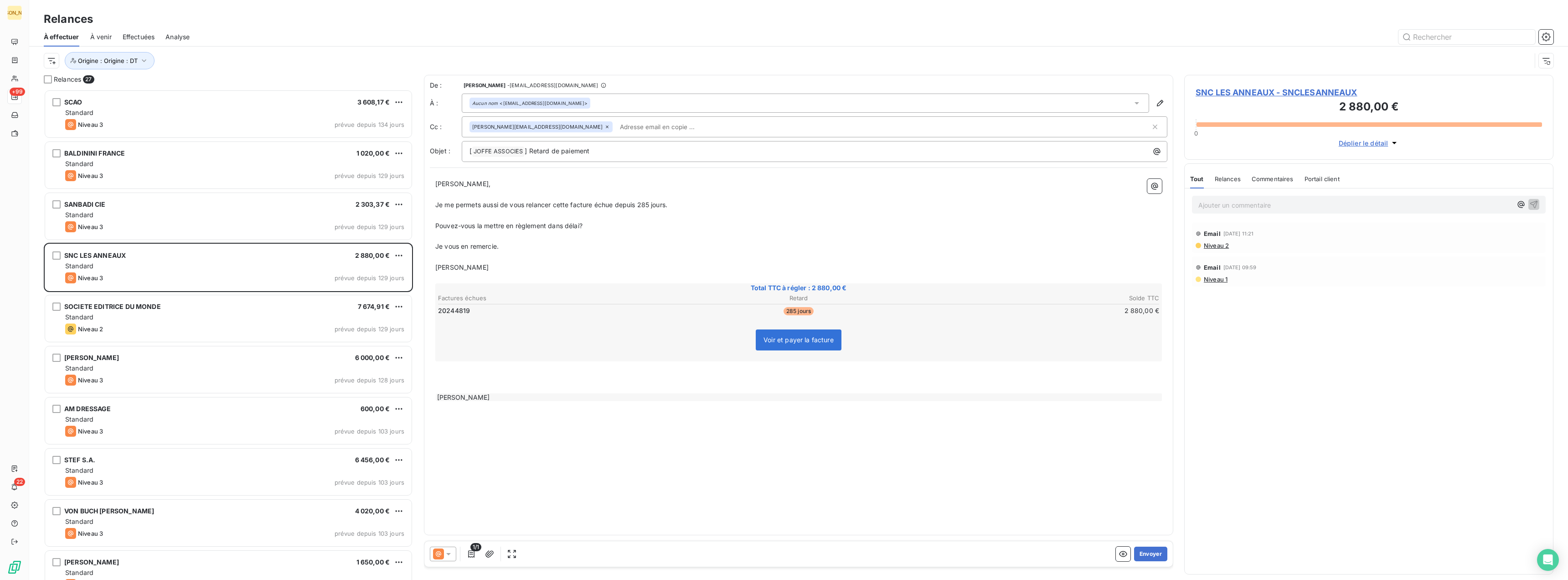
click at [486, 396] on div "[PERSON_NAME]" at bounding box center [799, 397] width 727 height 8
click at [1154, 552] on button "Envoyer" at bounding box center [1150, 553] width 33 height 14
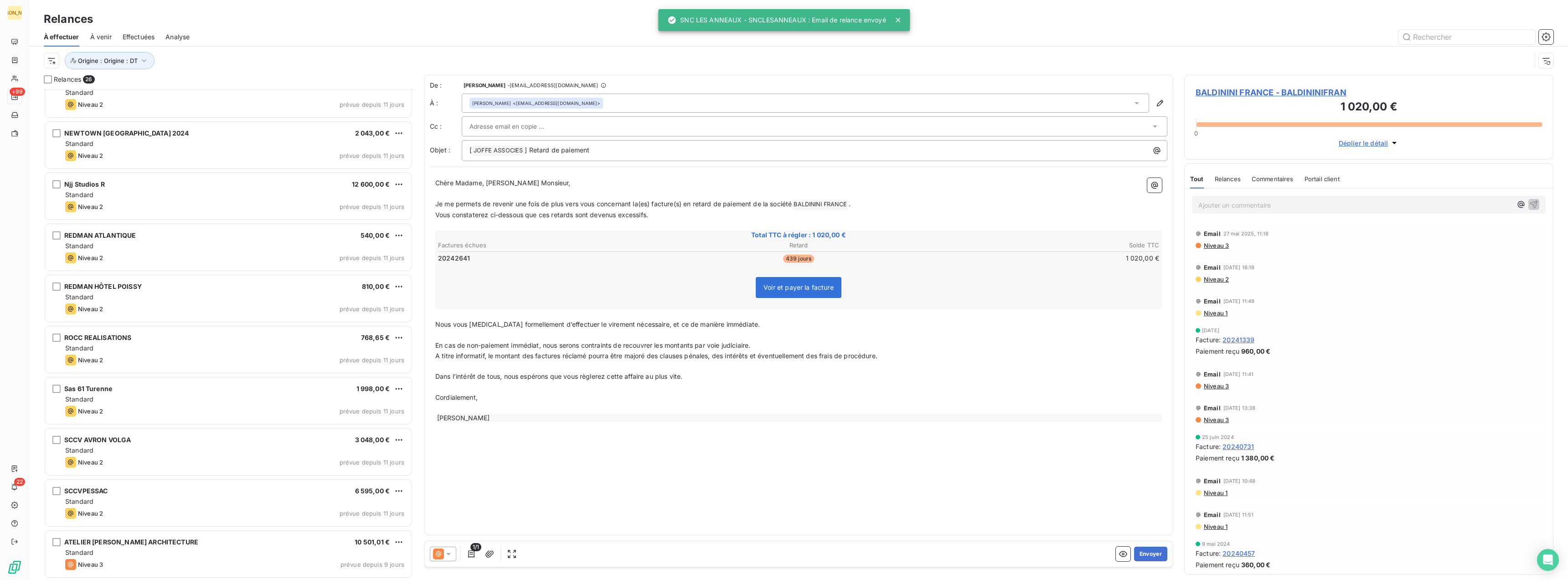
scroll to position [839, 0]
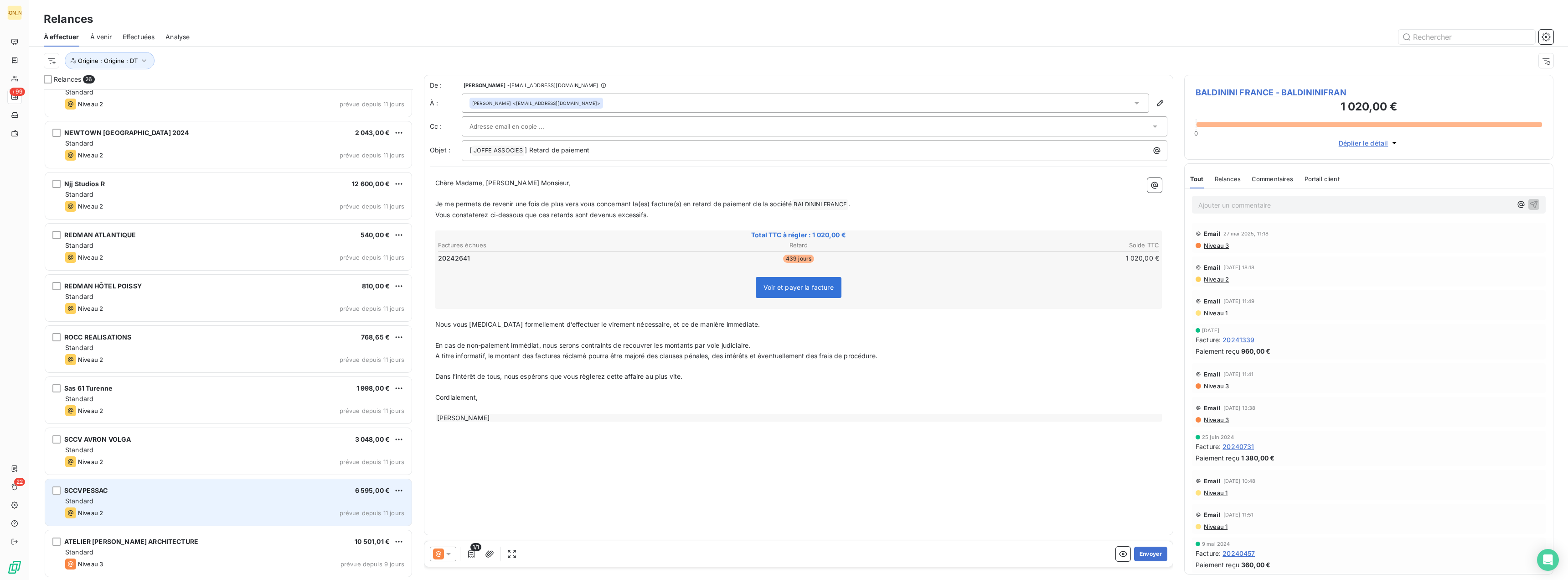
click at [83, 491] on span "SCCVPESSAC" at bounding box center [86, 490] width 44 height 8
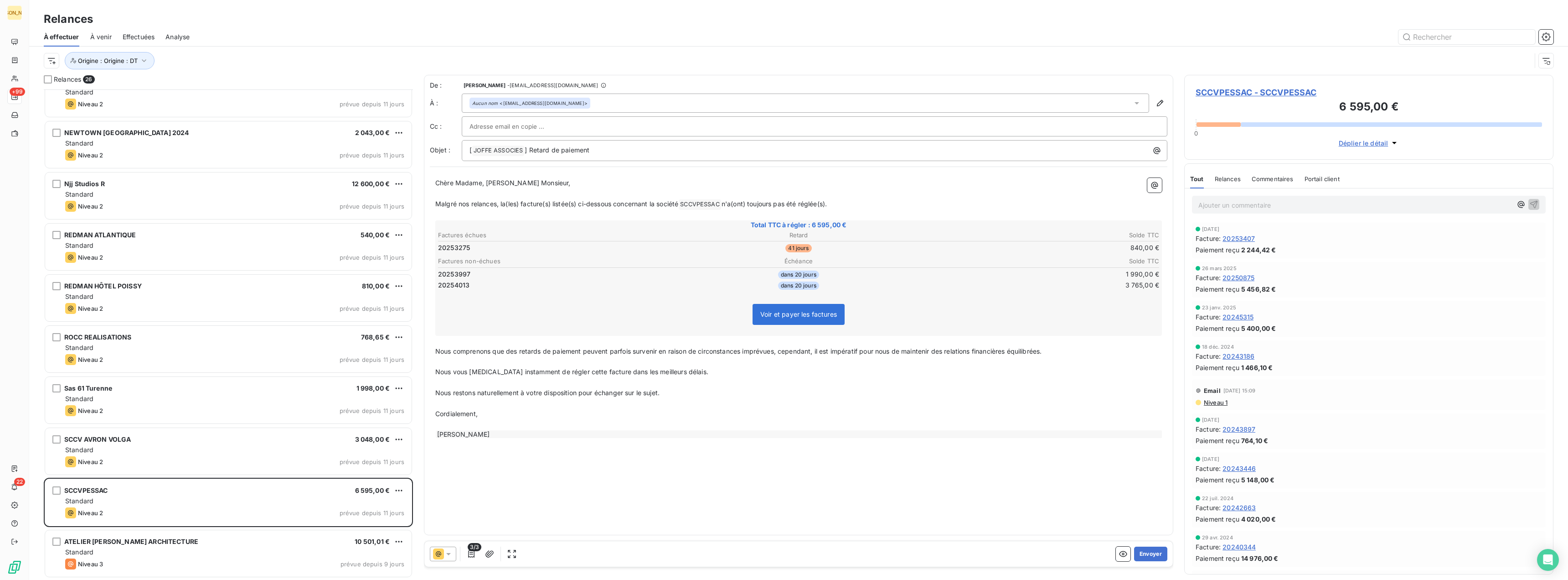
click at [563, 102] on div "Aucun nom <factures@redman.fr>" at bounding box center [805, 103] width 688 height 19
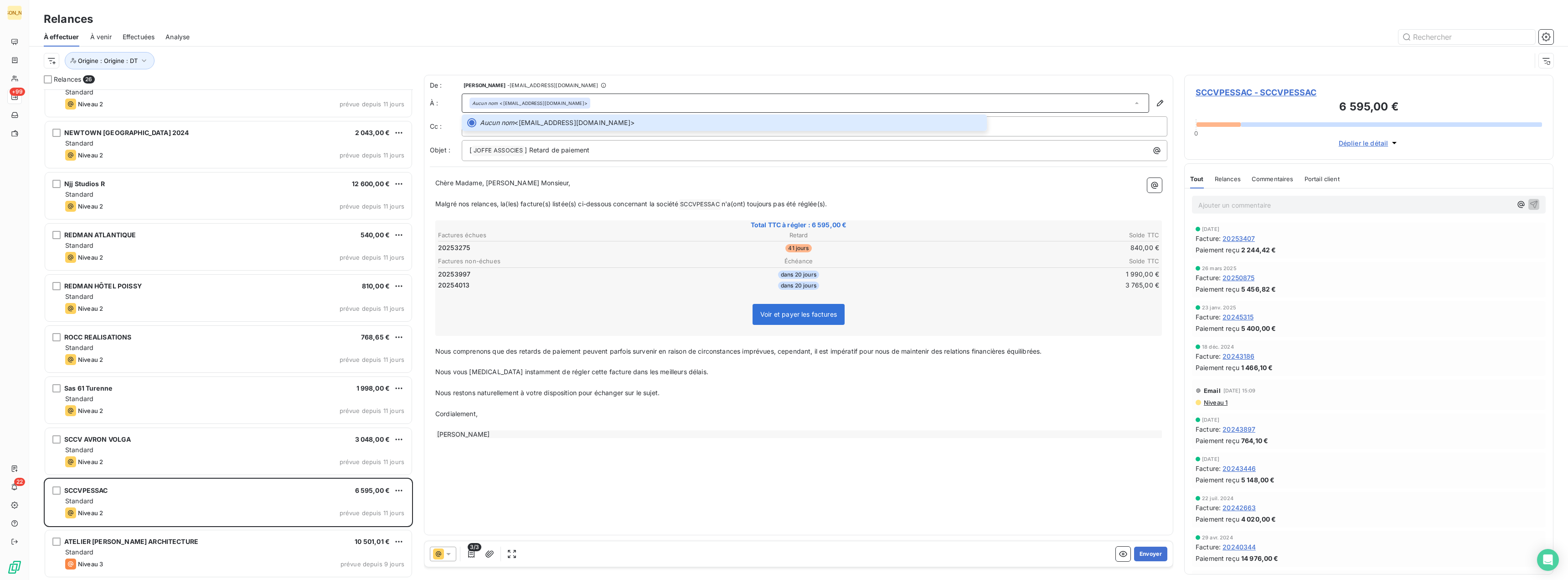
click at [584, 52] on div "Origine : Origine : DT" at bounding box center [788, 60] width 1488 height 17
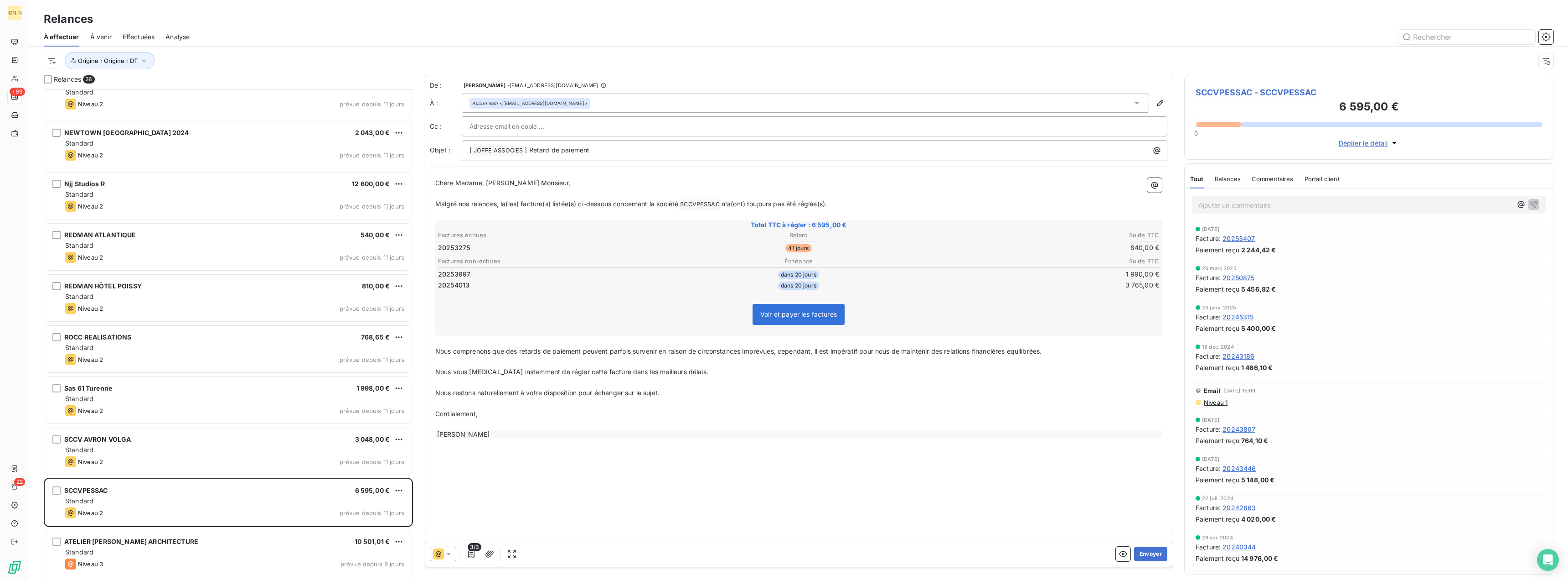
click at [499, 128] on input "text" at bounding box center [518, 126] width 98 height 13
click at [580, 38] on div at bounding box center [877, 36] width 1353 height 14
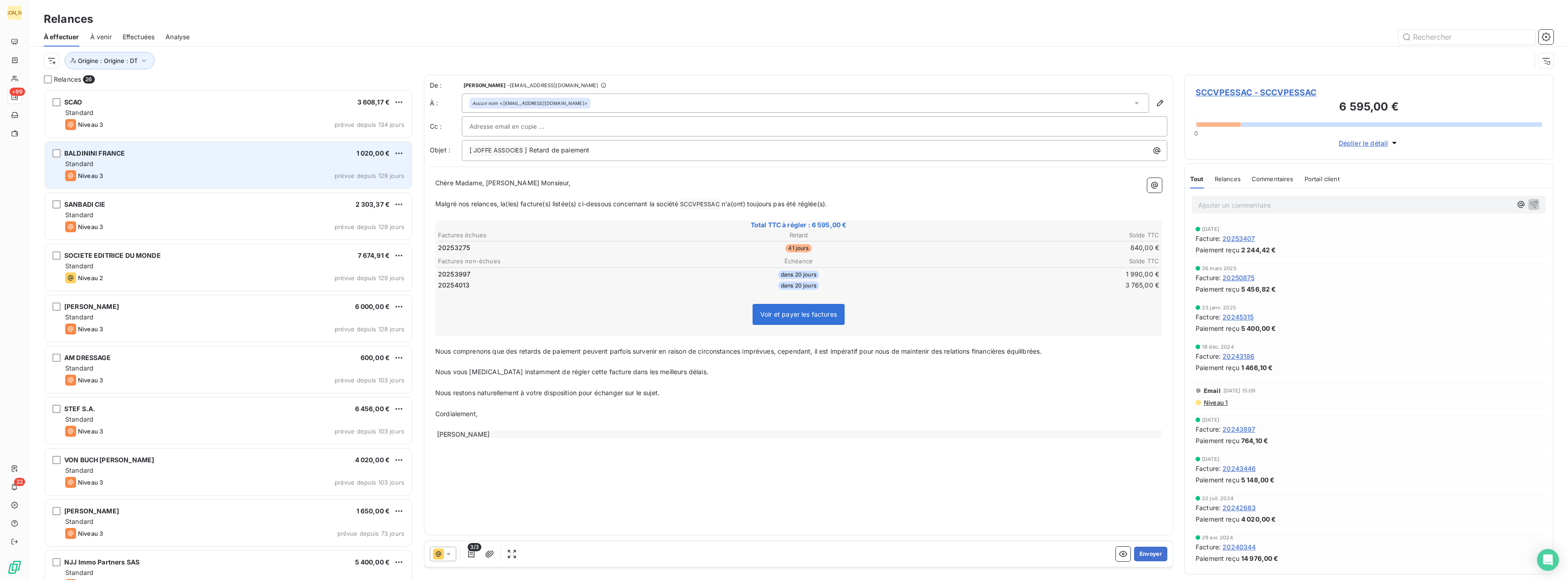
click at [111, 155] on span "BALDININI FRANCE" at bounding box center [94, 153] width 61 height 8
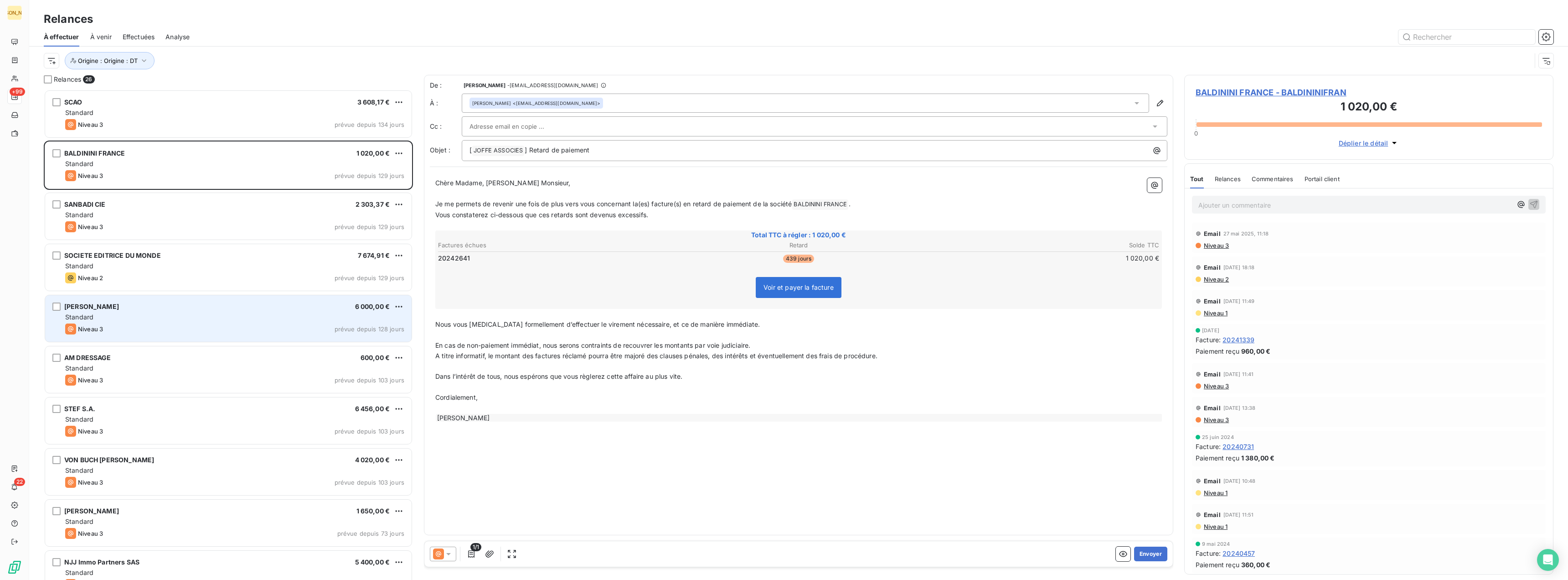
click at [96, 315] on div "Standard" at bounding box center [235, 317] width 340 height 10
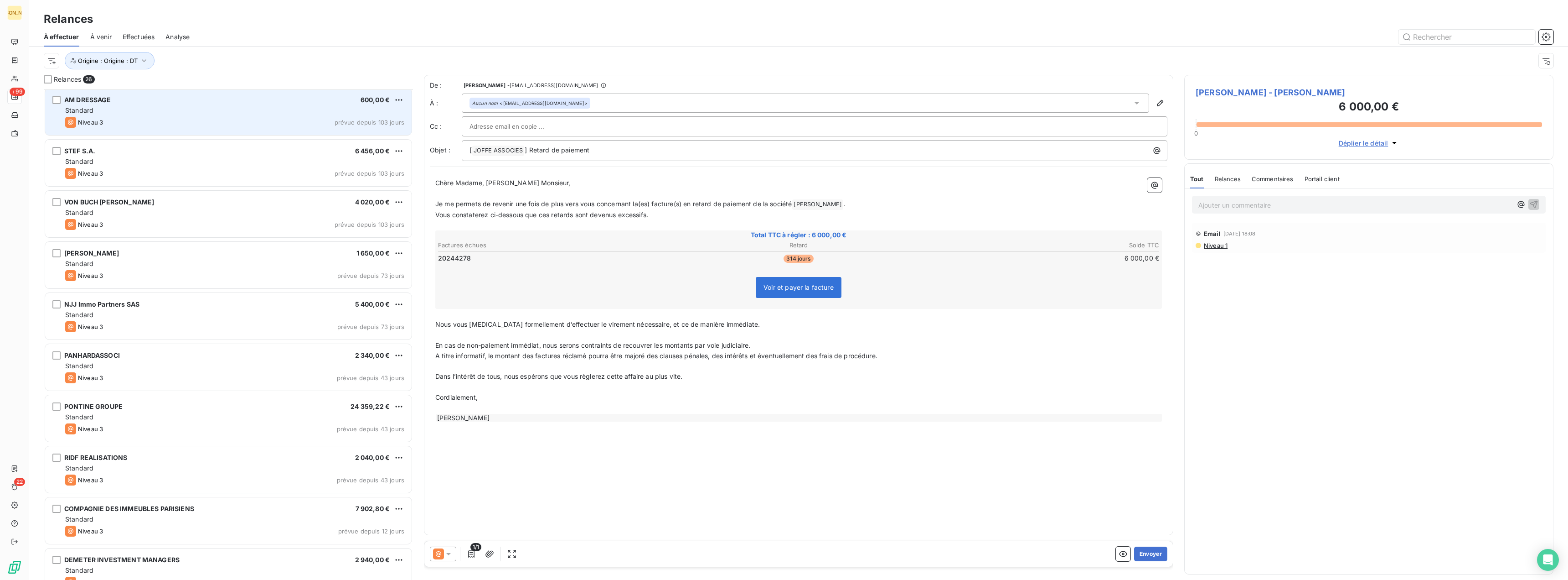
scroll to position [274, 0]
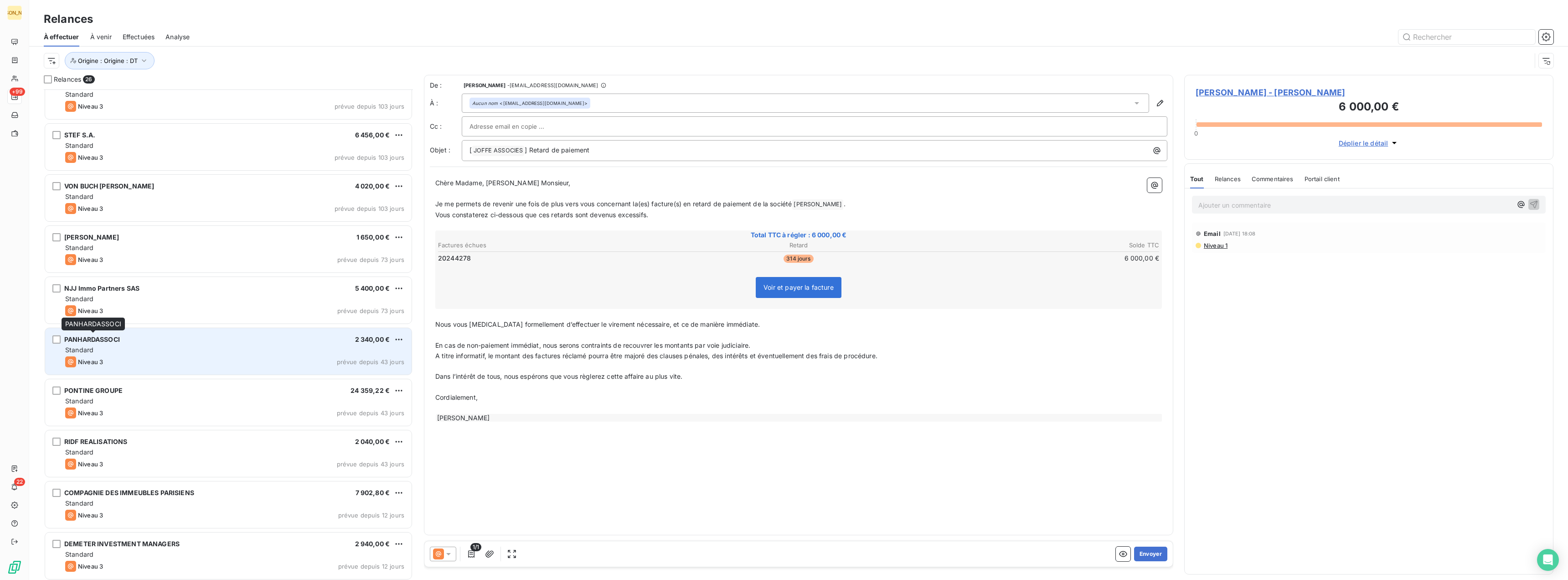
click at [113, 343] on div "PANHARDASSOCI" at bounding box center [92, 340] width 55 height 10
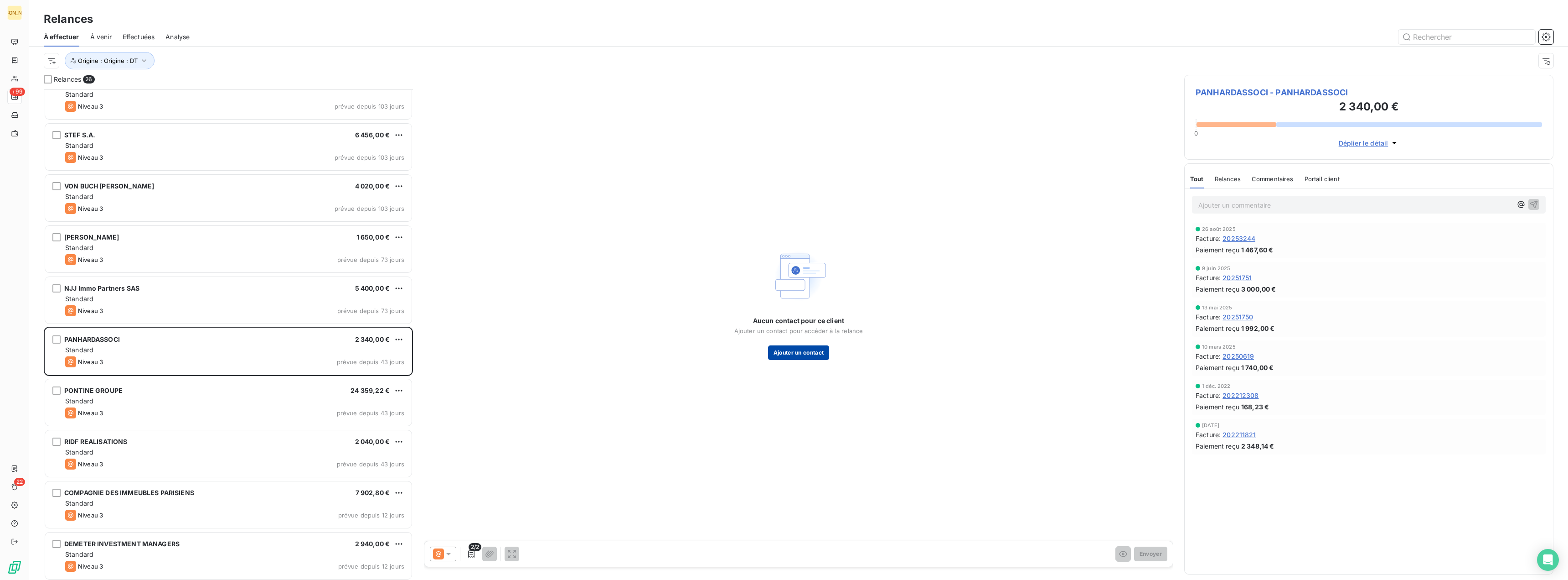
click at [802, 352] on button "Ajouter un contact" at bounding box center [799, 352] width 62 height 14
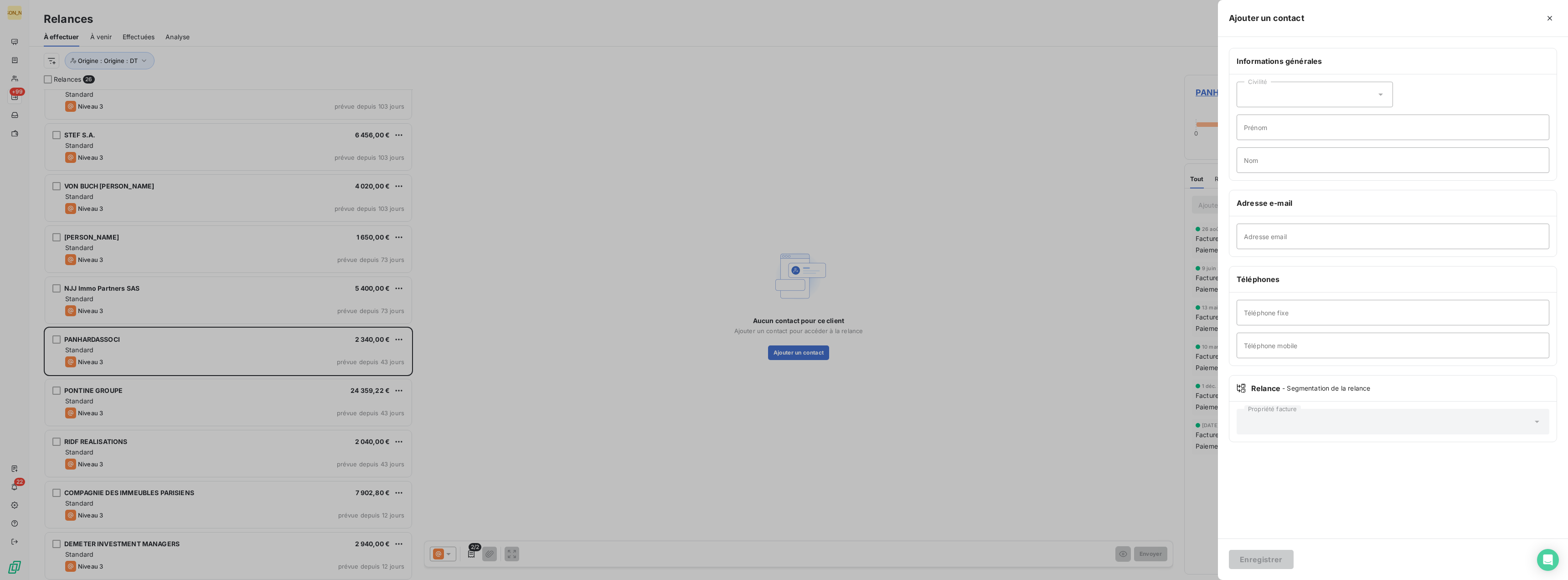
click at [1266, 95] on div "Civilité" at bounding box center [1315, 94] width 156 height 26
click at [1249, 114] on input "radio" at bounding box center [1248, 117] width 10 height 10
click at [1251, 133] on input "Prénom" at bounding box center [1393, 127] width 313 height 26
type input "Marie-Laure"
type input "Baffoy"
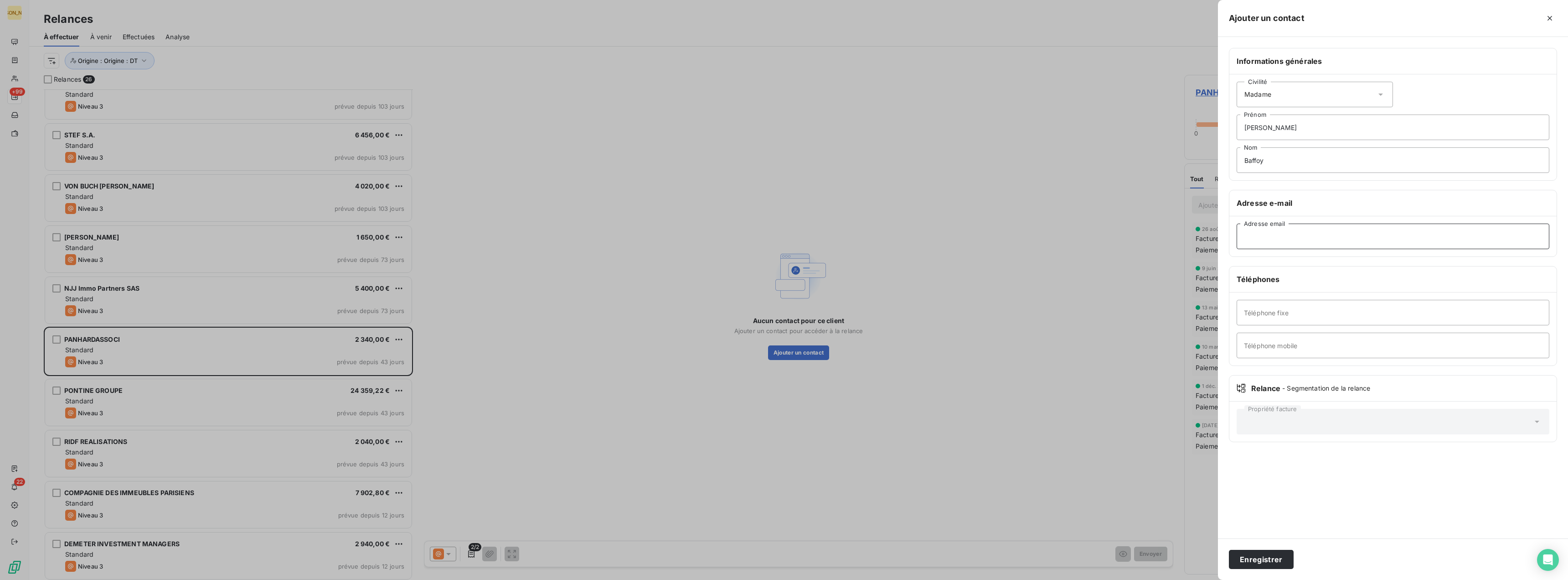
click at [1264, 238] on input "Adresse email" at bounding box center [1393, 236] width 313 height 26
paste input "marie-laure.baffoy@acte2.notaires.fr"
type input "marie-laure.baffoy@acte2.notaires.fr"
click at [1260, 561] on button "Enregistrer" at bounding box center [1262, 559] width 65 height 19
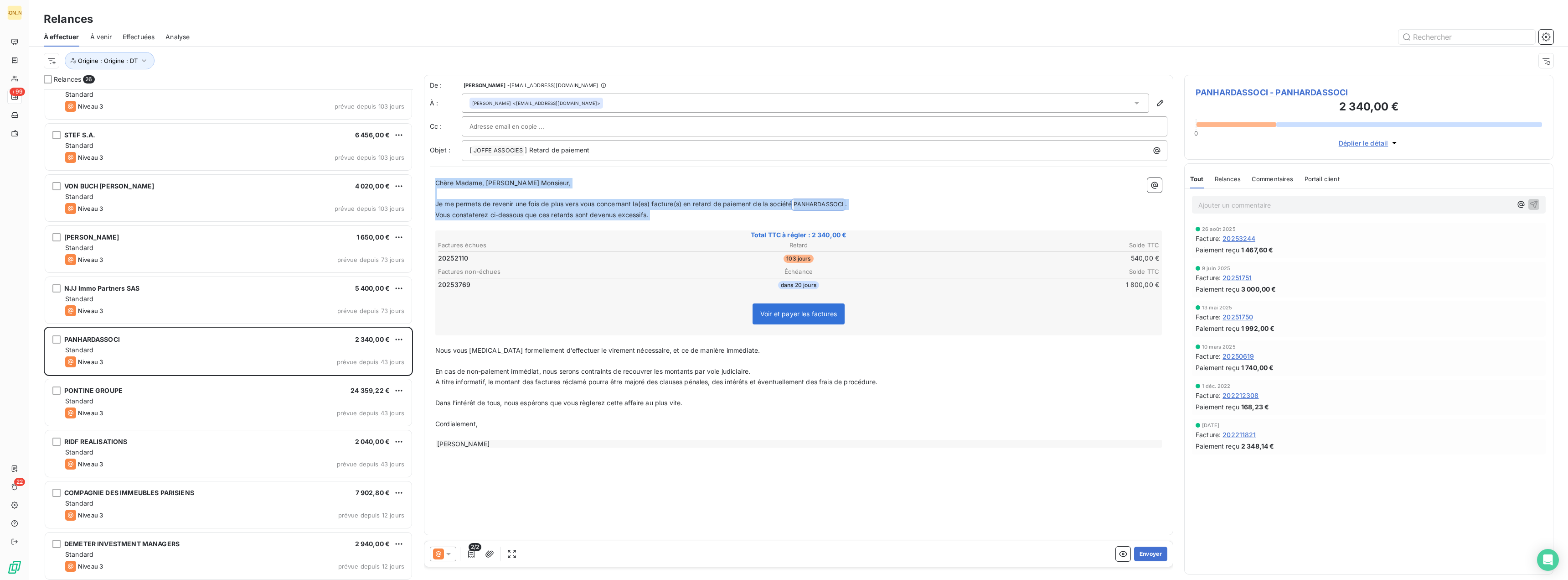
drag, startPoint x: 436, startPoint y: 183, endPoint x: 676, endPoint y: 229, distance: 244.4
click at [676, 229] on div "Chère Madame, Cher Monsieur, ﻿ Je me permets de revenir une fois de plus vers v…" at bounding box center [799, 312] width 727 height 270
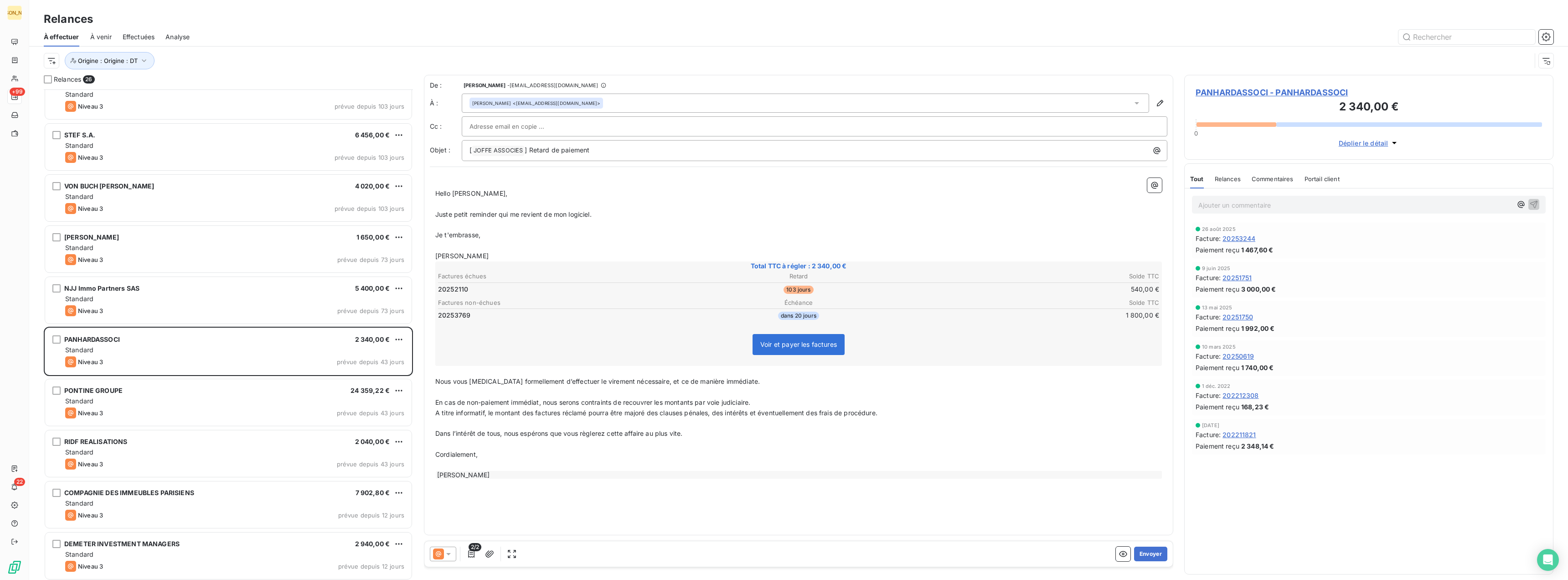
click at [440, 381] on span "Nous vous [MEDICAL_DATA] formellement d’effectuer le virement nécessaire, et ce…" at bounding box center [598, 381] width 324 height 8
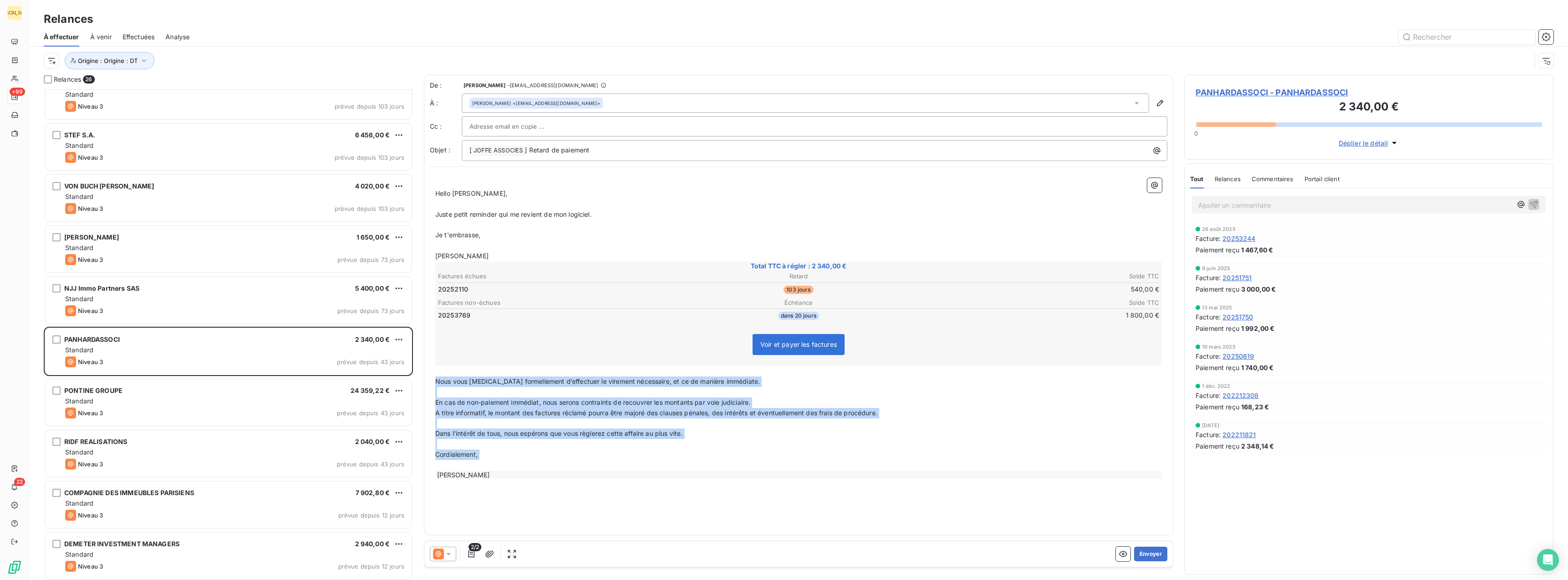
drag, startPoint x: 436, startPoint y: 380, endPoint x: 555, endPoint y: 506, distance: 173.3
click at [555, 506] on div "De : David Tavernier - rappels@leanpay.io À : Marie-Laure Baffoy <marie-laure.b…" at bounding box center [799, 304] width 750 height 460
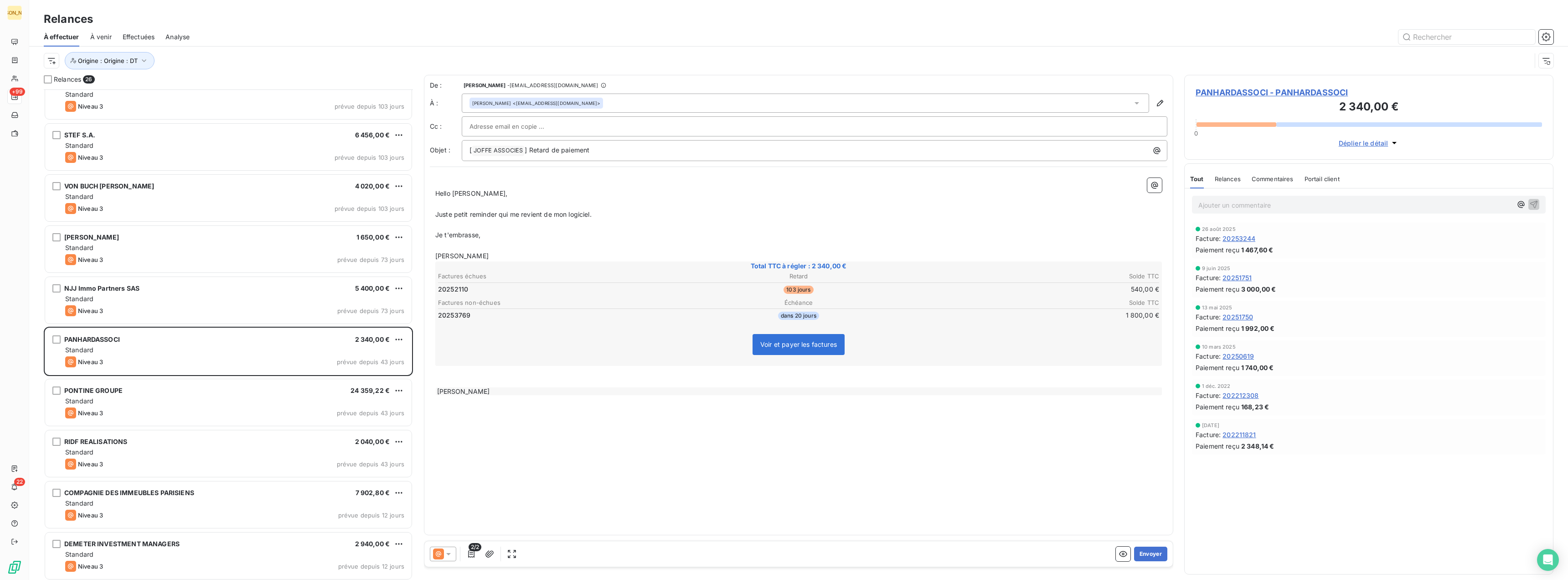
click at [486, 392] on div "[PERSON_NAME]" at bounding box center [799, 391] width 727 height 8
click at [609, 215] on p "Juste petit reminder qui me revient de mon logiciel." at bounding box center [799, 214] width 727 height 10
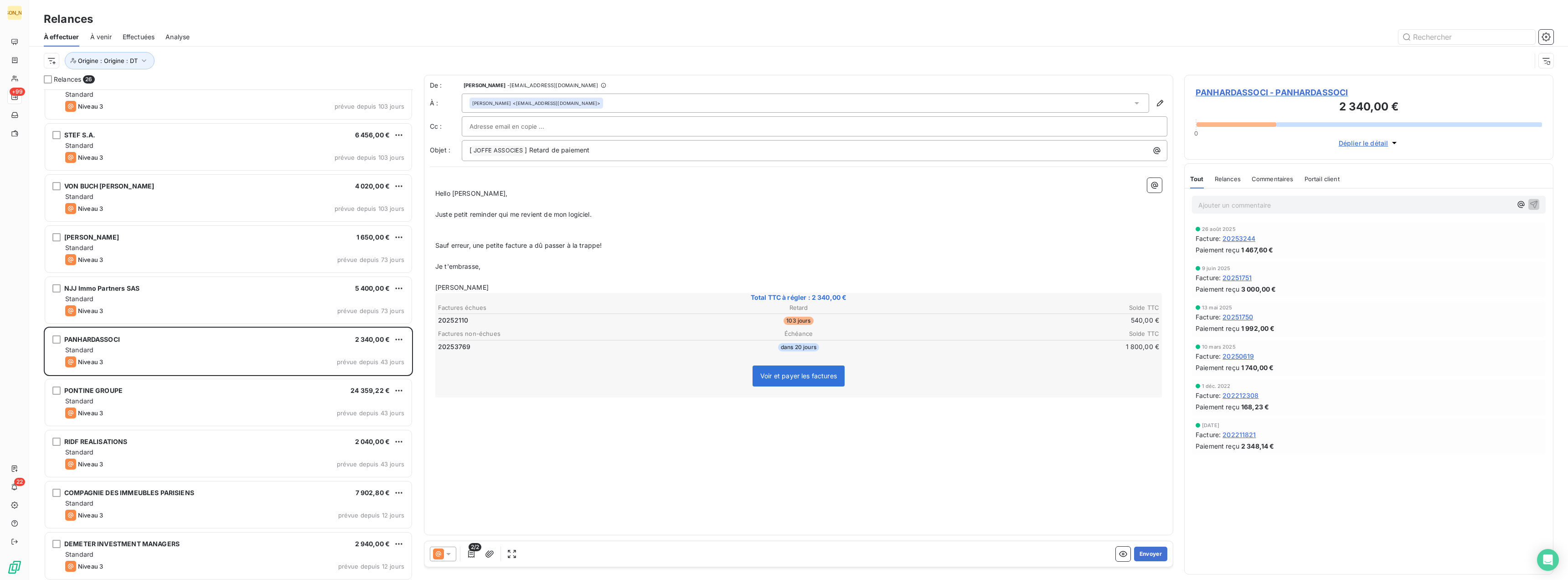
click at [451, 232] on p "﻿" at bounding box center [799, 235] width 727 height 10
drag, startPoint x: 436, startPoint y: 236, endPoint x: 442, endPoint y: 234, distance: 6.3
click at [442, 234] on span "Sauf erreur, une petite facture a dû passer à la trappe!" at bounding box center [519, 235] width 166 height 8
click at [670, 236] on p "Te connaissant et sauf erreur, une petite facture a dû passer à la trappe!" at bounding box center [799, 235] width 727 height 10
click at [1148, 549] on button "Envoyer" at bounding box center [1150, 553] width 33 height 14
